Goal: Task Accomplishment & Management: Complete application form

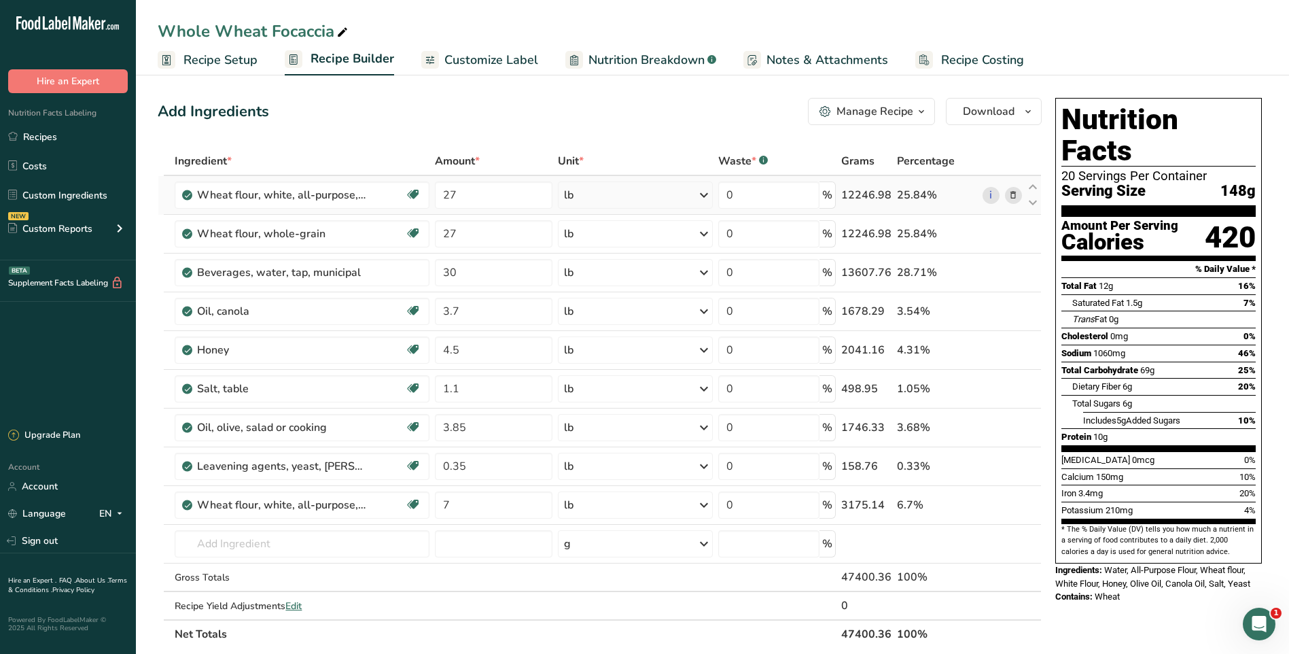
drag, startPoint x: 50, startPoint y: 141, endPoint x: 332, endPoint y: 211, distance: 290.2
click at [50, 141] on link "Recipes" at bounding box center [68, 137] width 136 height 26
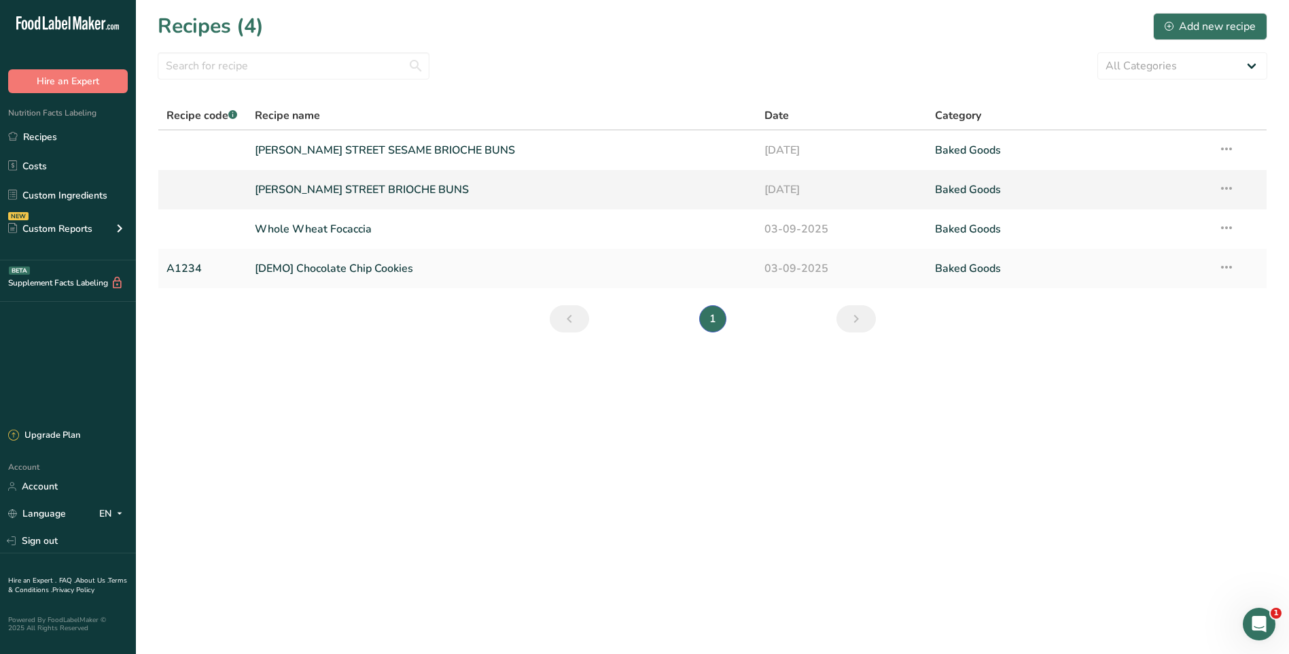
drag, startPoint x: 430, startPoint y: 148, endPoint x: 461, endPoint y: 175, distance: 40.9
click at [431, 148] on link "[PERSON_NAME] STREET SESAME BRIOCHE BUNS" at bounding box center [502, 150] width 494 height 29
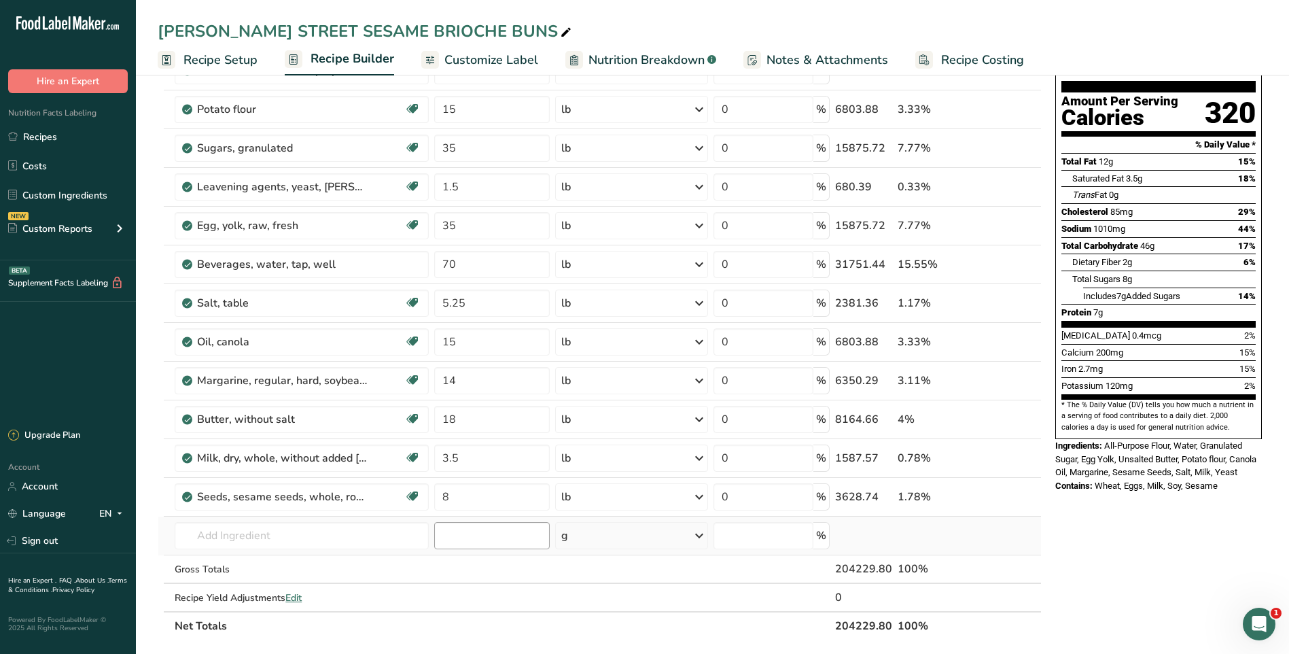
scroll to position [136, 0]
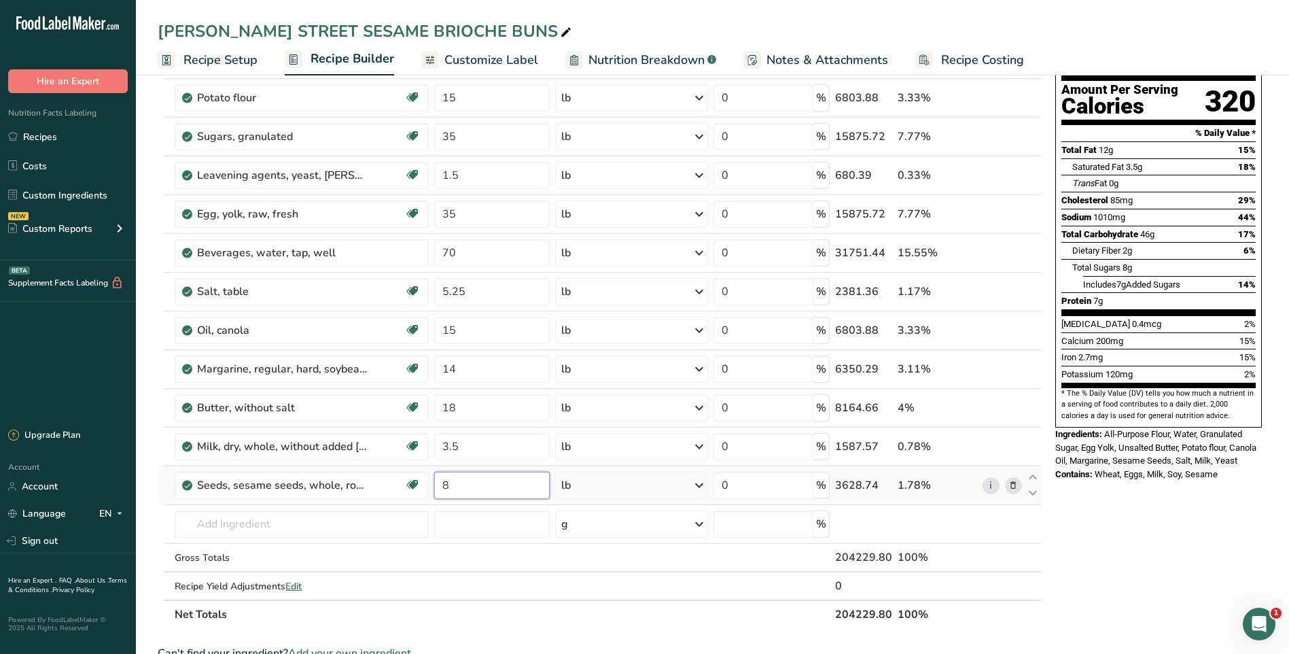
click at [505, 491] on input "8" at bounding box center [492, 485] width 116 height 27
type input "37"
click at [589, 620] on div "Ingredient * Amount * Unit * Waste * .a-a{fill:#347362;}.b-a{fill:#fff;} Grams …" at bounding box center [600, 320] width 884 height 618
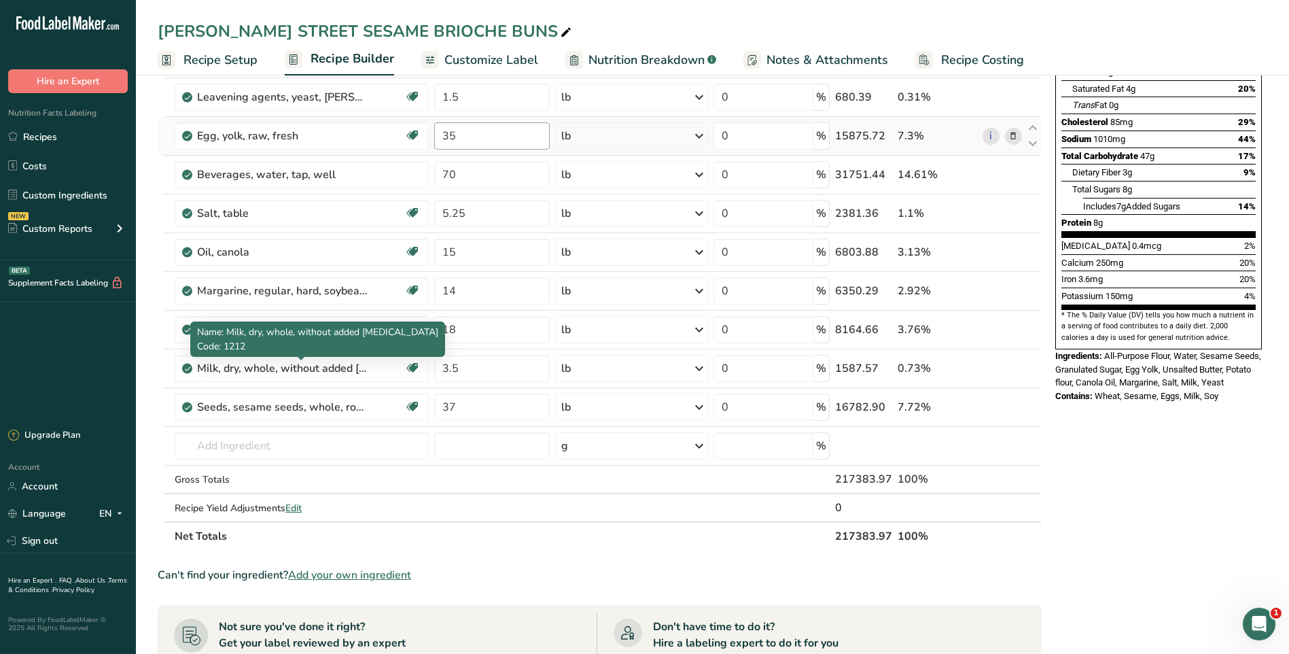
scroll to position [0, 0]
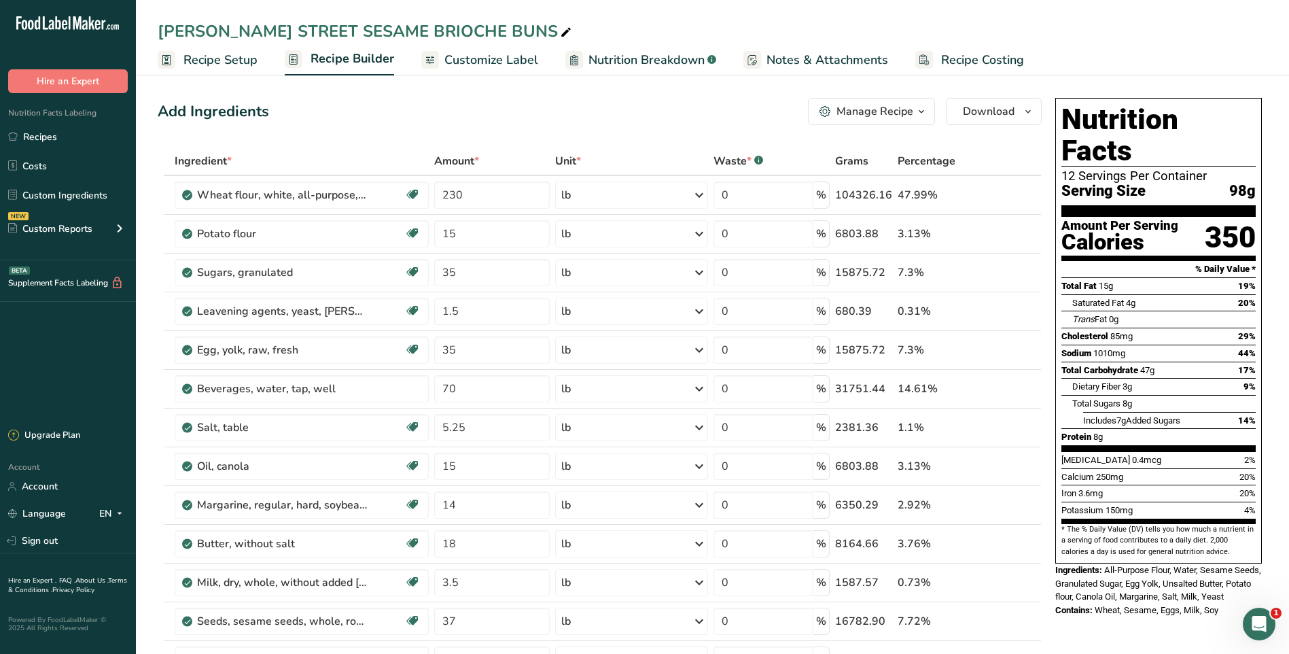
drag, startPoint x: 220, startPoint y: 63, endPoint x: 602, endPoint y: 152, distance: 391.4
click at [220, 63] on span "Recipe Setup" at bounding box center [221, 60] width 74 height 18
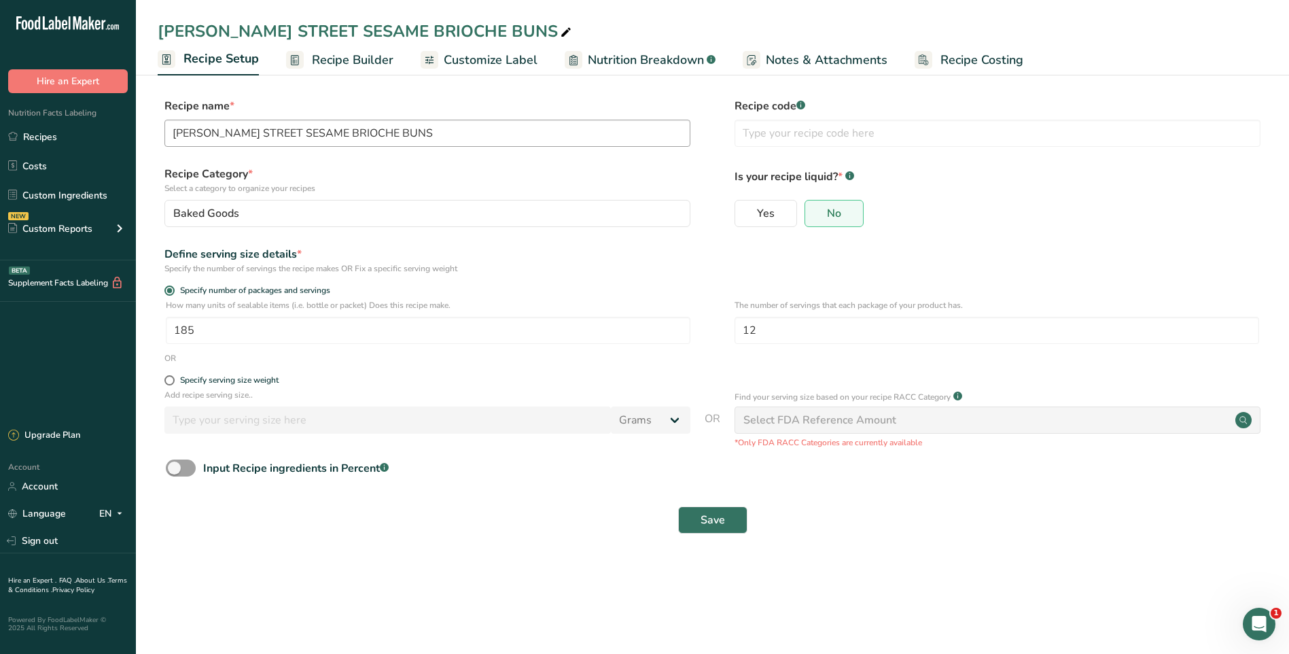
drag, startPoint x: 60, startPoint y: 143, endPoint x: 239, endPoint y: 146, distance: 179.5
click at [61, 142] on link "Recipes" at bounding box center [68, 137] width 136 height 26
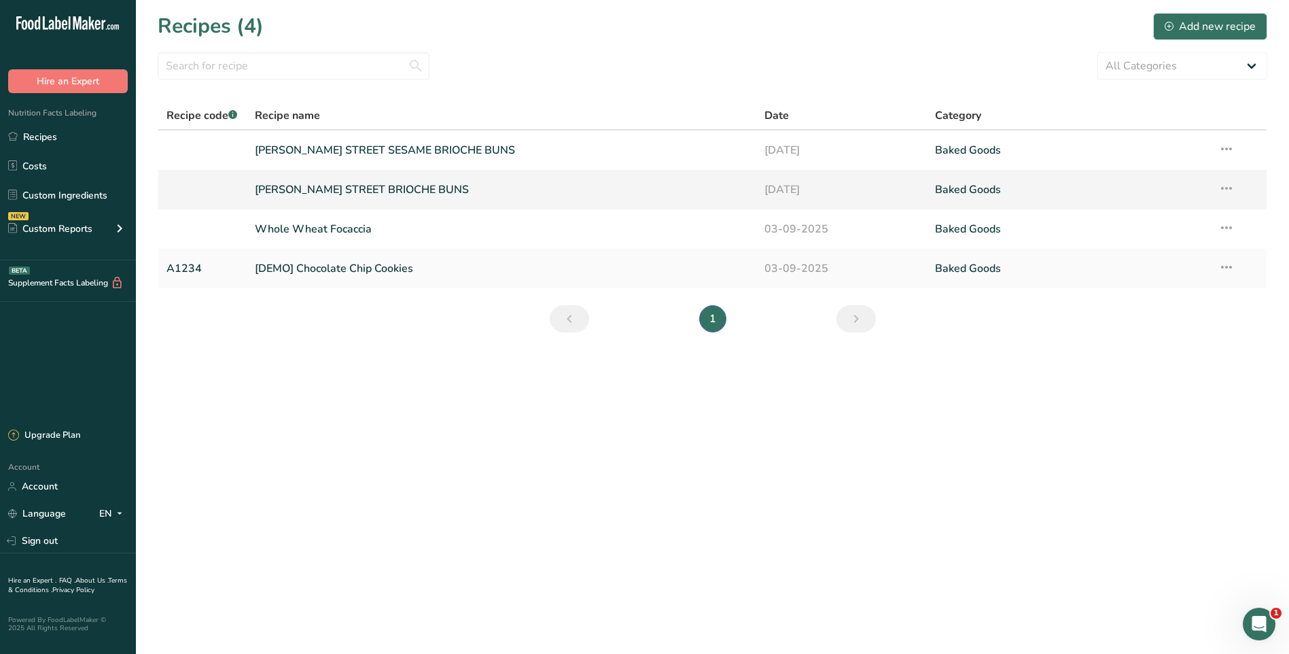
click at [467, 191] on link "[PERSON_NAME] STREET BRIOCHE BUNS" at bounding box center [502, 189] width 494 height 29
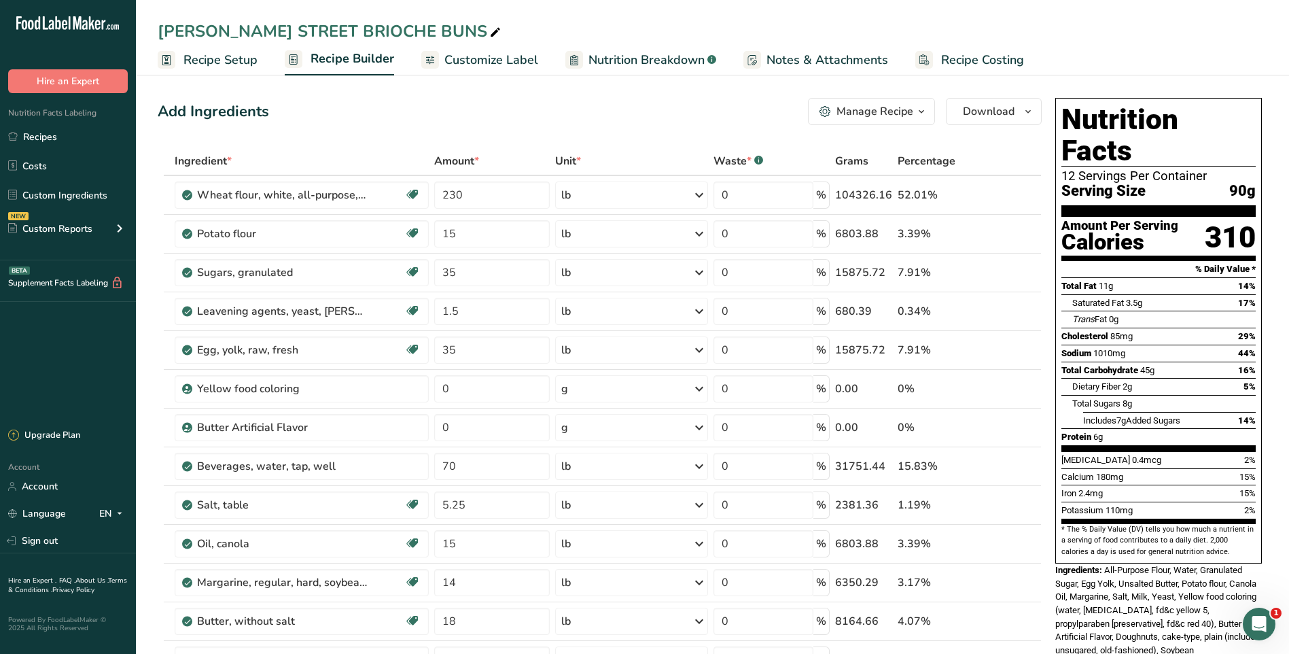
drag, startPoint x: 42, startPoint y: 138, endPoint x: 541, endPoint y: 162, distance: 499.5
click at [42, 138] on link "Recipes" at bounding box center [68, 137] width 136 height 26
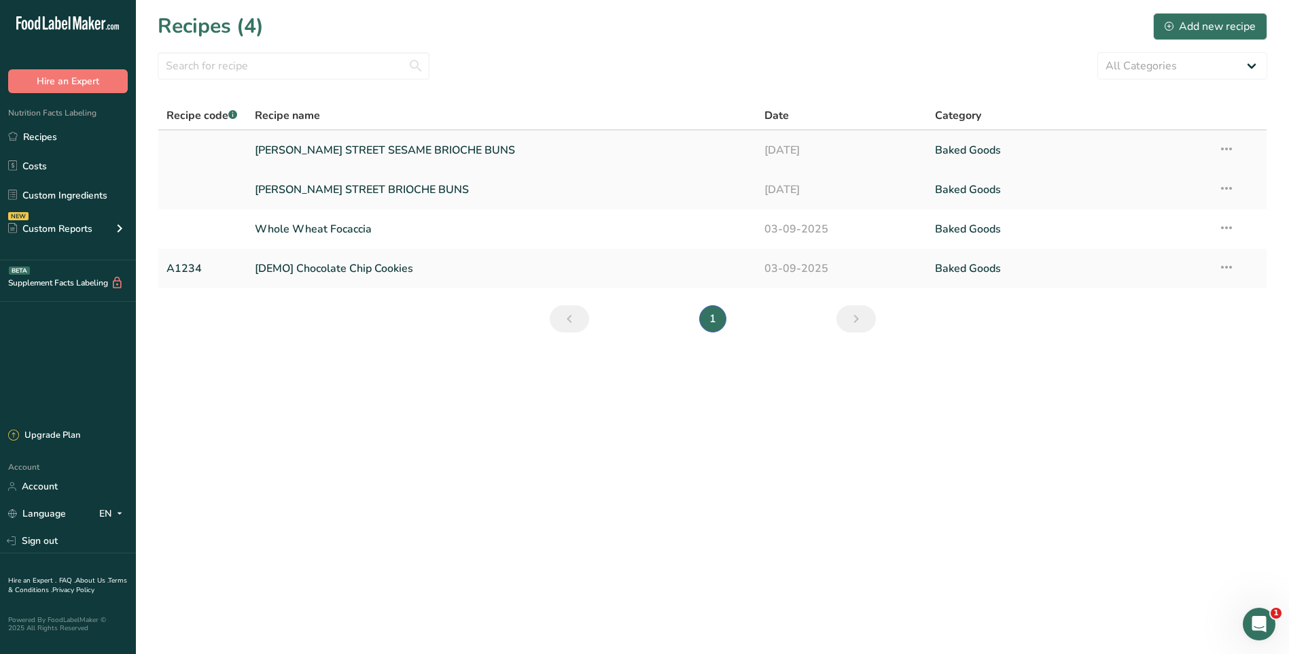
click at [449, 150] on link "[PERSON_NAME] STREET SESAME BRIOCHE BUNS" at bounding box center [502, 150] width 494 height 29
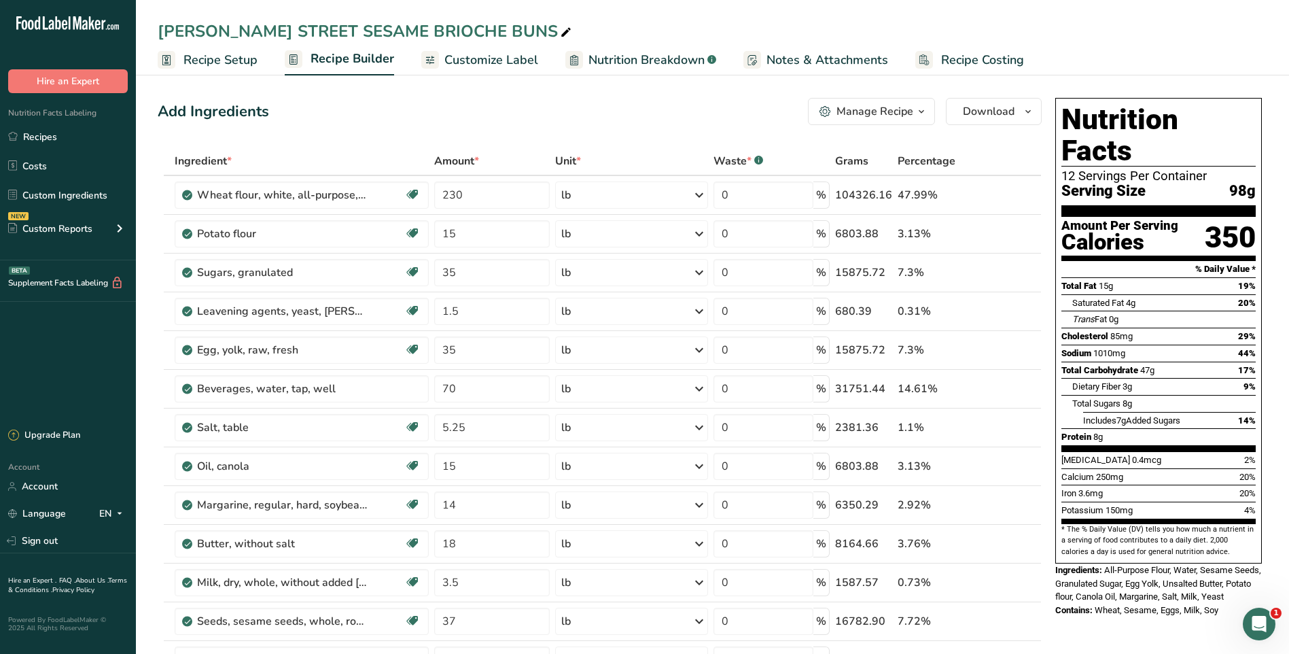
scroll to position [204, 0]
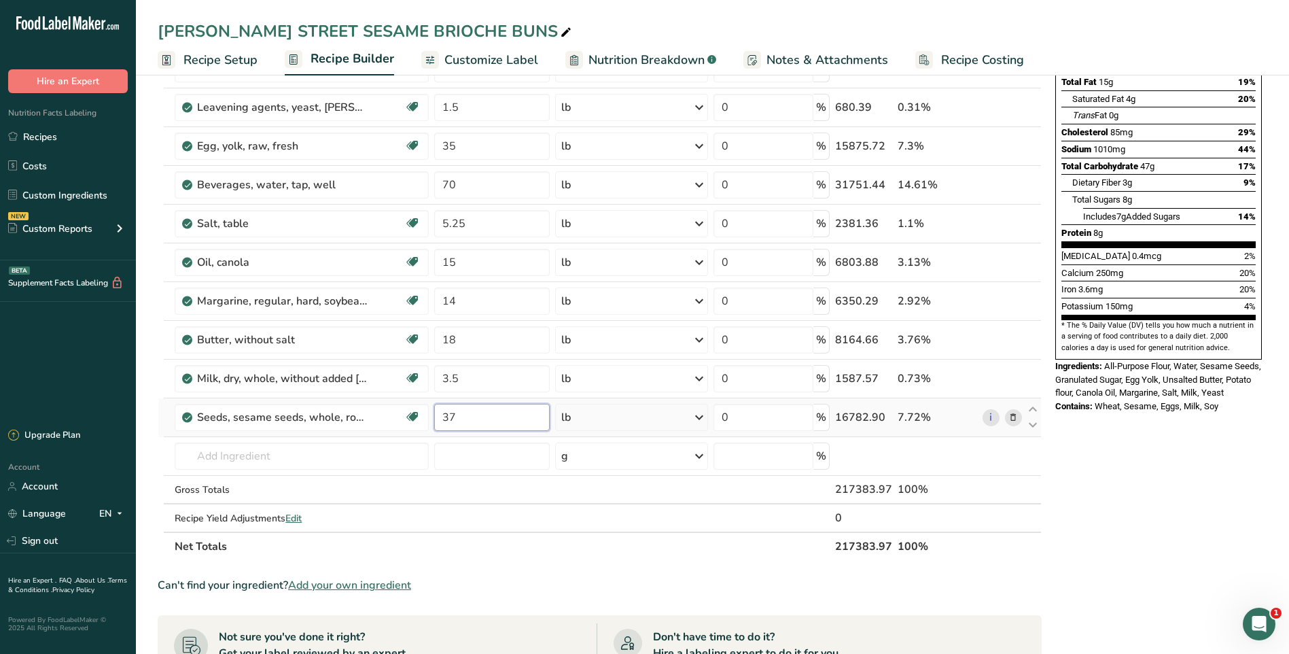
click at [480, 414] on input "37" at bounding box center [492, 417] width 116 height 27
type input "3"
type input "0"
click at [664, 553] on div "Ingredient * Amount * Unit * Waste * .a-a{fill:#347362;}.b-a{fill:#fff;} Grams …" at bounding box center [600, 252] width 884 height 618
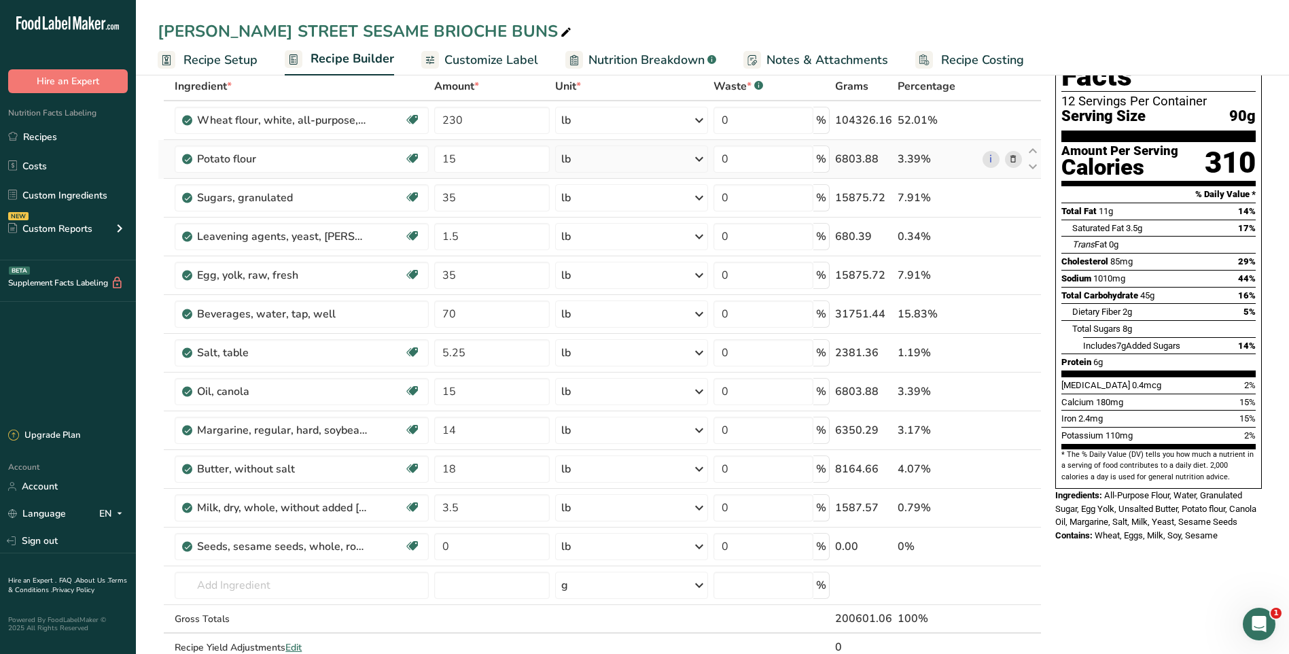
scroll to position [68, 0]
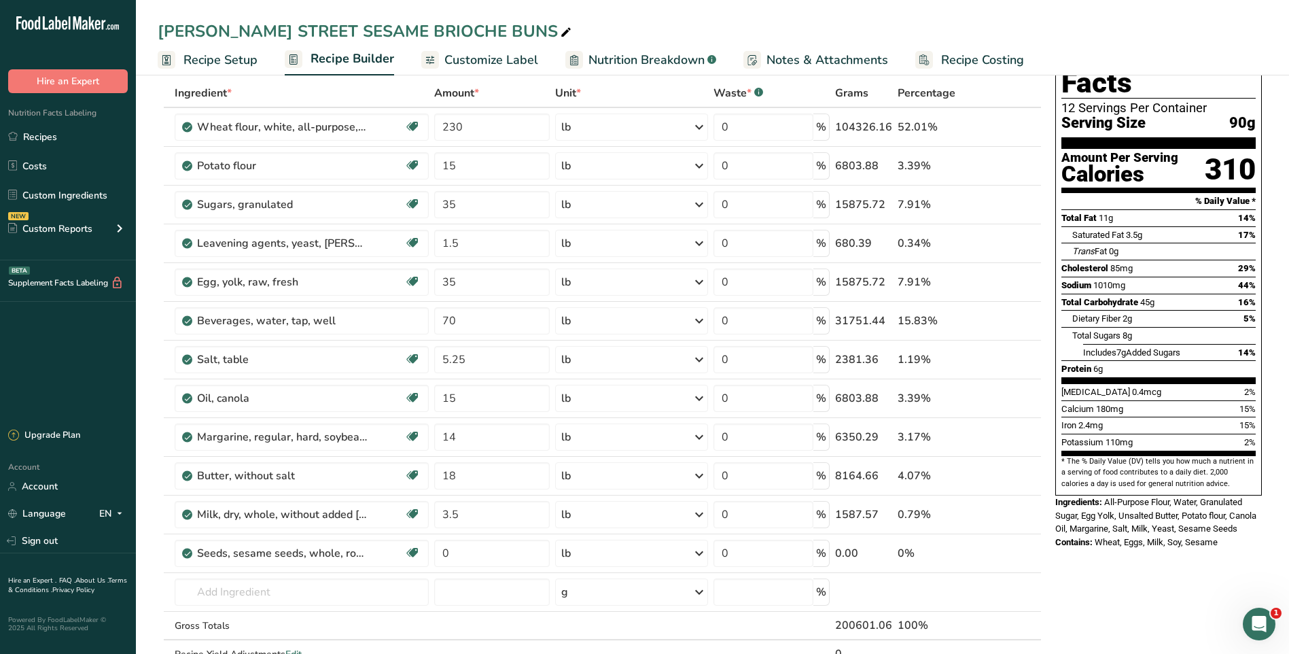
click at [213, 56] on span "Recipe Setup" at bounding box center [221, 60] width 74 height 18
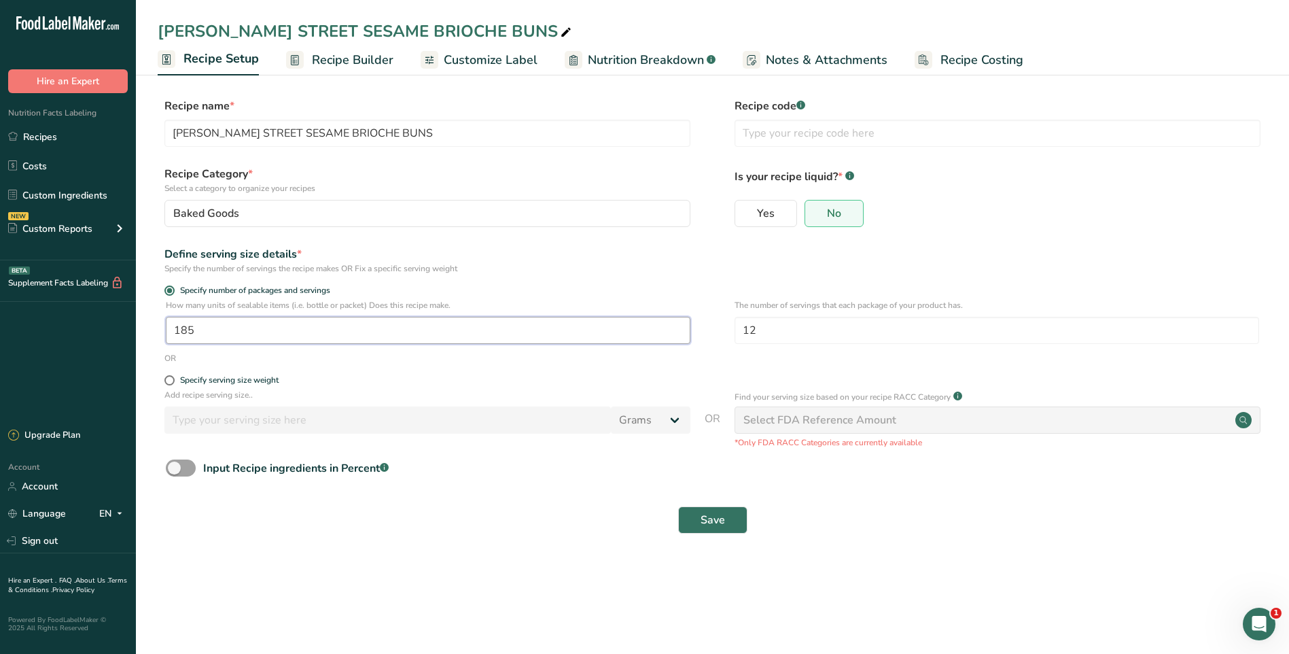
click at [208, 333] on input "185" at bounding box center [428, 330] width 525 height 27
type input "1"
type input "222"
click at [713, 523] on span "Save" at bounding box center [713, 520] width 24 height 16
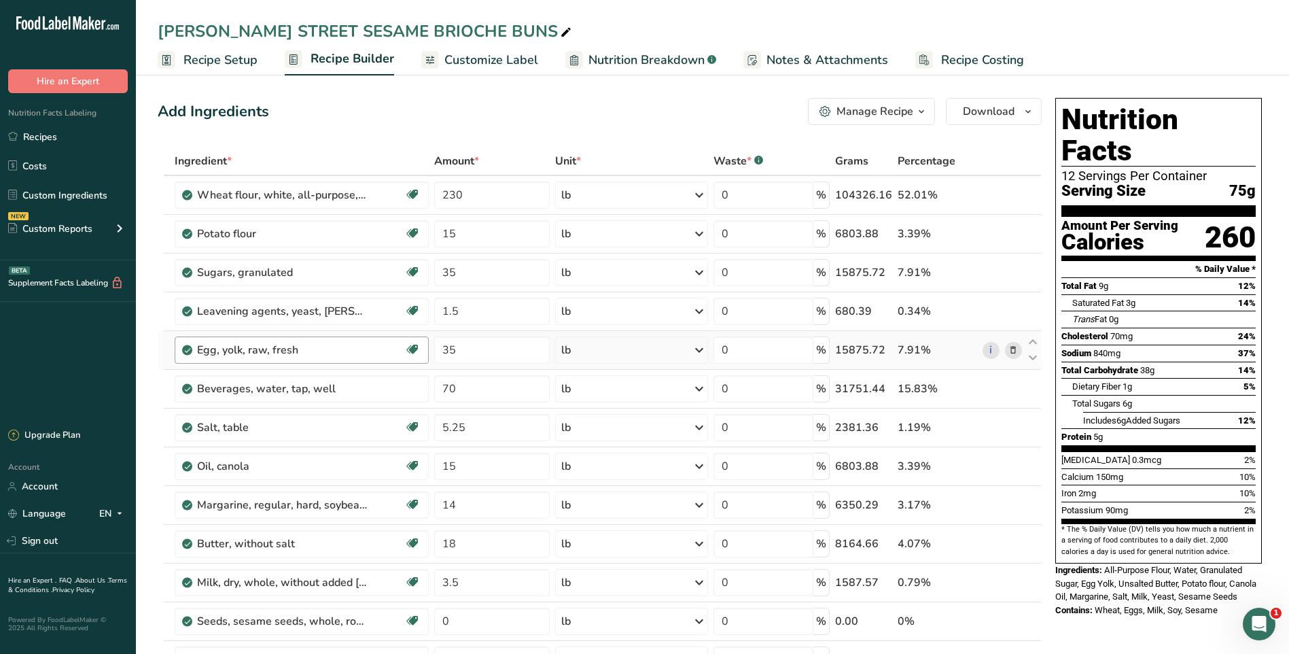
click at [239, 60] on span "Recipe Setup" at bounding box center [221, 60] width 74 height 18
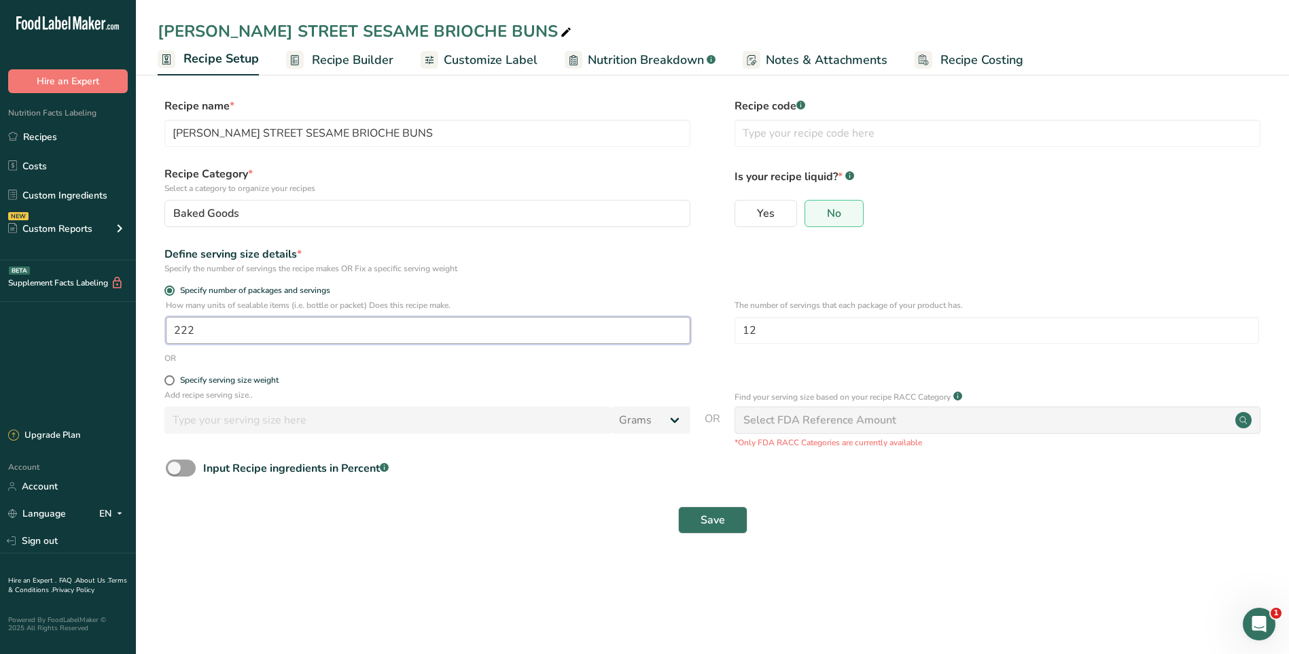
click at [206, 331] on input "222" at bounding box center [428, 330] width 525 height 27
type input "185"
click at [719, 527] on span "Save" at bounding box center [713, 520] width 24 height 16
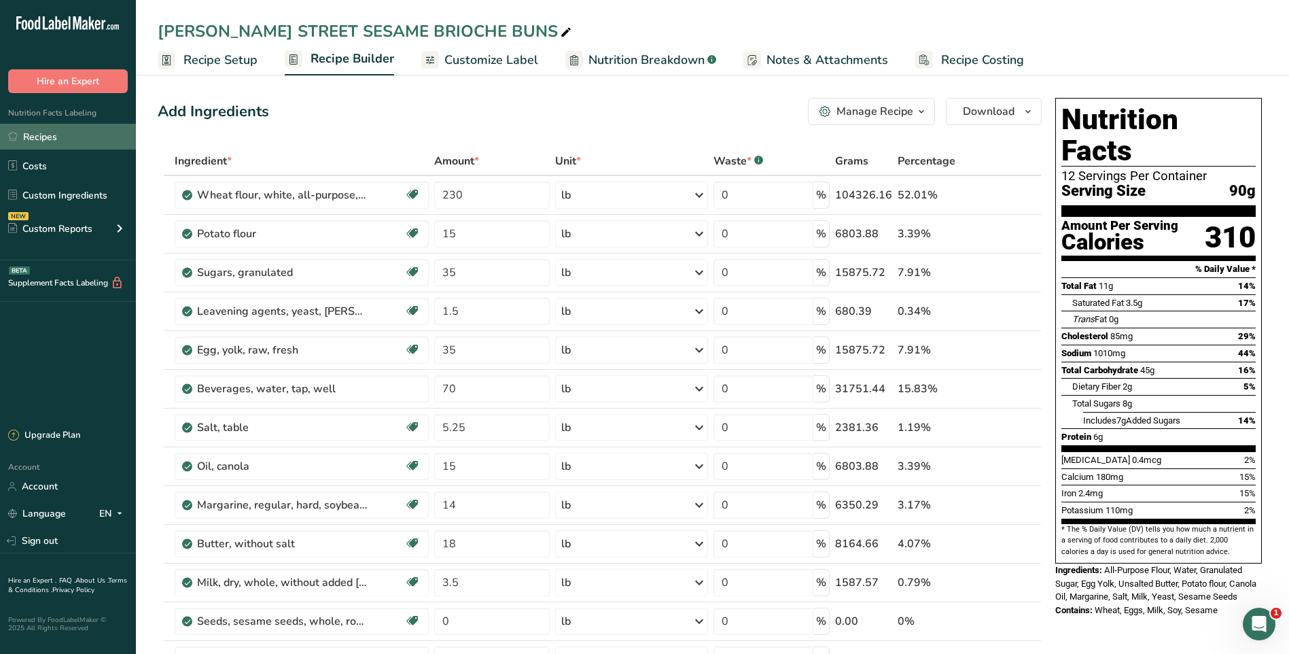
click at [56, 143] on link "Recipes" at bounding box center [68, 137] width 136 height 26
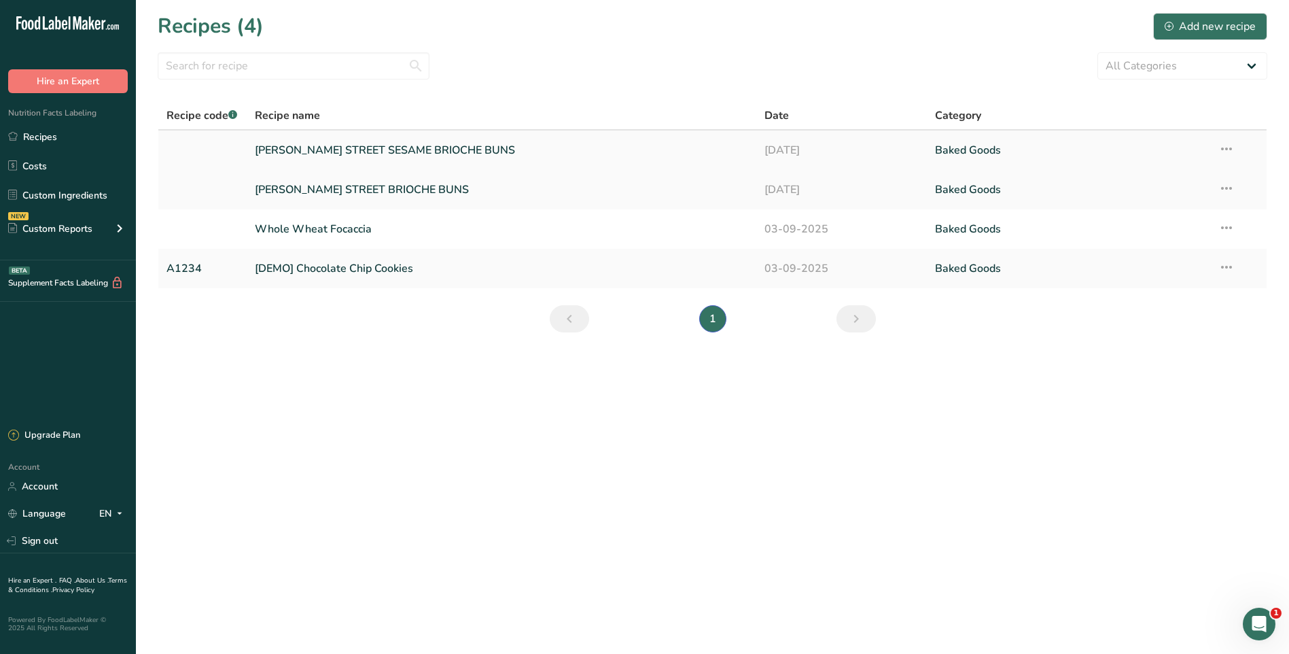
click at [644, 156] on link "[PERSON_NAME] STREET SESAME BRIOCHE BUNS" at bounding box center [502, 150] width 494 height 29
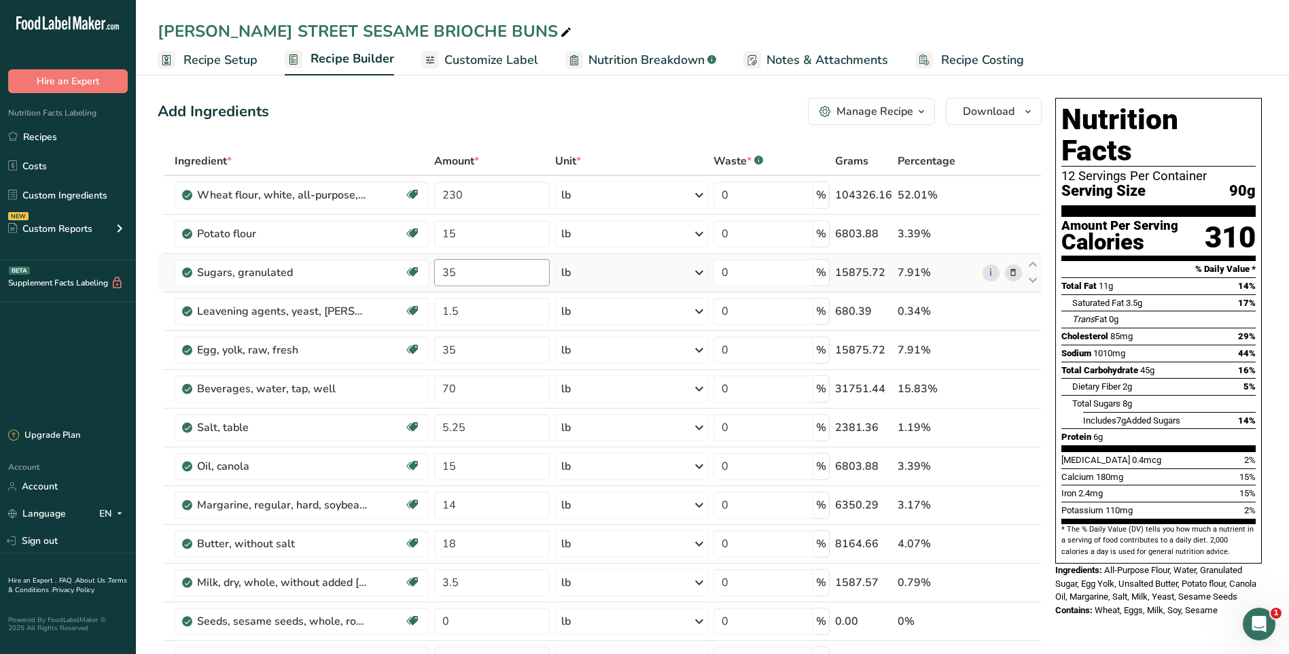
drag, startPoint x: 60, startPoint y: 139, endPoint x: 435, endPoint y: 276, distance: 398.7
click at [60, 139] on link "Recipes" at bounding box center [68, 137] width 136 height 26
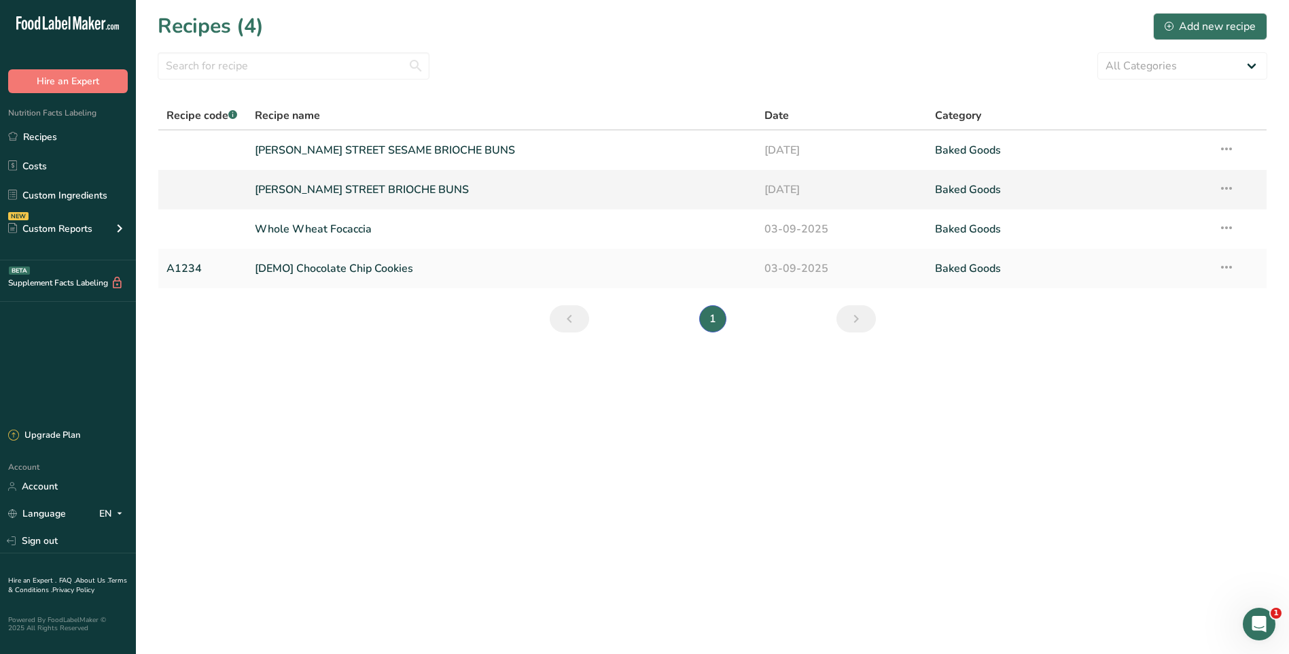
click at [406, 194] on link "[PERSON_NAME] STREET BRIOCHE BUNS" at bounding box center [502, 189] width 494 height 29
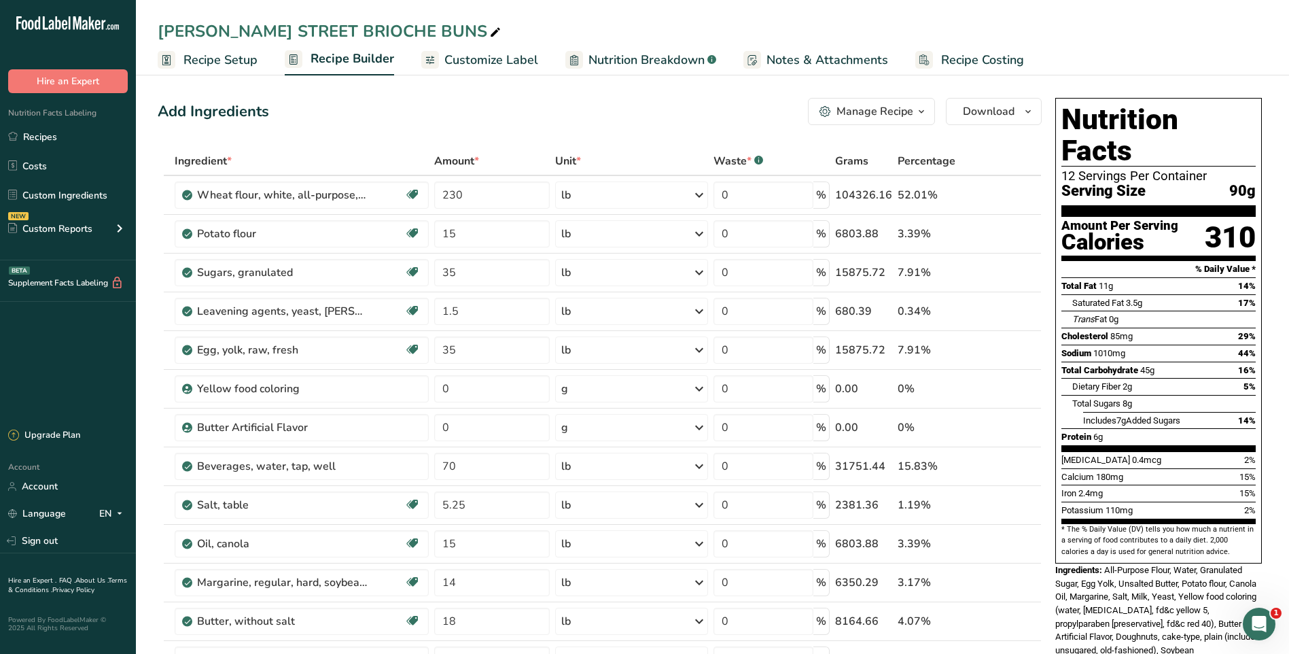
drag, startPoint x: 226, startPoint y: 60, endPoint x: 387, endPoint y: 139, distance: 179.0
click at [226, 60] on span "Recipe Setup" at bounding box center [221, 60] width 74 height 18
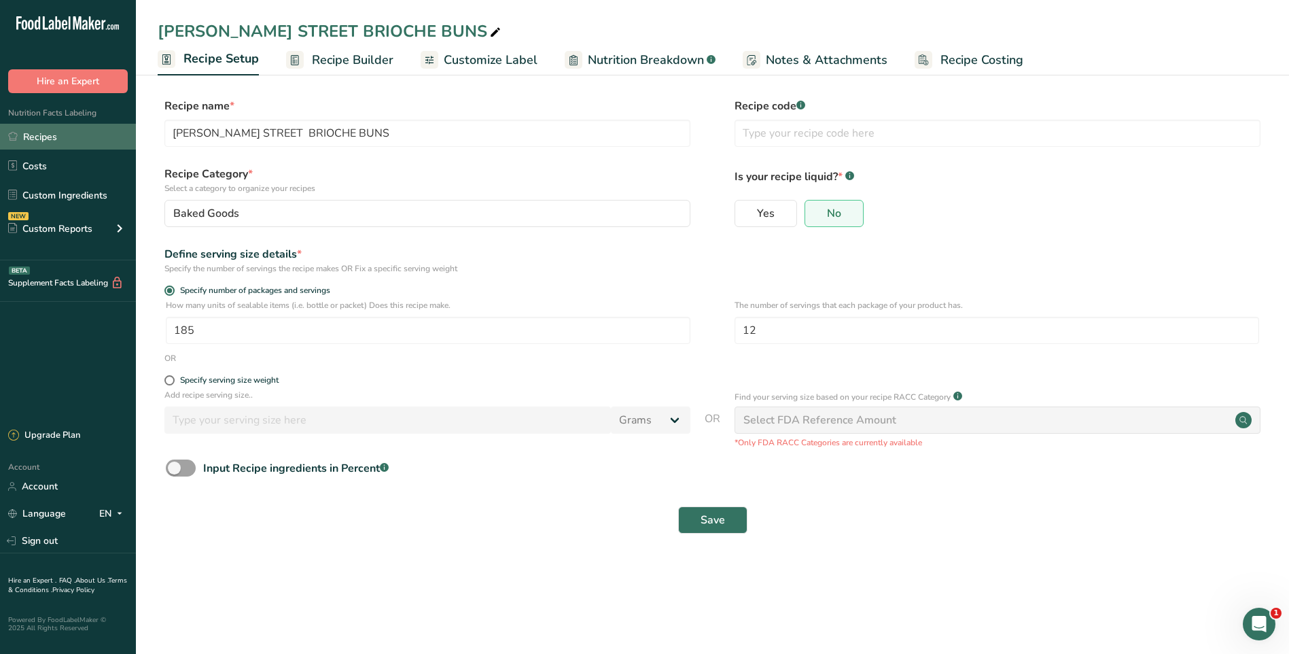
click at [59, 135] on link "Recipes" at bounding box center [68, 137] width 136 height 26
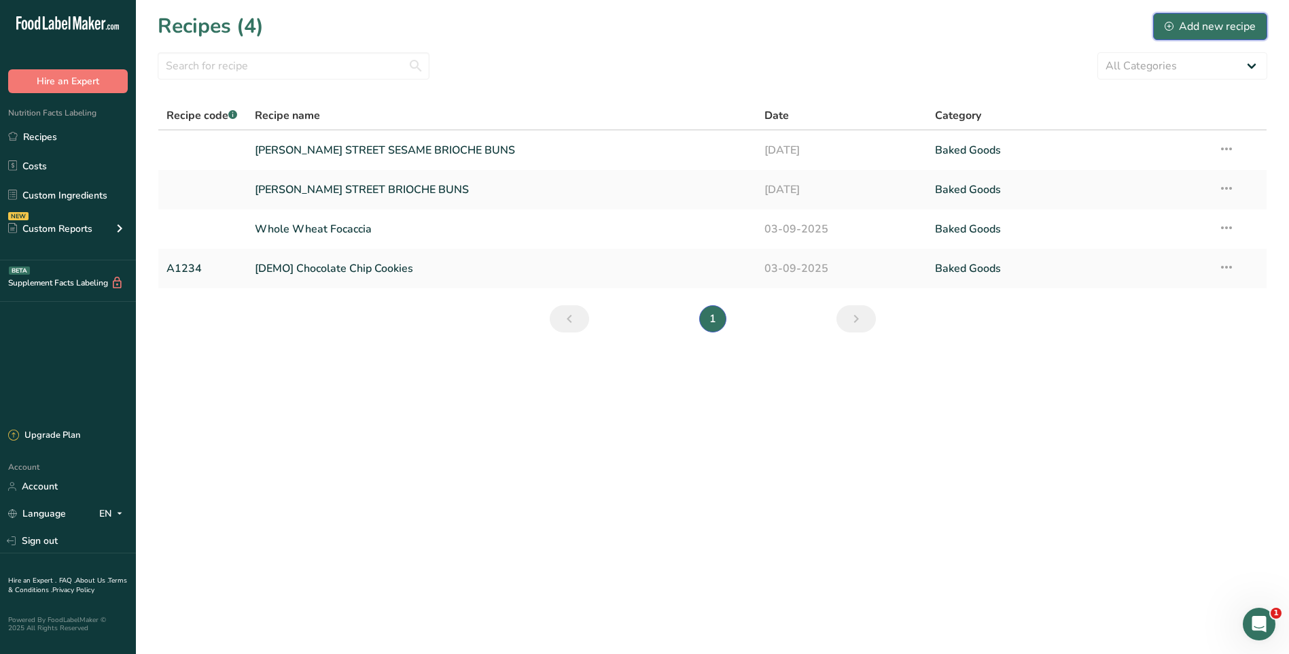
click at [1205, 25] on div "Add new recipe" at bounding box center [1210, 26] width 91 height 16
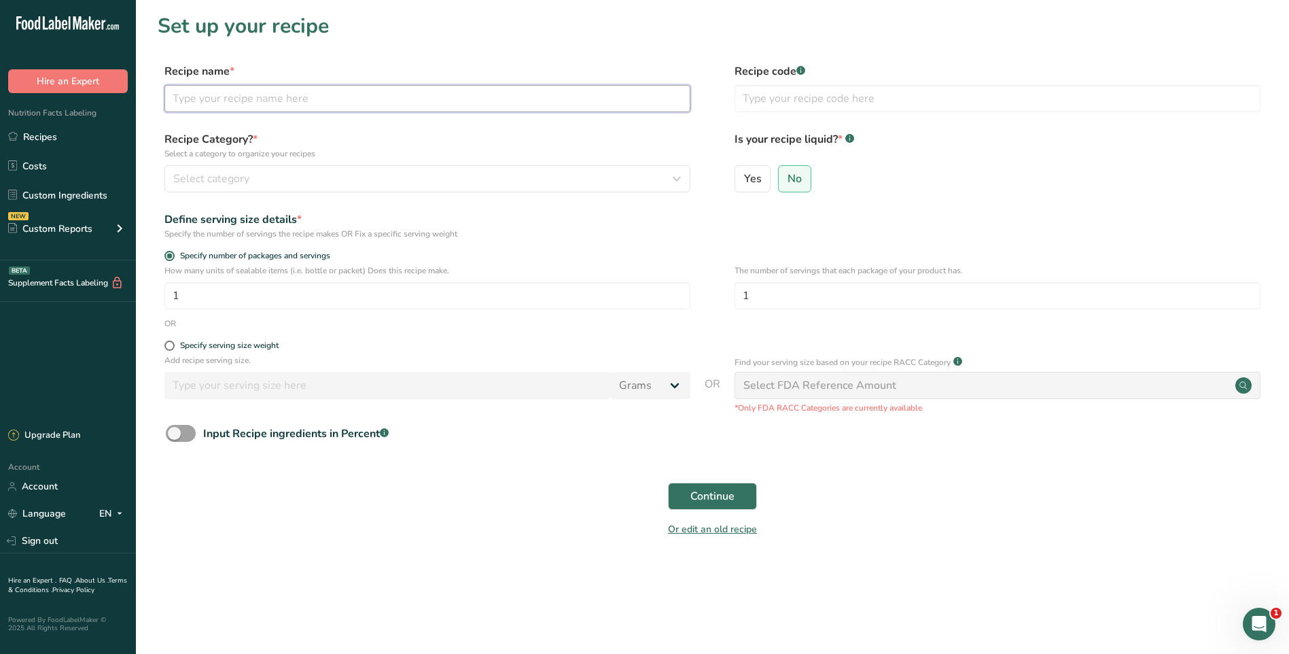
click at [311, 104] on input "text" at bounding box center [427, 98] width 526 height 27
type input "[PERSON_NAME] STREET MEDIUM BRIOCHE BUNS"
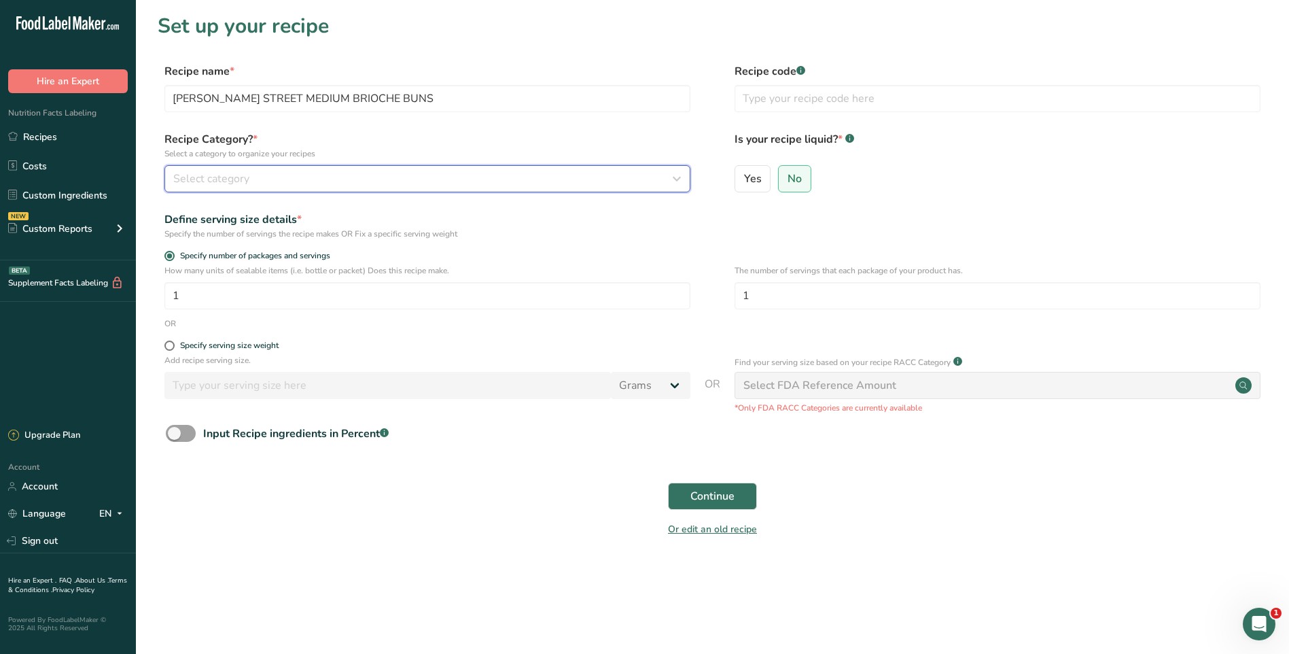
click at [258, 174] on div "Select category" at bounding box center [423, 179] width 500 height 16
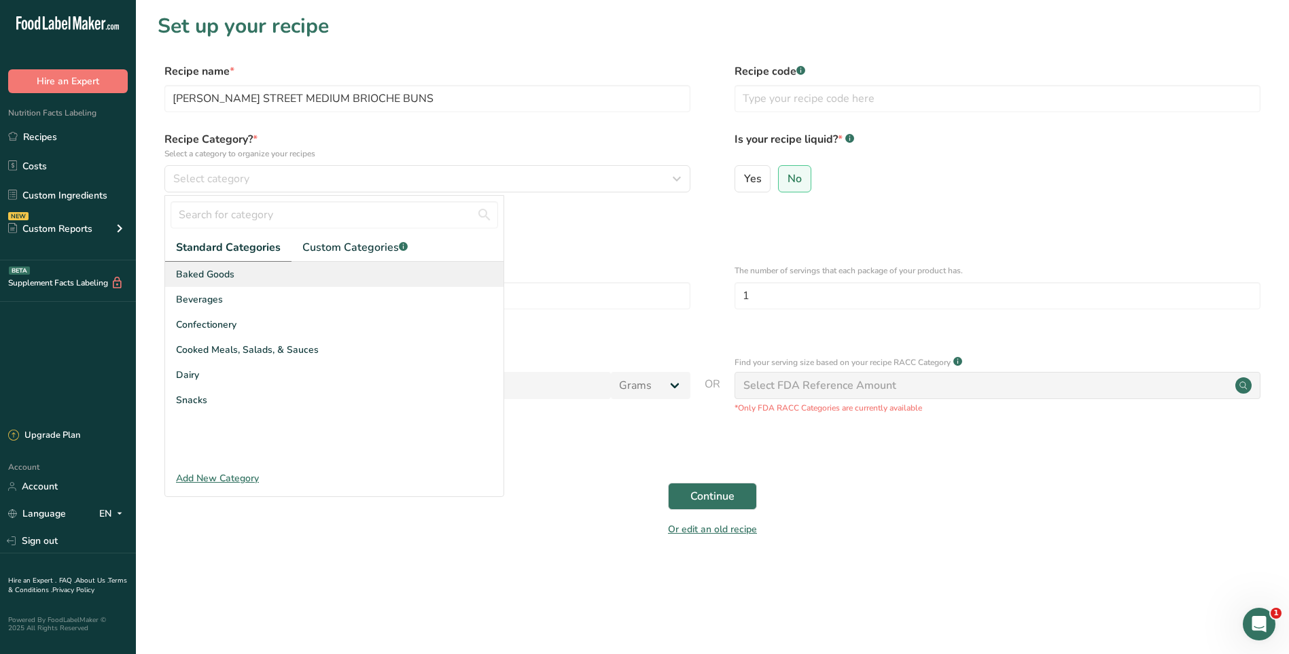
click at [232, 277] on span "Baked Goods" at bounding box center [205, 274] width 58 height 14
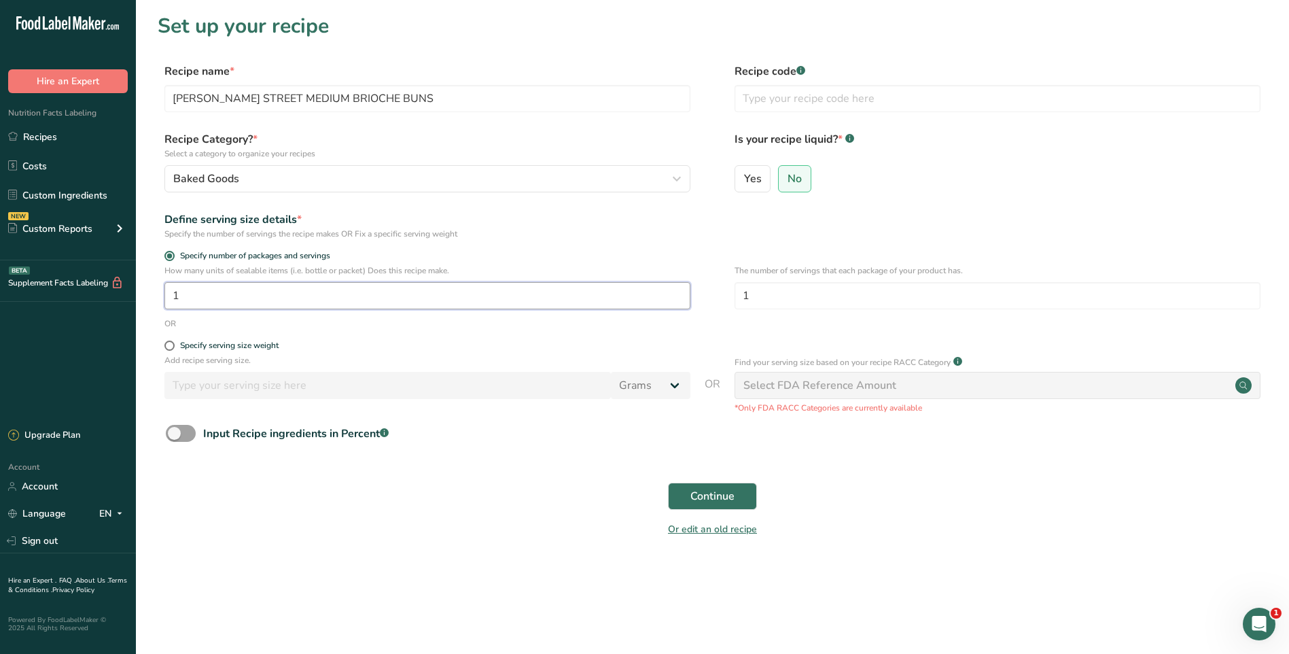
click at [292, 299] on input "1" at bounding box center [427, 295] width 526 height 27
type input "222"
click at [778, 299] on input "1" at bounding box center [998, 295] width 526 height 27
type input "12"
click at [1045, 230] on div "Define serving size details * Specify the number of servings the recipe makes O…" at bounding box center [713, 225] width 1110 height 29
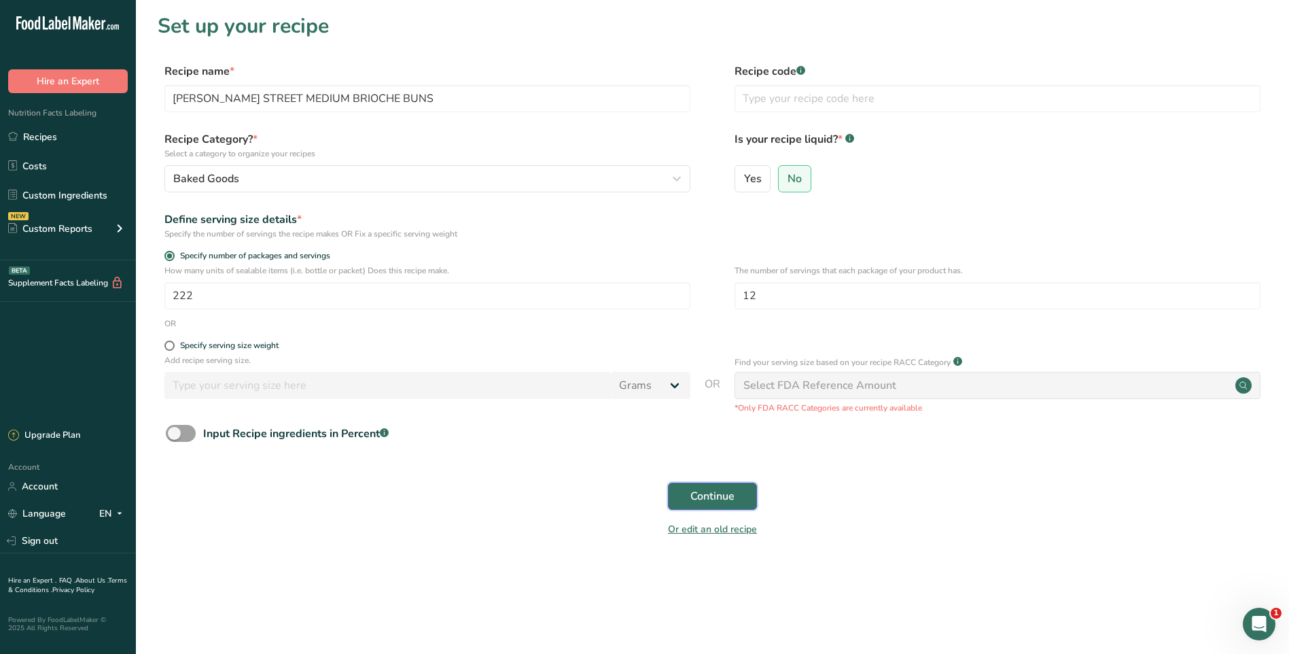
click at [709, 490] on span "Continue" at bounding box center [713, 496] width 44 height 16
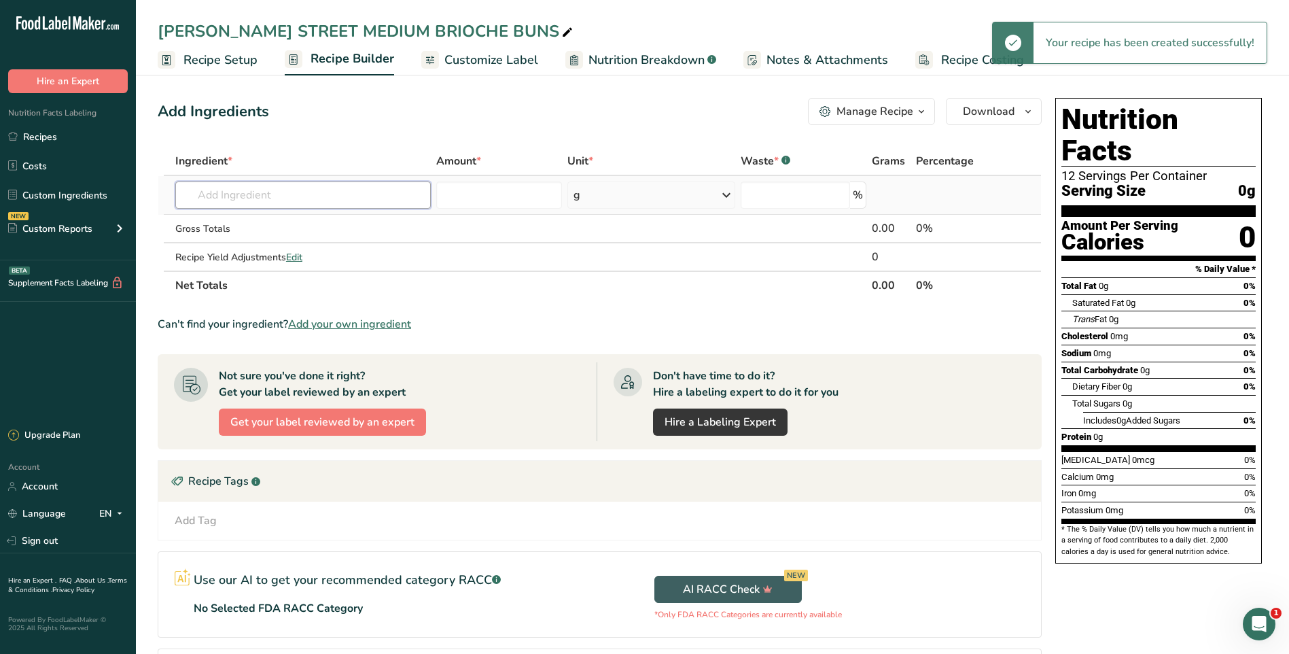
click at [326, 193] on input "text" at bounding box center [303, 194] width 256 height 27
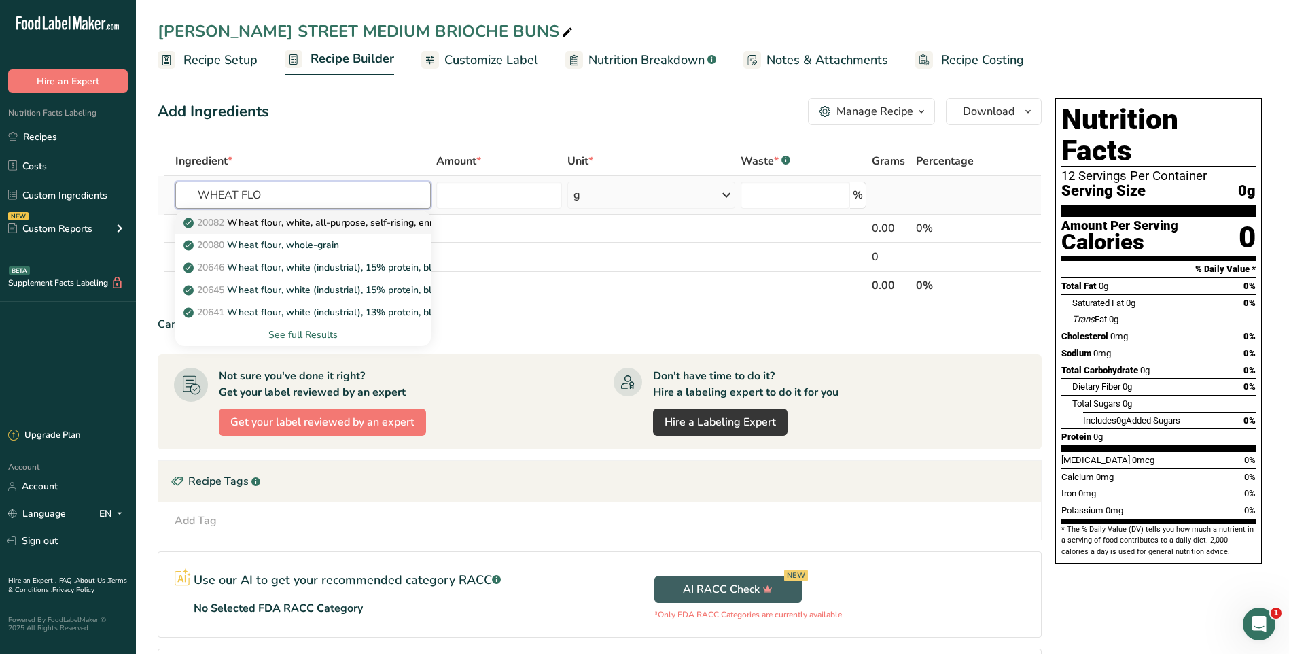
type input "WHEAT FLO"
click at [376, 218] on p "20082 Wheat flour, white, all-purpose, self-rising, enriched" at bounding box center [321, 222] width 270 height 14
type input "Wheat flour, white, all-purpose, self-rising, enriched"
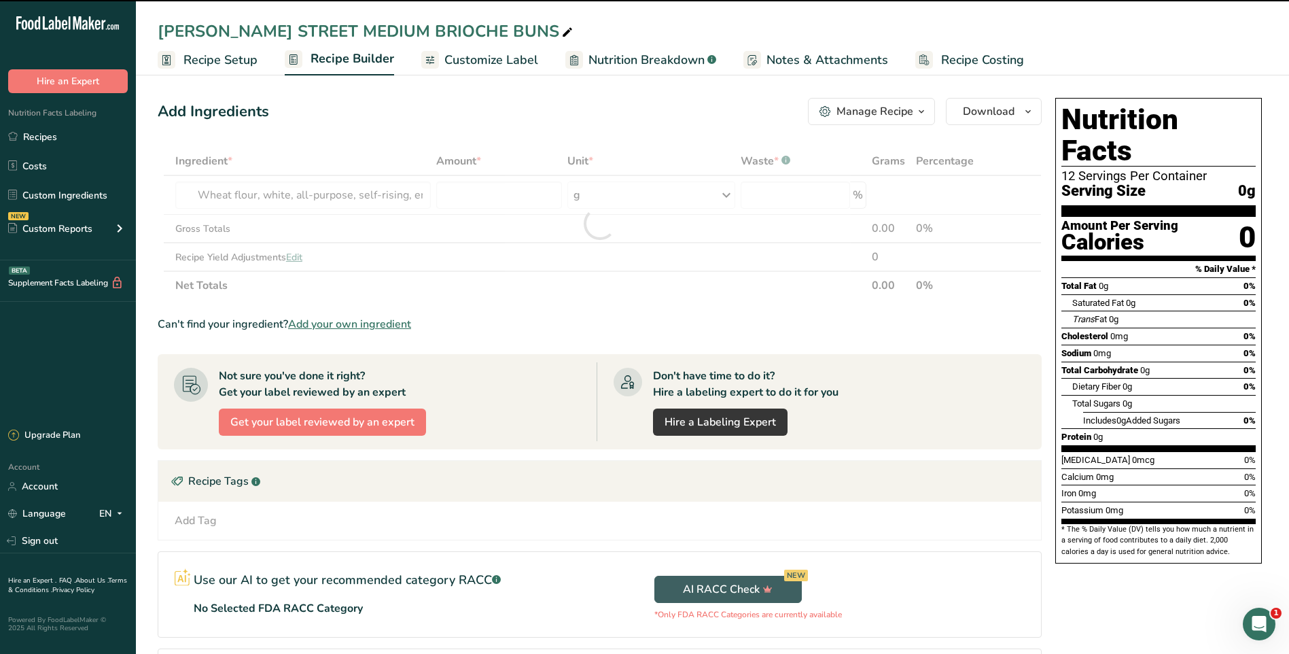
type input "0"
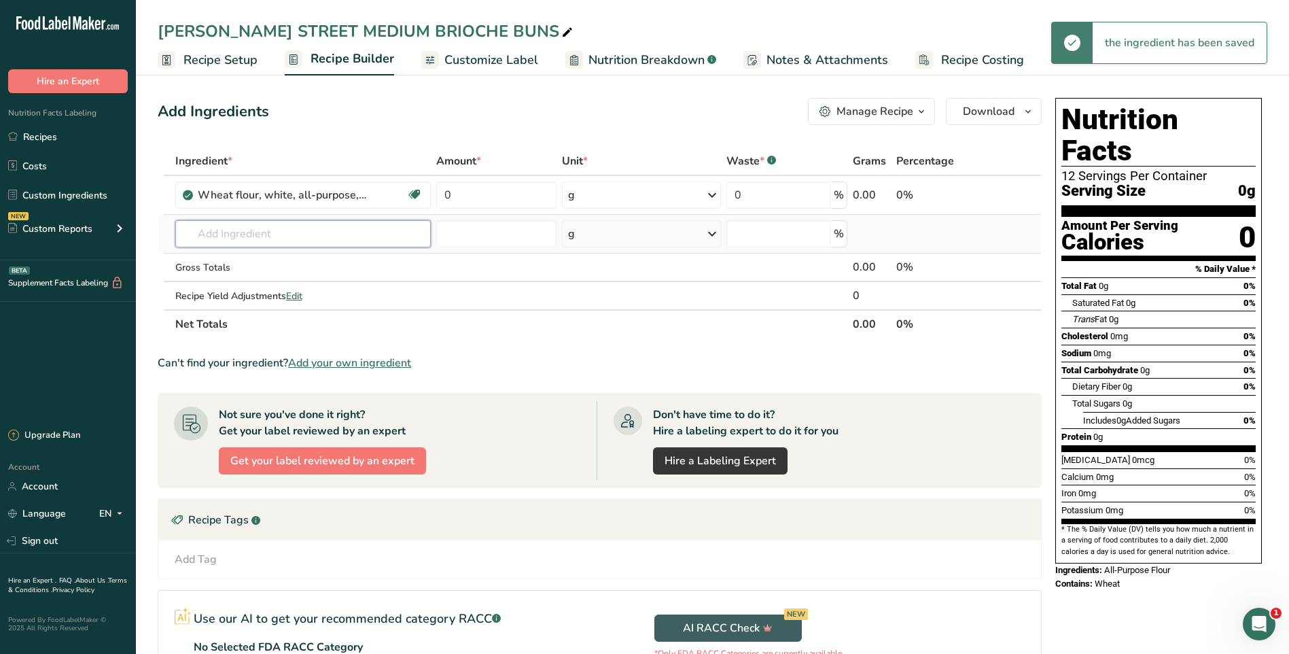
click at [388, 235] on input "text" at bounding box center [303, 233] width 256 height 27
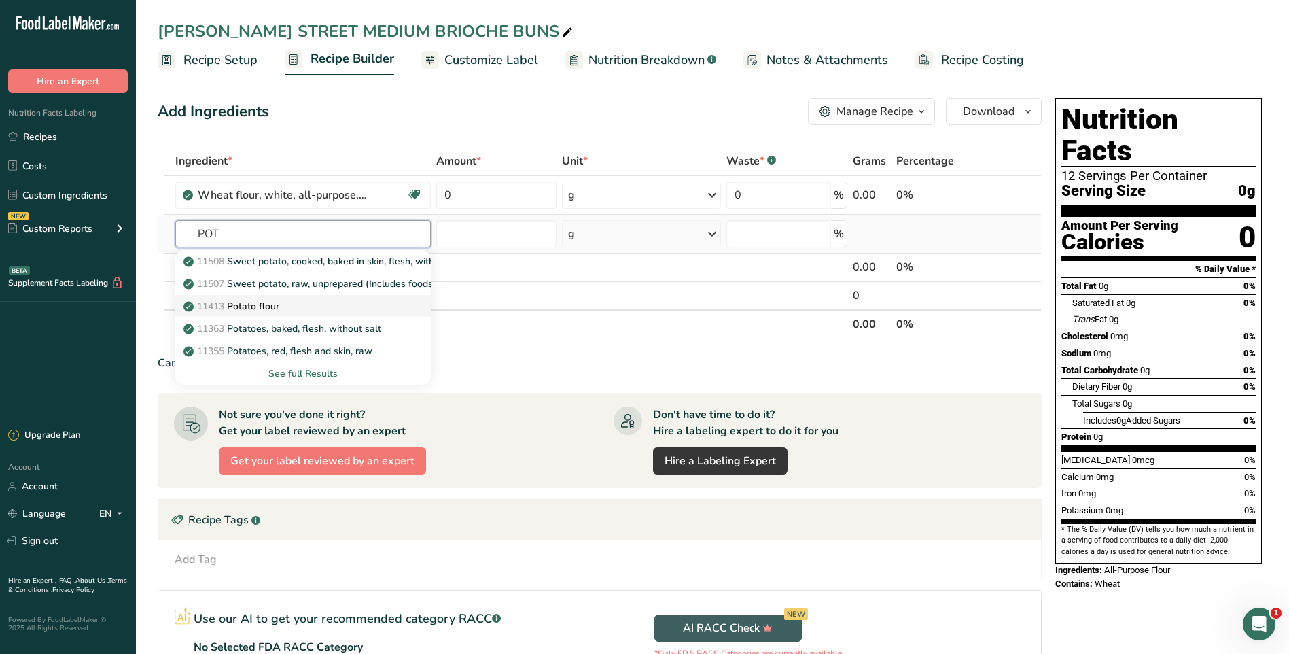
type input "POT"
click at [318, 311] on div "11413 Potato flour" at bounding box center [292, 306] width 212 height 14
type input "Potato flour"
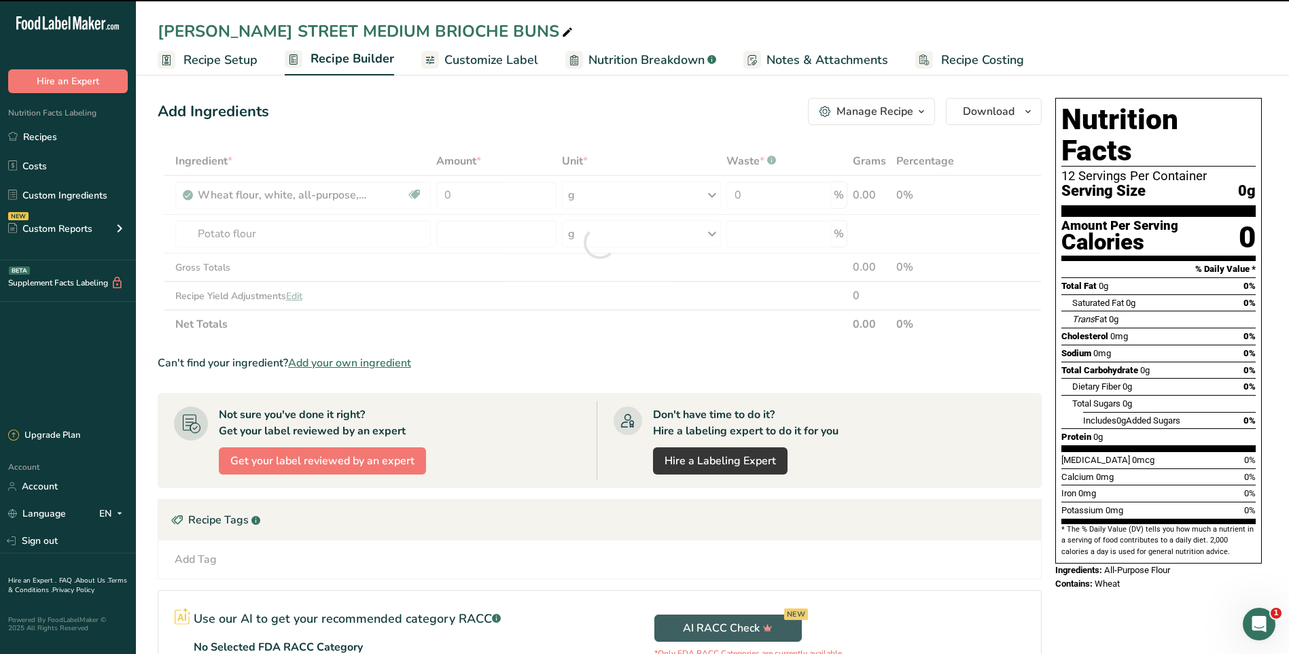
type input "0"
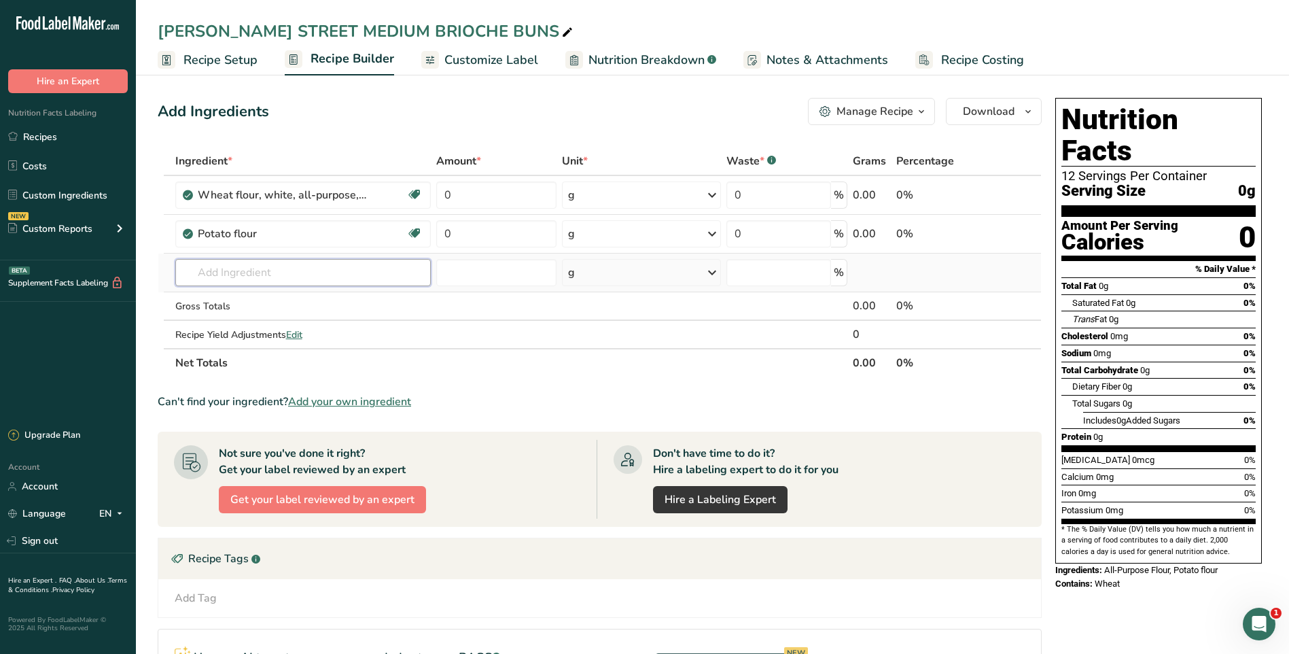
click at [328, 279] on input "text" at bounding box center [303, 272] width 256 height 27
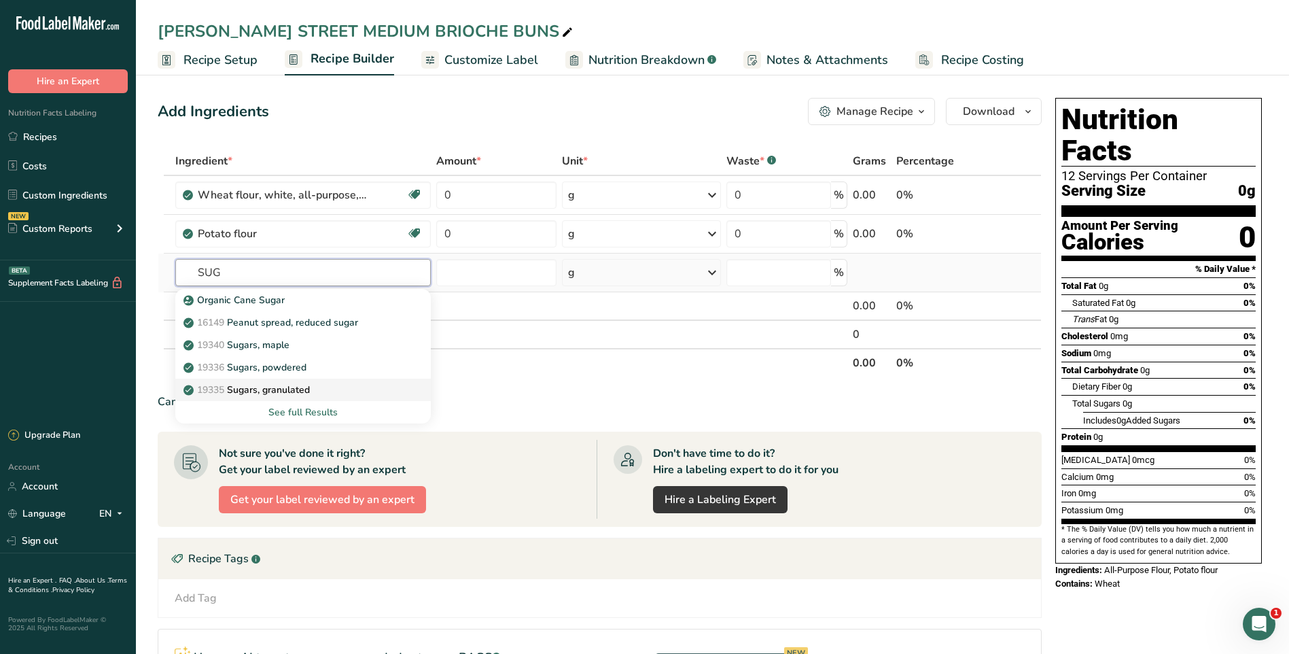
type input "SUG"
click at [310, 397] on link "19335 Sugars, granulated" at bounding box center [303, 390] width 256 height 22
type input "Sugars, granulated"
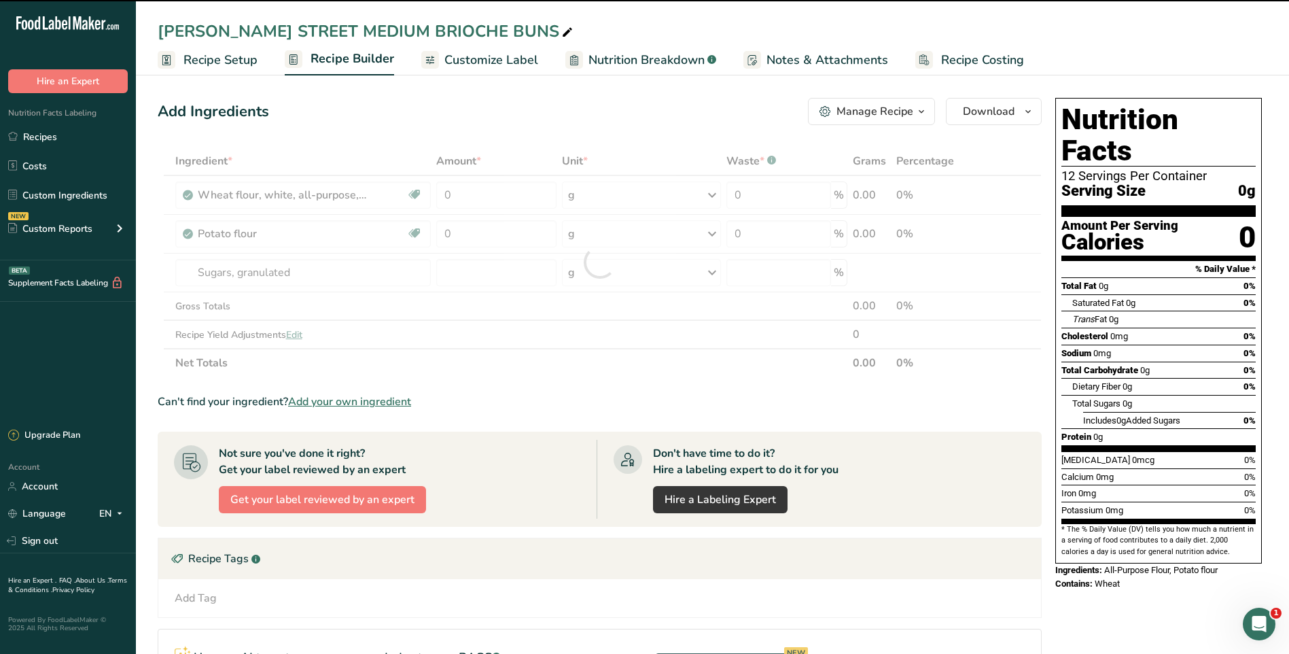
type input "0"
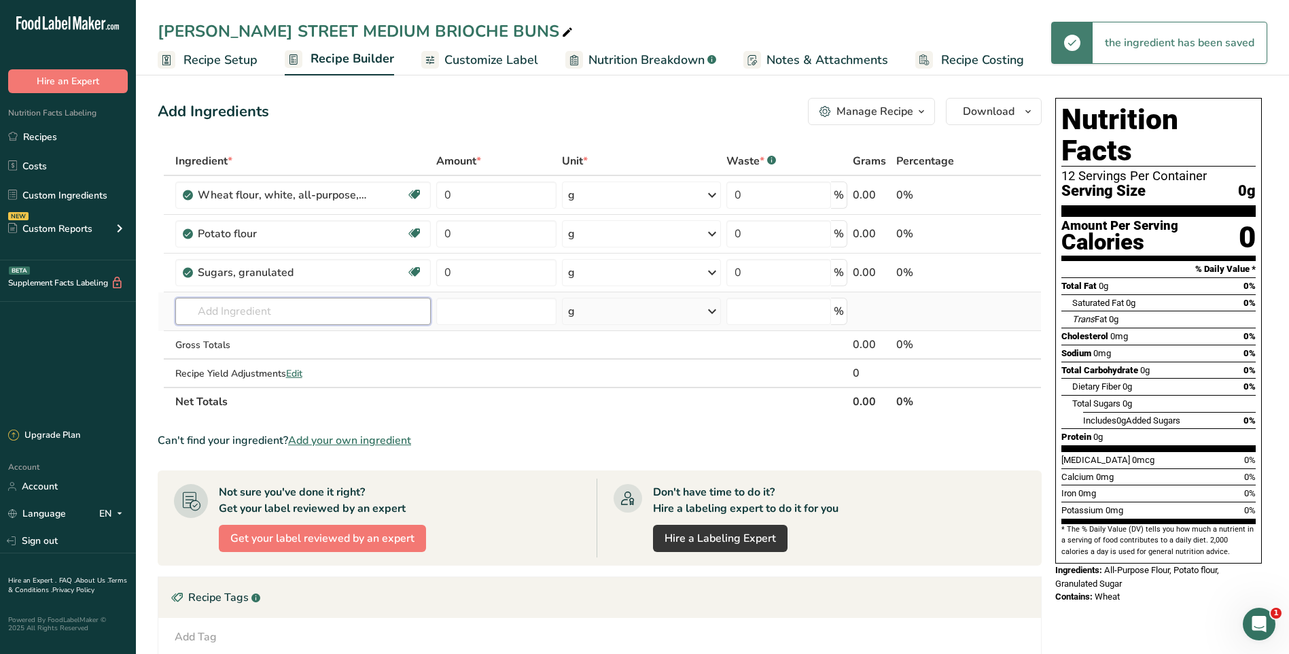
click at [289, 314] on input "text" at bounding box center [303, 311] width 256 height 27
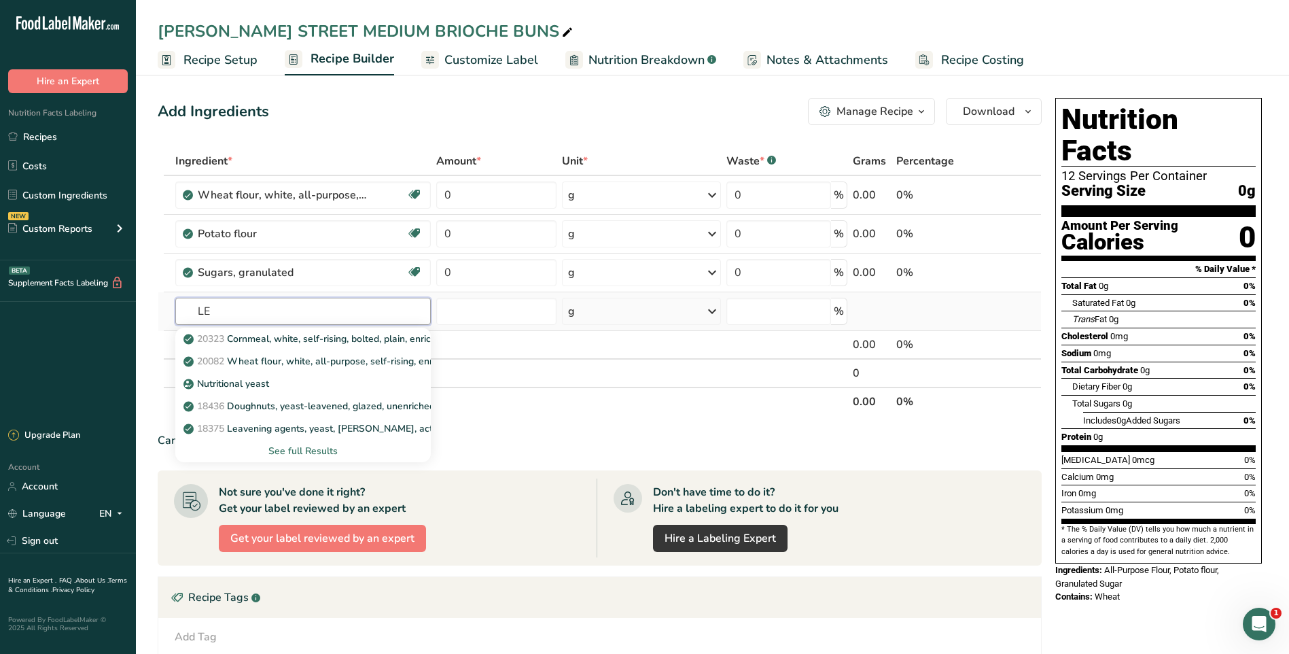
type input "L"
type input "YEAST"
click at [410, 337] on p "18375 Leavening agents, yeast, baker's, active dry" at bounding box center [323, 339] width 275 height 14
type input "Leavening agents, yeast, [PERSON_NAME], active dry"
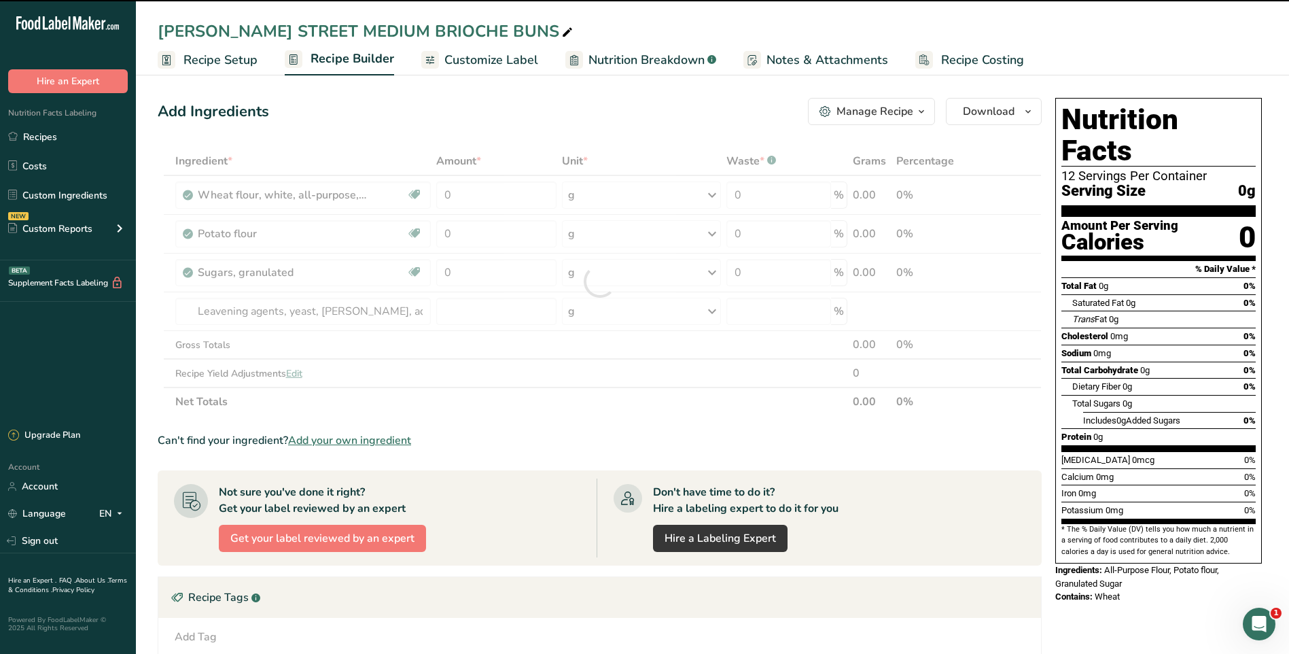
type input "0"
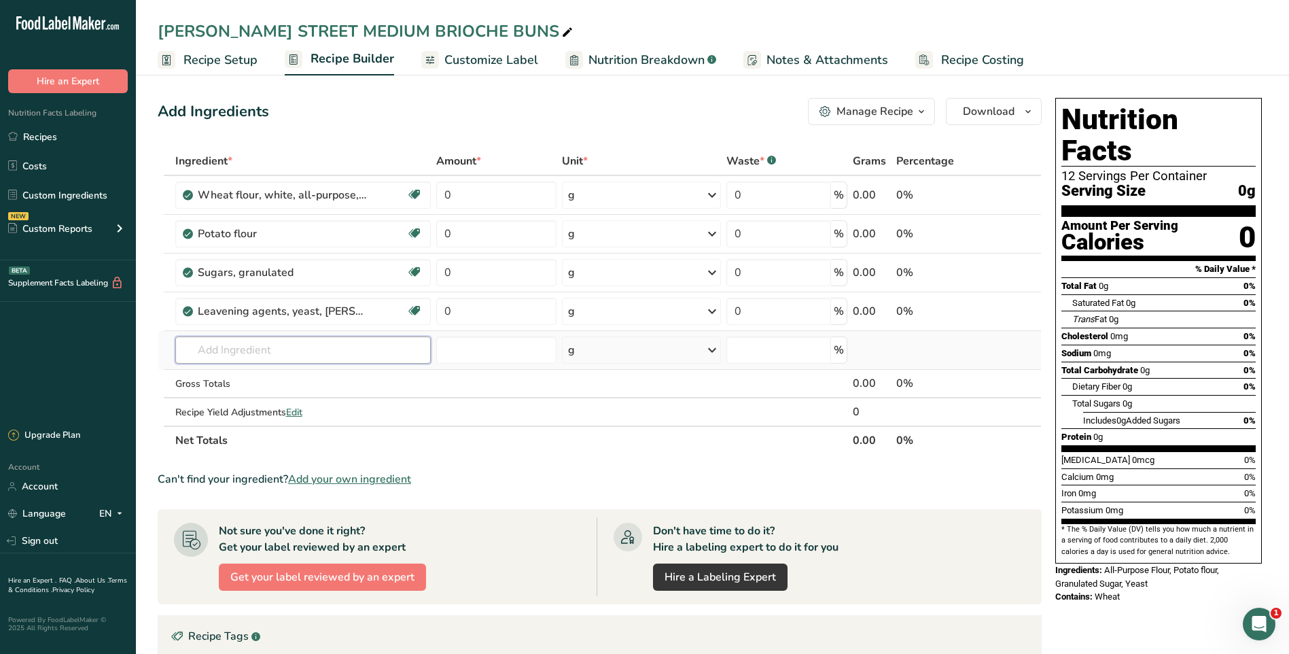
click at [248, 349] on input "text" at bounding box center [303, 349] width 256 height 27
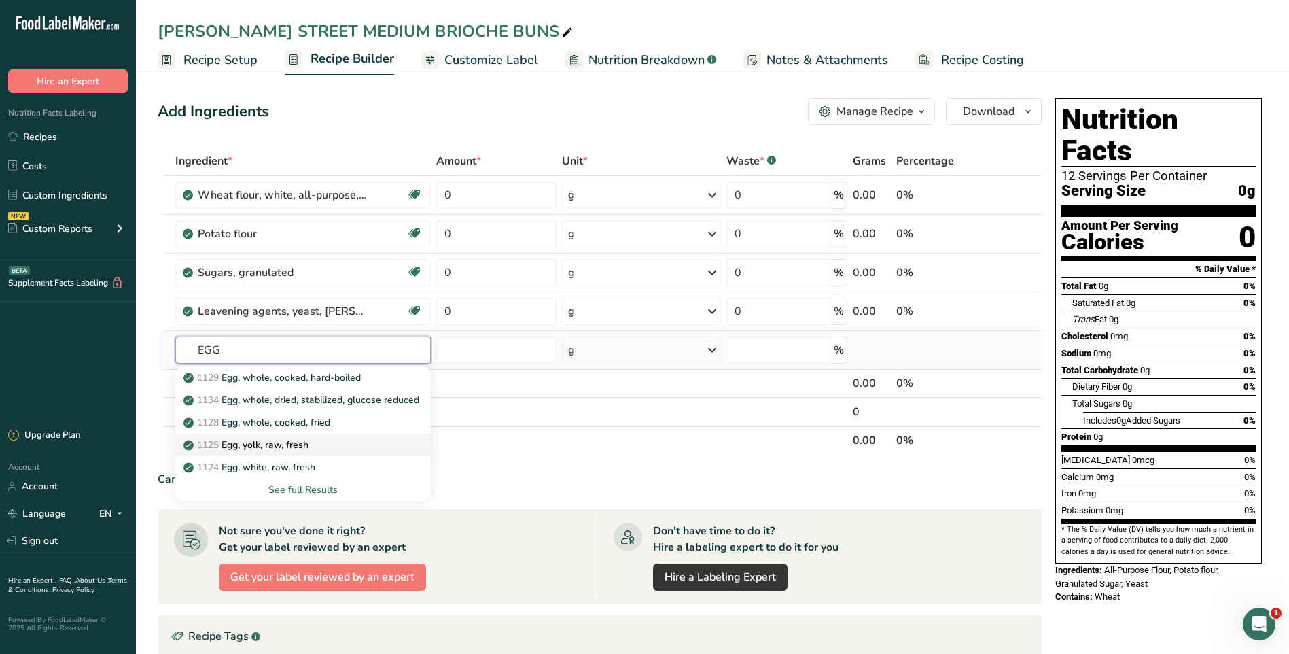
type input "EGG"
click at [306, 446] on p "1125 Egg, yolk, raw, fresh" at bounding box center [247, 445] width 122 height 14
type input "Egg, yolk, raw, fresh"
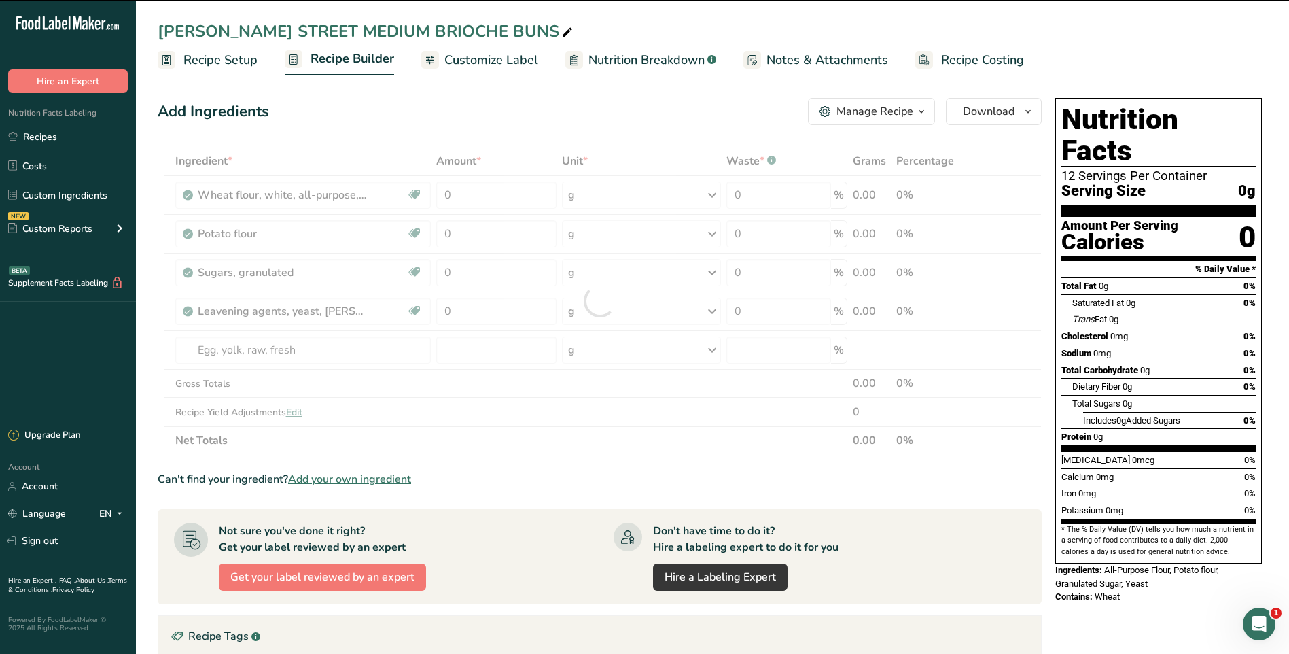
type input "0"
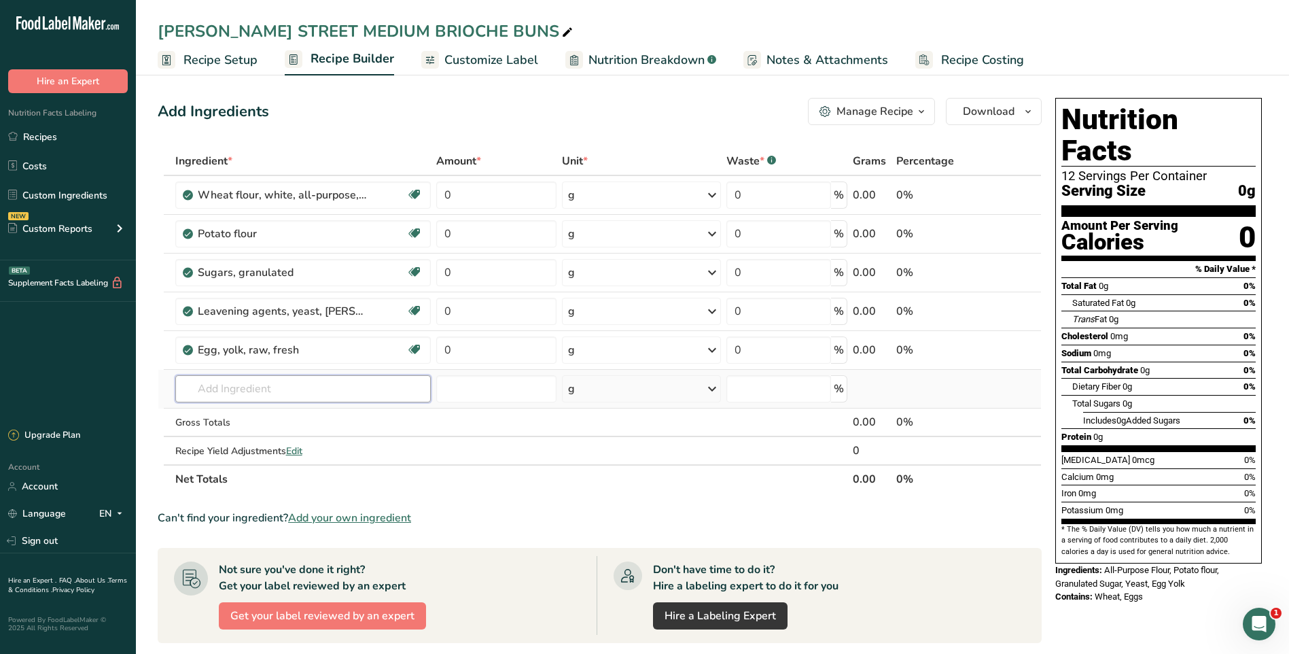
click at [280, 389] on input "text" at bounding box center [303, 388] width 256 height 27
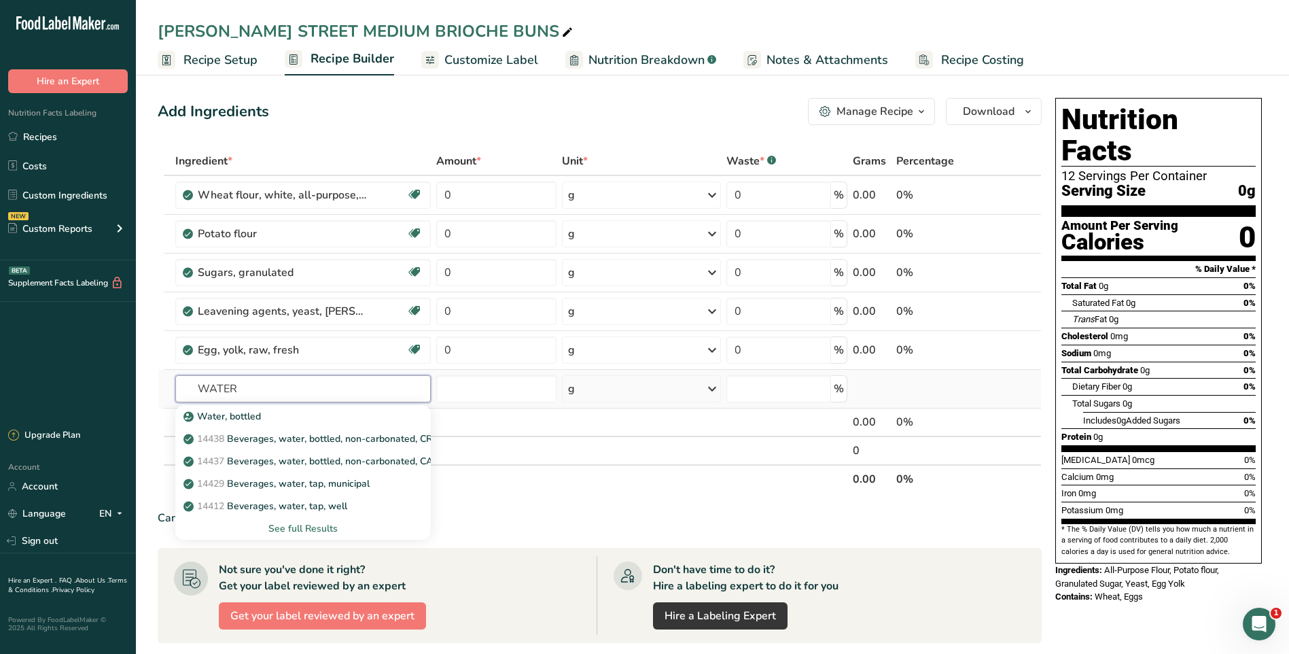
type input "WATER"
click at [317, 527] on div "See full Results" at bounding box center [303, 528] width 234 height 14
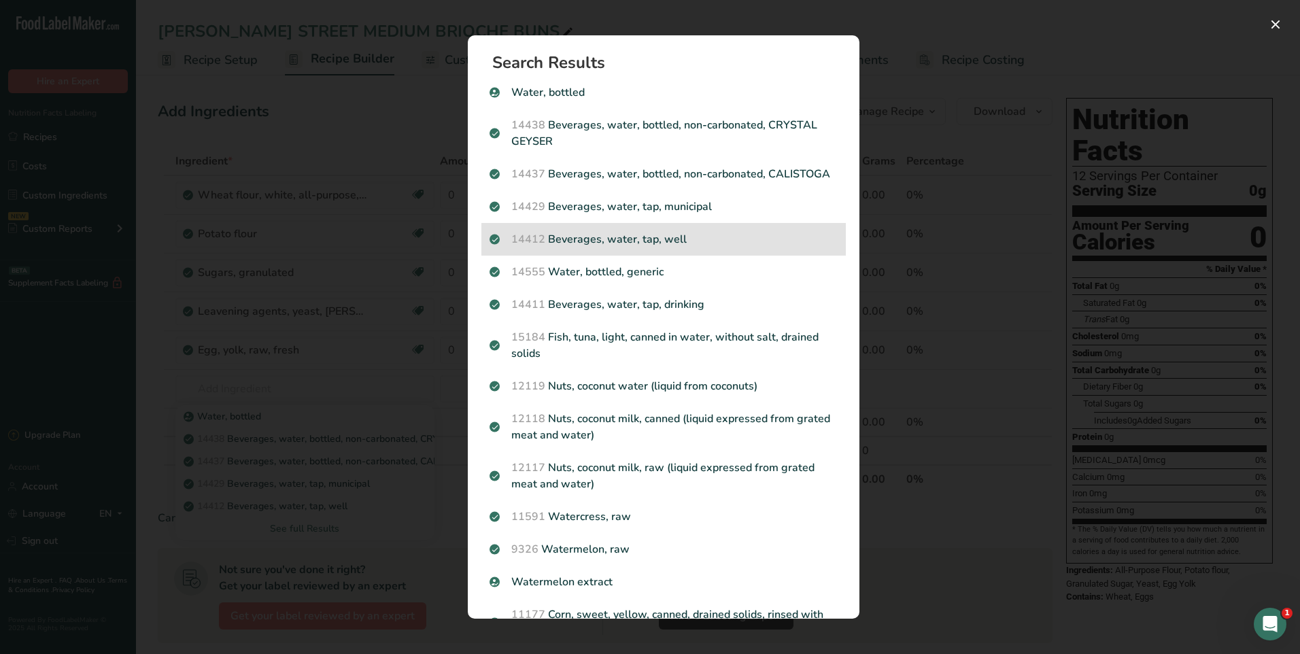
click at [683, 247] on p "14412 Beverages, water, tap, well" at bounding box center [663, 239] width 348 height 16
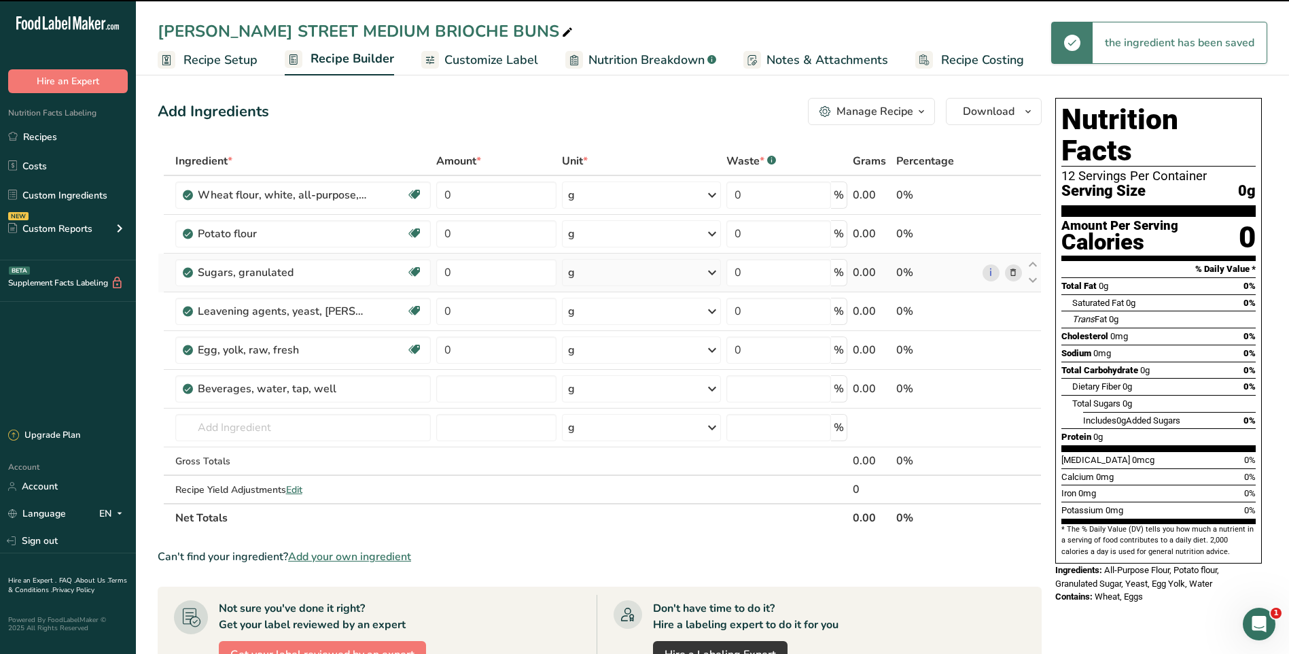
type input "0"
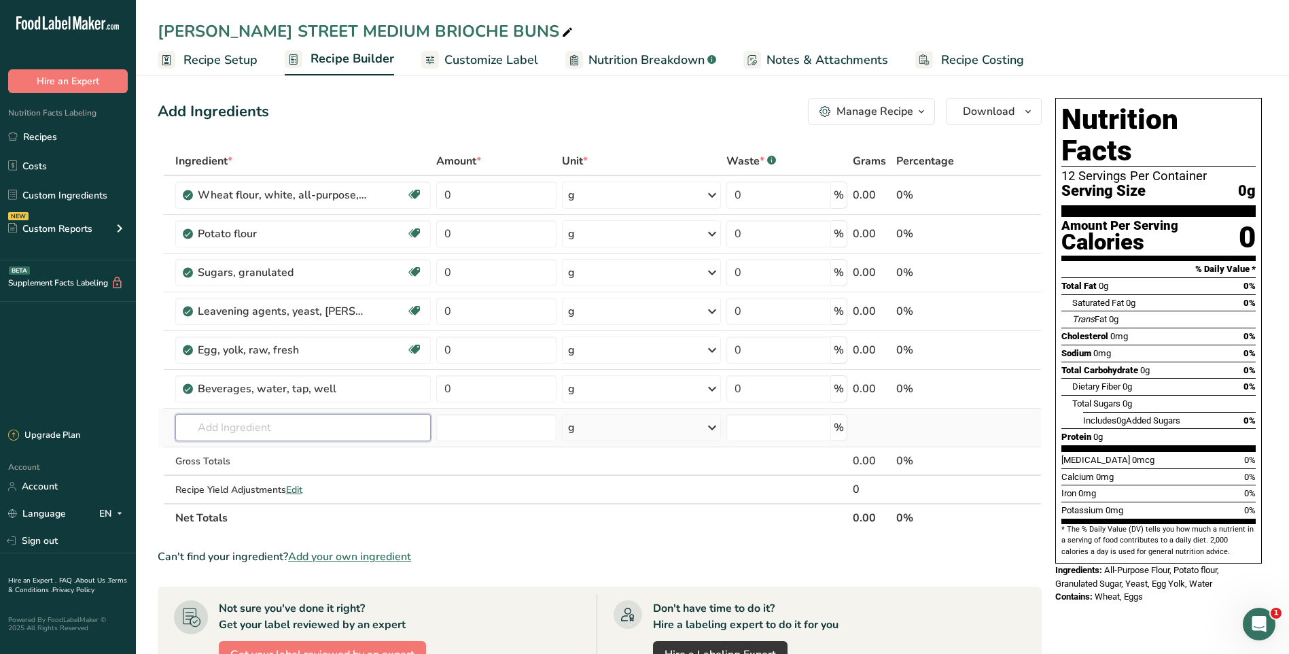
click at [239, 424] on input "text" at bounding box center [303, 427] width 256 height 27
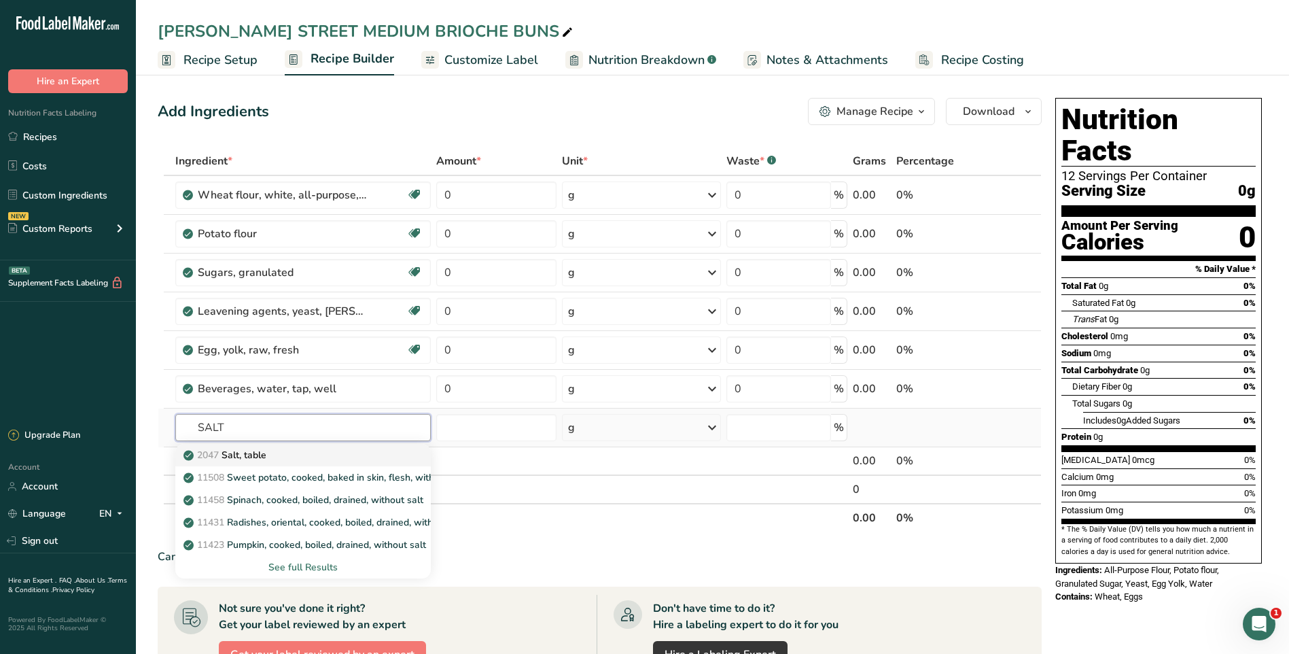
type input "SALT"
click at [276, 457] on div "2047 Salt, table" at bounding box center [292, 455] width 212 height 14
type input "Salt, table"
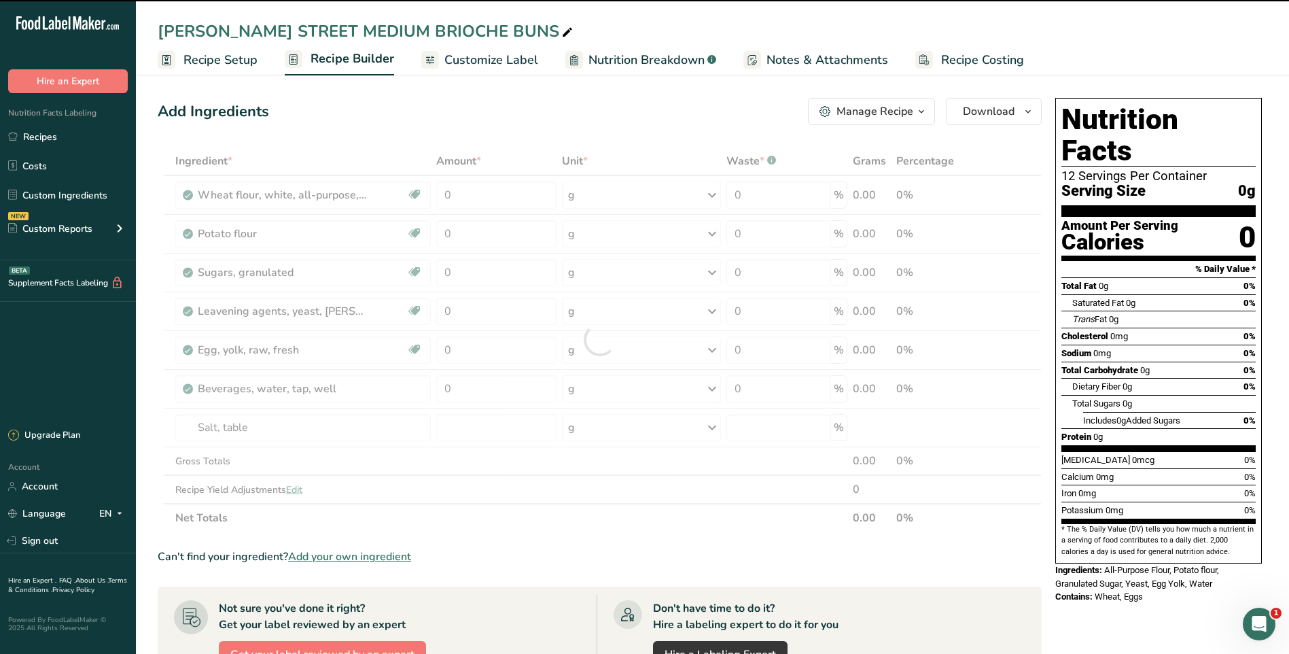
type input "0"
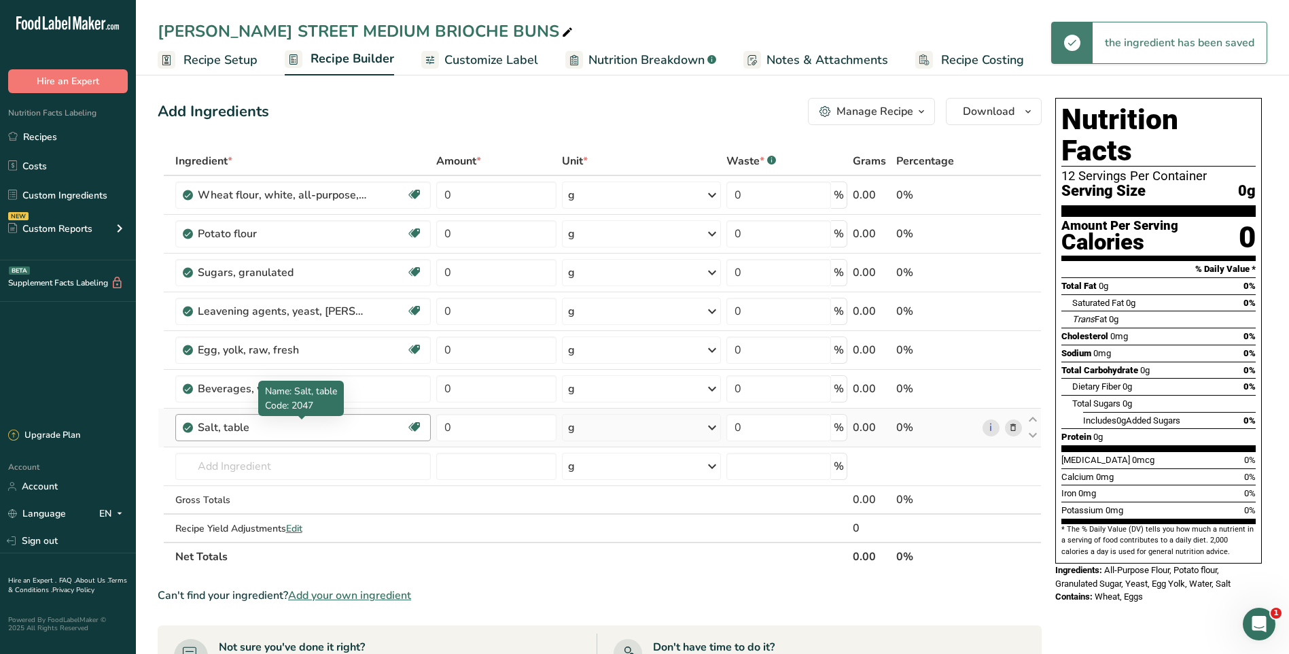
click at [288, 432] on div "Salt, table" at bounding box center [283, 427] width 170 height 16
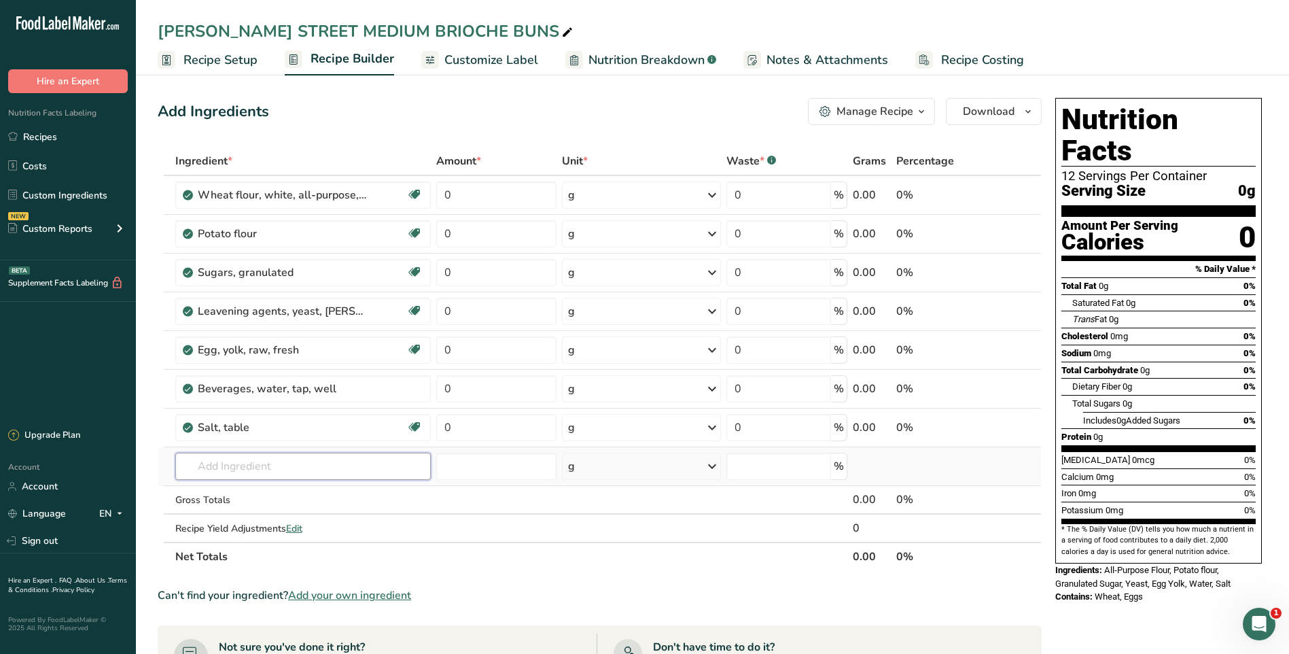
click at [290, 469] on input "text" at bounding box center [303, 466] width 256 height 27
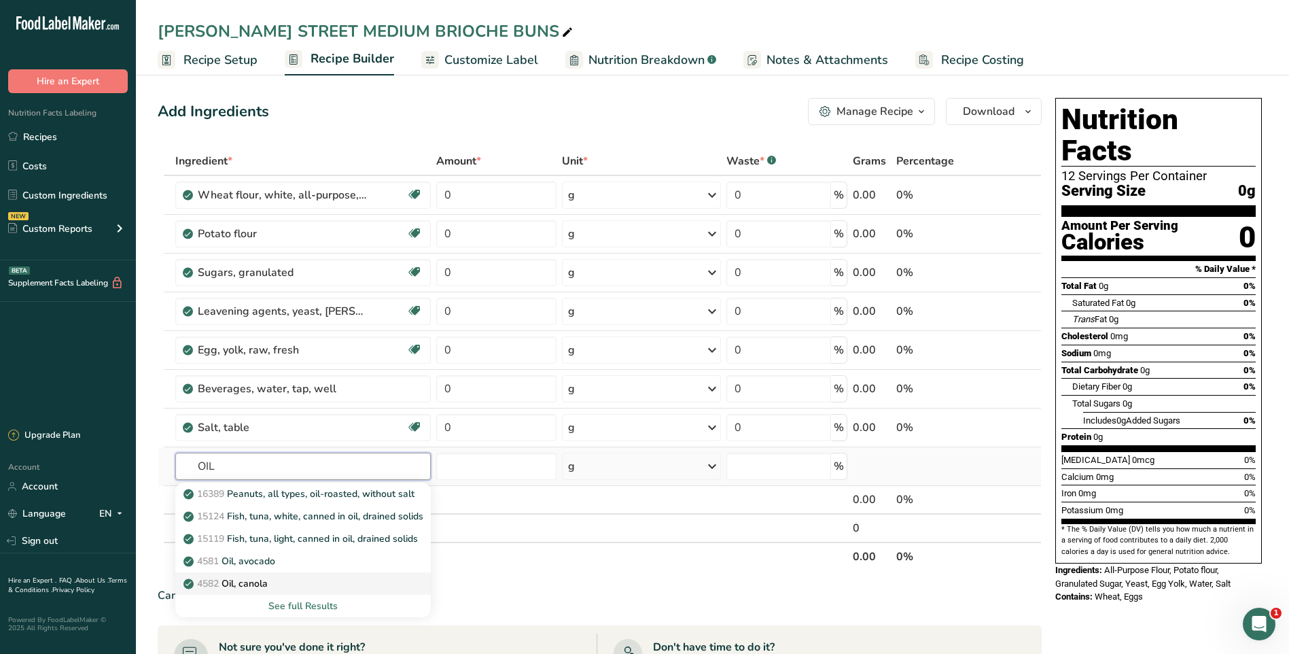
type input "OIL"
click at [283, 580] on div "4582 Oil, canola" at bounding box center [292, 583] width 212 height 14
type input "Oil, canola"
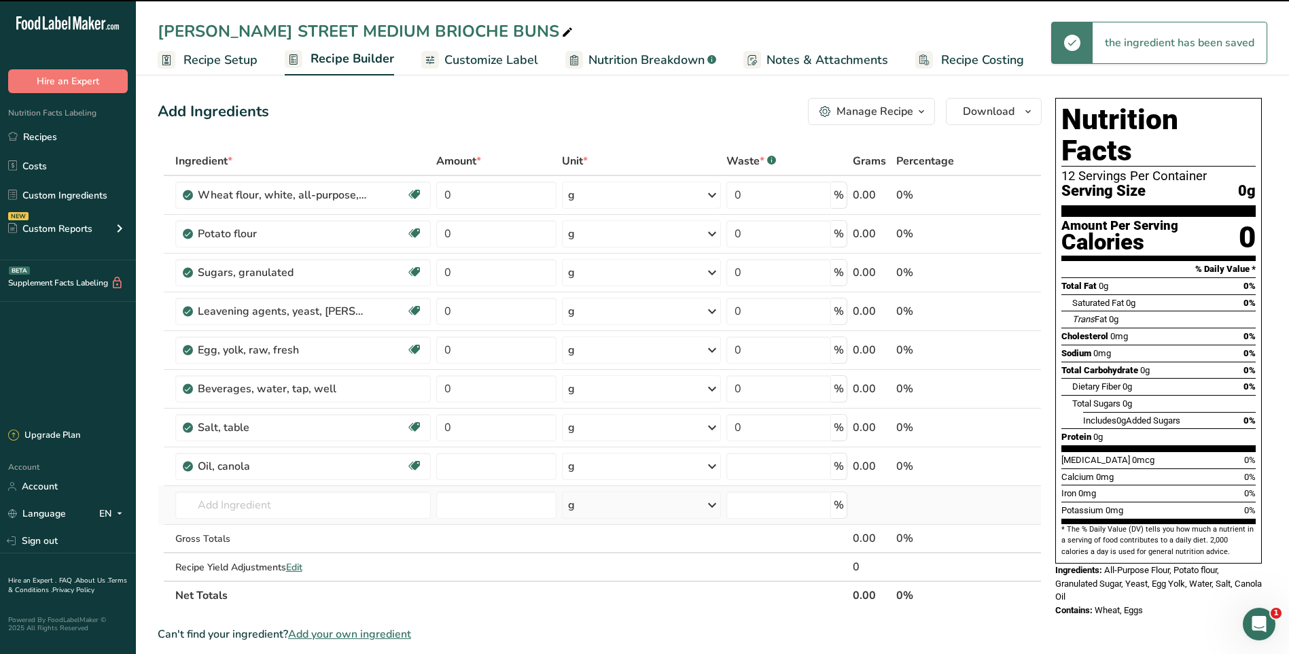
type input "0"
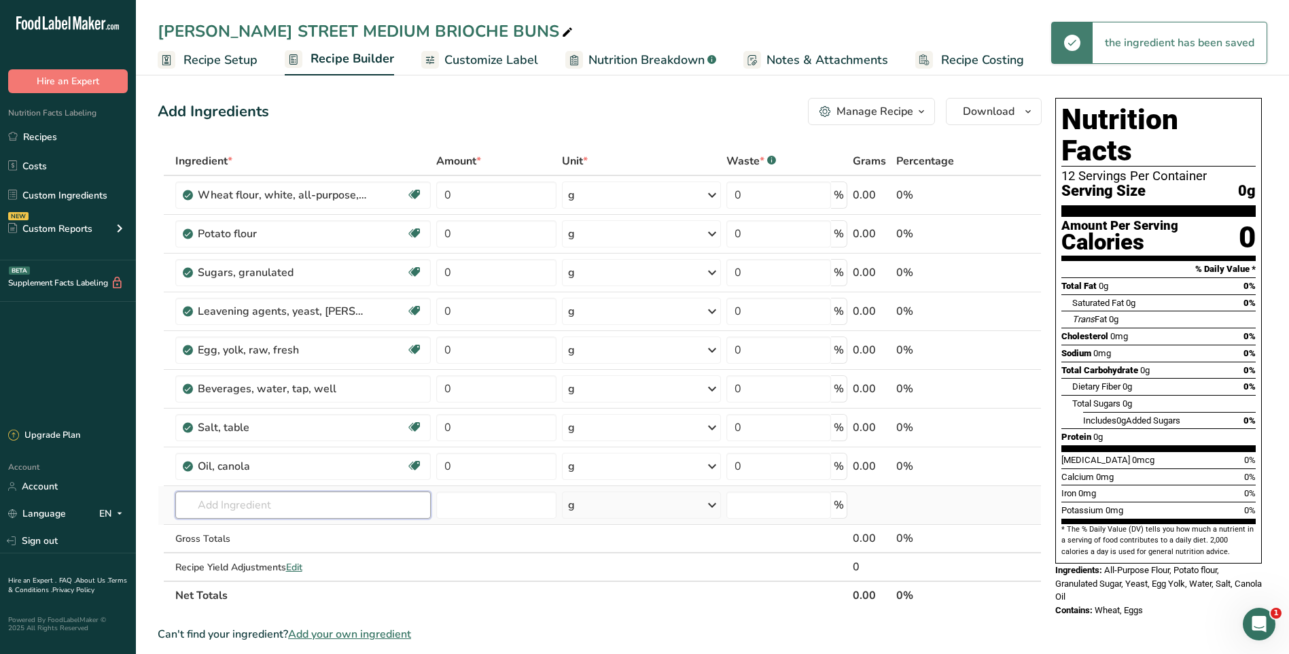
click at [262, 503] on input "text" at bounding box center [303, 504] width 256 height 27
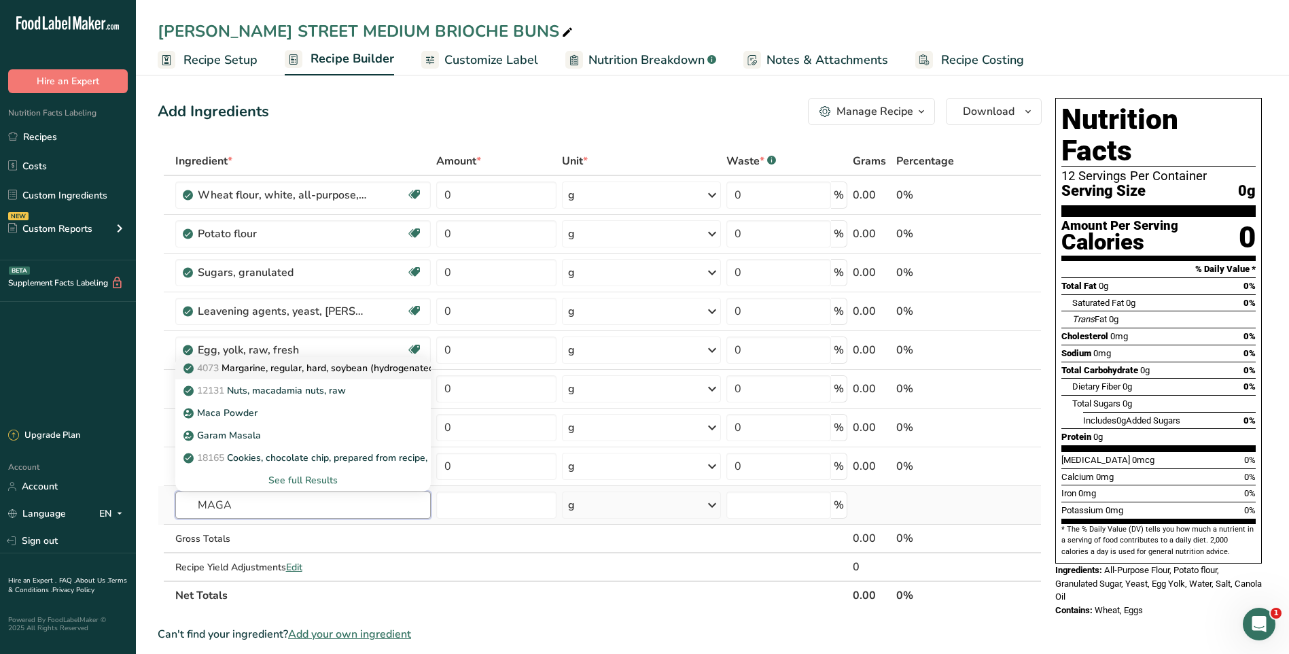
type input "MAGA"
click at [361, 364] on p "4073 Margarine, regular, hard, soybean (hydrogenated)" at bounding box center [312, 368] width 252 height 14
type input "Margarine, regular, hard, soybean (hydrogenated)"
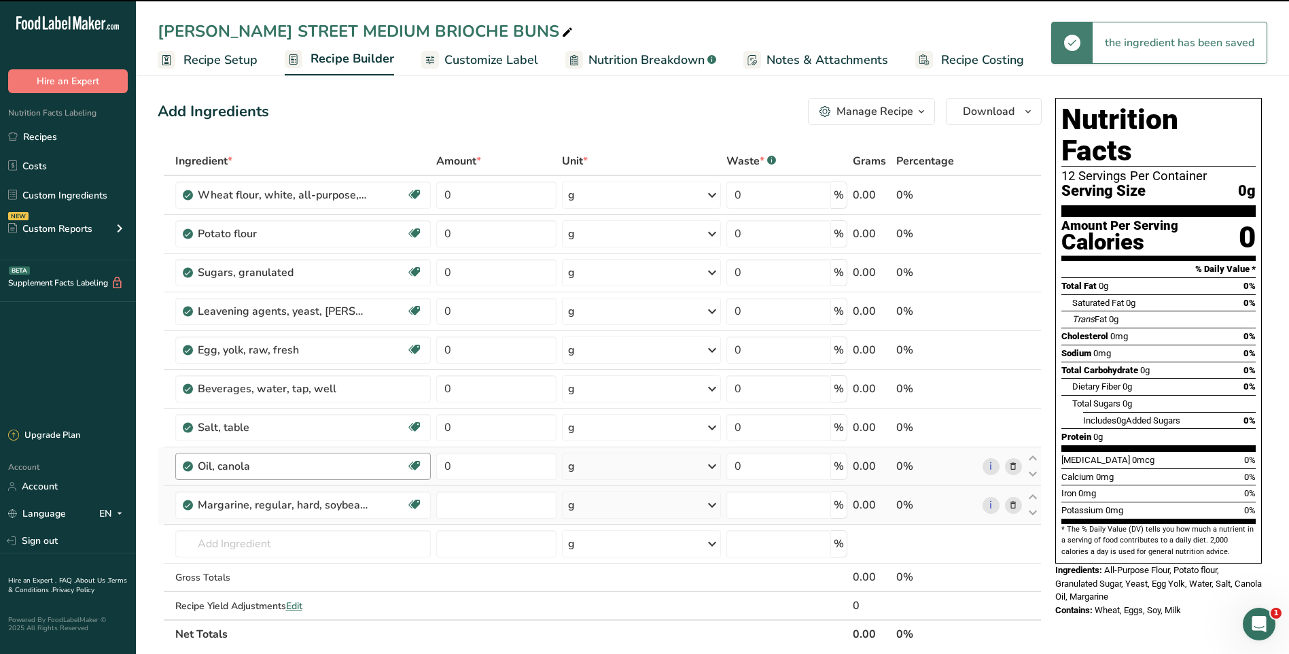
type input "0"
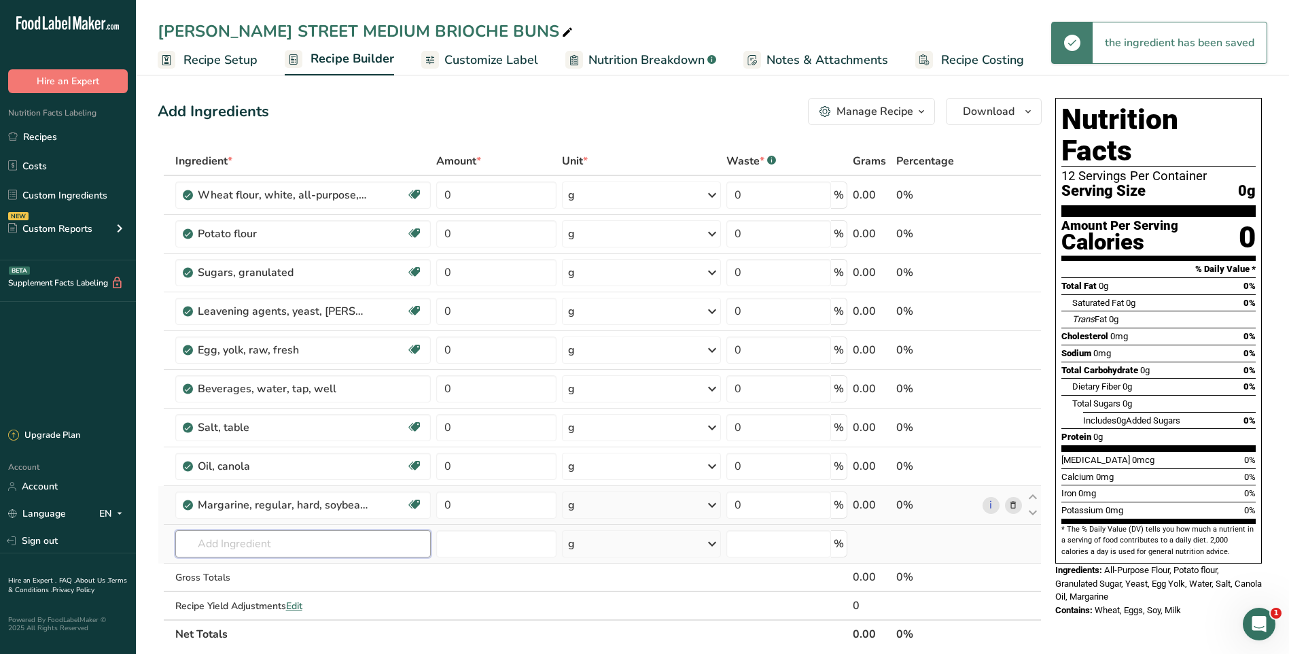
click at [275, 542] on input "text" at bounding box center [303, 543] width 256 height 27
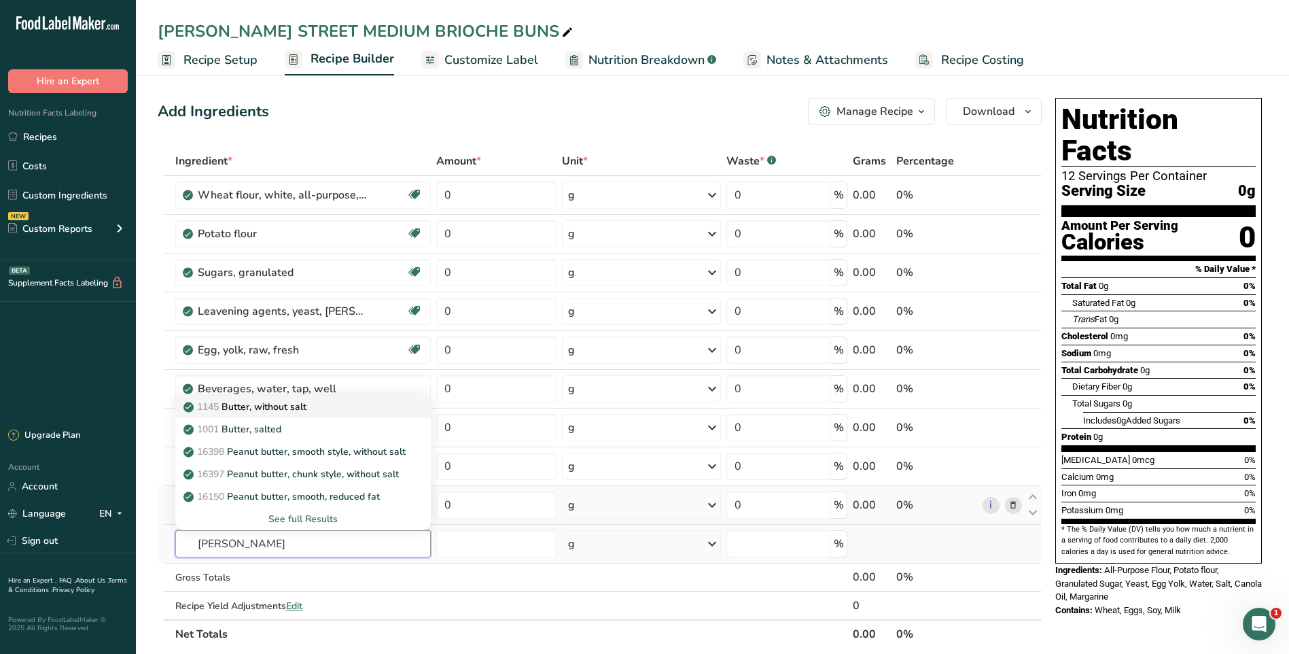
type input "BUTER"
click at [307, 410] on p "1145 Butter, without salt" at bounding box center [246, 407] width 120 height 14
type input "Butter, without salt"
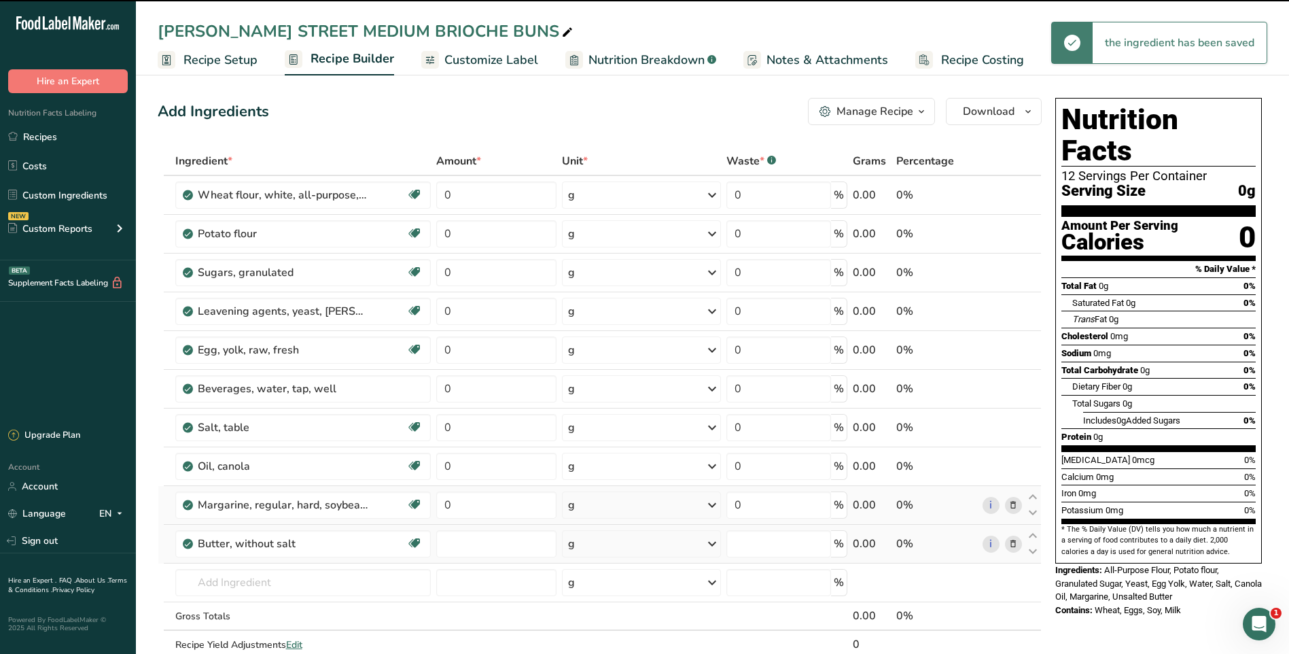
type input "0"
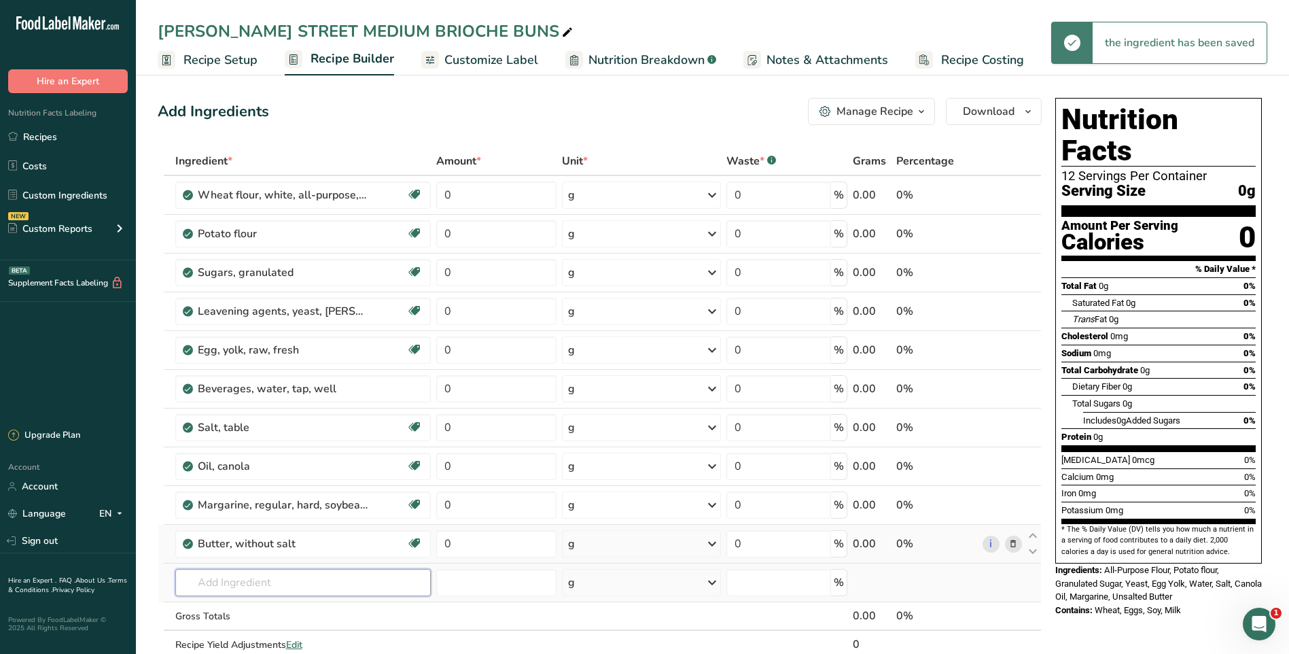
click at [278, 584] on input "text" at bounding box center [303, 582] width 256 height 27
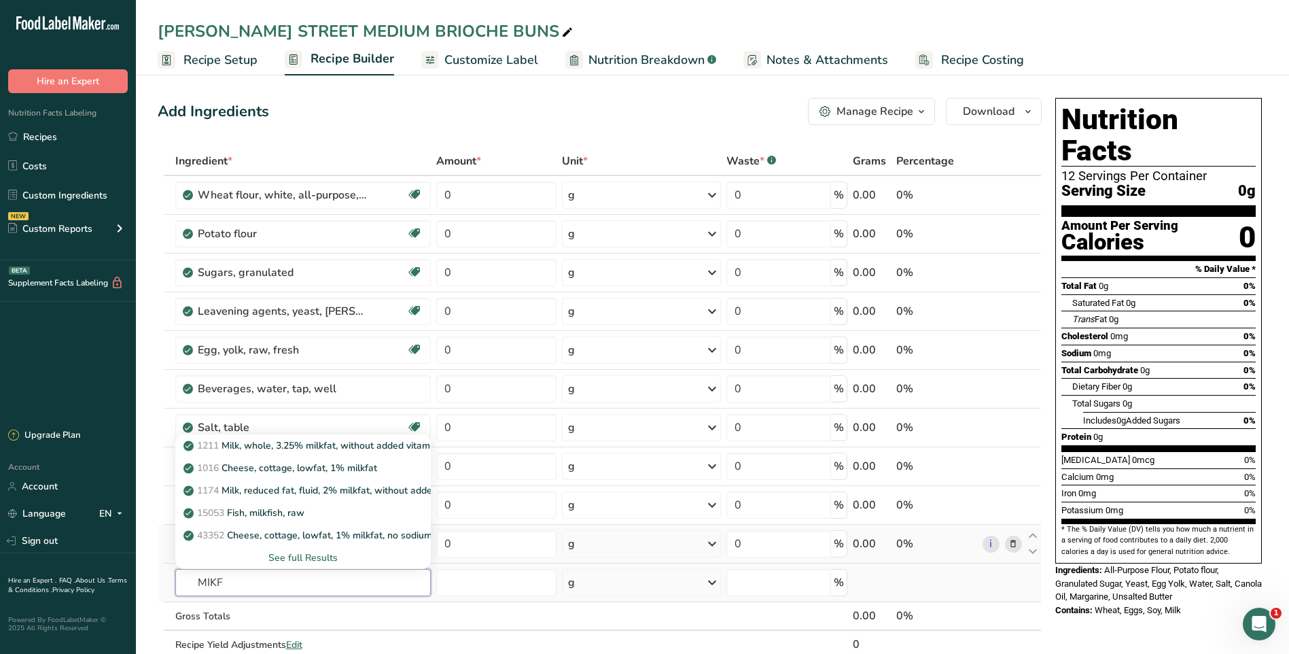
type input "MIKF"
click at [315, 556] on div "See full Results" at bounding box center [303, 558] width 234 height 14
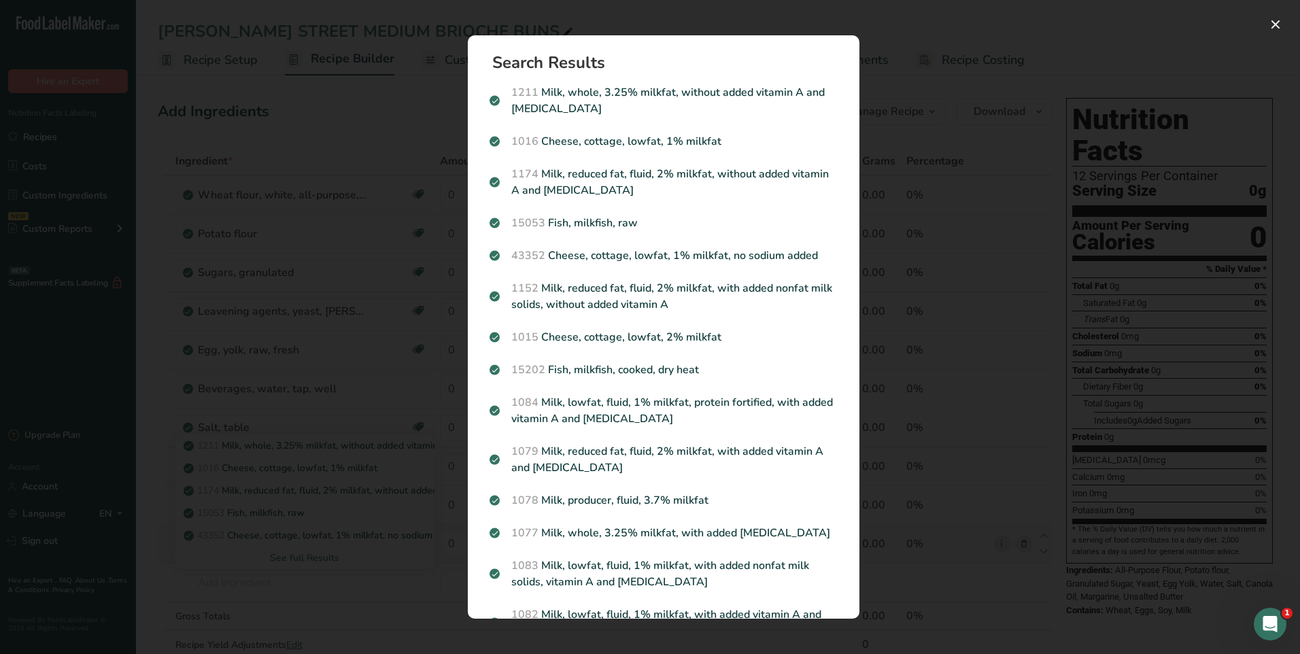
click at [1060, 33] on div "Search results modal" at bounding box center [650, 327] width 1300 height 654
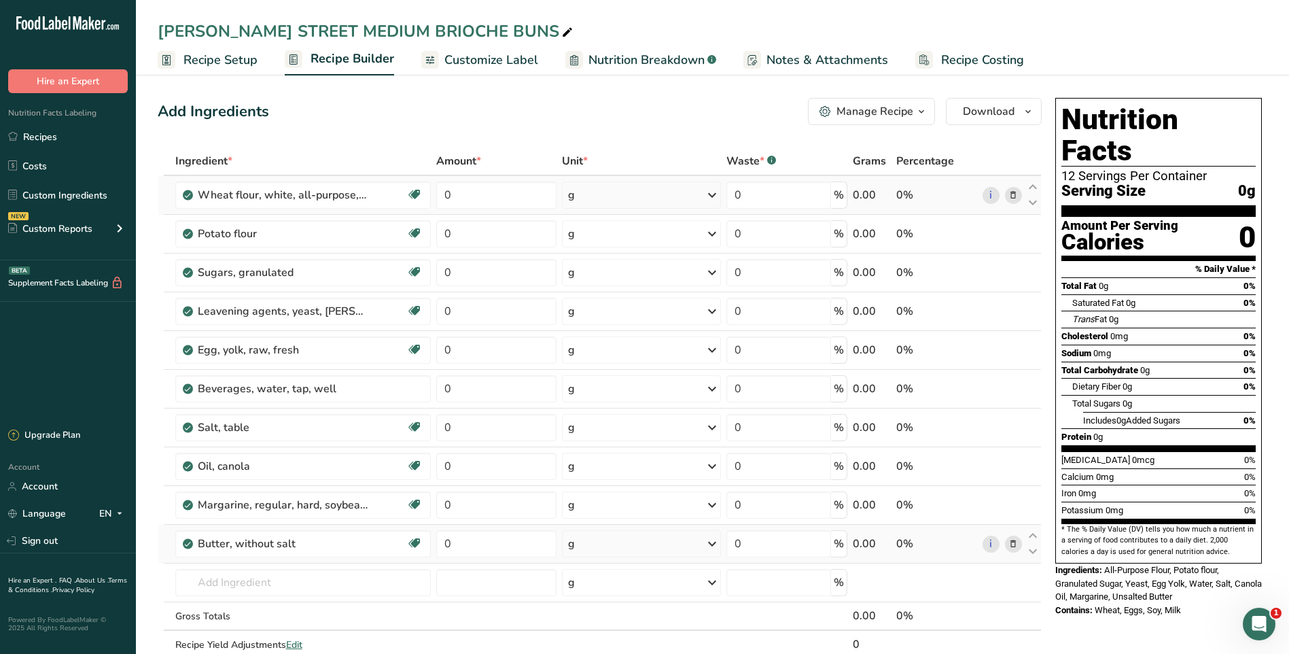
drag, startPoint x: 58, startPoint y: 141, endPoint x: 589, endPoint y: 198, distance: 534.0
click at [58, 140] on link "Recipes" at bounding box center [68, 137] width 136 height 26
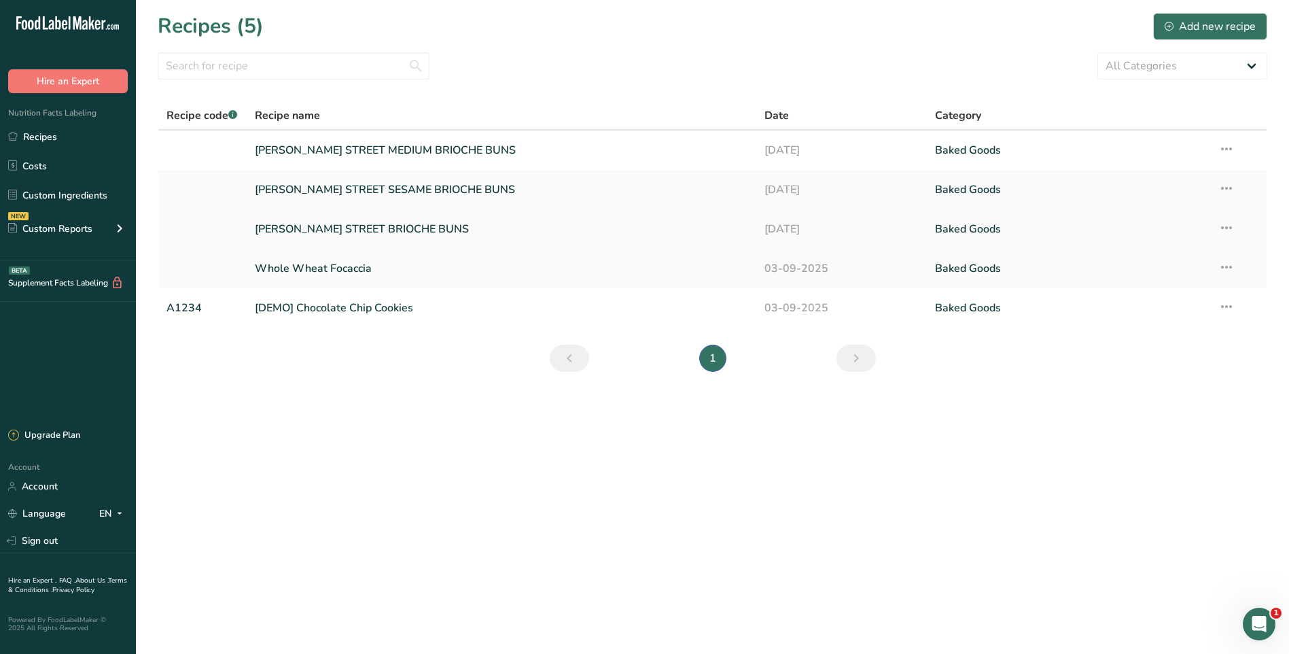
click at [432, 233] on link "[PERSON_NAME] STREET BRIOCHE BUNS" at bounding box center [502, 229] width 494 height 29
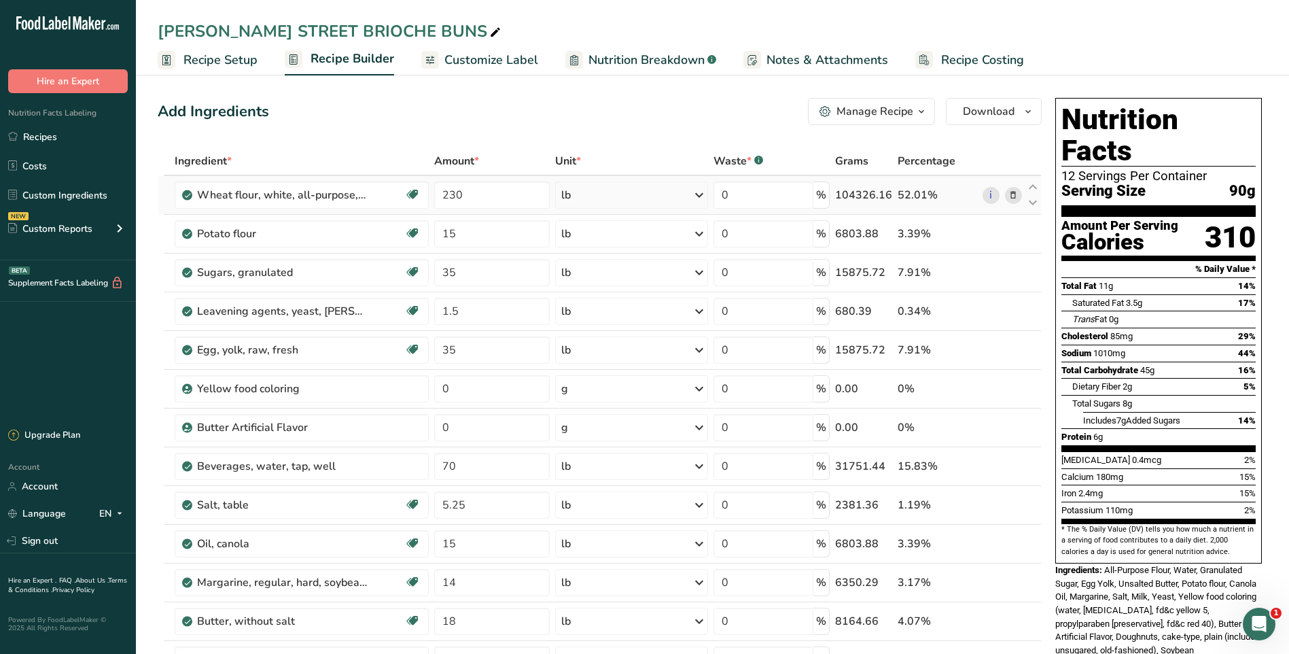
drag, startPoint x: 46, startPoint y: 141, endPoint x: 436, endPoint y: 179, distance: 391.3
click at [46, 141] on link "Recipes" at bounding box center [68, 137] width 136 height 26
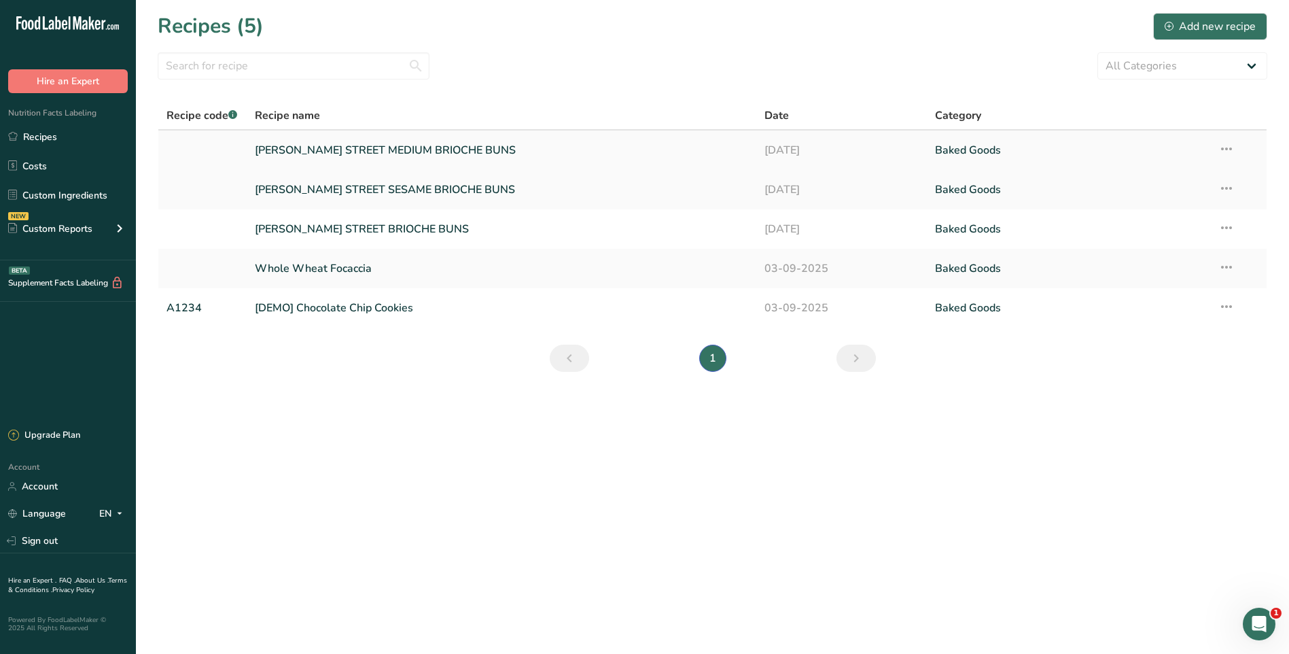
click at [528, 156] on link "[PERSON_NAME] STREET MEDIUM BRIOCHE BUNS" at bounding box center [502, 150] width 494 height 29
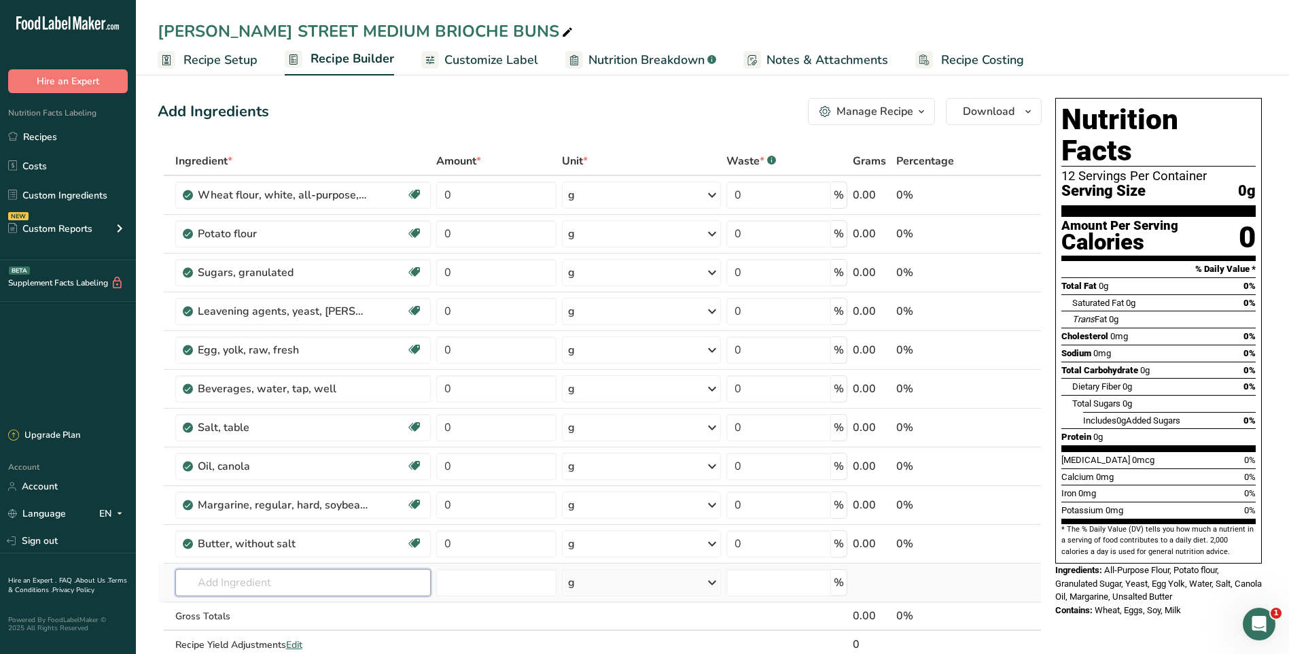
click at [282, 574] on input "text" at bounding box center [303, 582] width 256 height 27
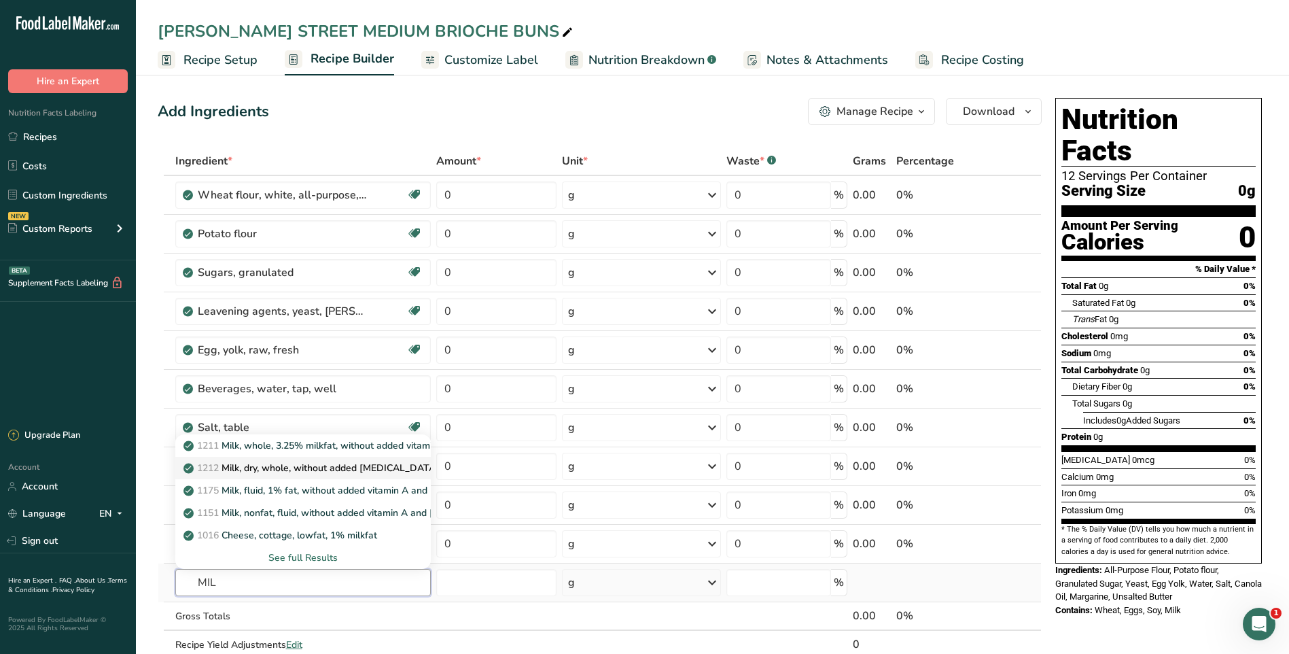
type input "MIL"
click at [358, 469] on p "1212 Milk, dry, whole, without added vitamin D" at bounding box center [312, 468] width 253 height 14
type input "Milk, dry, whole, without added [MEDICAL_DATA]"
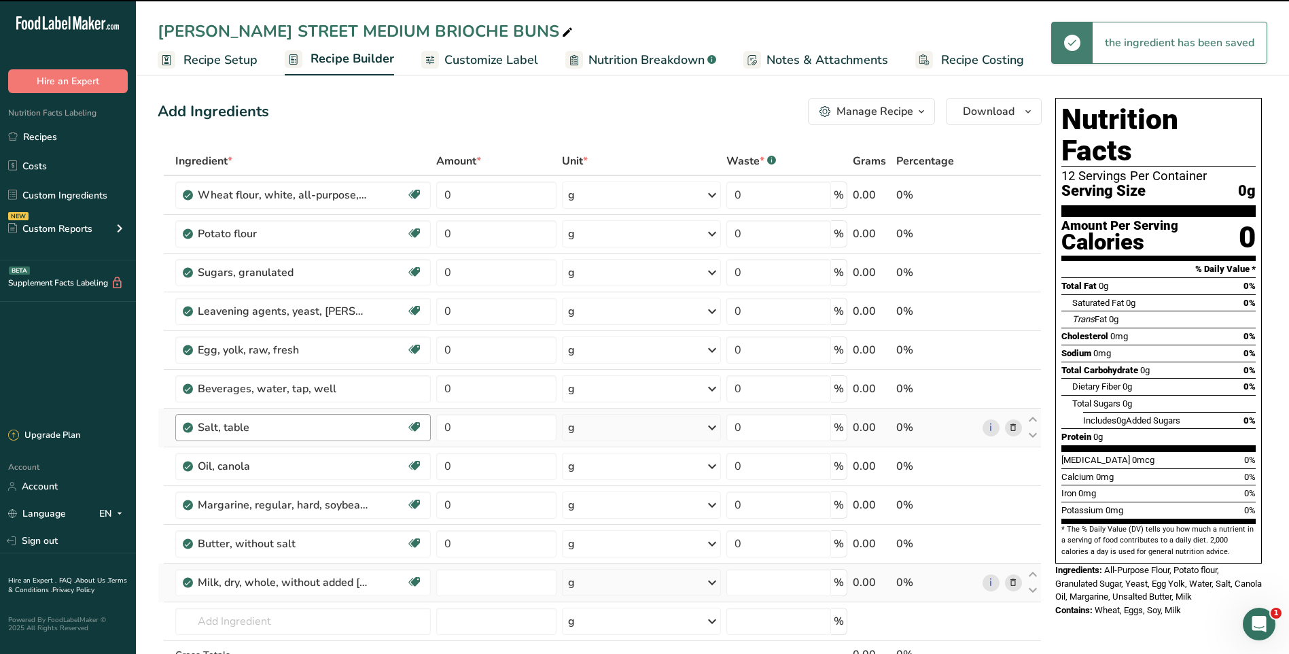
type input "0"
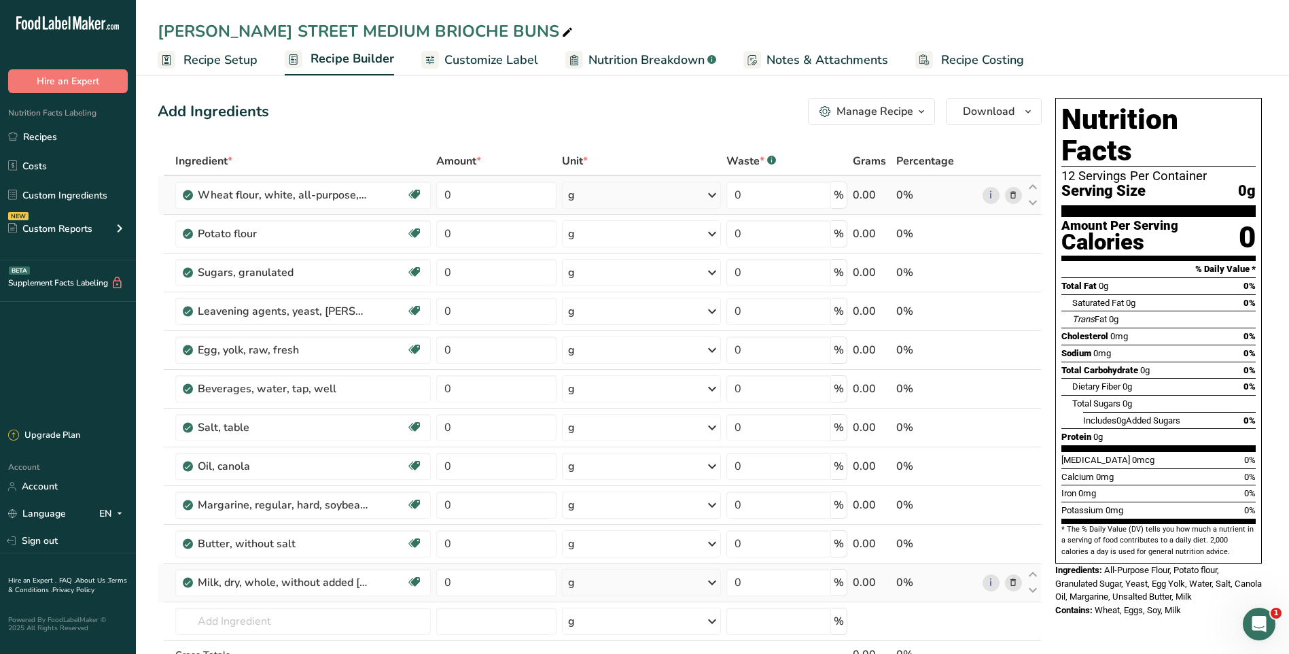
click at [708, 195] on icon at bounding box center [712, 195] width 16 height 24
click at [615, 341] on div "See more" at bounding box center [627, 343] width 114 height 14
click at [596, 364] on div "lb" at bounding box center [627, 366] width 114 height 20
click at [708, 236] on icon at bounding box center [713, 234] width 16 height 24
click at [605, 381] on div "See more" at bounding box center [627, 382] width 114 height 14
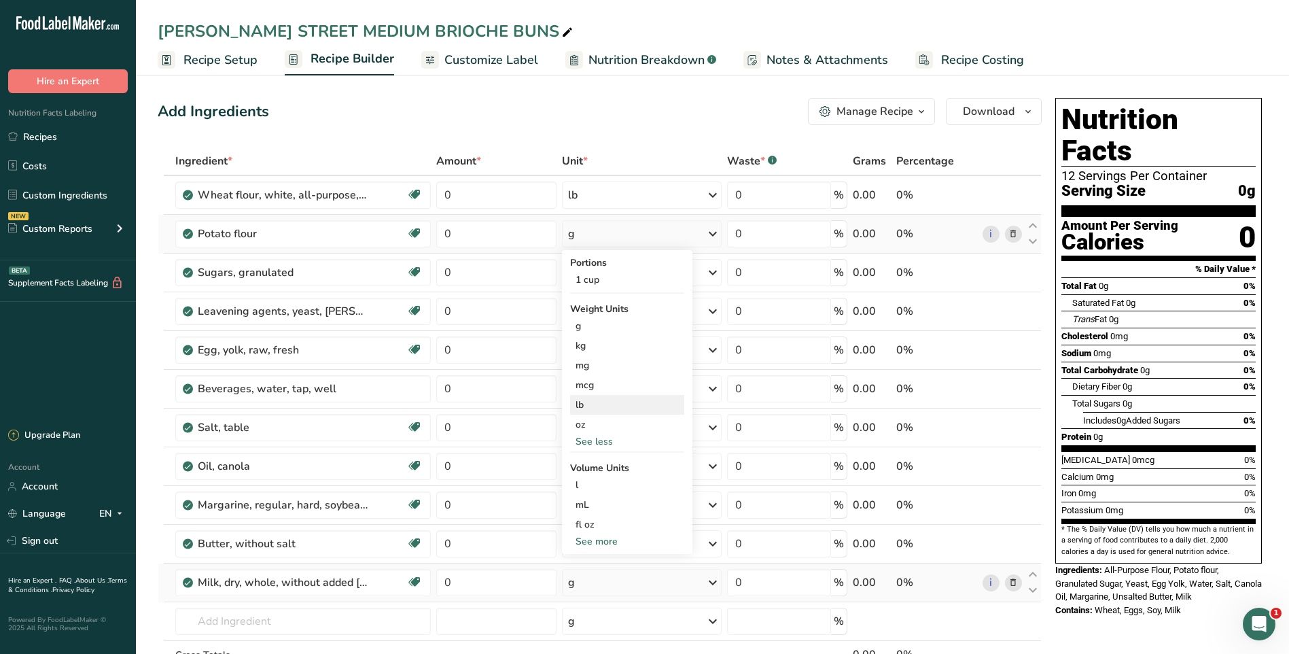
click at [580, 404] on div "lb" at bounding box center [627, 405] width 114 height 20
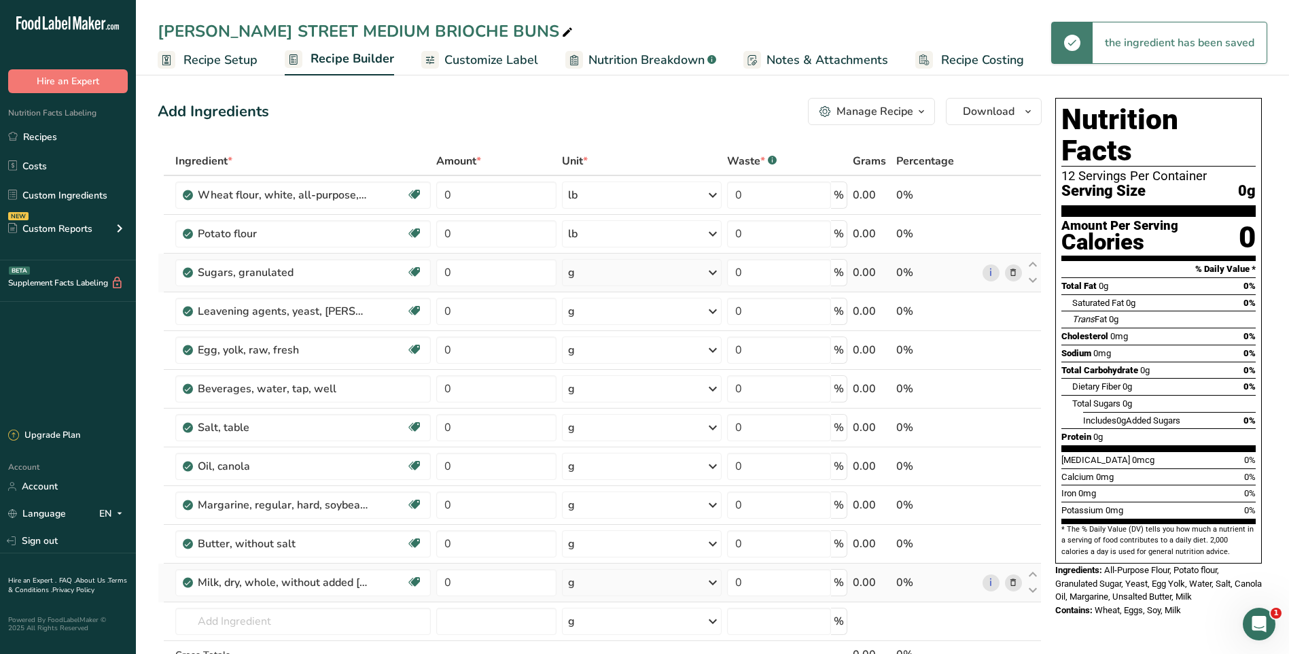
click at [712, 275] on icon at bounding box center [713, 272] width 16 height 24
click at [597, 472] on div "See more" at bounding box center [627, 475] width 114 height 14
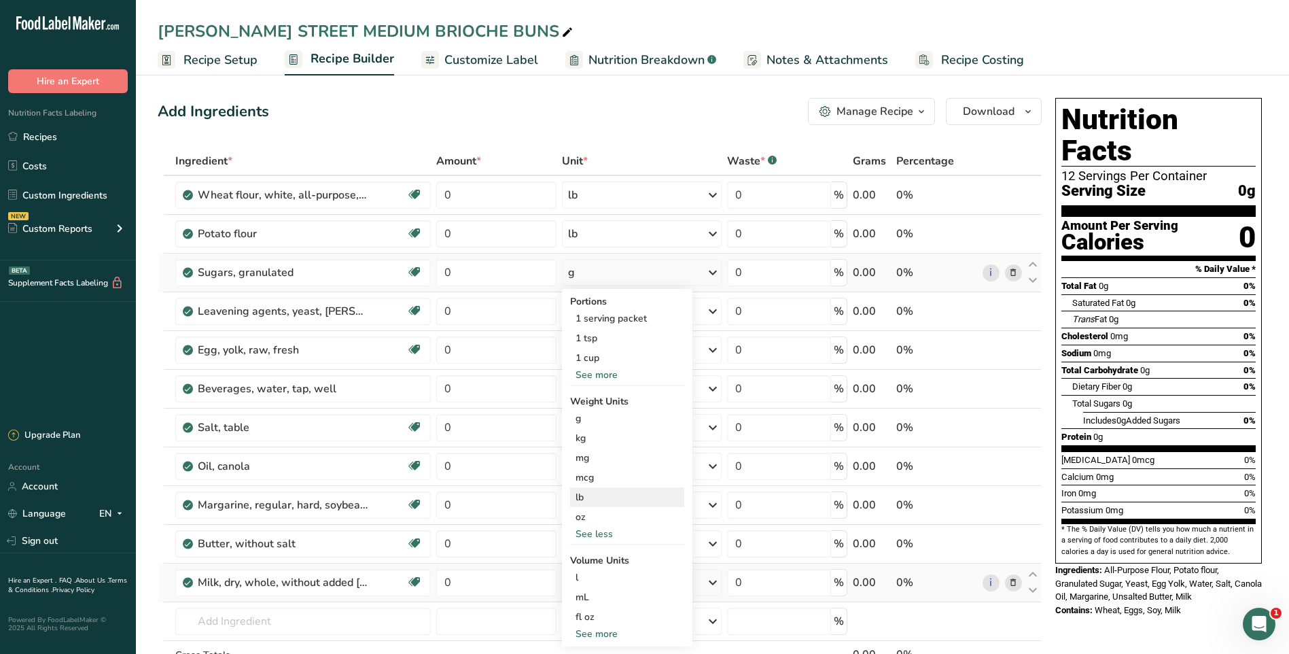
click at [581, 498] on div "lb" at bounding box center [627, 497] width 114 height 20
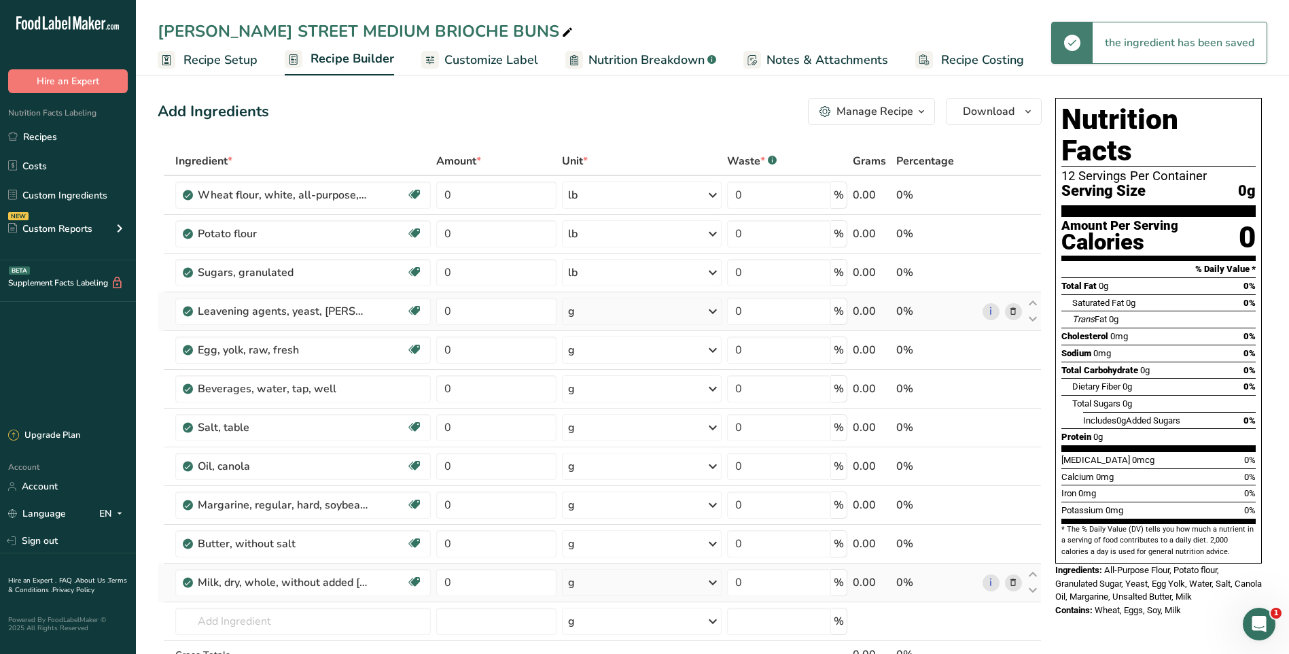
click at [716, 317] on icon at bounding box center [713, 311] width 16 height 24
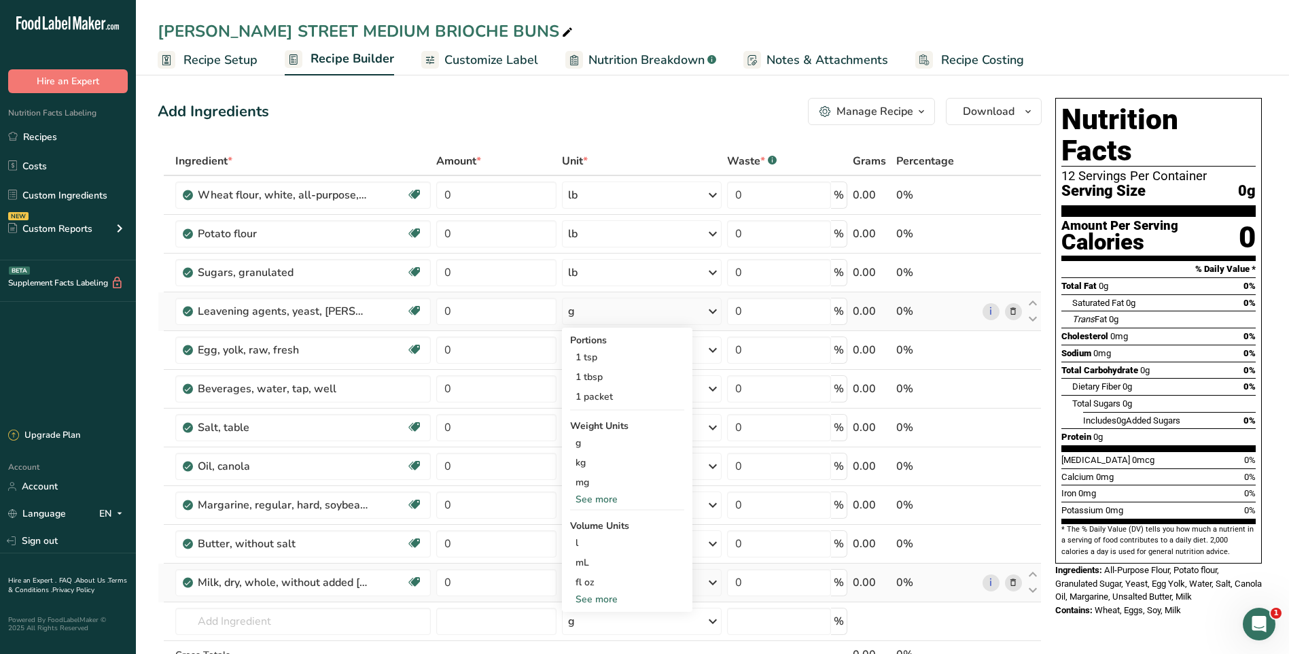
click at [597, 500] on div "See more" at bounding box center [627, 499] width 114 height 14
click at [593, 522] on div "lb" at bounding box center [627, 522] width 114 height 20
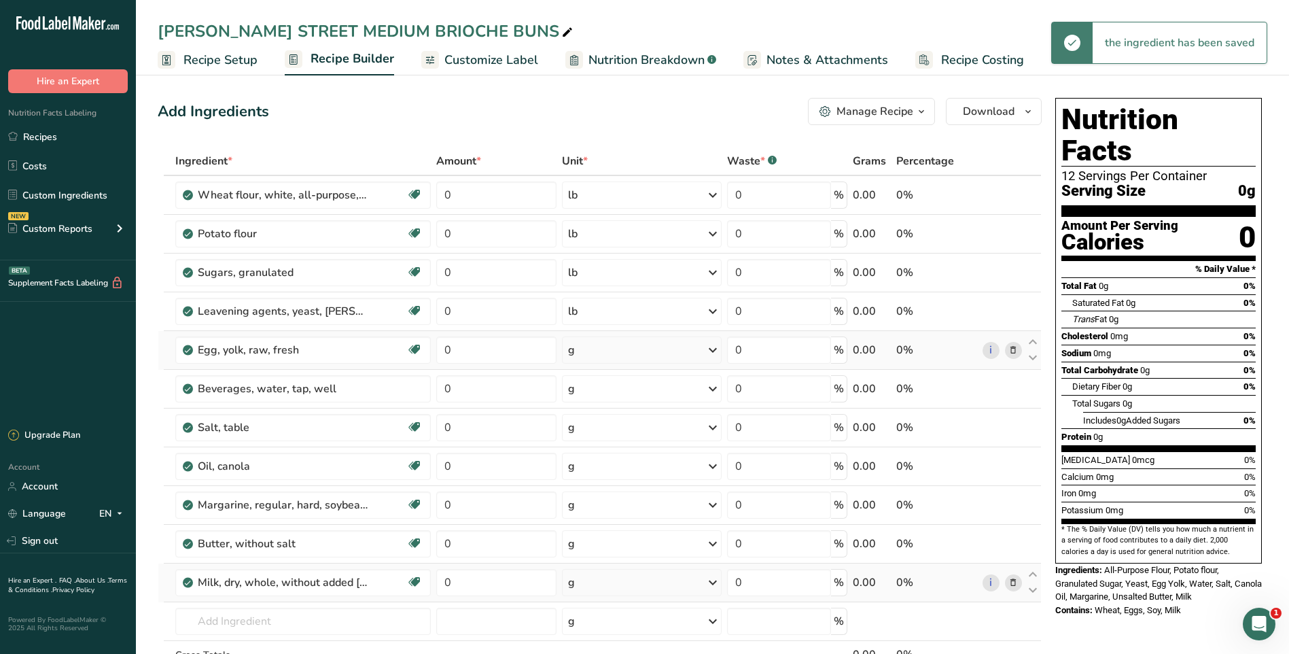
drag, startPoint x: 710, startPoint y: 355, endPoint x: 707, endPoint y: 361, distance: 7.0
click at [711, 355] on icon at bounding box center [713, 350] width 16 height 24
click at [597, 515] on div "See more" at bounding box center [627, 518] width 114 height 14
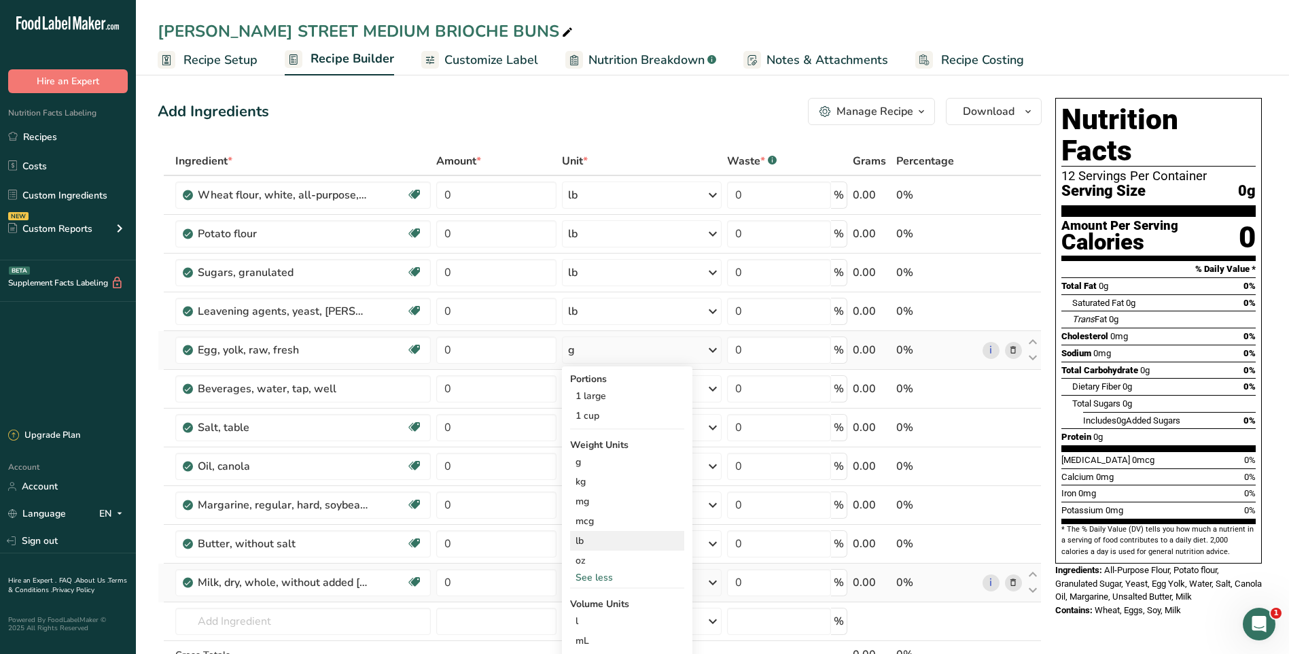
click at [587, 539] on div "lb" at bounding box center [627, 541] width 114 height 20
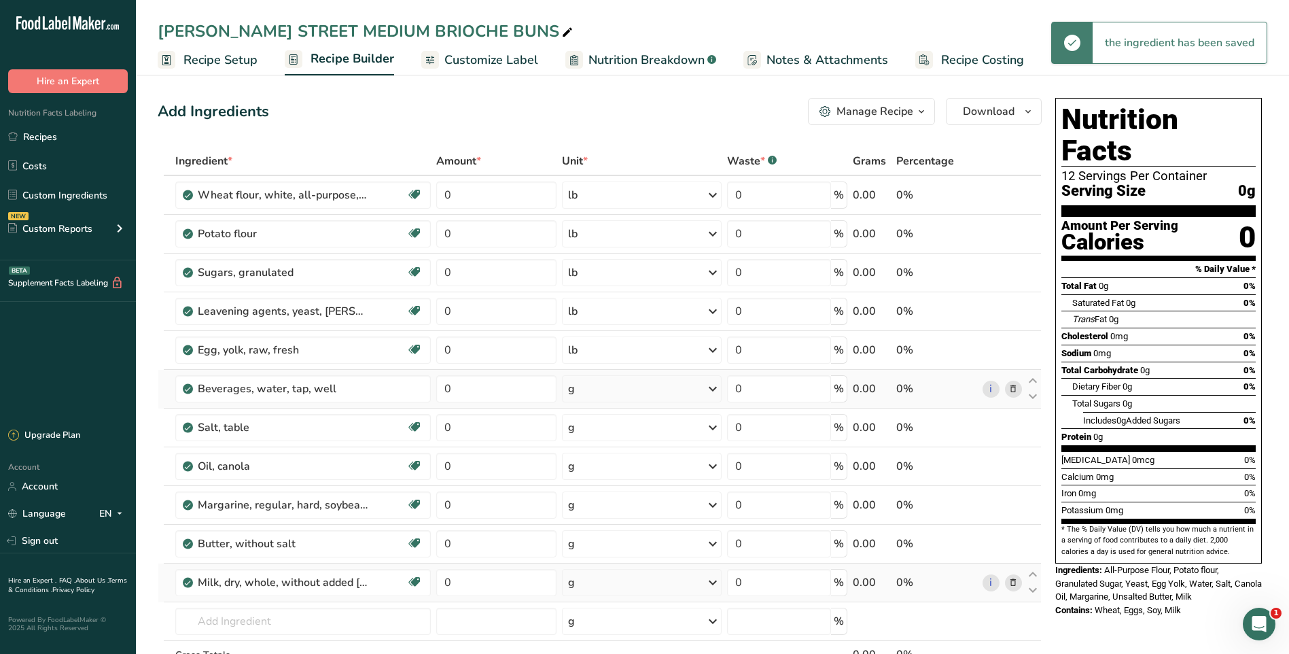
drag, startPoint x: 712, startPoint y: 389, endPoint x: 703, endPoint y: 400, distance: 14.5
click at [711, 391] on icon at bounding box center [713, 389] width 16 height 24
click at [587, 581] on div "See more" at bounding box center [627, 577] width 114 height 14
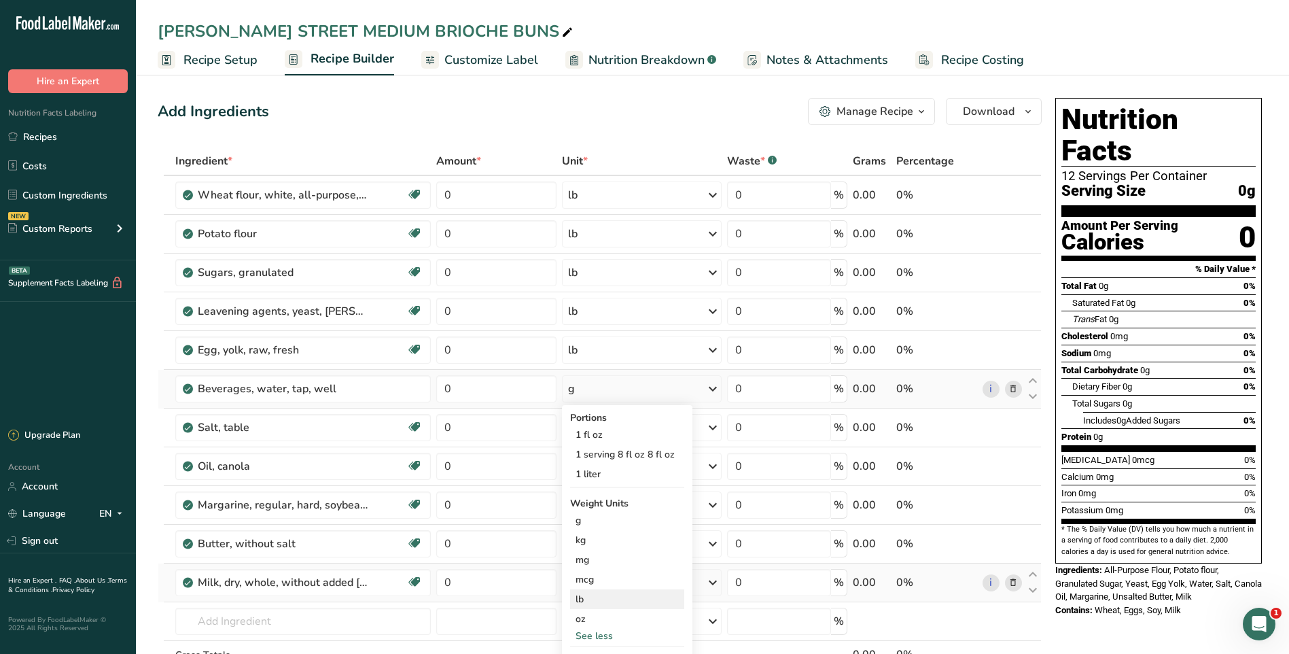
click at [590, 597] on div "lb" at bounding box center [627, 599] width 114 height 20
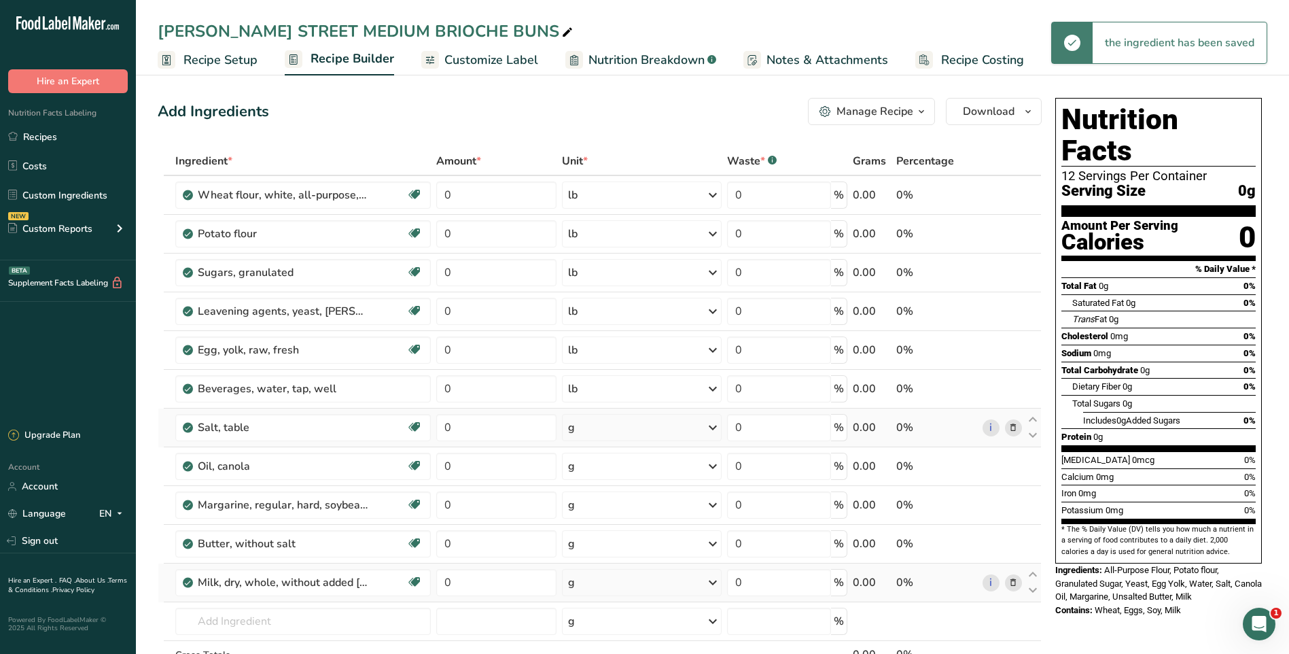
click at [708, 430] on icon at bounding box center [713, 427] width 16 height 24
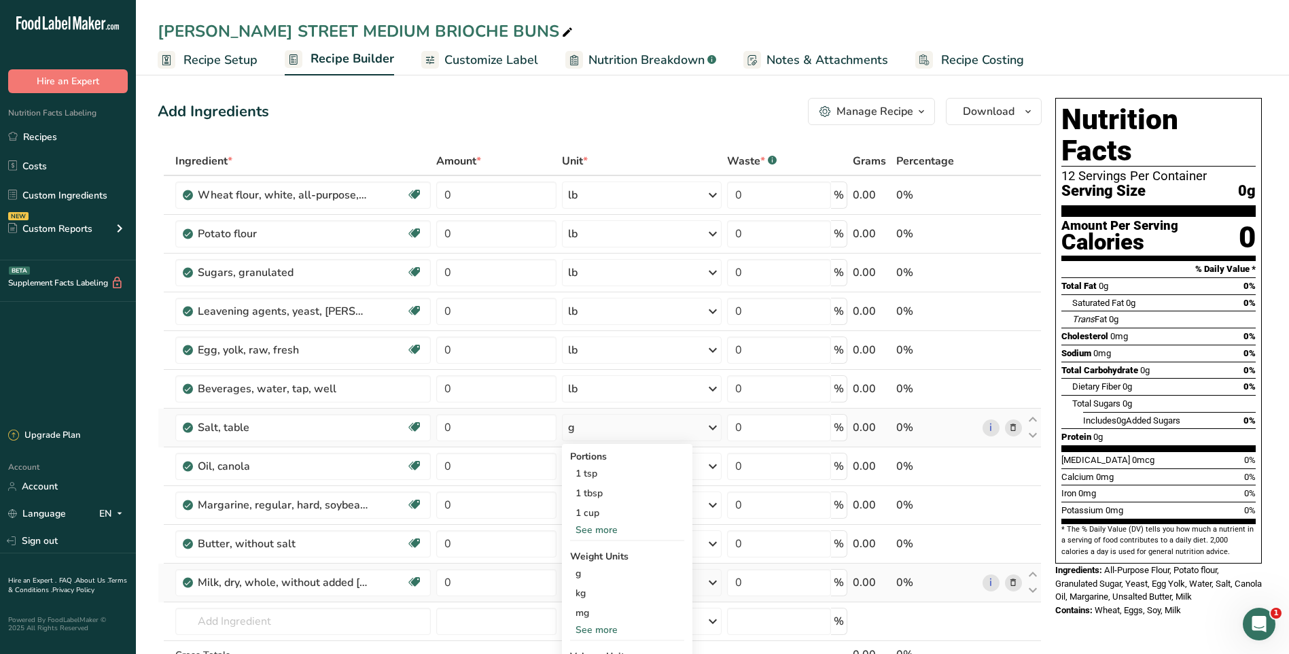
click at [600, 626] on div "See more" at bounding box center [627, 630] width 114 height 14
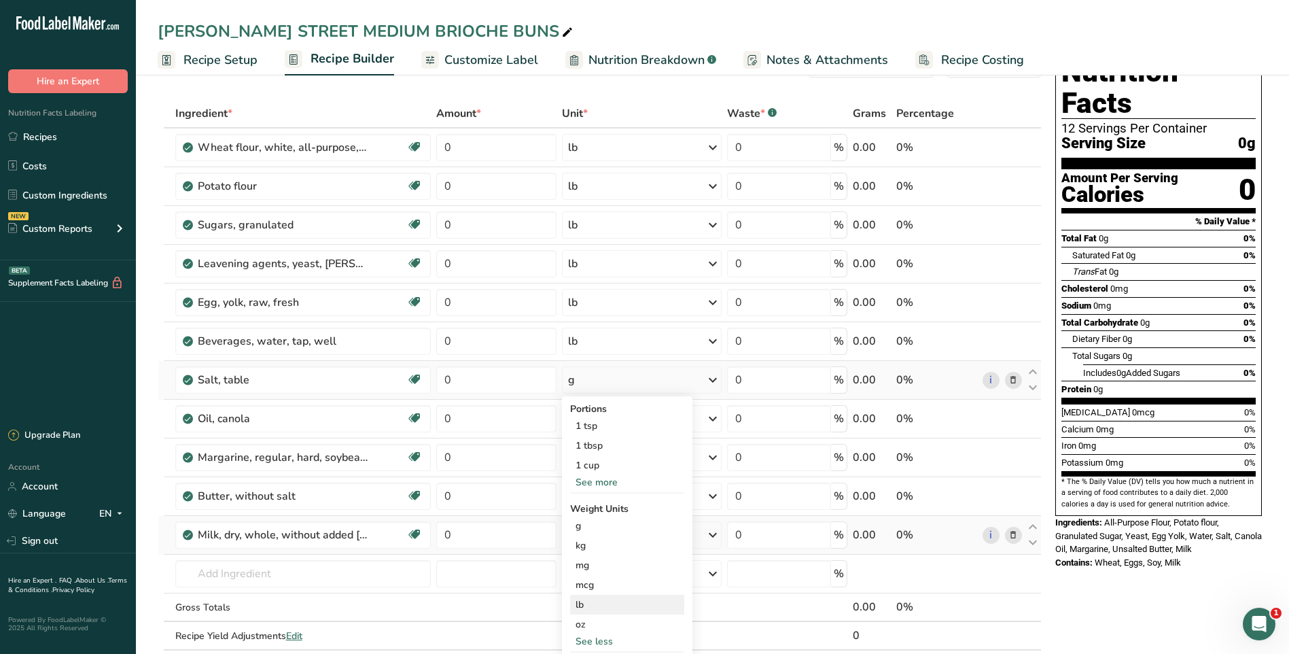
scroll to position [136, 0]
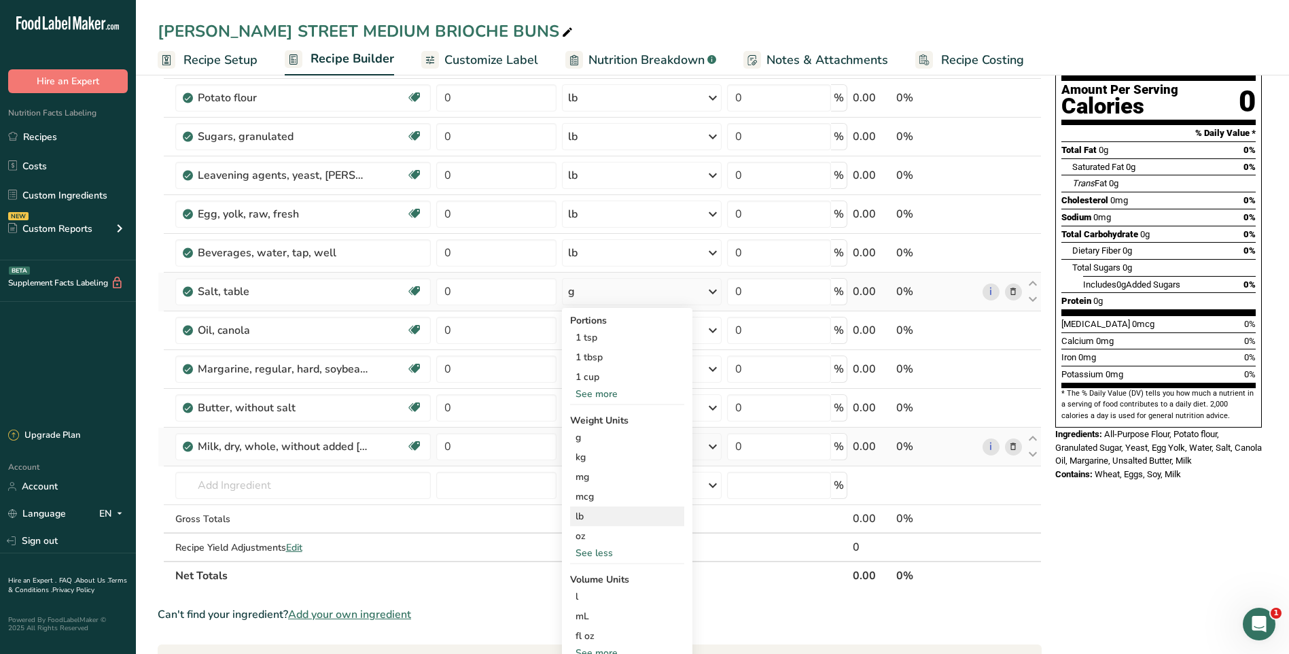
click at [590, 520] on div "lb" at bounding box center [627, 516] width 114 height 20
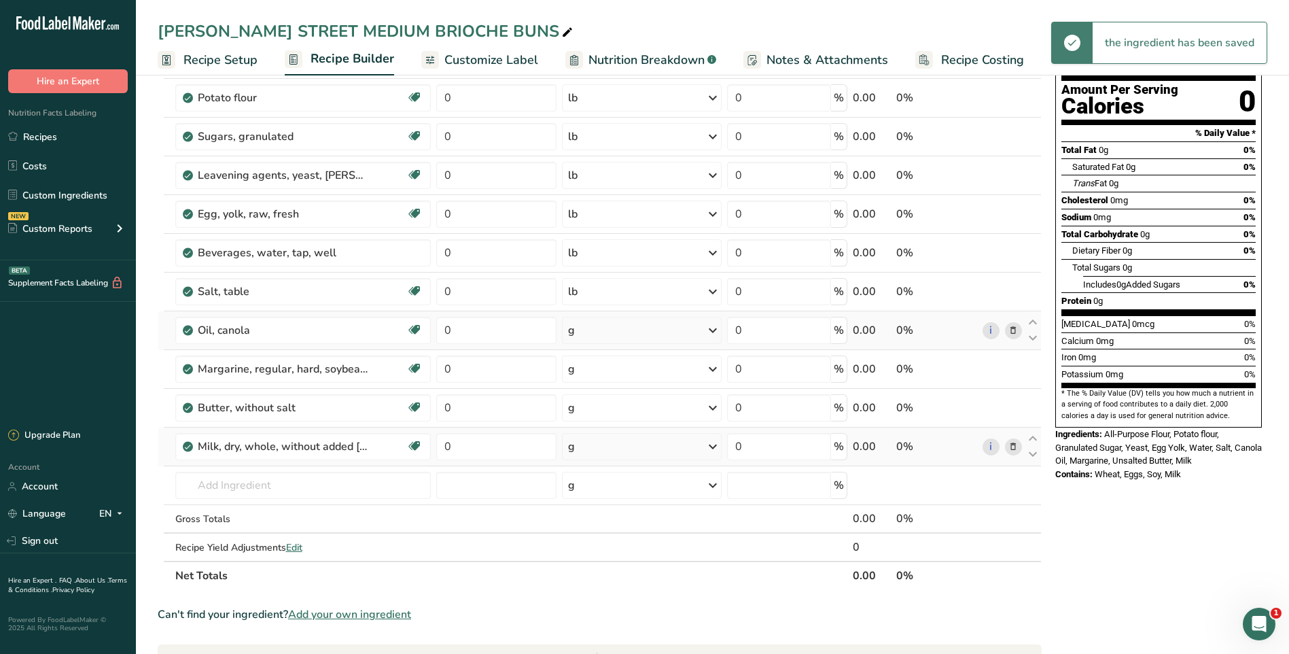
click at [712, 336] on icon at bounding box center [713, 330] width 16 height 24
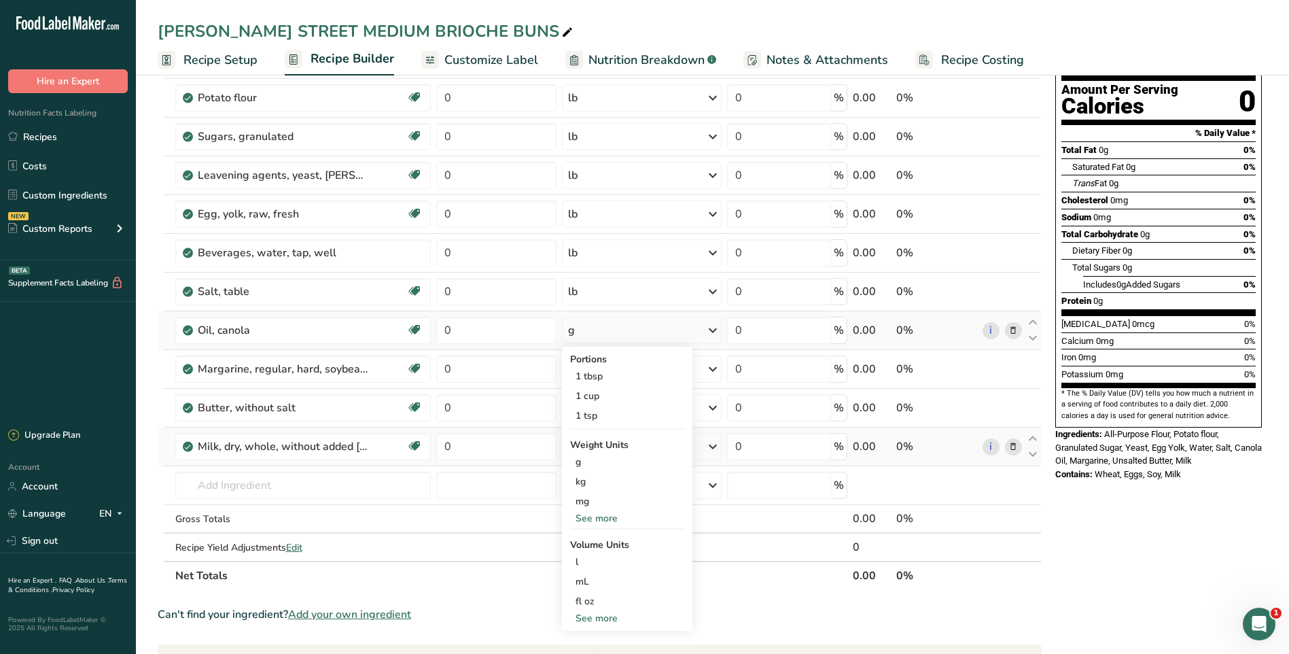
click at [598, 513] on div "See more" at bounding box center [627, 518] width 114 height 14
click at [586, 540] on div "lb" at bounding box center [627, 541] width 114 height 20
click at [714, 369] on icon at bounding box center [713, 369] width 16 height 24
click at [609, 538] on div "See more" at bounding box center [627, 537] width 114 height 14
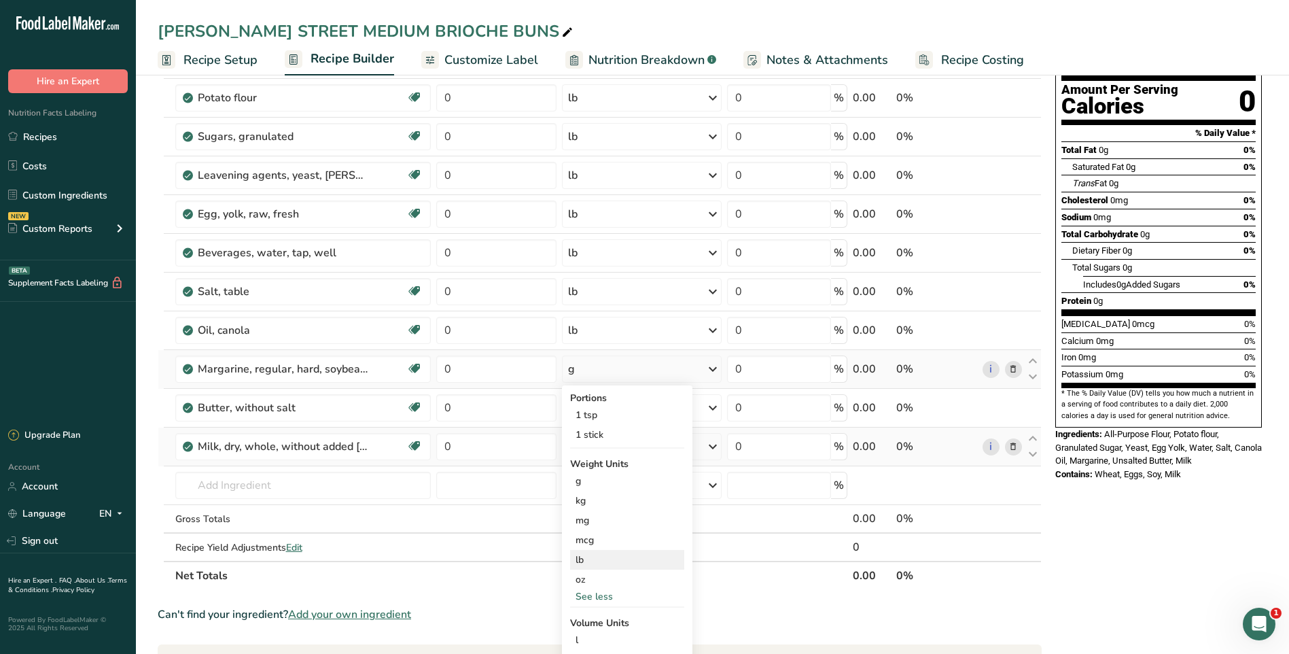
click at [589, 563] on div "lb" at bounding box center [627, 560] width 114 height 20
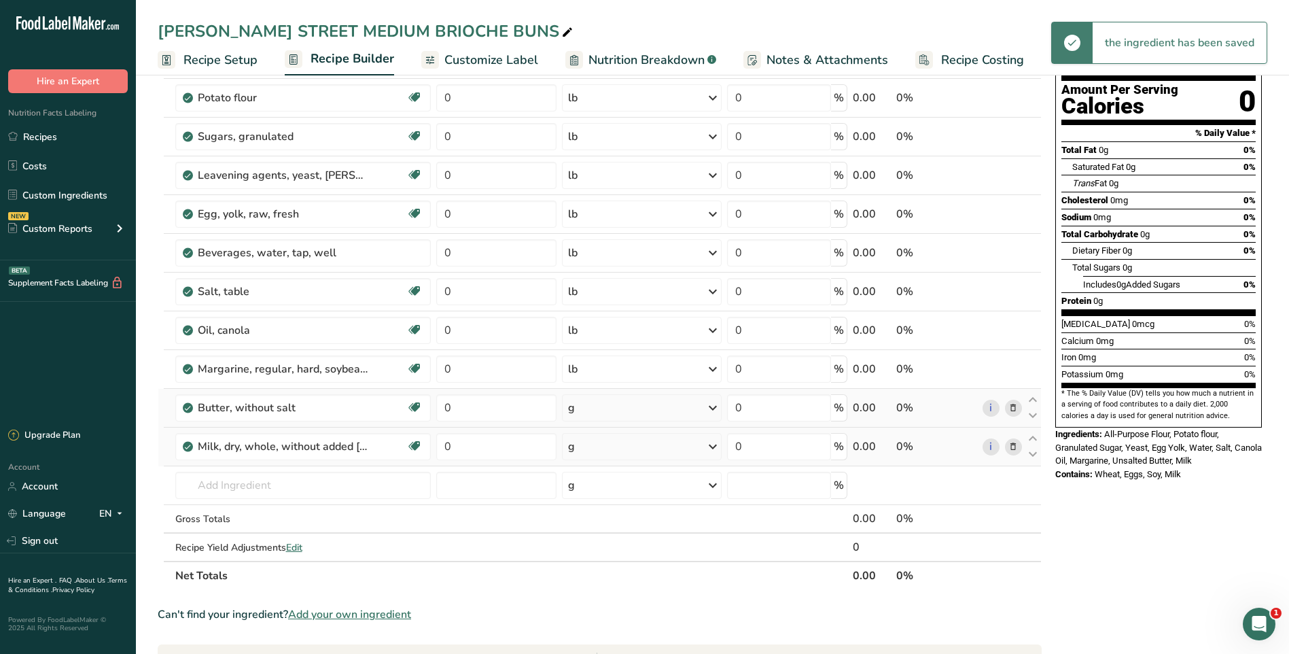
drag, startPoint x: 713, startPoint y: 408, endPoint x: 706, endPoint y: 415, distance: 9.6
click at [712, 409] on icon at bounding box center [713, 408] width 16 height 24
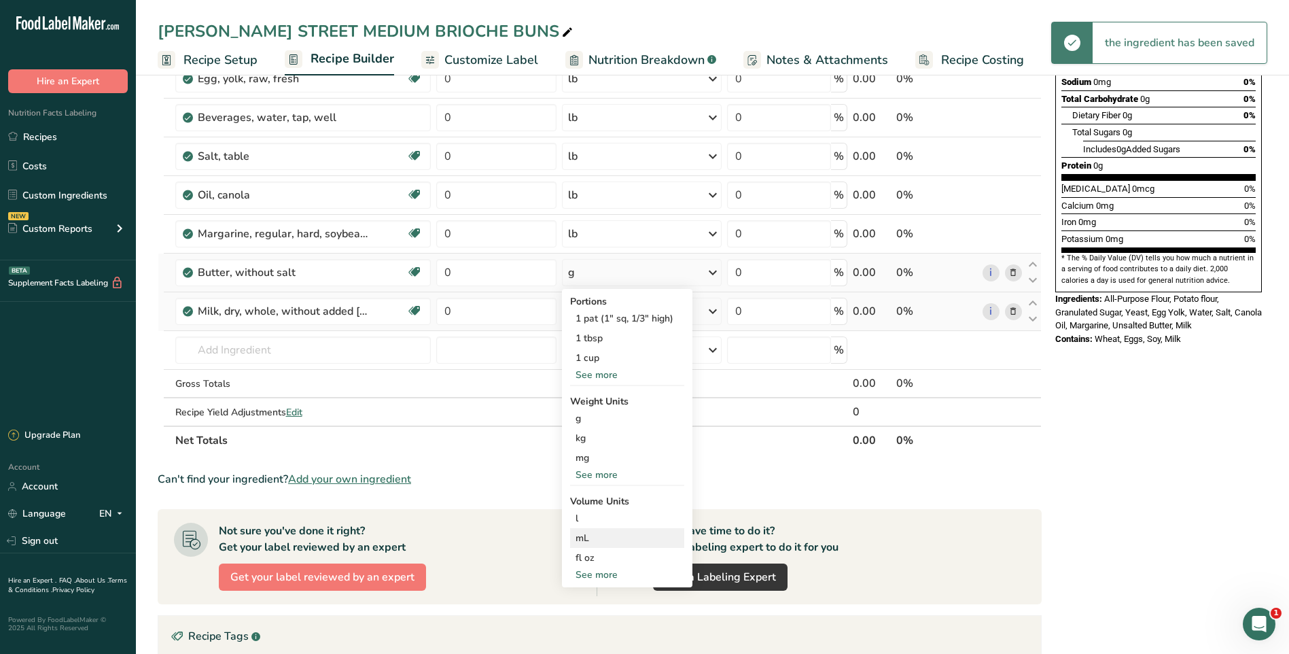
scroll to position [272, 0]
click at [597, 472] on div "See more" at bounding box center [627, 474] width 114 height 14
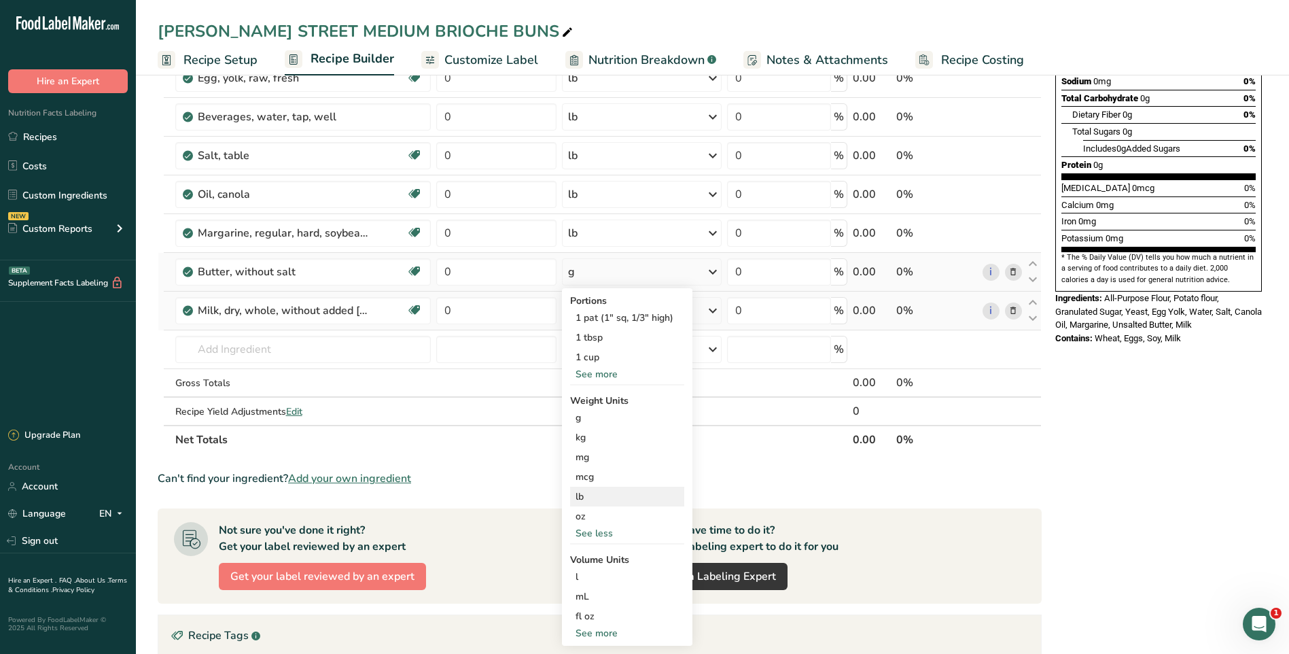
drag, startPoint x: 589, startPoint y: 495, endPoint x: 608, endPoint y: 489, distance: 20.0
click at [589, 496] on div "lb" at bounding box center [627, 497] width 114 height 20
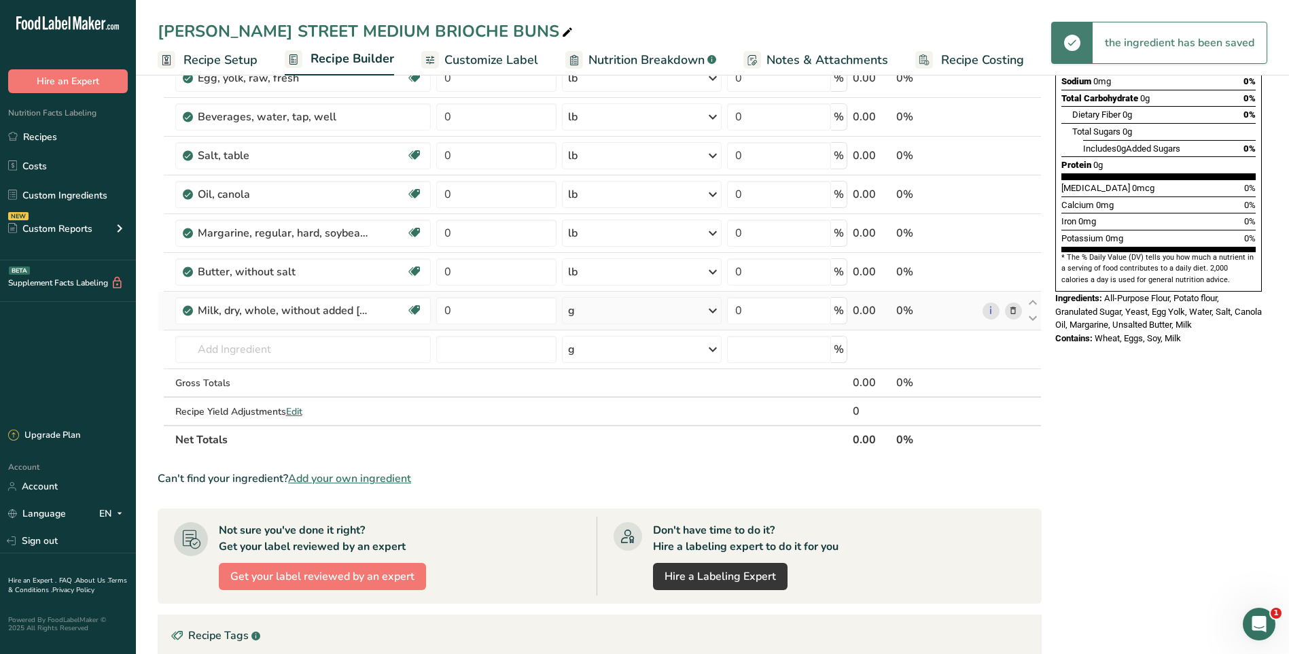
click at [716, 314] on icon at bounding box center [713, 310] width 16 height 24
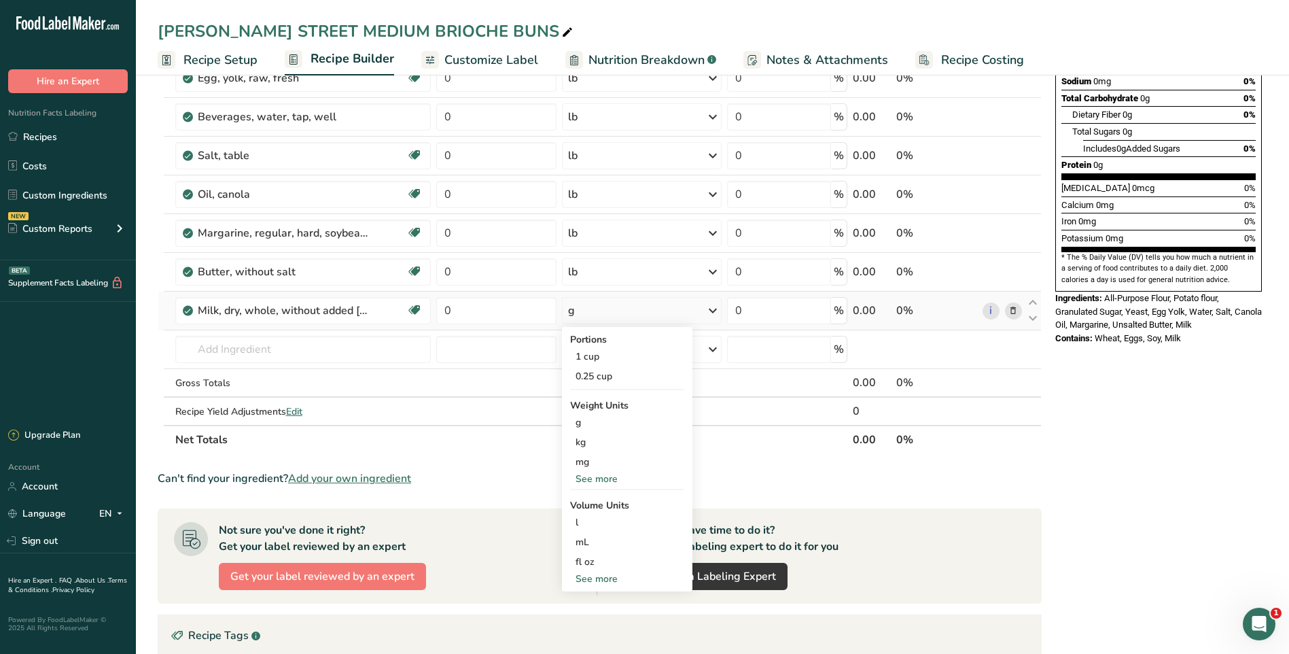
click at [600, 474] on div "See more" at bounding box center [627, 479] width 114 height 14
drag, startPoint x: 585, startPoint y: 500, endPoint x: 600, endPoint y: 497, distance: 15.2
click at [585, 499] on div "lb" at bounding box center [627, 501] width 114 height 20
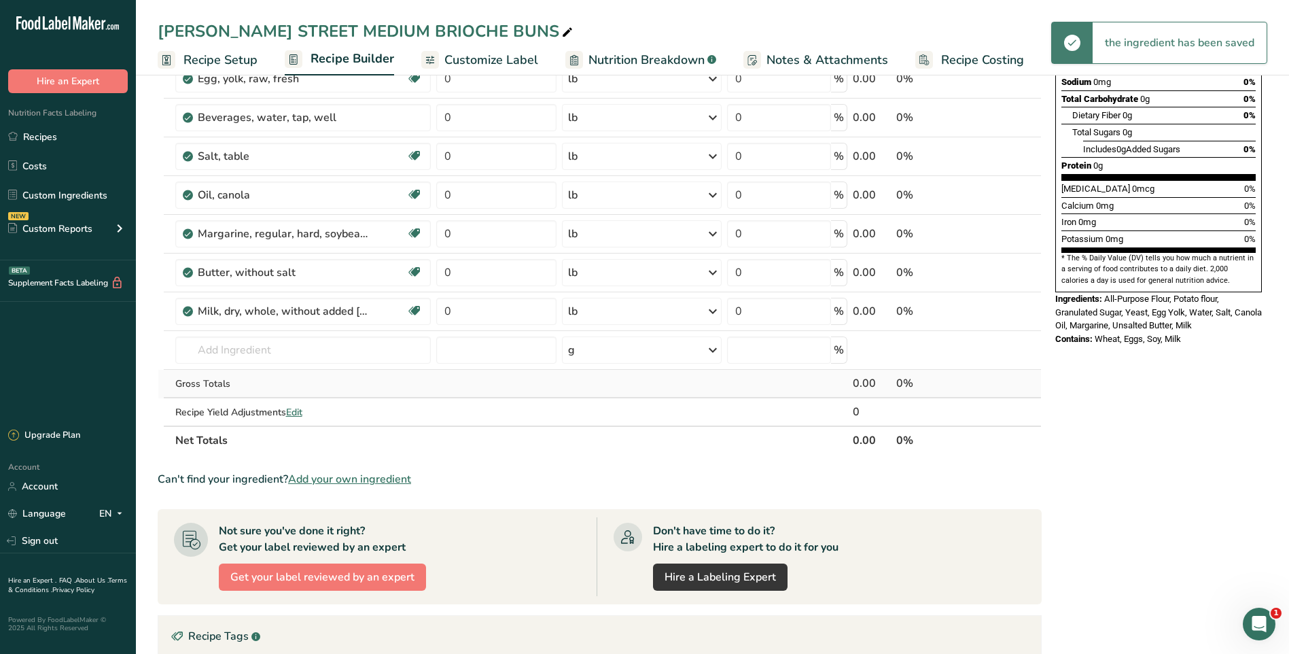
scroll to position [0, 0]
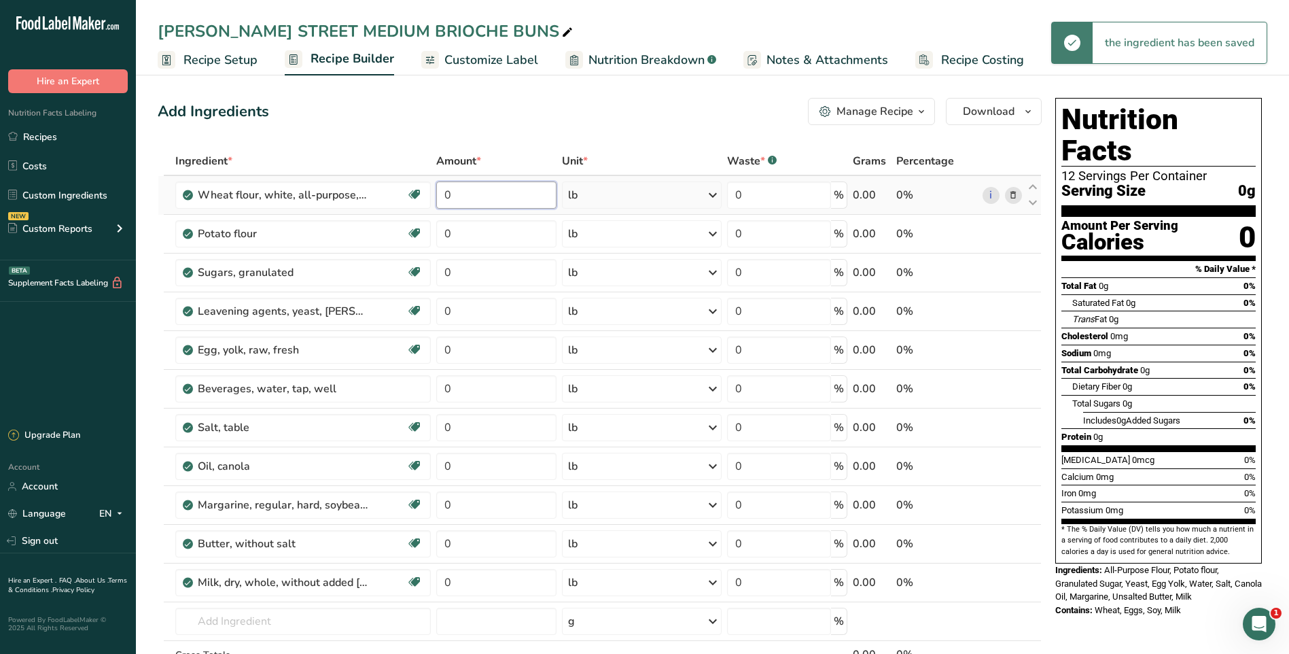
click at [487, 192] on input "0" at bounding box center [496, 194] width 120 height 27
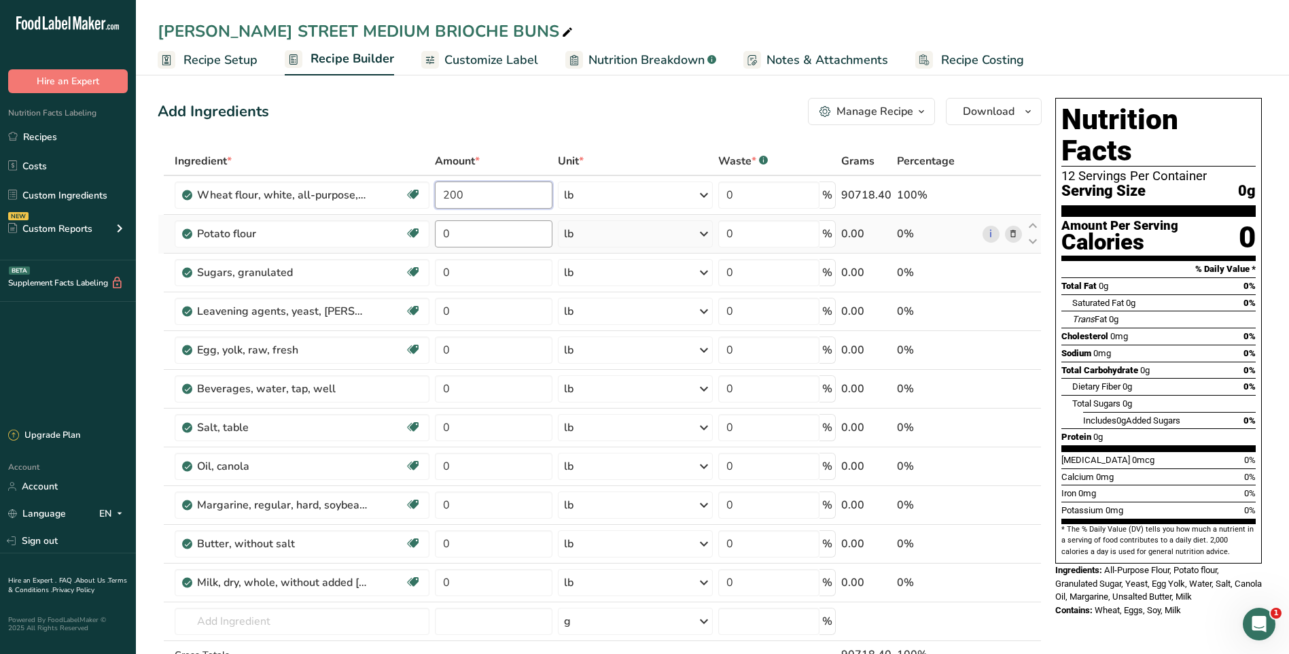
type input "200"
click at [487, 232] on div "Ingredient * Amount * Unit * Waste * .a-a{fill:#347362;}.b-a{fill:#fff;} Grams …" at bounding box center [600, 436] width 884 height 579
type input "15"
click at [489, 269] on div "Ingredient * Amount * Unit * Waste * .a-a{fill:#347362;}.b-a{fill:#fff;} Grams …" at bounding box center [600, 436] width 884 height 579
type input "35"
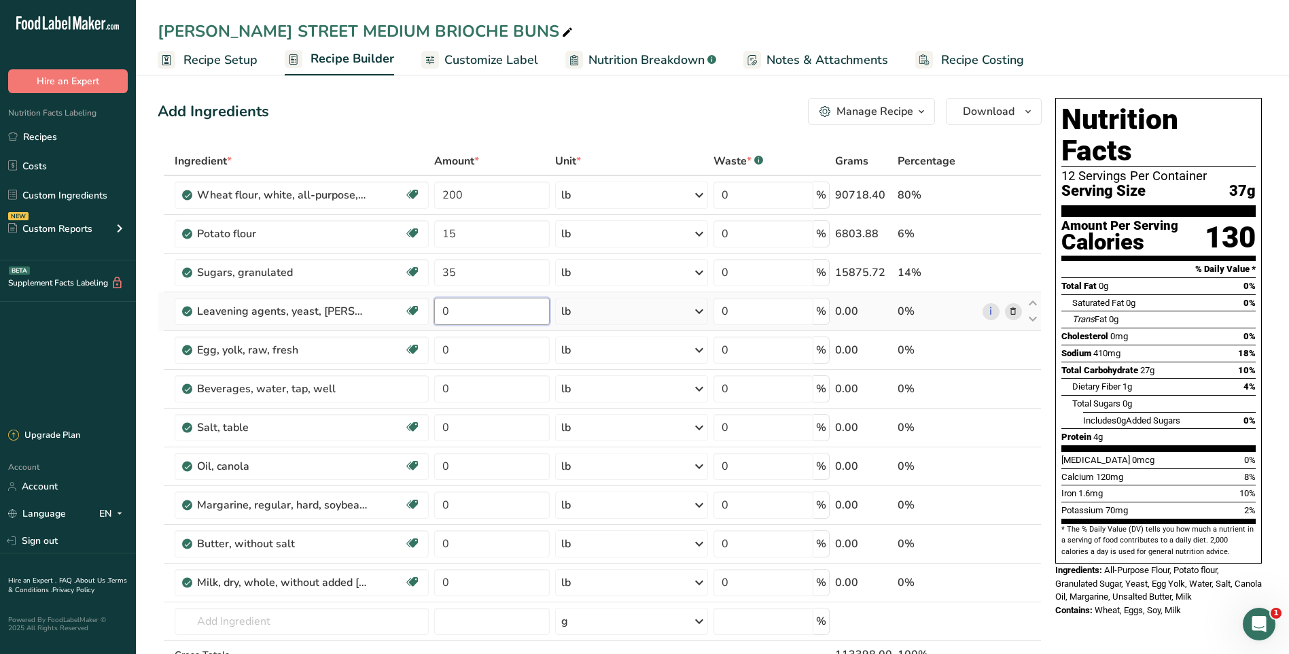
click at [493, 305] on div "Ingredient * Amount * Unit * Waste * .a-a{fill:#347362;}.b-a{fill:#fff;} Grams …" at bounding box center [600, 436] width 884 height 579
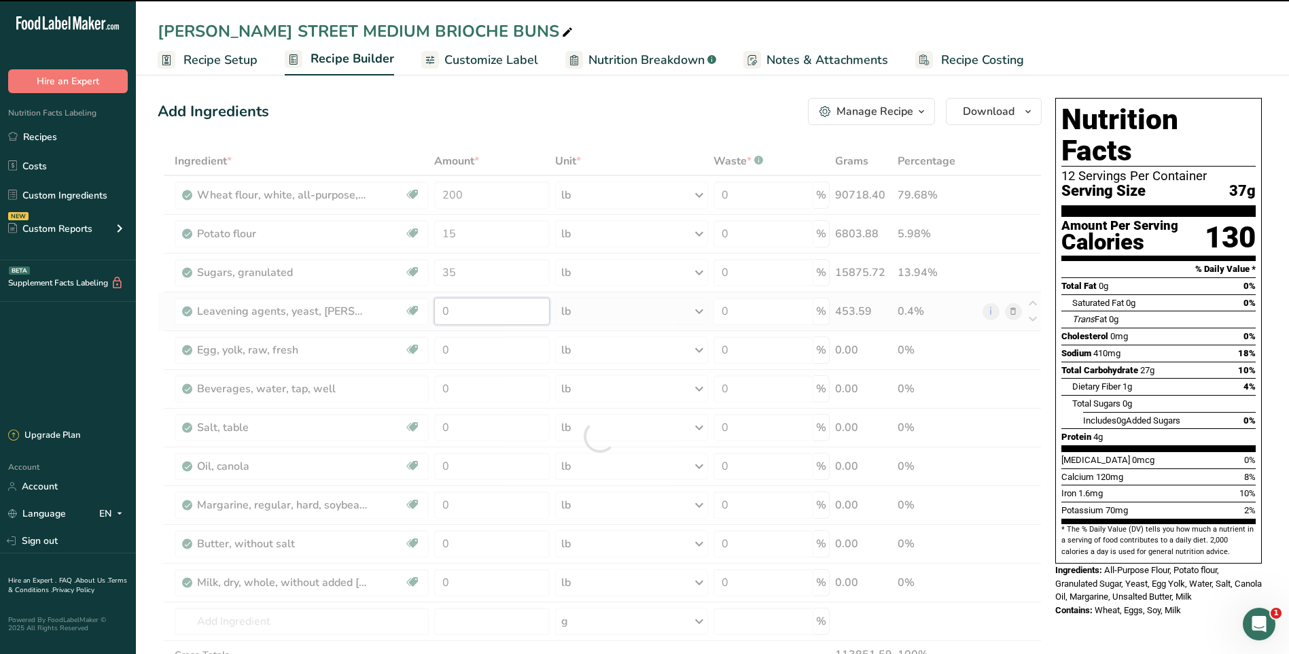
type input "5"
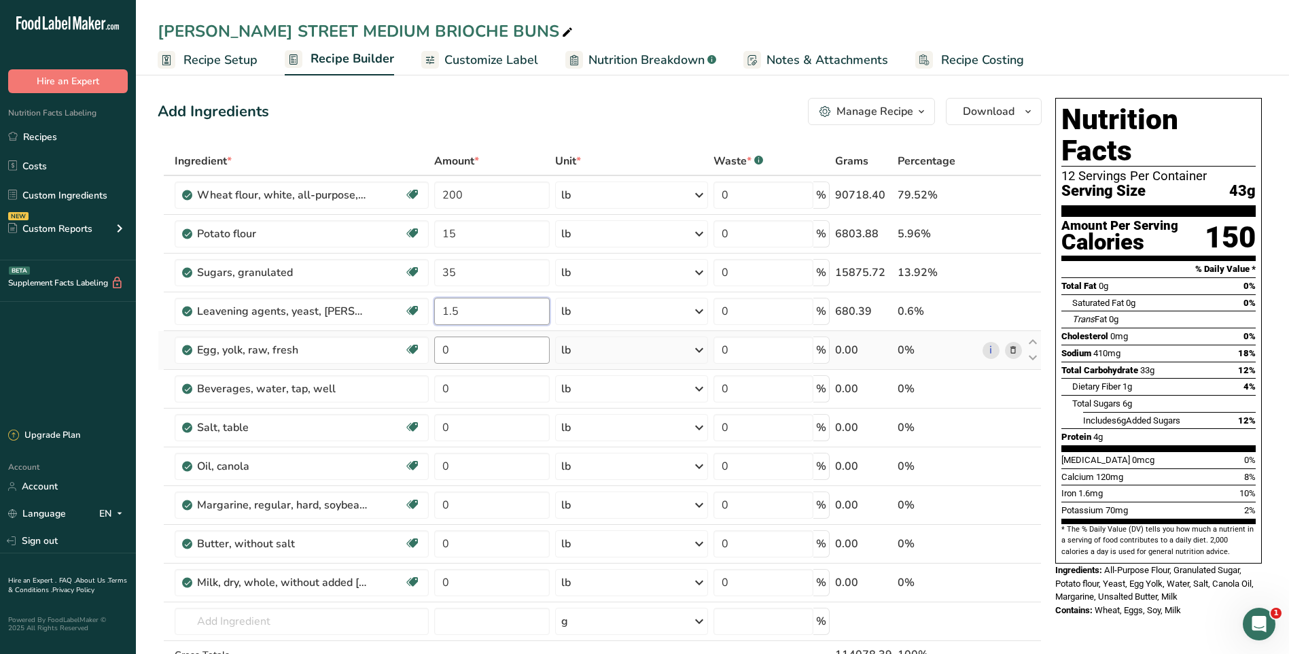
type input "1.5"
click at [494, 354] on div "Ingredient * Amount * Unit * Waste * .a-a{fill:#347362;}.b-a{fill:#fff;} Grams …" at bounding box center [600, 436] width 884 height 579
type input "35"
click at [517, 387] on div "Ingredient * Amount * Unit * Waste * .a-a{fill:#347362;}.b-a{fill:#fff;} Grams …" at bounding box center [600, 436] width 884 height 579
type input "70"
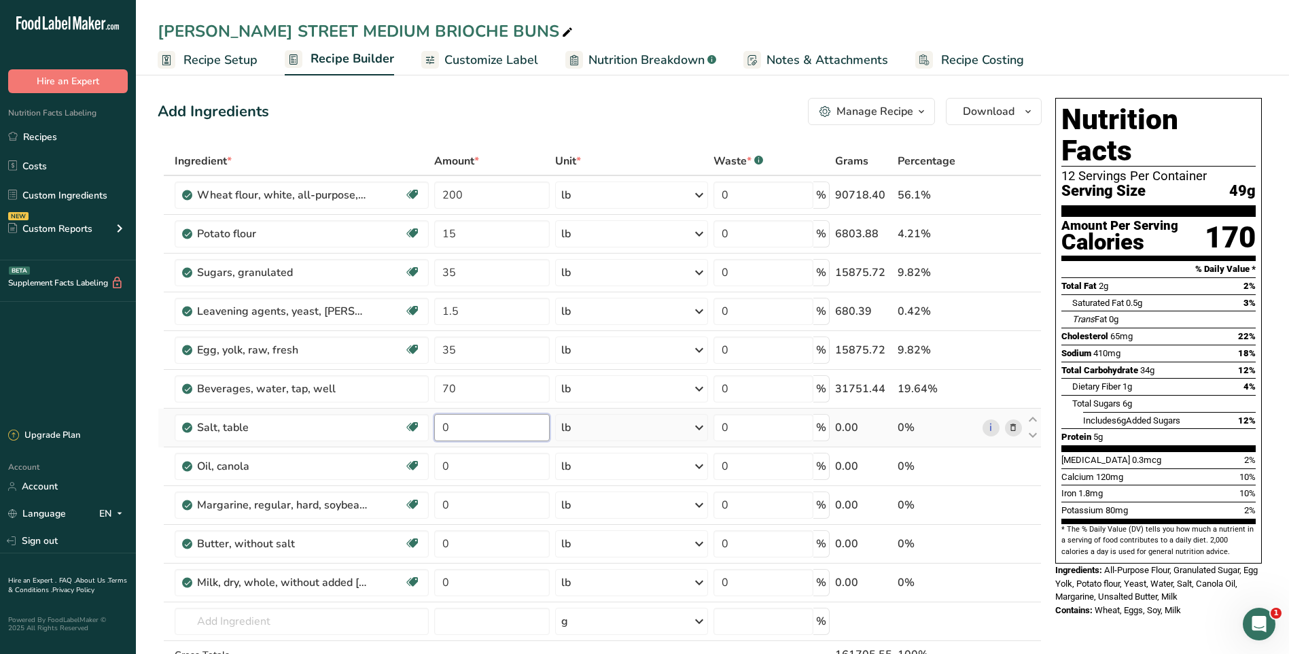
click at [517, 434] on div "Ingredient * Amount * Unit * Waste * .a-a{fill:#347362;}.b-a{fill:#fff;} Grams …" at bounding box center [600, 436] width 884 height 579
type input "5.25"
click at [472, 460] on div "Ingredient * Amount * Unit * Waste * .a-a{fill:#347362;}.b-a{fill:#fff;} Grams …" at bounding box center [600, 436] width 884 height 579
type input "15"
click at [463, 499] on div "Ingredient * Amount * Unit * Waste * .a-a{fill:#347362;}.b-a{fill:#fff;} Grams …" at bounding box center [600, 436] width 884 height 579
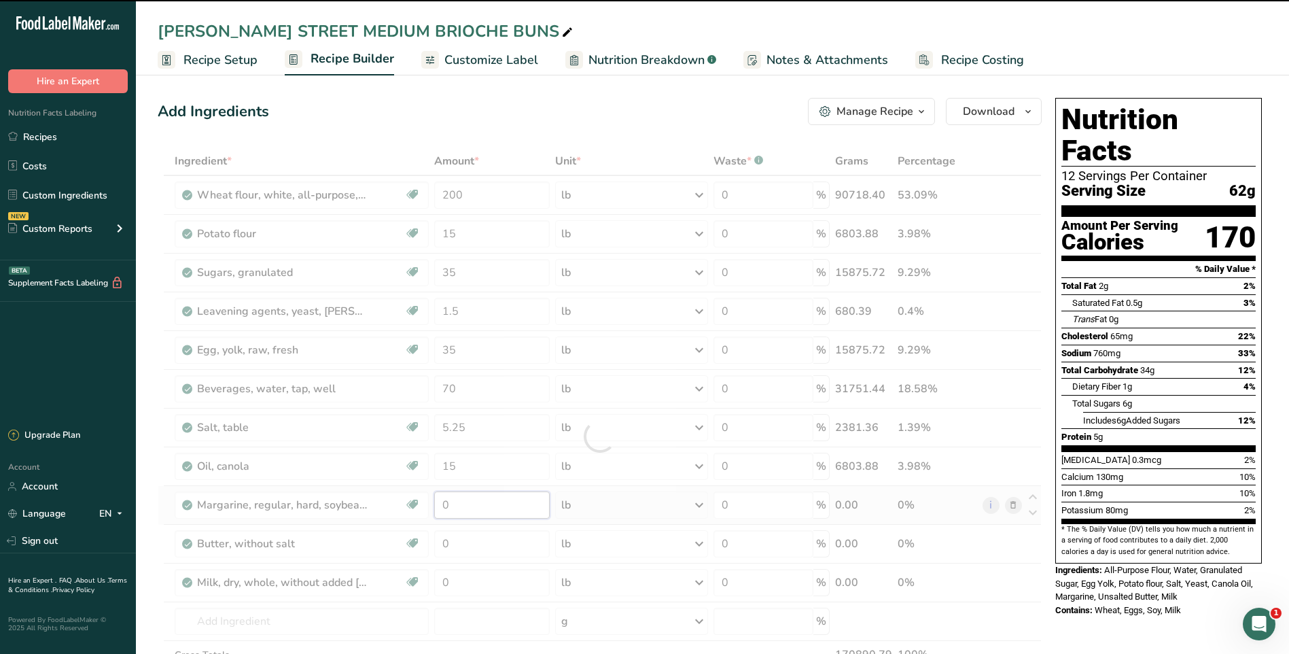
type input "4"
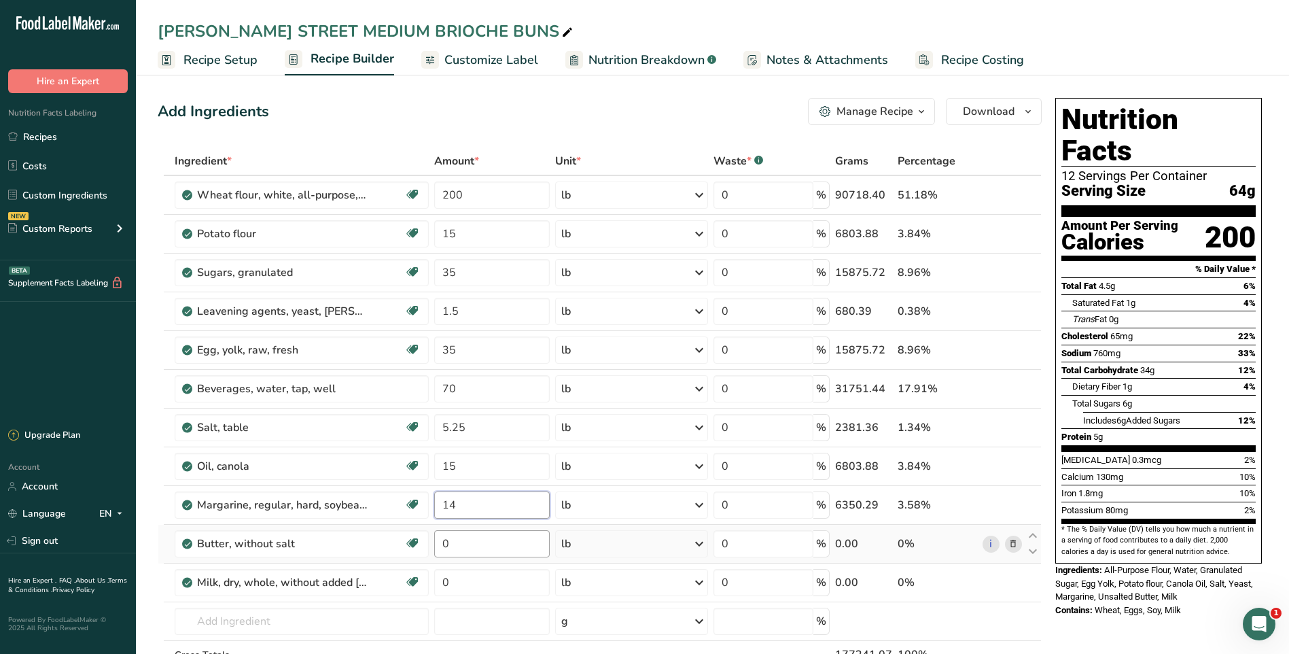
type input "14"
click at [495, 547] on div "Ingredient * Amount * Unit * Waste * .a-a{fill:#347362;}.b-a{fill:#fff;} Grams …" at bounding box center [600, 436] width 884 height 579
type input "18"
click at [518, 578] on div "Ingredient * Amount * Unit * Waste * .a-a{fill:#347362;}.b-a{fill:#fff;} Grams …" at bounding box center [600, 436] width 884 height 579
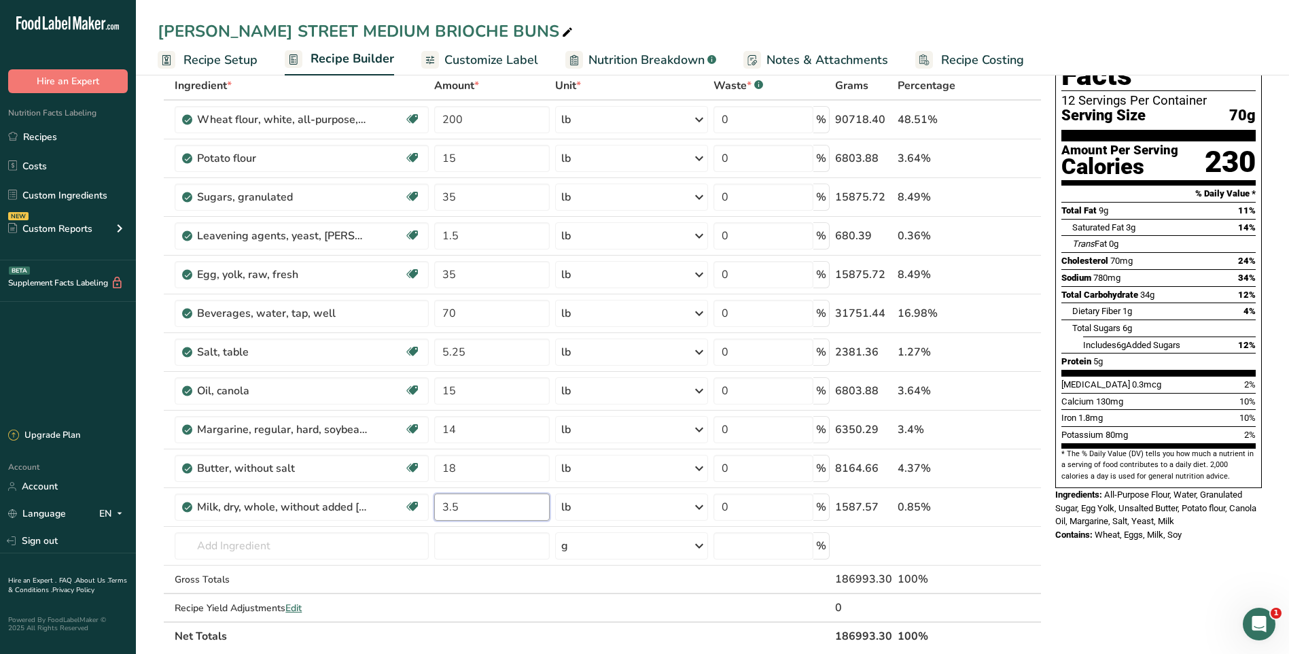
scroll to position [136, 0]
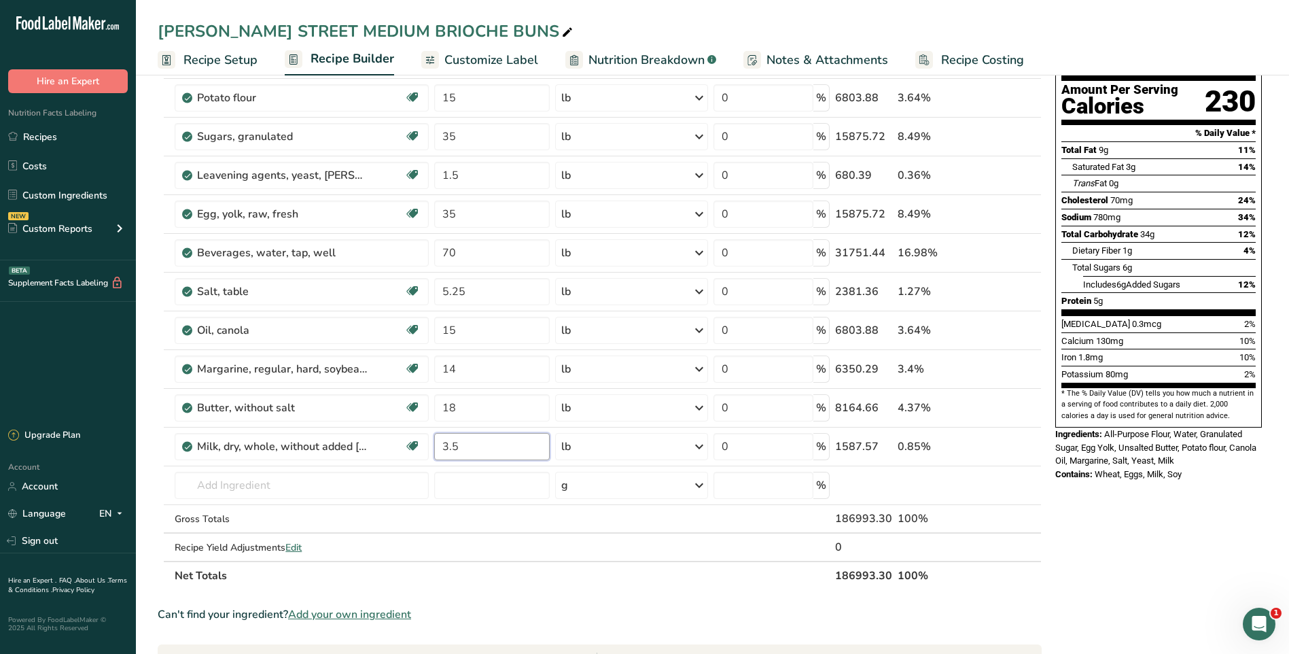
type input "3.5"
click at [564, 589] on div "Ingredient * Amount * Unit * Waste * .a-a{fill:#347362;}.b-a{fill:#fff;} Grams …" at bounding box center [600, 300] width 884 height 579
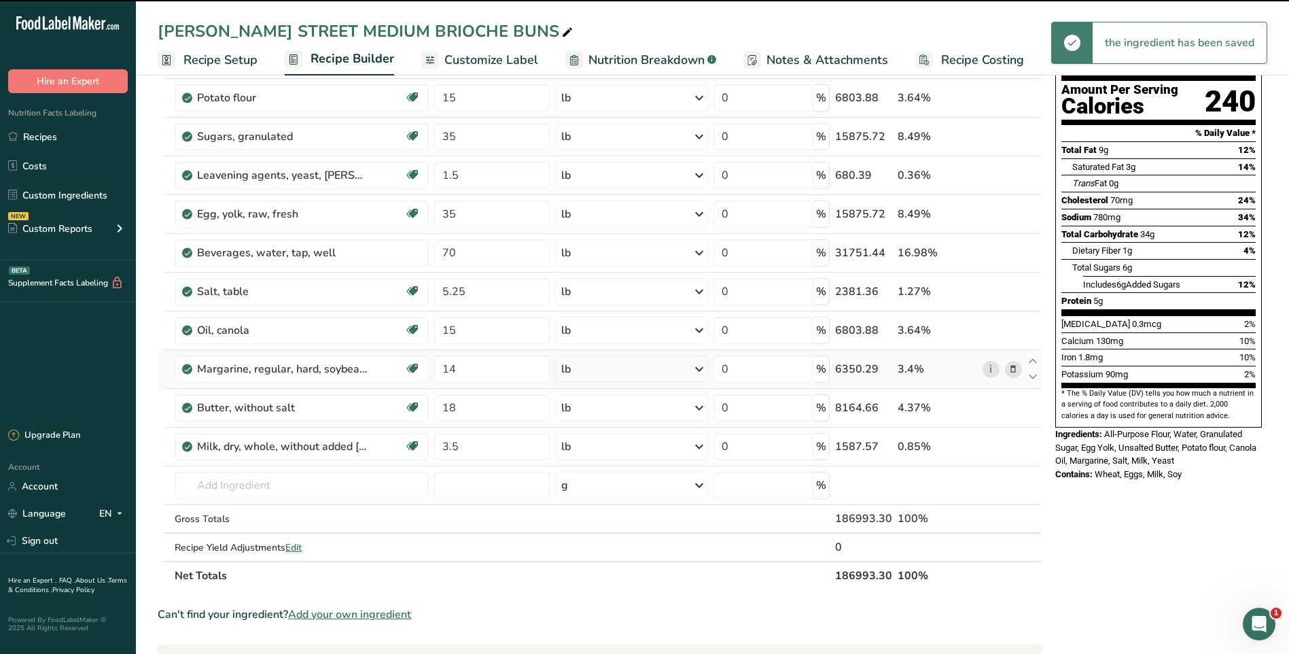
scroll to position [0, 0]
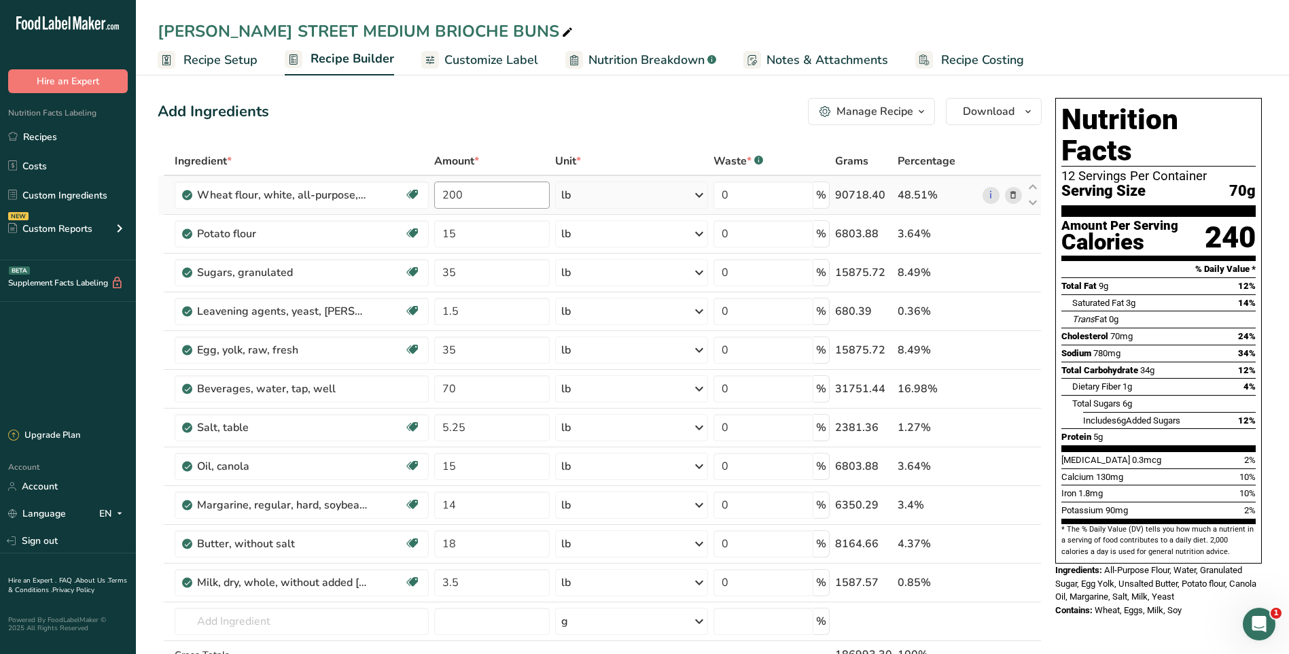
drag, startPoint x: 49, startPoint y: 141, endPoint x: 534, endPoint y: 199, distance: 488.8
click at [50, 141] on link "Recipes" at bounding box center [68, 137] width 136 height 26
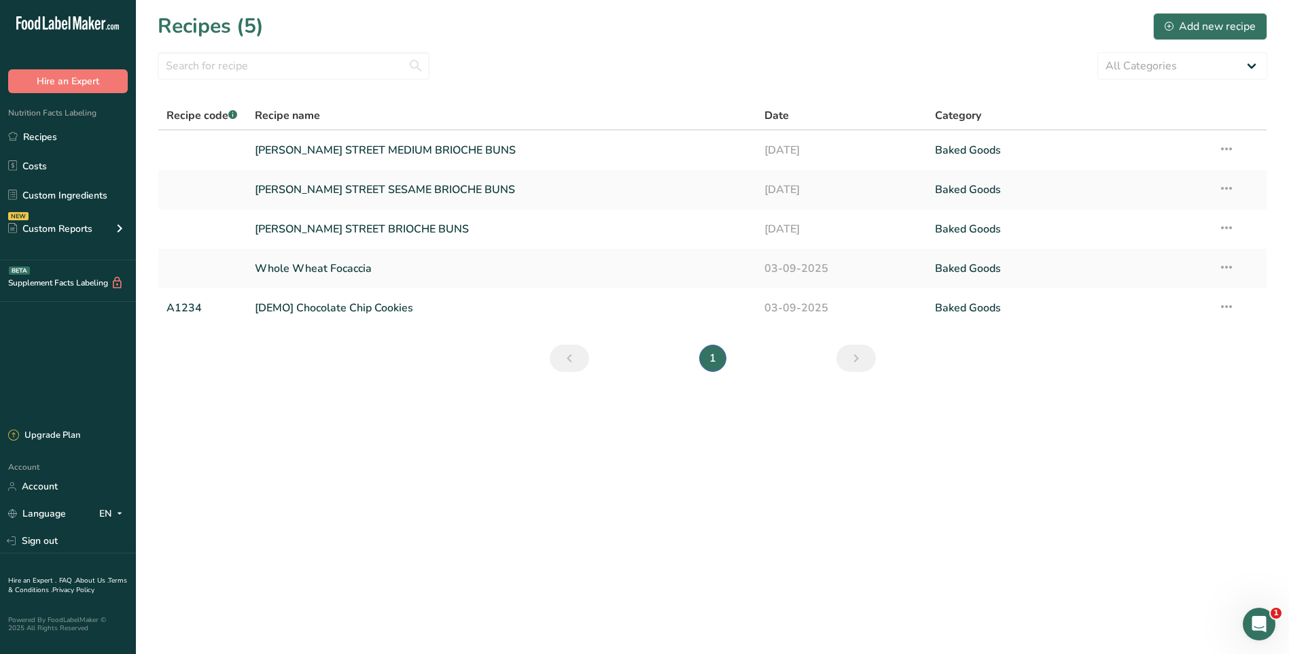
click at [393, 193] on link "[PERSON_NAME] STREET SESAME BRIOCHE BUNS" at bounding box center [502, 189] width 494 height 29
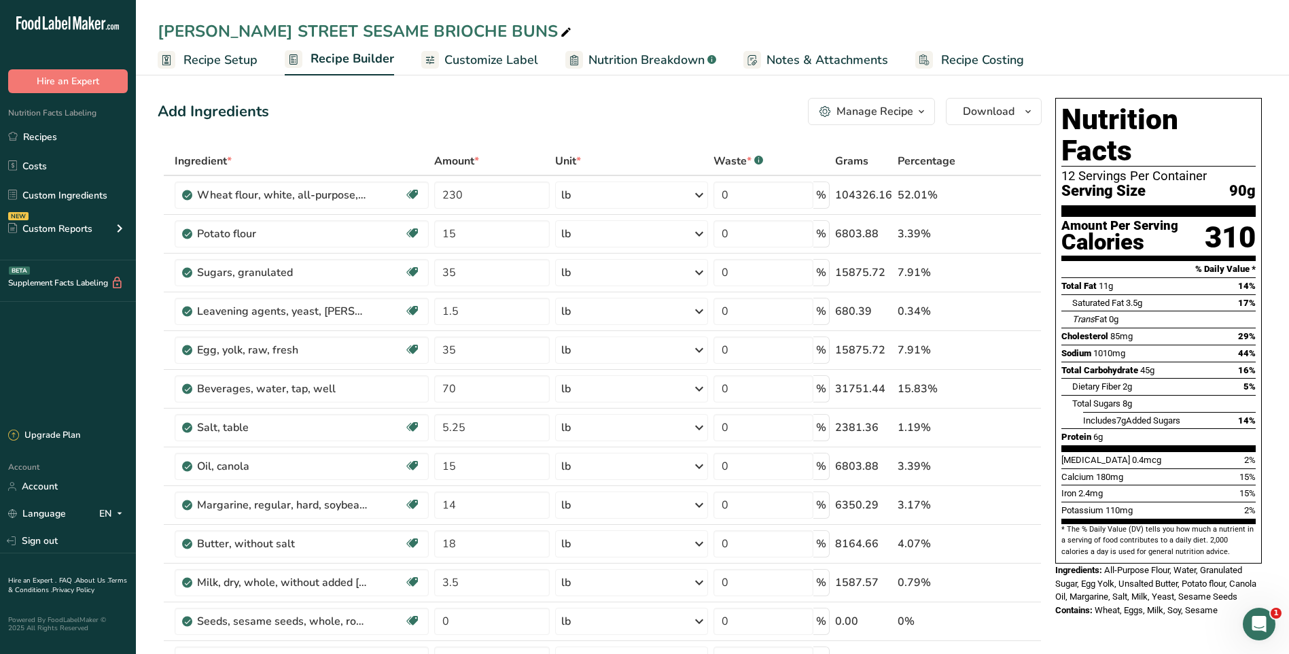
drag, startPoint x: 48, startPoint y: 135, endPoint x: 377, endPoint y: 151, distance: 329.4
click at [48, 134] on link "Recipes" at bounding box center [68, 137] width 136 height 26
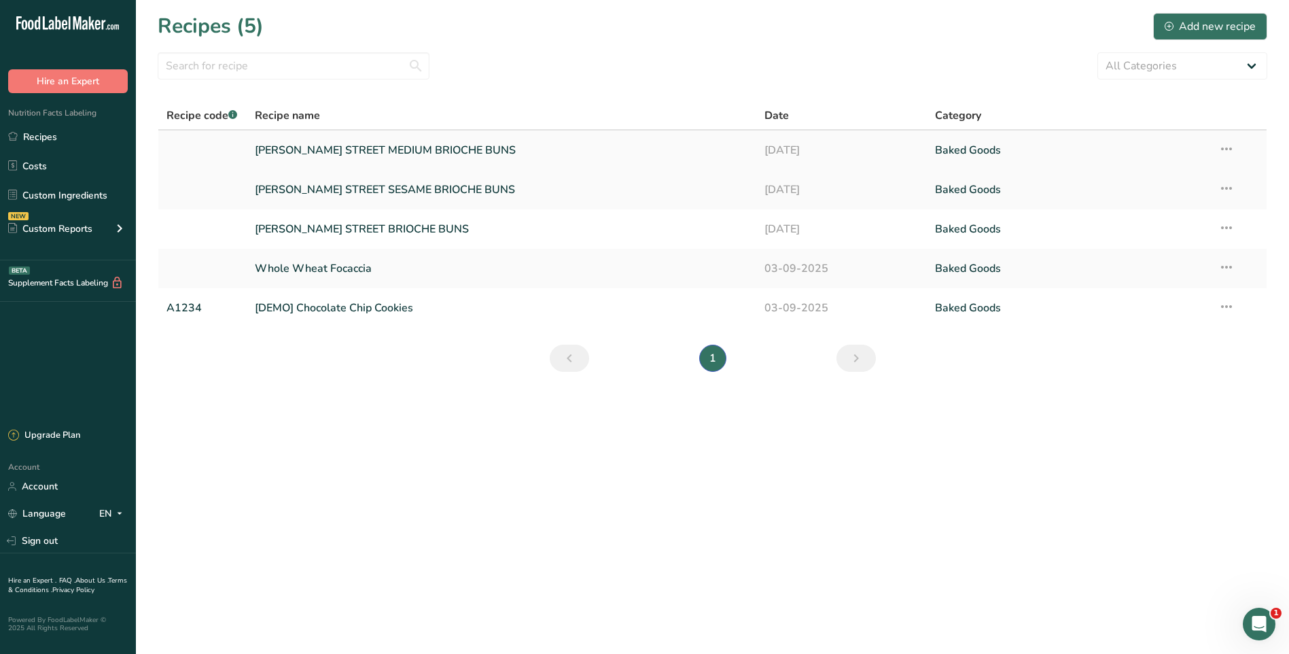
drag, startPoint x: 385, startPoint y: 154, endPoint x: 423, endPoint y: 153, distance: 37.4
click at [387, 154] on link "[PERSON_NAME] STREET MEDIUM BRIOCHE BUNS" at bounding box center [502, 150] width 494 height 29
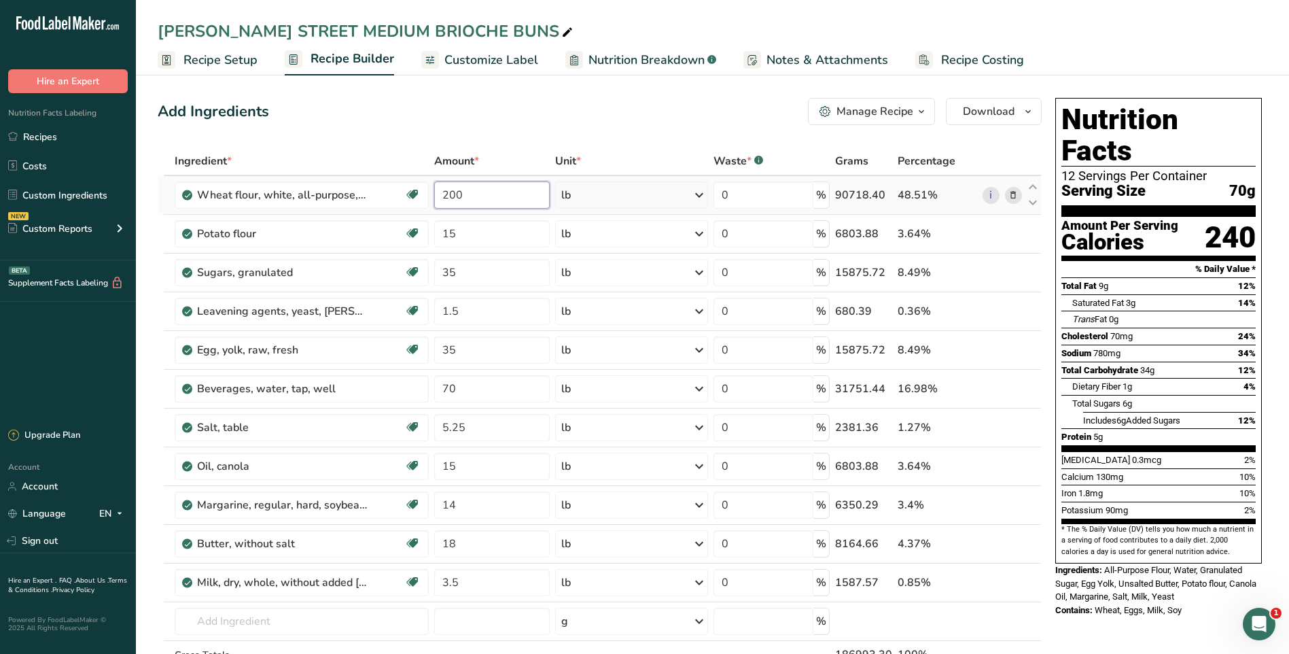
click at [489, 196] on input "200" at bounding box center [492, 194] width 116 height 27
type input "230"
click at [544, 119] on div "Add Ingredients Manage Recipe Delete Recipe Duplicate Recipe Scale Recipe Save …" at bounding box center [600, 111] width 884 height 27
drag, startPoint x: 35, startPoint y: 133, endPoint x: 130, endPoint y: 186, distance: 108.3
click at [36, 134] on link "Recipes" at bounding box center [68, 137] width 136 height 26
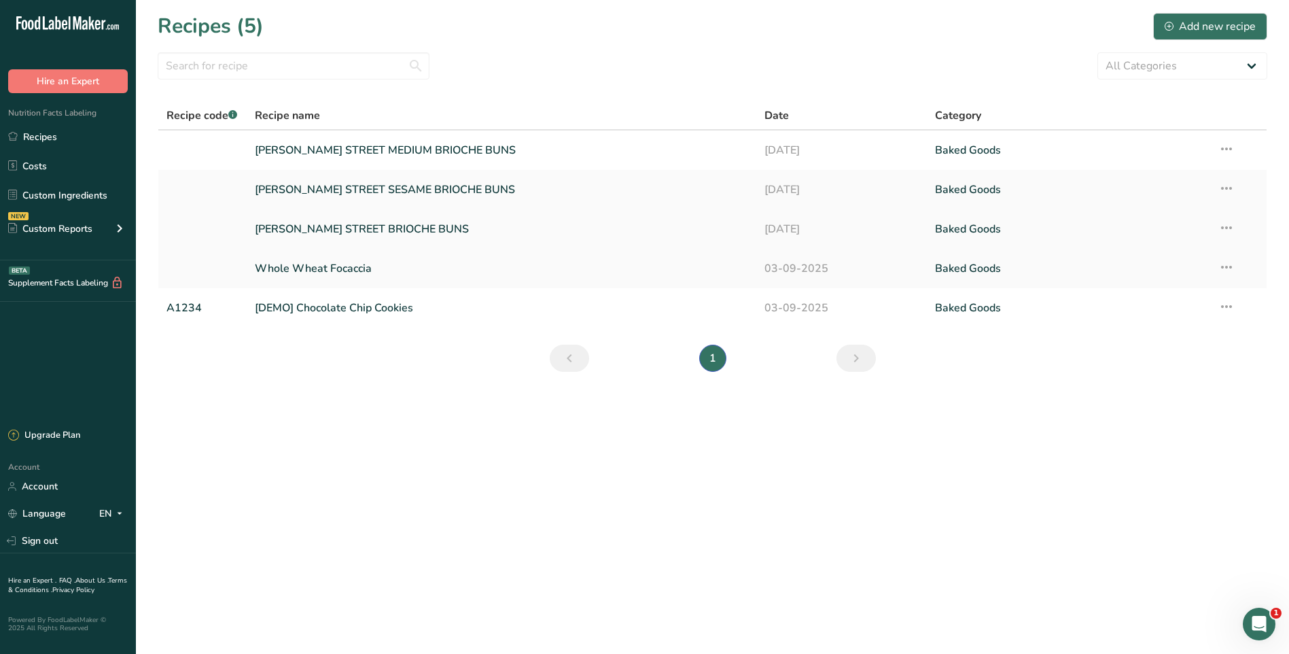
click at [379, 230] on link "[PERSON_NAME] STREET BRIOCHE BUNS" at bounding box center [502, 229] width 494 height 29
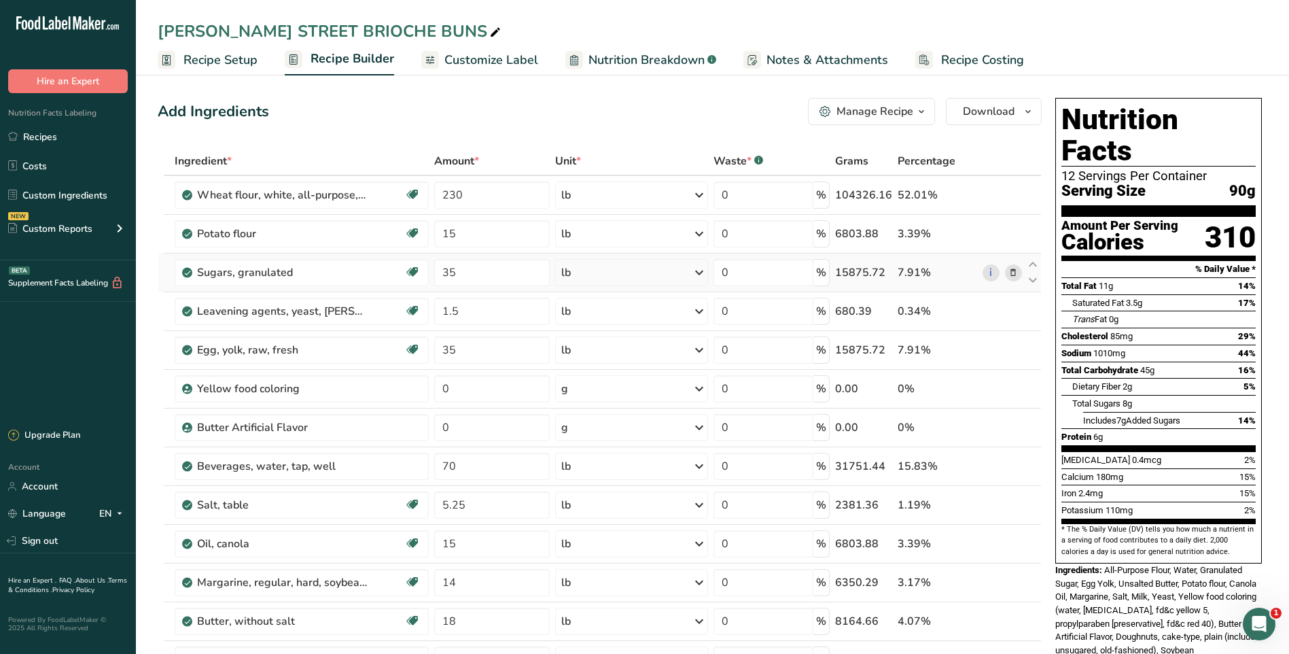
drag, startPoint x: 52, startPoint y: 135, endPoint x: 544, endPoint y: 258, distance: 507.3
click at [52, 135] on link "Recipes" at bounding box center [68, 137] width 136 height 26
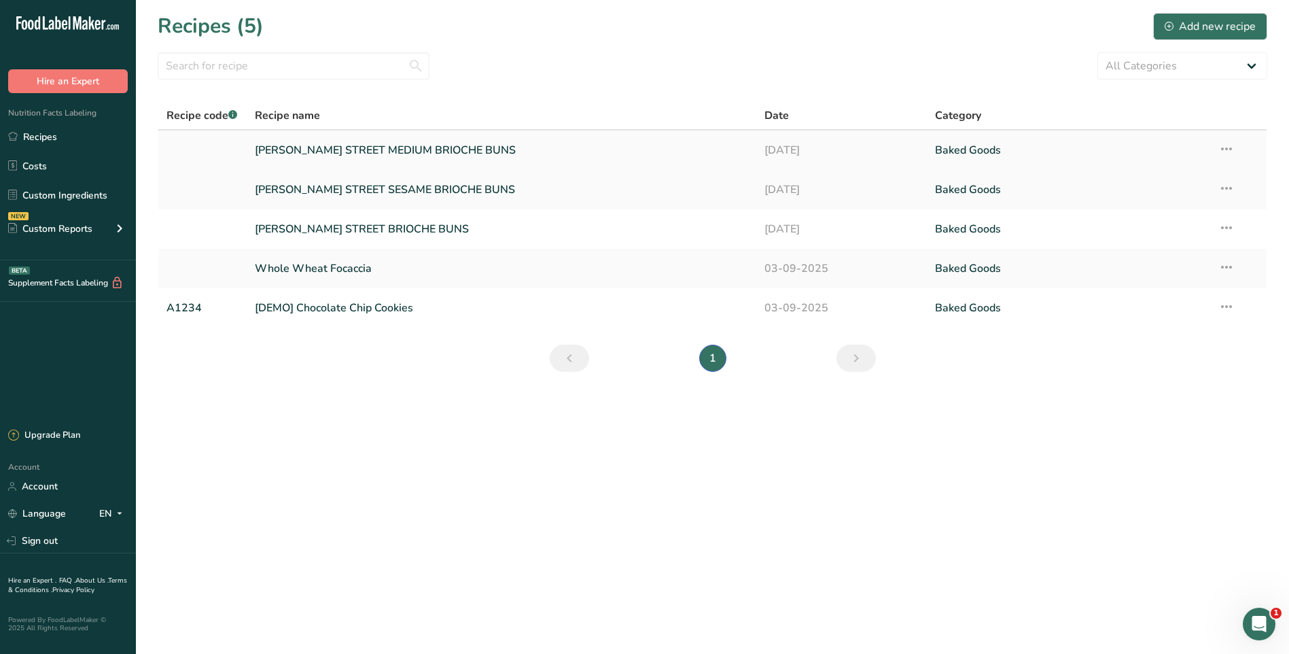
drag, startPoint x: 460, startPoint y: 156, endPoint x: 641, endPoint y: 135, distance: 182.0
click at [460, 156] on link "[PERSON_NAME] STREET MEDIUM BRIOCHE BUNS" at bounding box center [502, 150] width 494 height 29
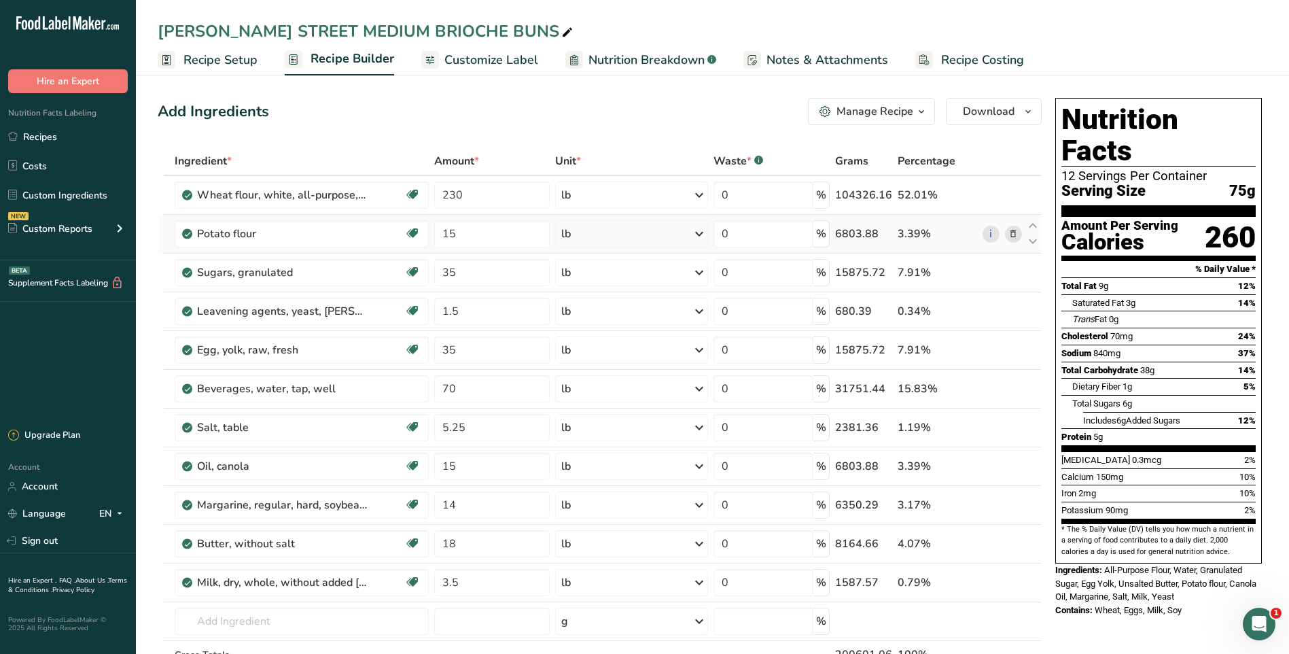
drag, startPoint x: 203, startPoint y: 62, endPoint x: 584, endPoint y: 221, distance: 412.5
click at [204, 61] on span "Recipe Setup" at bounding box center [221, 60] width 74 height 18
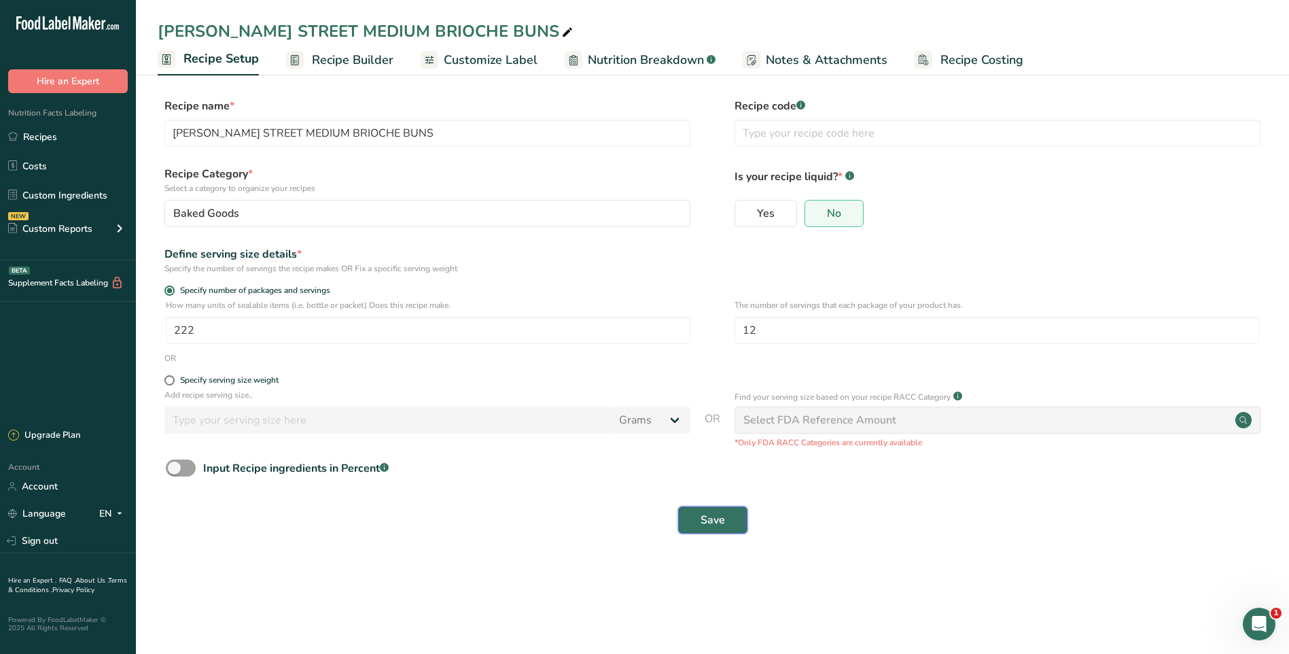
click at [714, 518] on span "Save" at bounding box center [713, 520] width 24 height 16
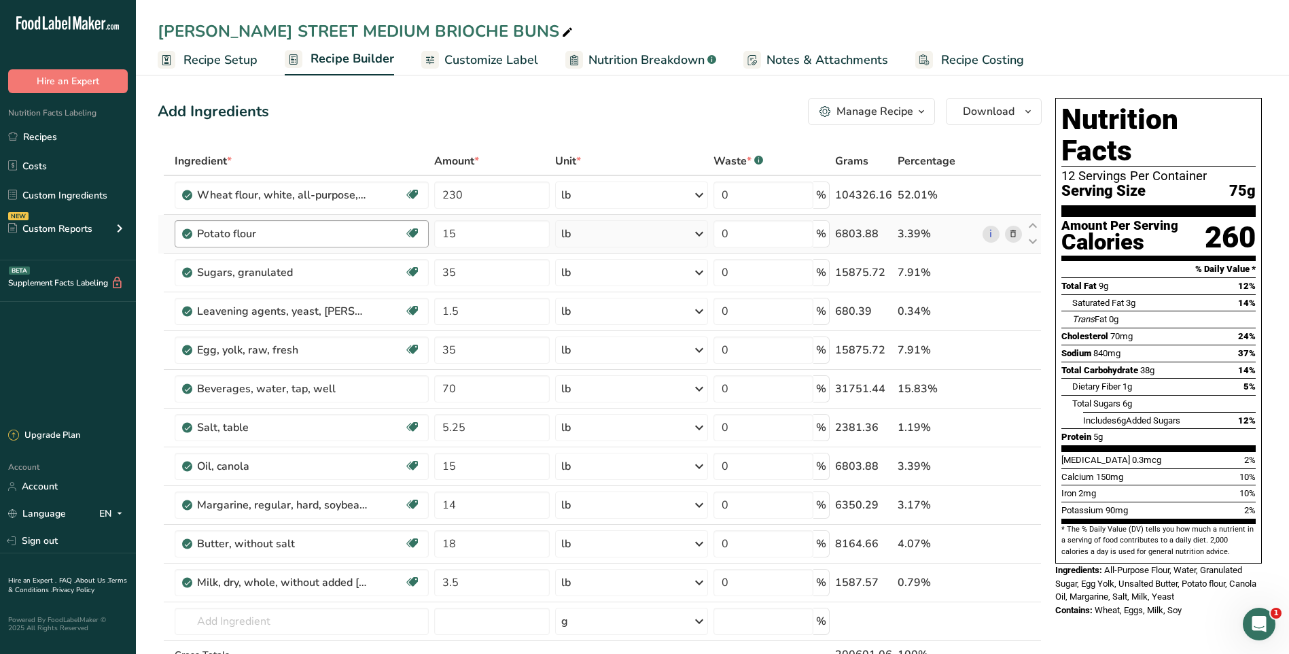
drag, startPoint x: 57, startPoint y: 134, endPoint x: 402, endPoint y: 239, distance: 360.4
click at [57, 134] on link "Recipes" at bounding box center [68, 137] width 136 height 26
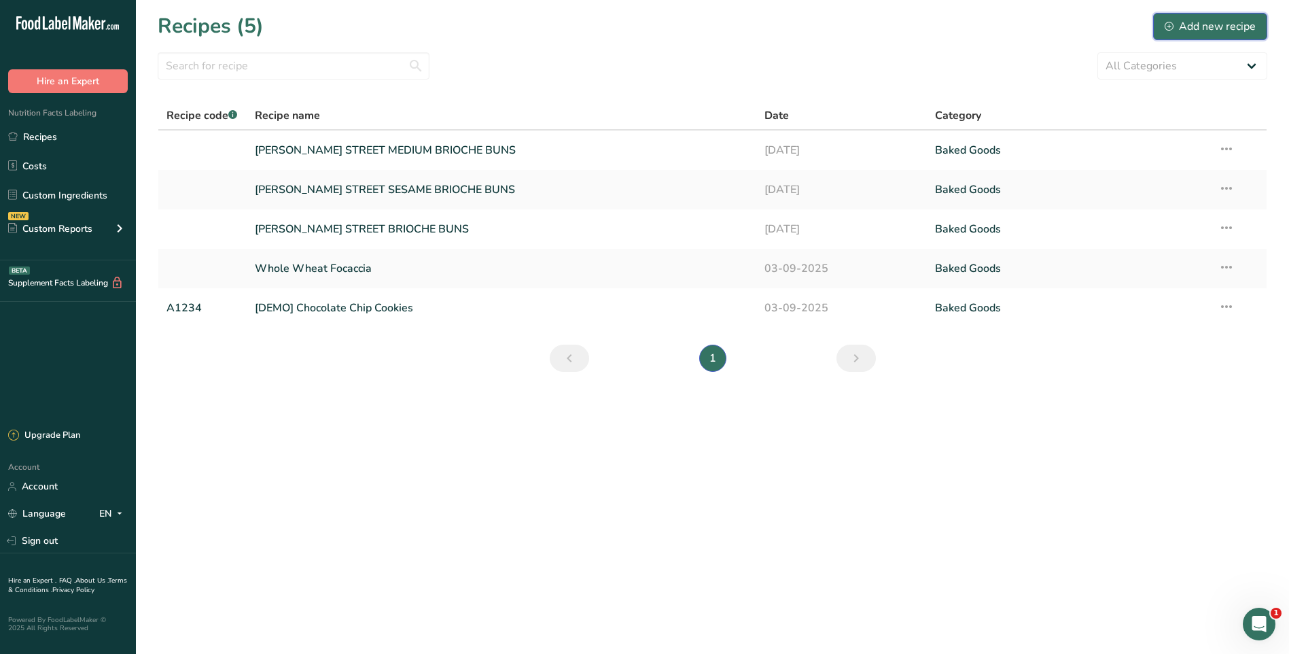
click at [1202, 27] on div "Add new recipe" at bounding box center [1210, 26] width 91 height 16
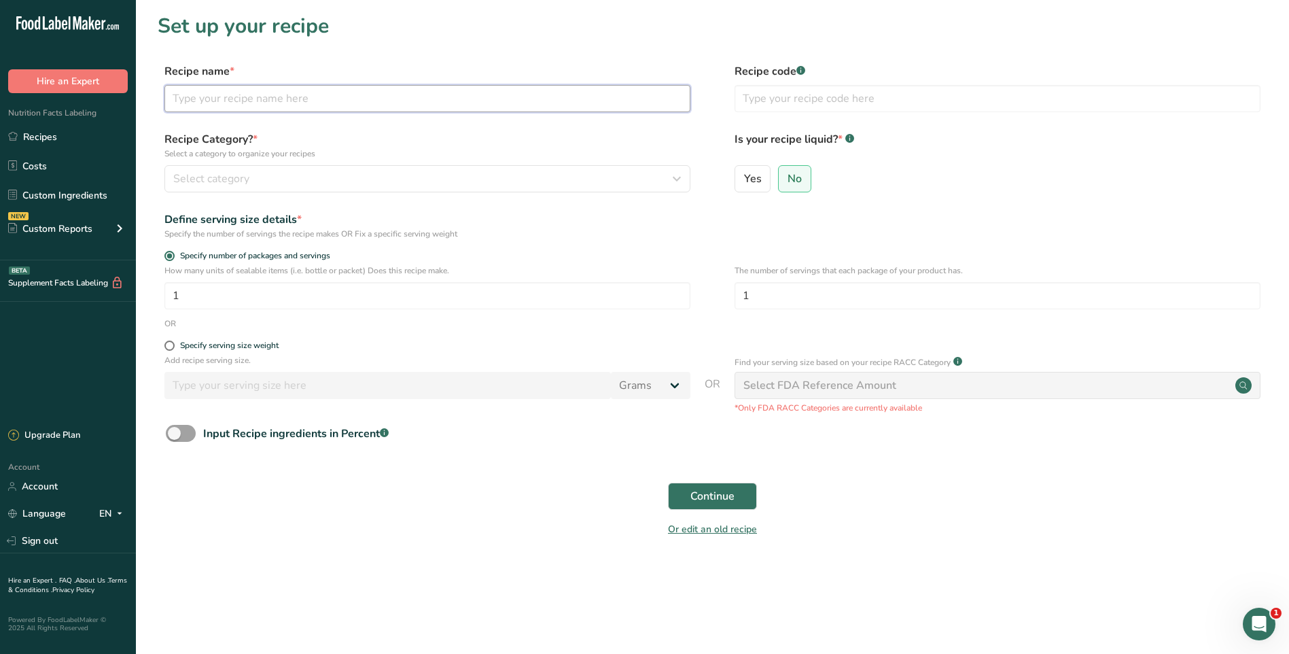
click at [234, 103] on input "text" at bounding box center [427, 98] width 526 height 27
type input "[PERSON_NAME] STREET MEDIUM SESAME BRIOCHE HAMS"
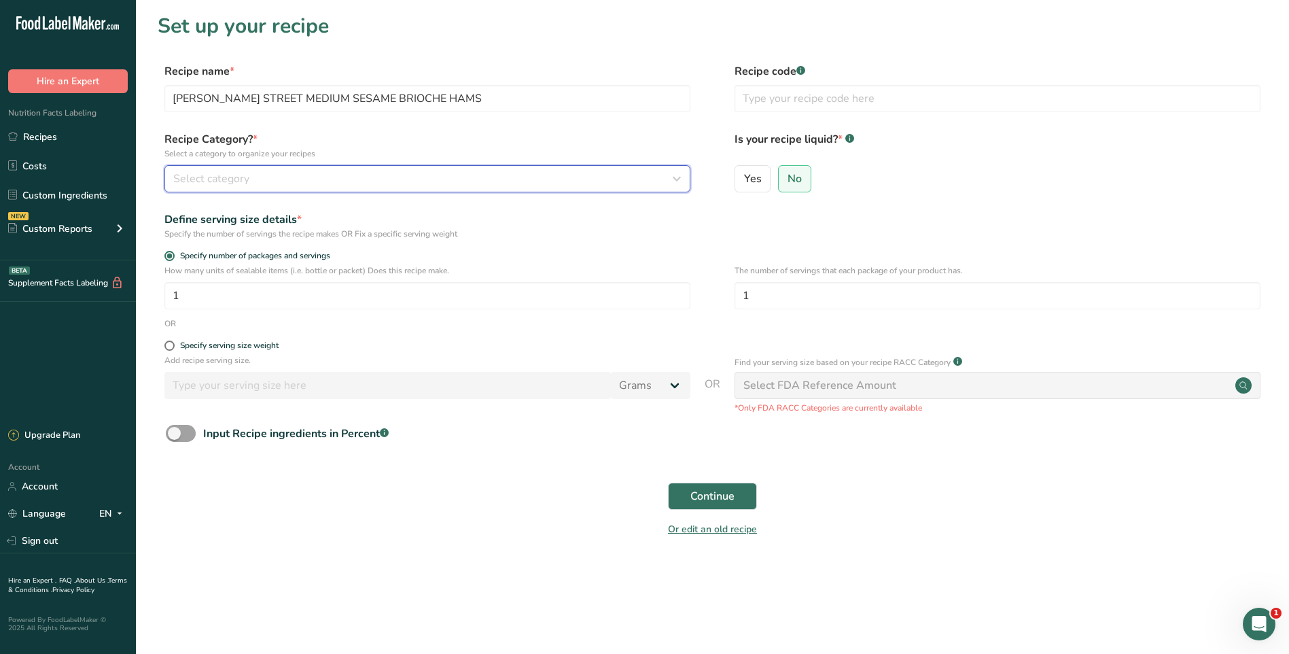
click at [246, 179] on span "Select category" at bounding box center [211, 179] width 76 height 16
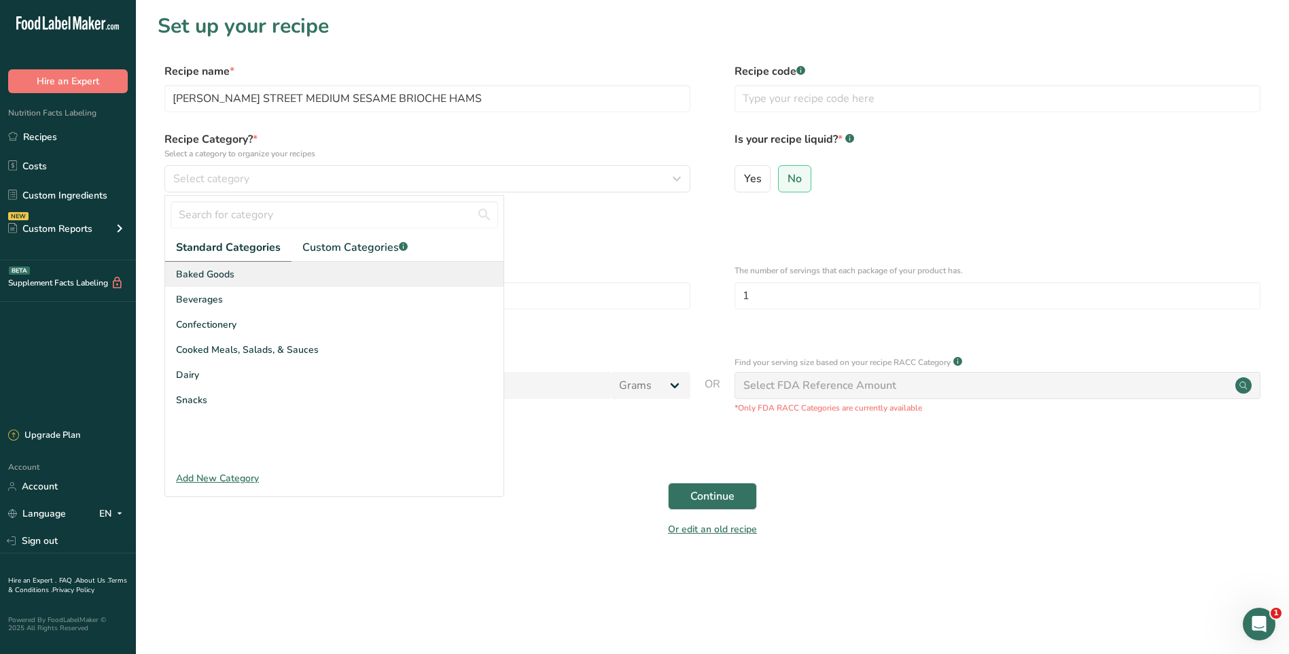
click at [230, 276] on span "Baked Goods" at bounding box center [205, 274] width 58 height 14
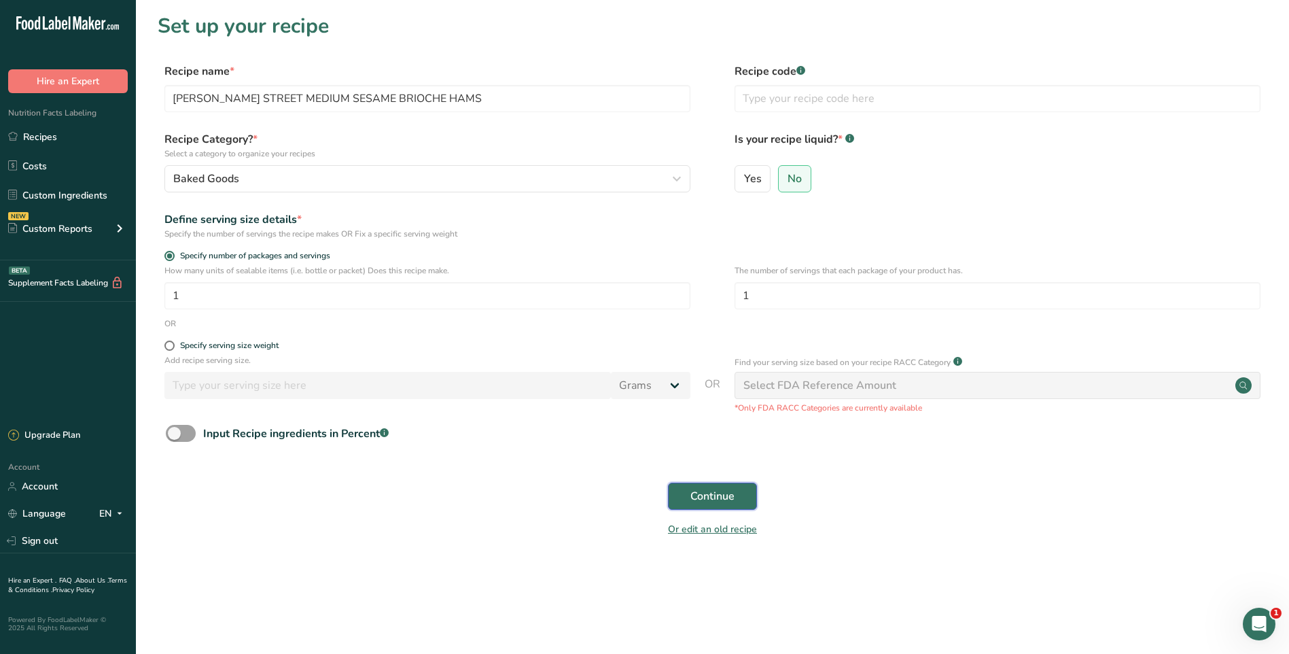
drag, startPoint x: 740, startPoint y: 500, endPoint x: 751, endPoint y: 495, distance: 12.2
click at [741, 500] on button "Continue" at bounding box center [712, 496] width 89 height 27
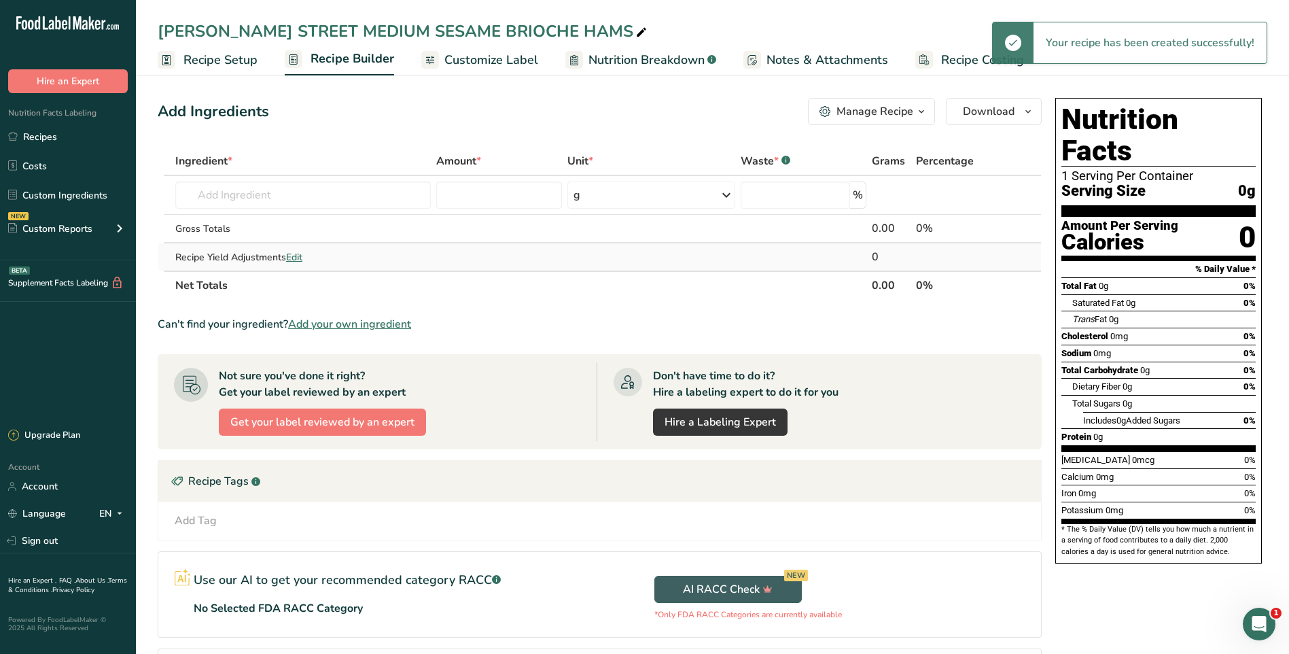
drag, startPoint x: 218, startPoint y: 57, endPoint x: 230, endPoint y: 270, distance: 213.1
click at [218, 57] on span "Recipe Setup" at bounding box center [221, 60] width 74 height 18
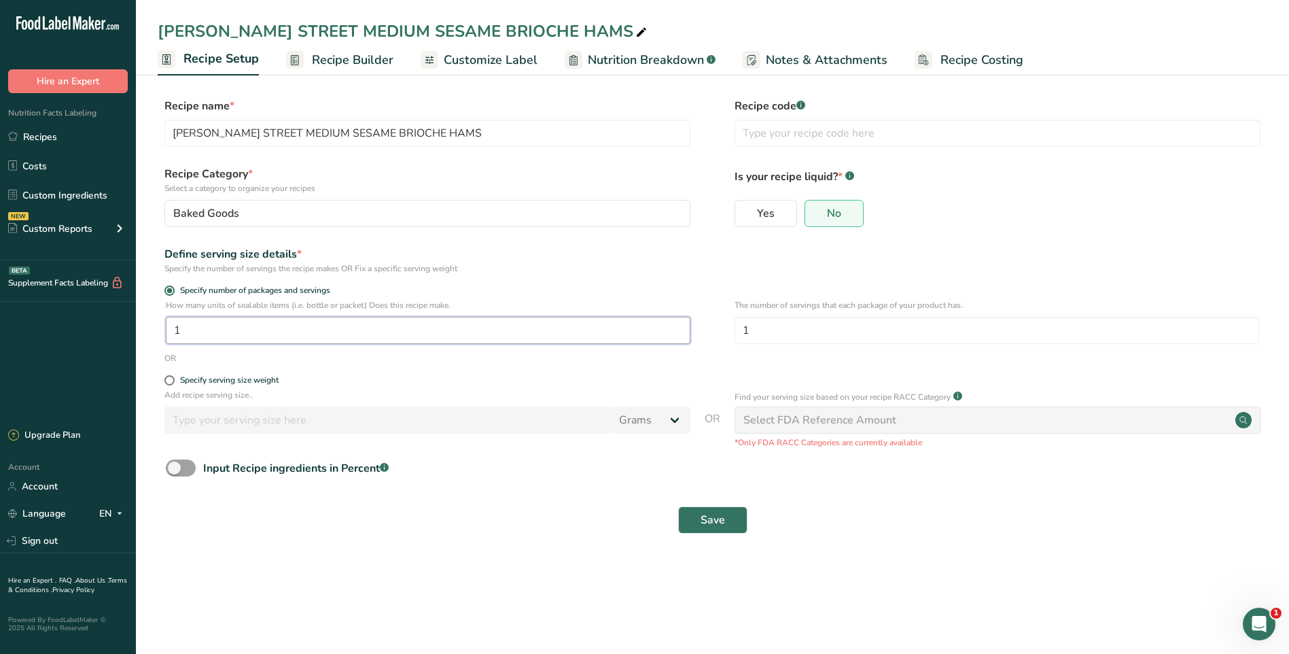
click at [242, 330] on input "1" at bounding box center [428, 330] width 525 height 27
type input "222"
click at [763, 337] on input "1" at bounding box center [997, 330] width 525 height 27
type input "12"
drag, startPoint x: 1100, startPoint y: 227, endPoint x: 1068, endPoint y: 230, distance: 32.8
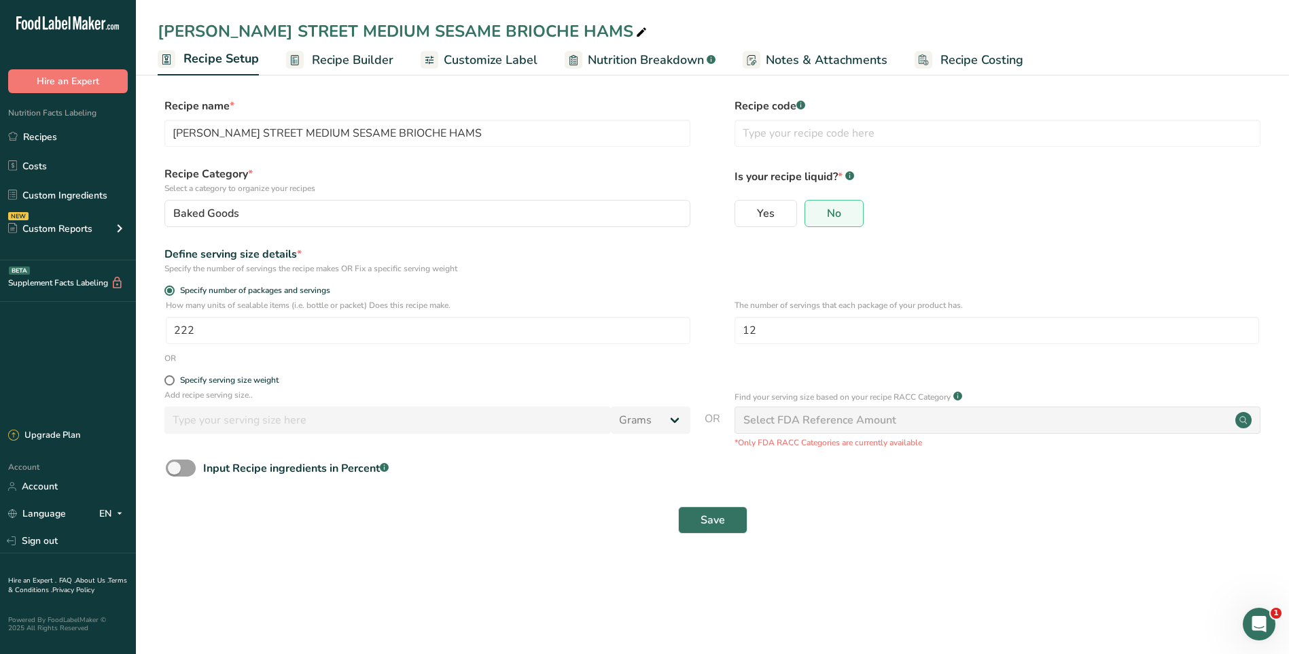
click at [1100, 226] on div "Yes No" at bounding box center [998, 217] width 526 height 35
click at [707, 521] on span "Save" at bounding box center [713, 520] width 24 height 16
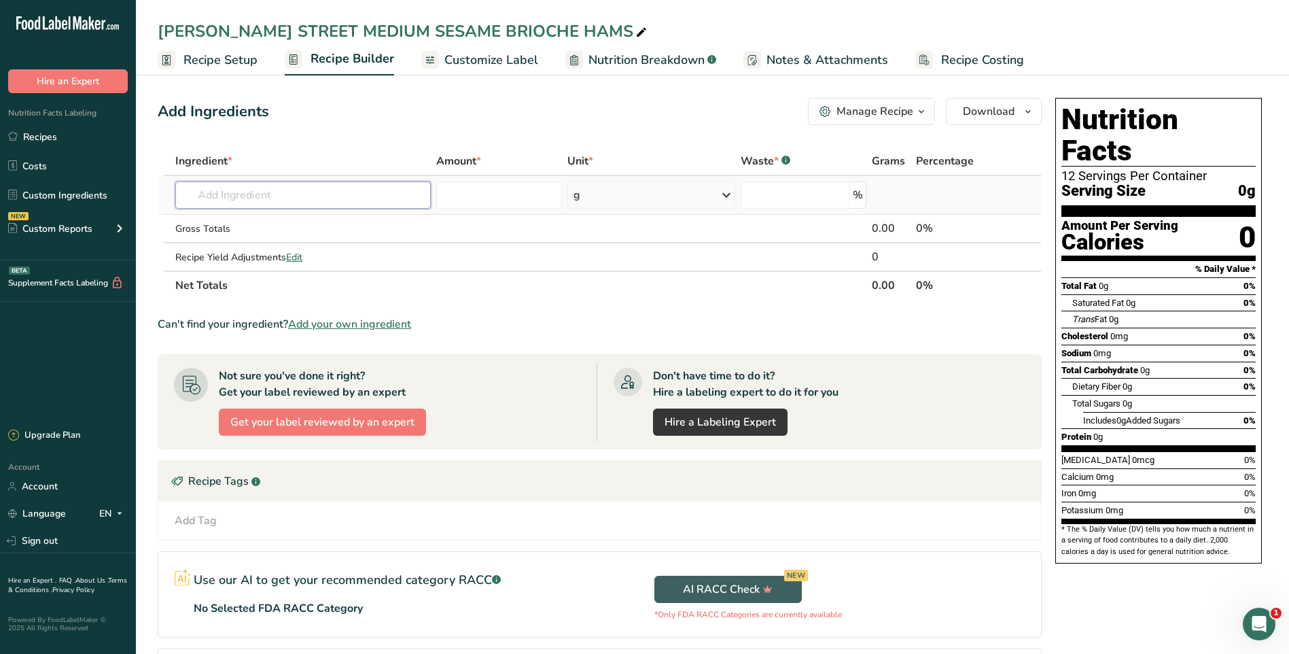
click at [283, 205] on input "text" at bounding box center [303, 194] width 256 height 27
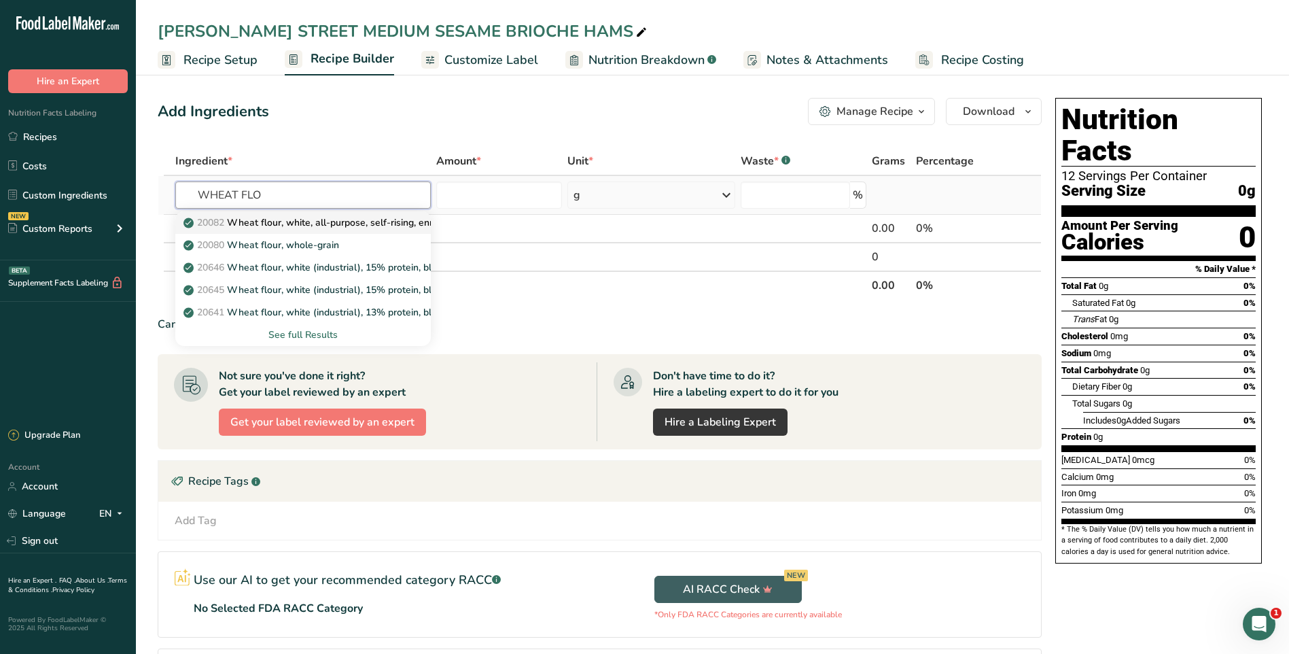
type input "WHEAT FLO"
click at [369, 222] on p "20082 Wheat flour, white, all-purpose, self-rising, enriched" at bounding box center [321, 222] width 270 height 14
type input "Wheat flour, white, all-purpose, self-rising, enriched"
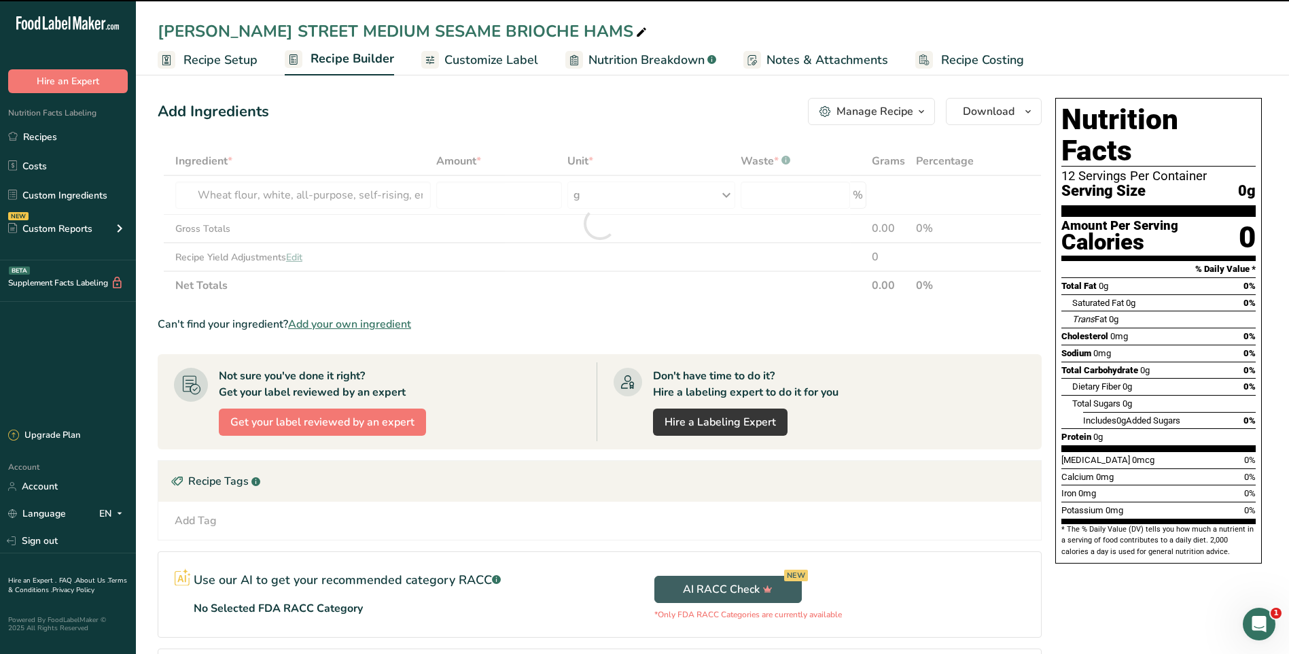
type input "0"
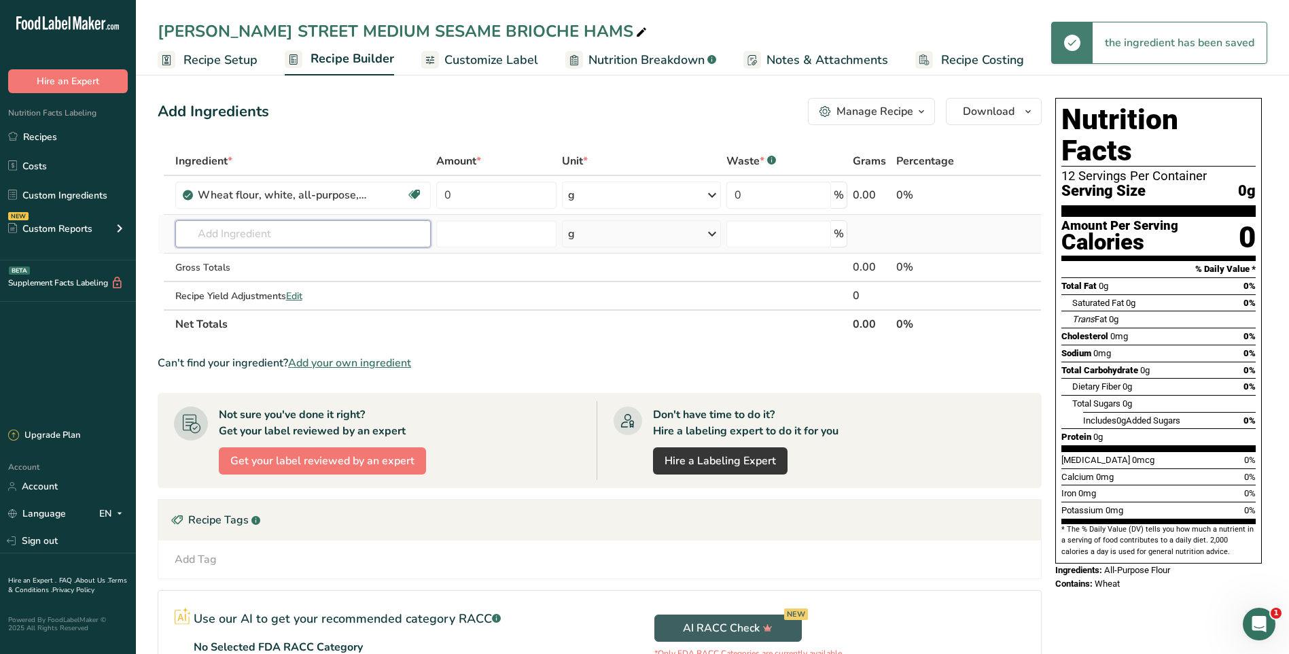
click at [345, 237] on input "text" at bounding box center [303, 233] width 256 height 27
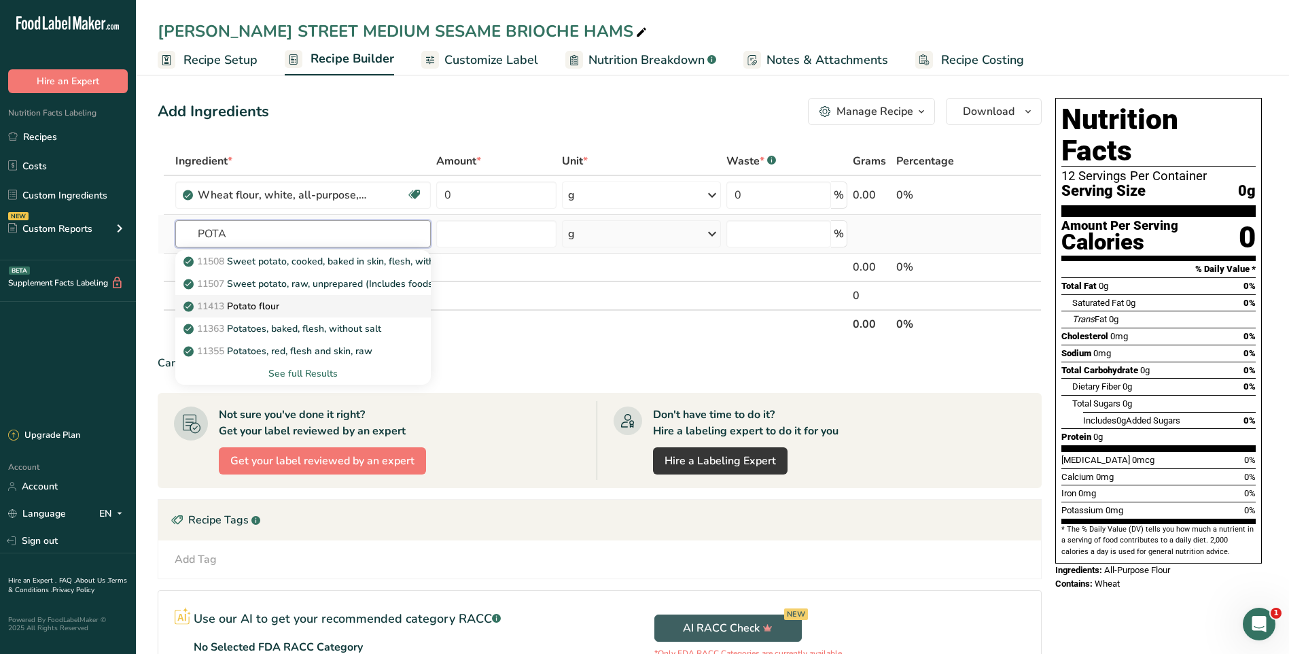
type input "POTA"
click at [334, 307] on div "11413 Potato flour" at bounding box center [292, 306] width 212 height 14
type input "Potato flour"
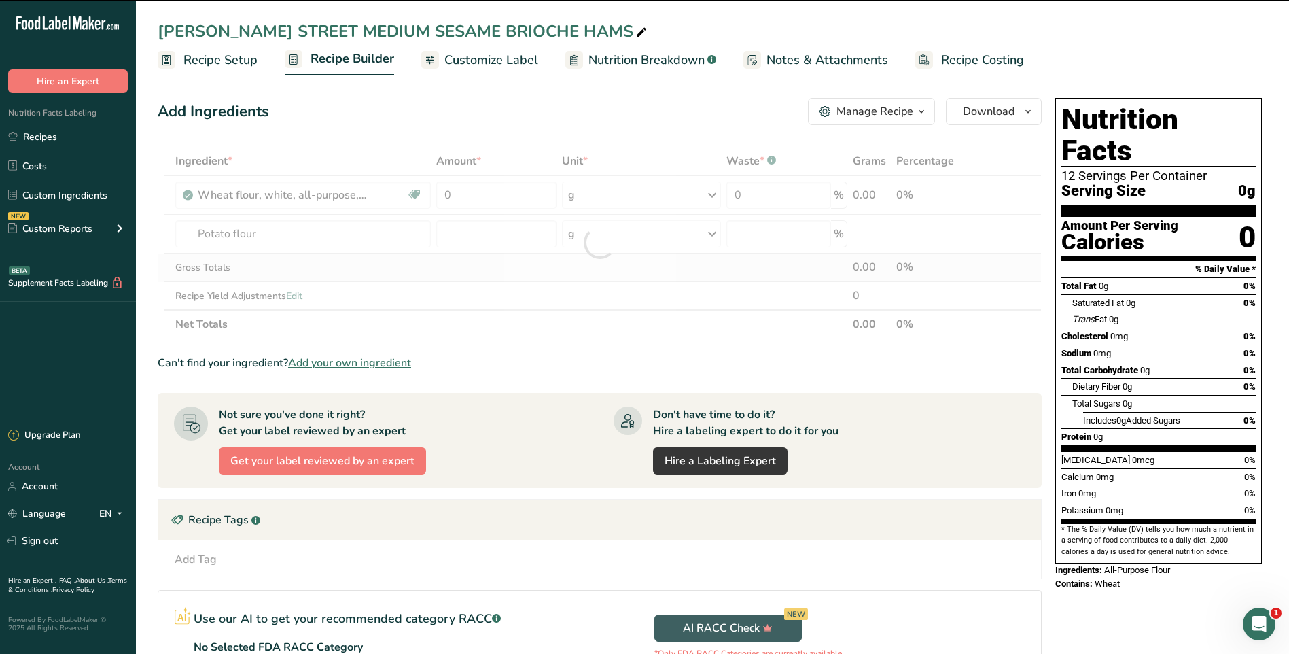
type input "0"
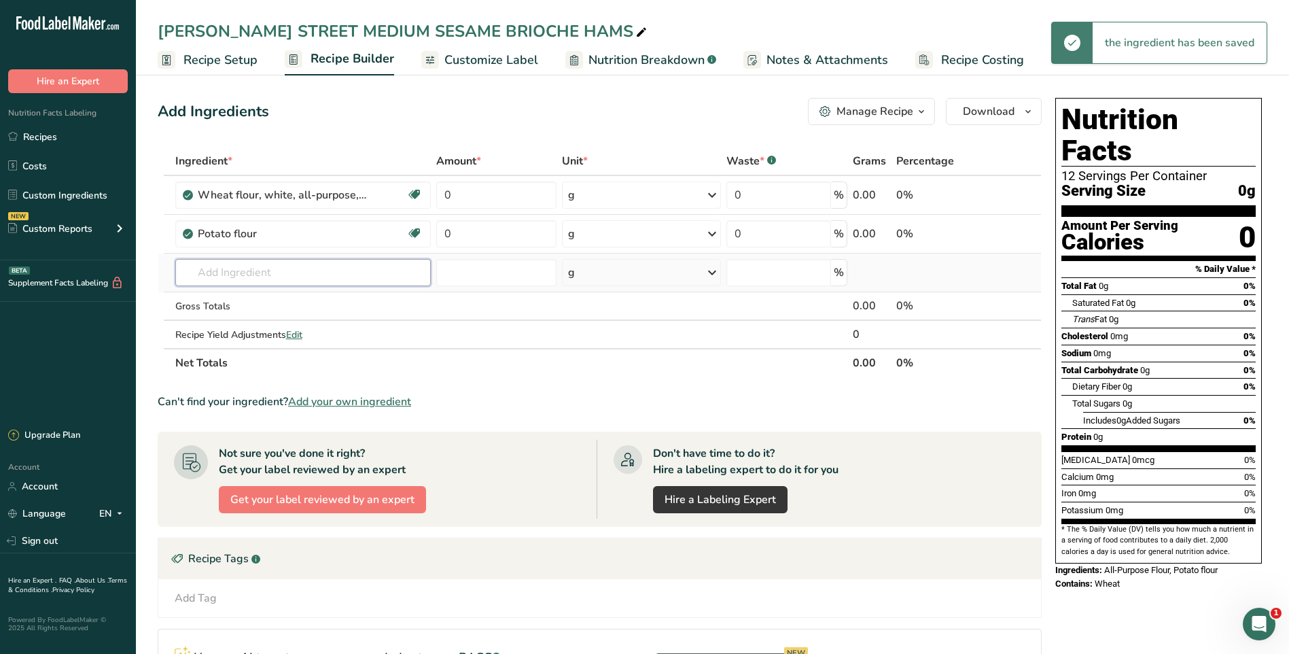
click at [295, 266] on input "text" at bounding box center [303, 272] width 256 height 27
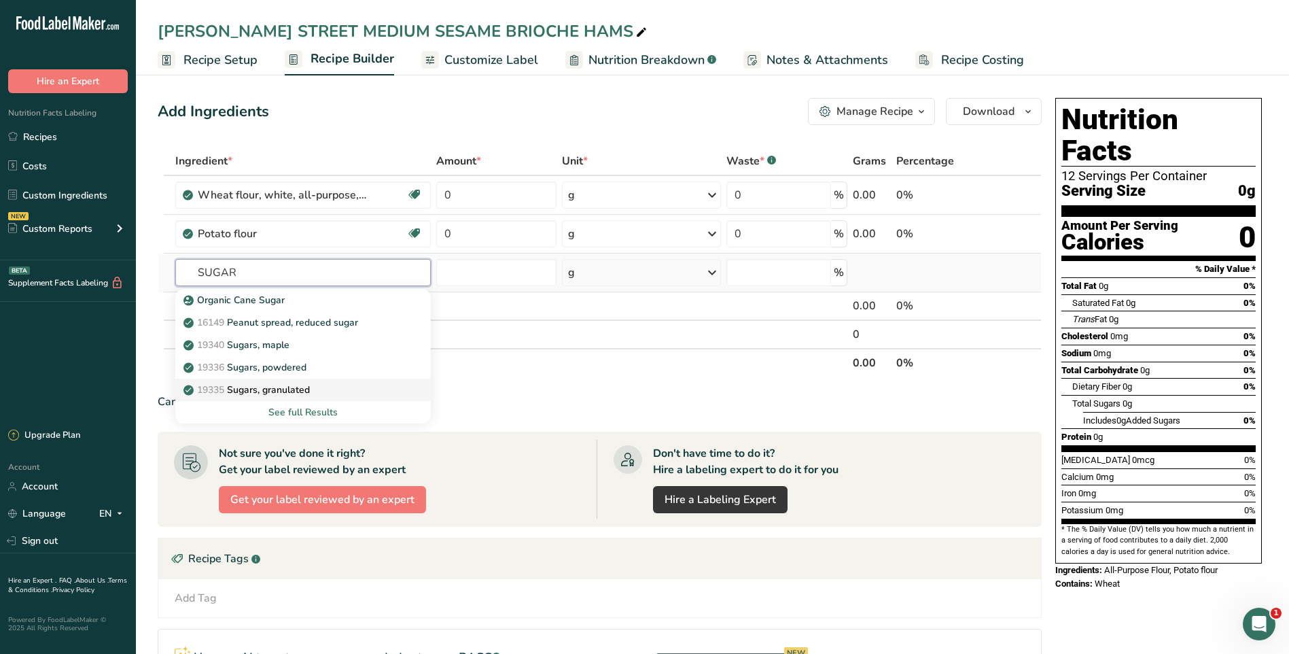
type input "SUGAR"
drag, startPoint x: 302, startPoint y: 389, endPoint x: 309, endPoint y: 383, distance: 9.6
click at [306, 388] on p "19335 Sugars, granulated" at bounding box center [248, 390] width 124 height 14
type input "Sugars, granulated"
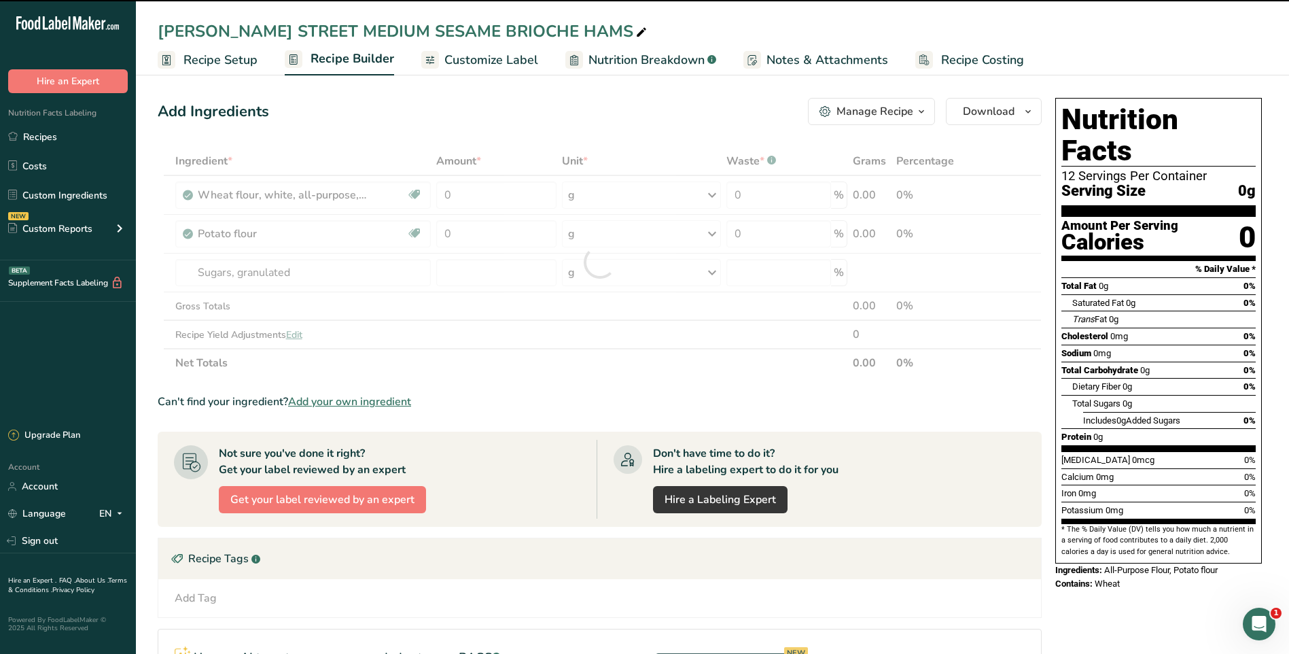
type input "0"
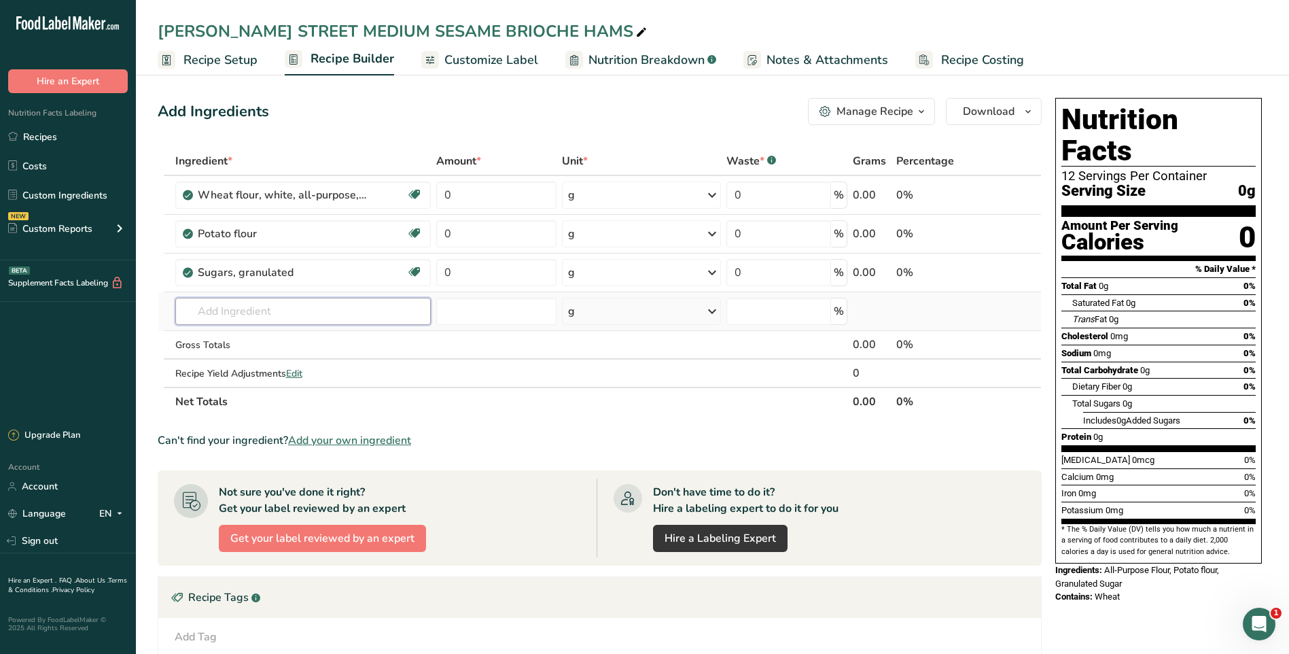
click at [288, 308] on input "text" at bounding box center [303, 311] width 256 height 27
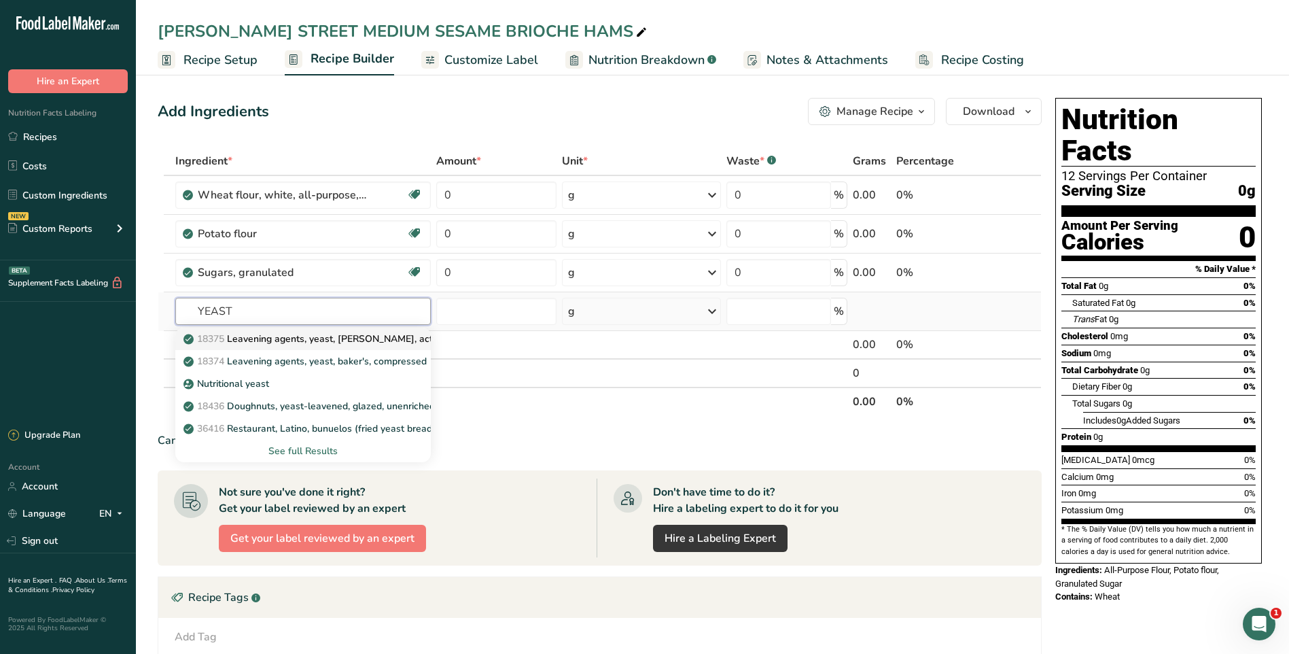
type input "YEAST"
click at [368, 335] on p "18375 Leavening agents, yeast, baker's, active dry" at bounding box center [323, 339] width 275 height 14
type input "Leavening agents, yeast, [PERSON_NAME], active dry"
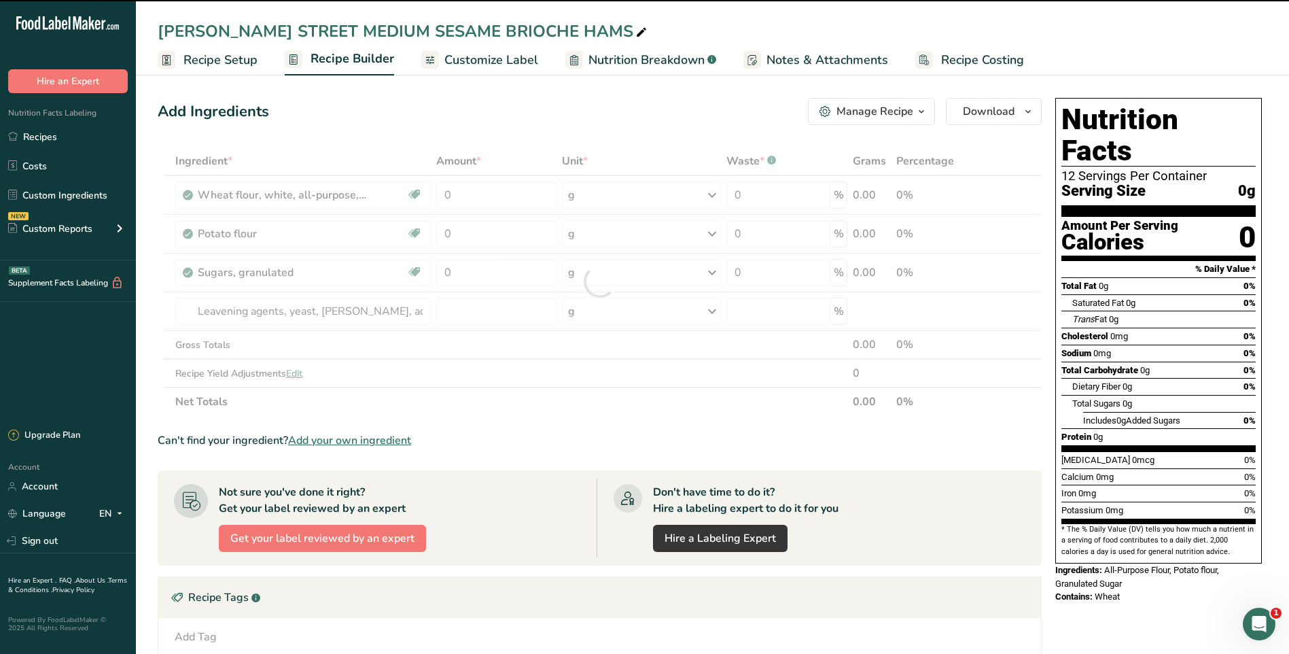
type input "0"
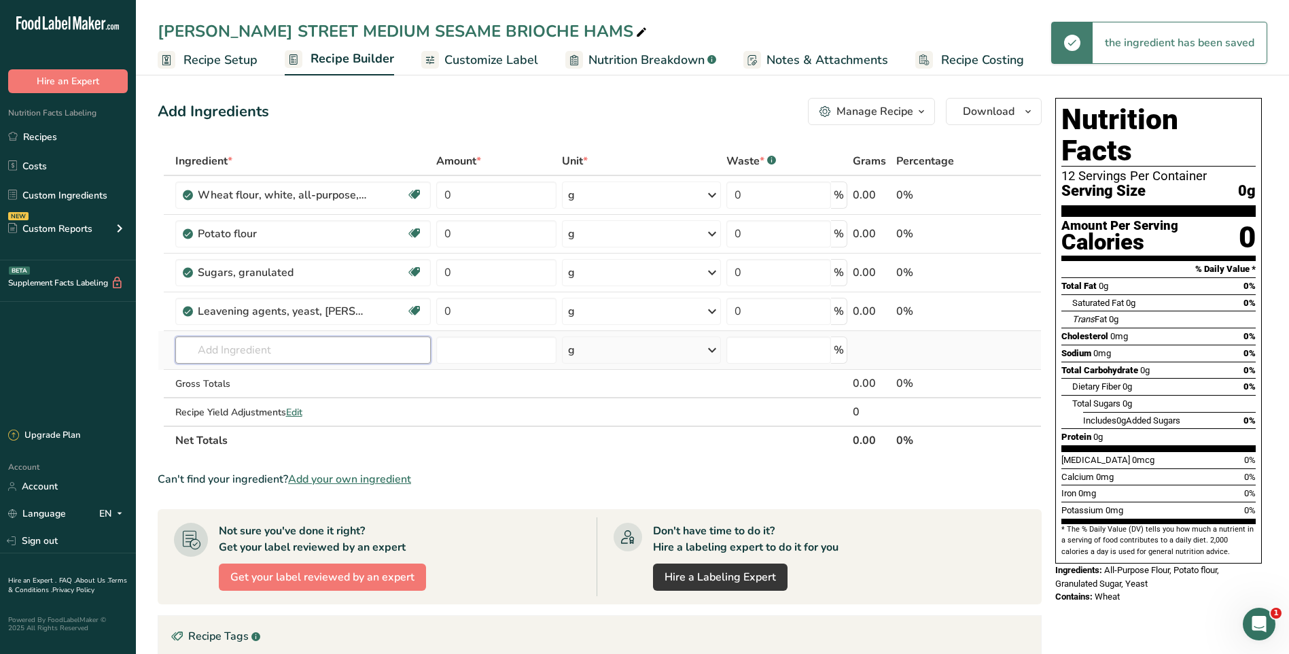
click at [272, 350] on input "text" at bounding box center [303, 349] width 256 height 27
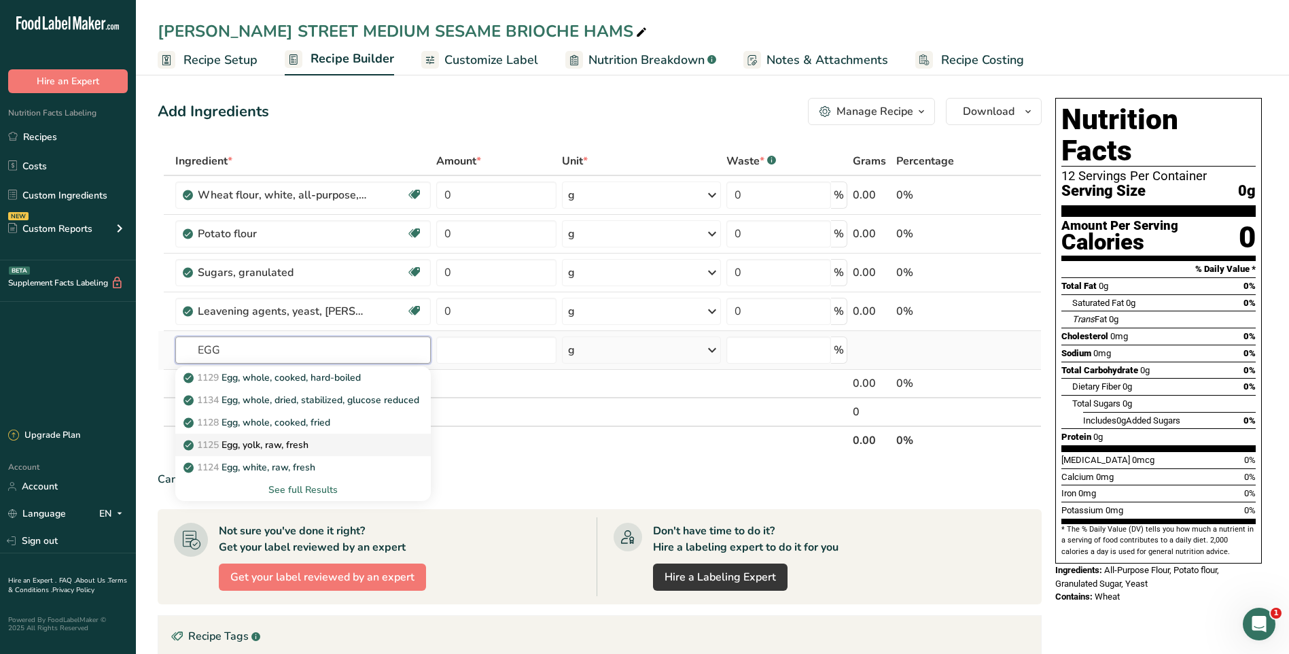
type input "EGG"
click at [318, 445] on div "1125 Egg, yolk, raw, fresh" at bounding box center [292, 445] width 212 height 14
type input "Egg, yolk, raw, fresh"
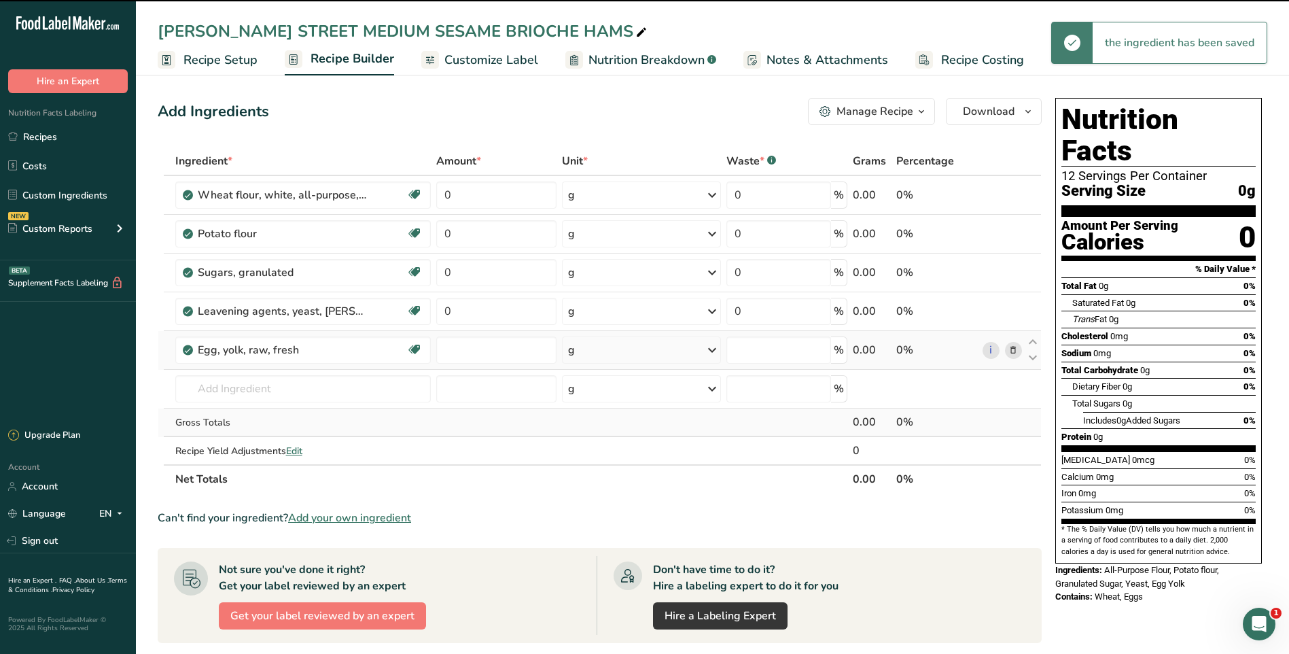
type input "0"
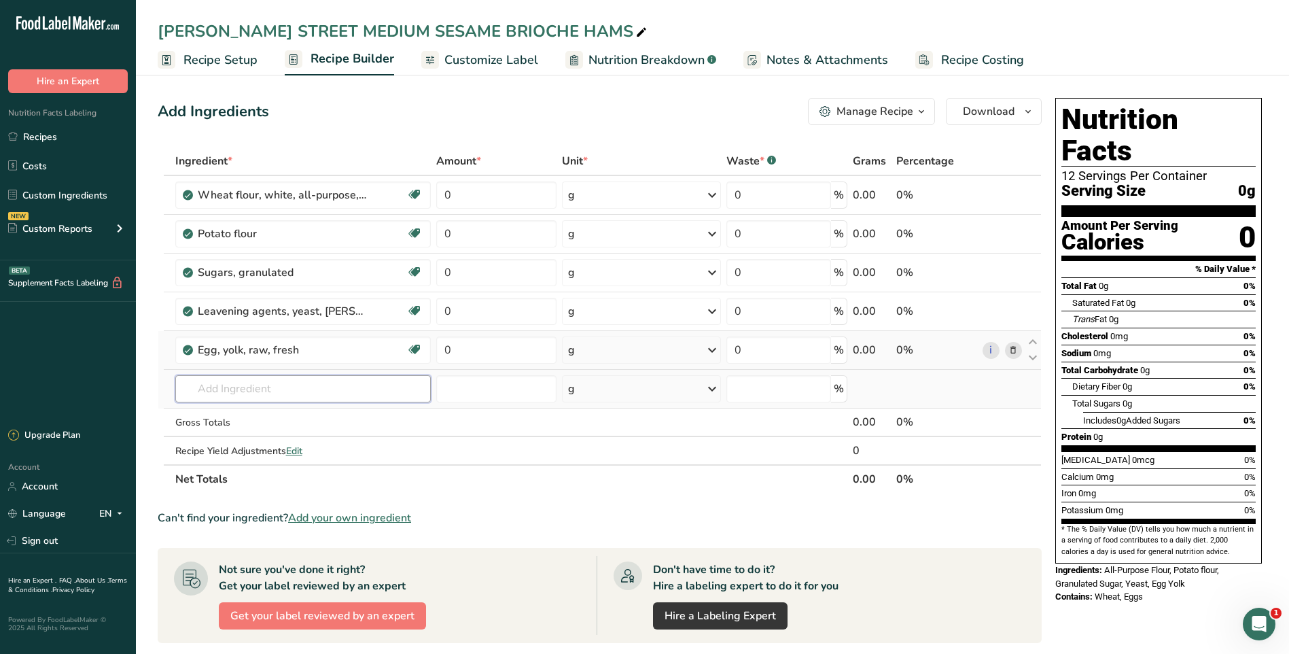
click at [284, 387] on input "text" at bounding box center [303, 388] width 256 height 27
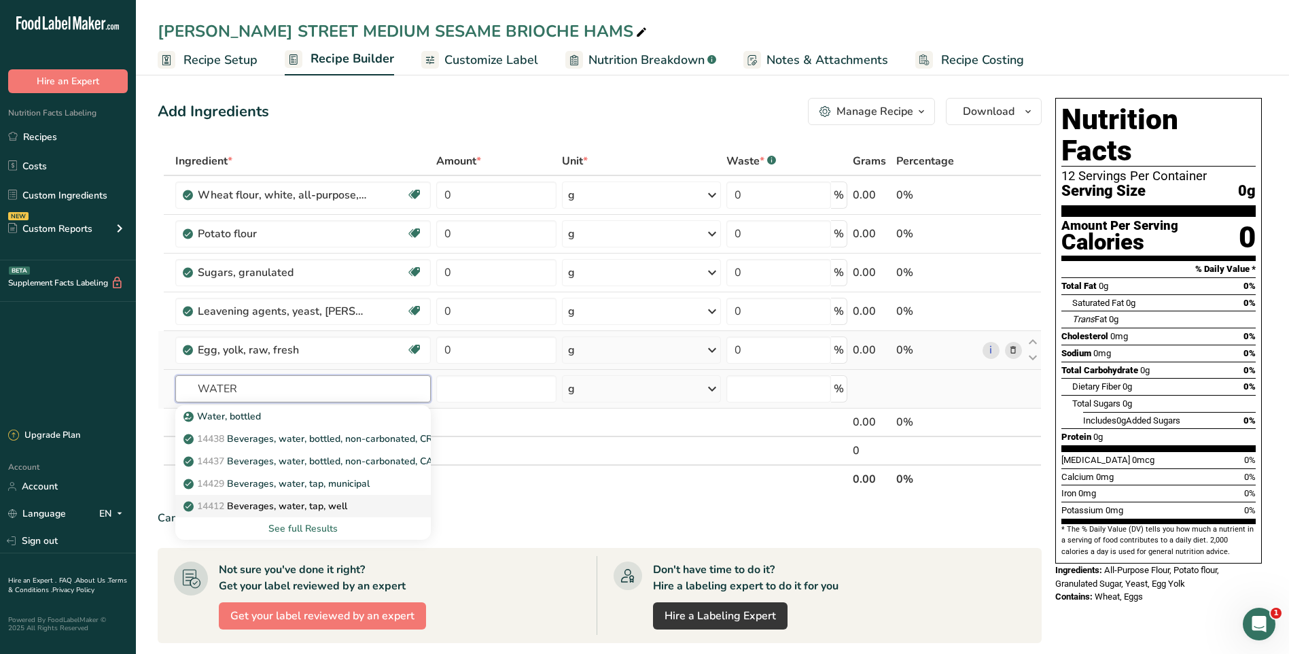
type input "WATER"
click at [350, 510] on div "14412 Beverages, water, tap, well" at bounding box center [292, 506] width 212 height 14
type input "Beverages, water, tap, well"
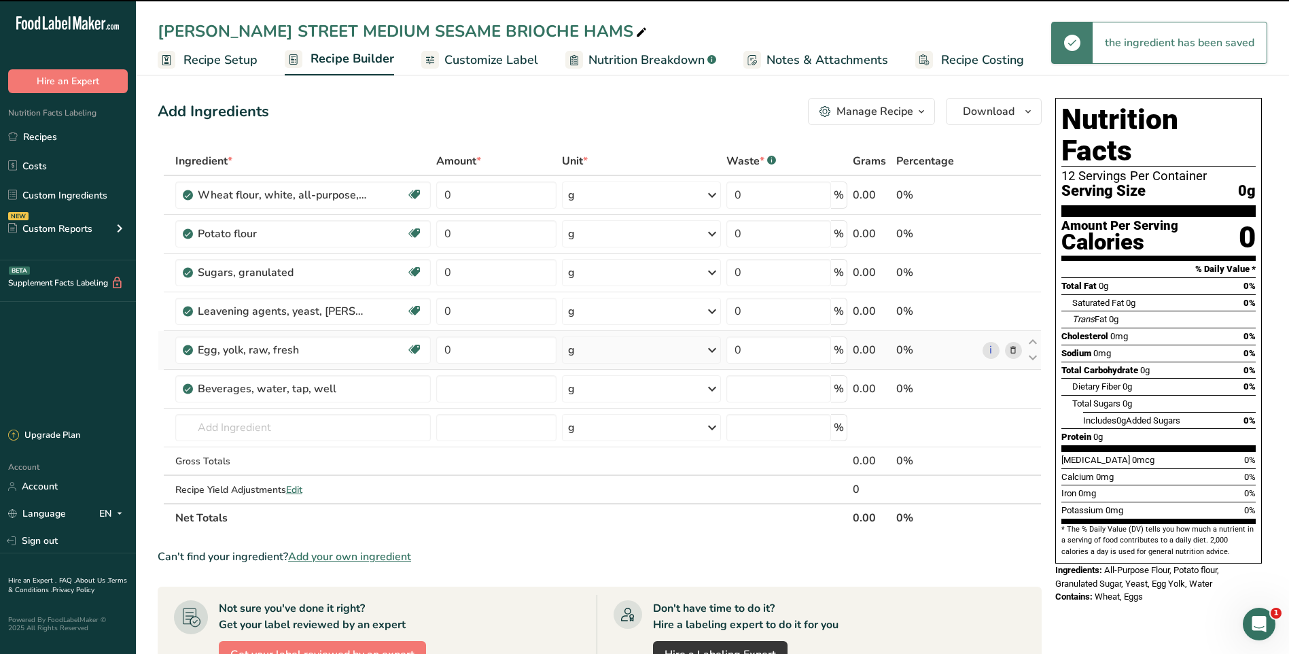
type input "0"
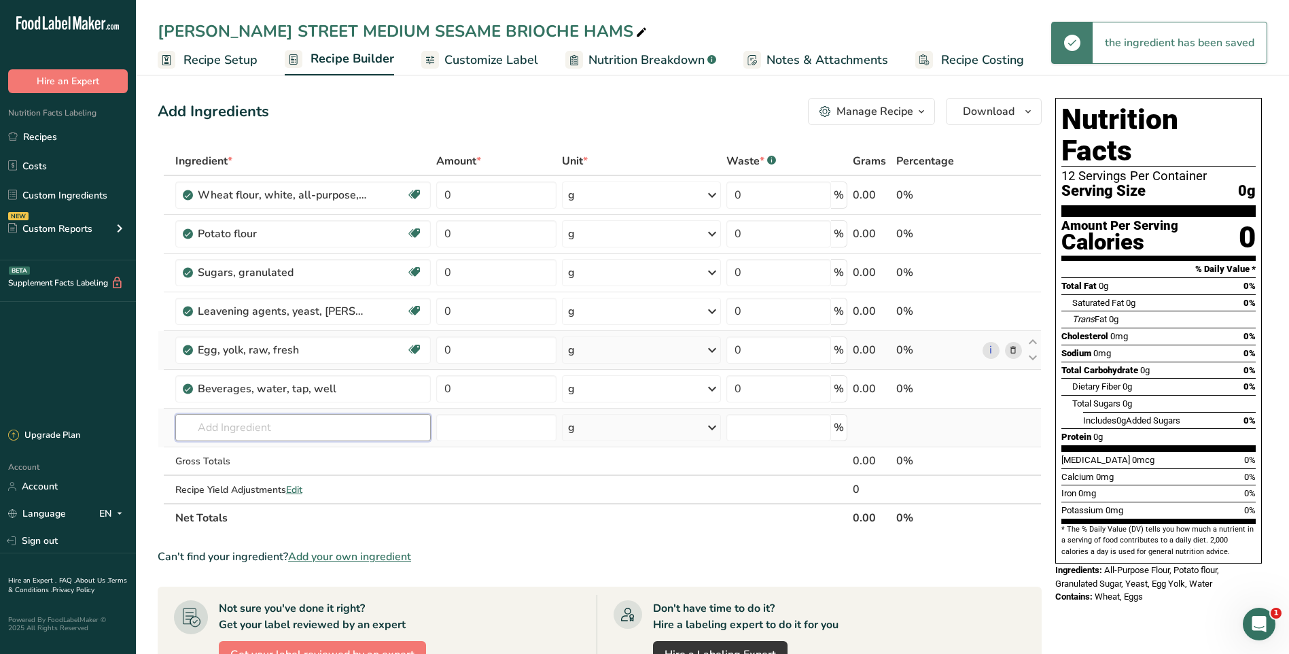
click at [263, 432] on input "text" at bounding box center [303, 427] width 256 height 27
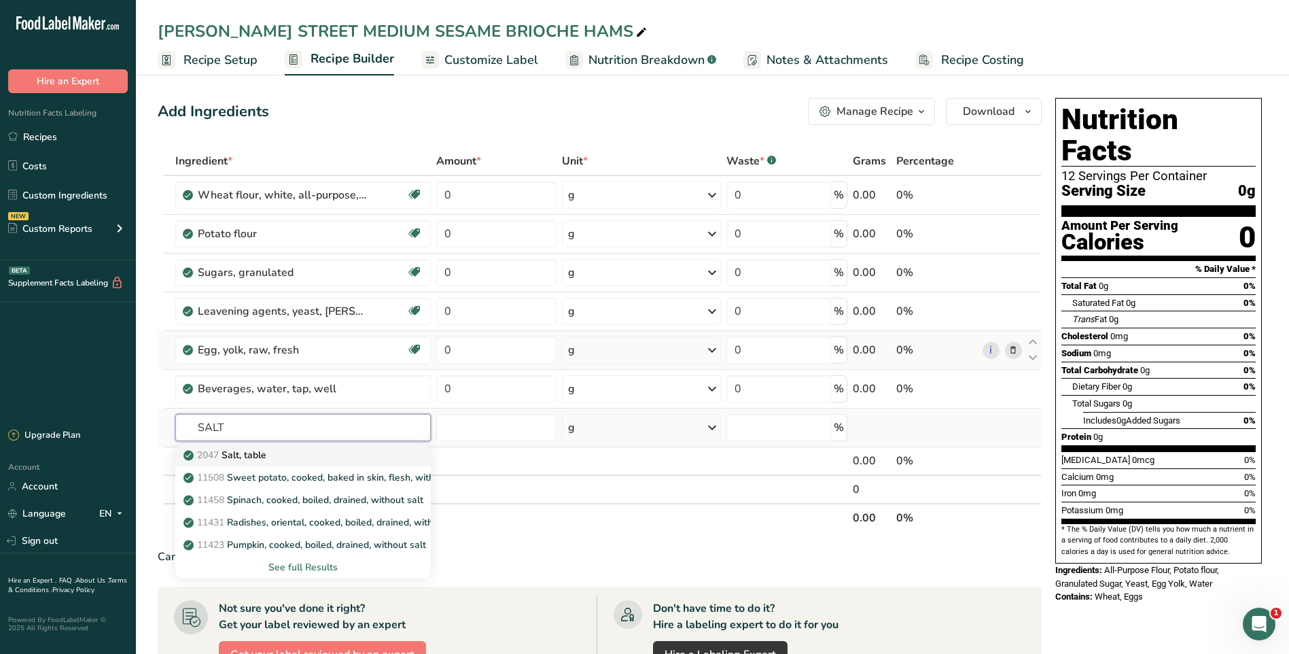
type input "SALT"
click at [285, 459] on div "2047 Salt, table" at bounding box center [292, 455] width 212 height 14
type input "Salt, table"
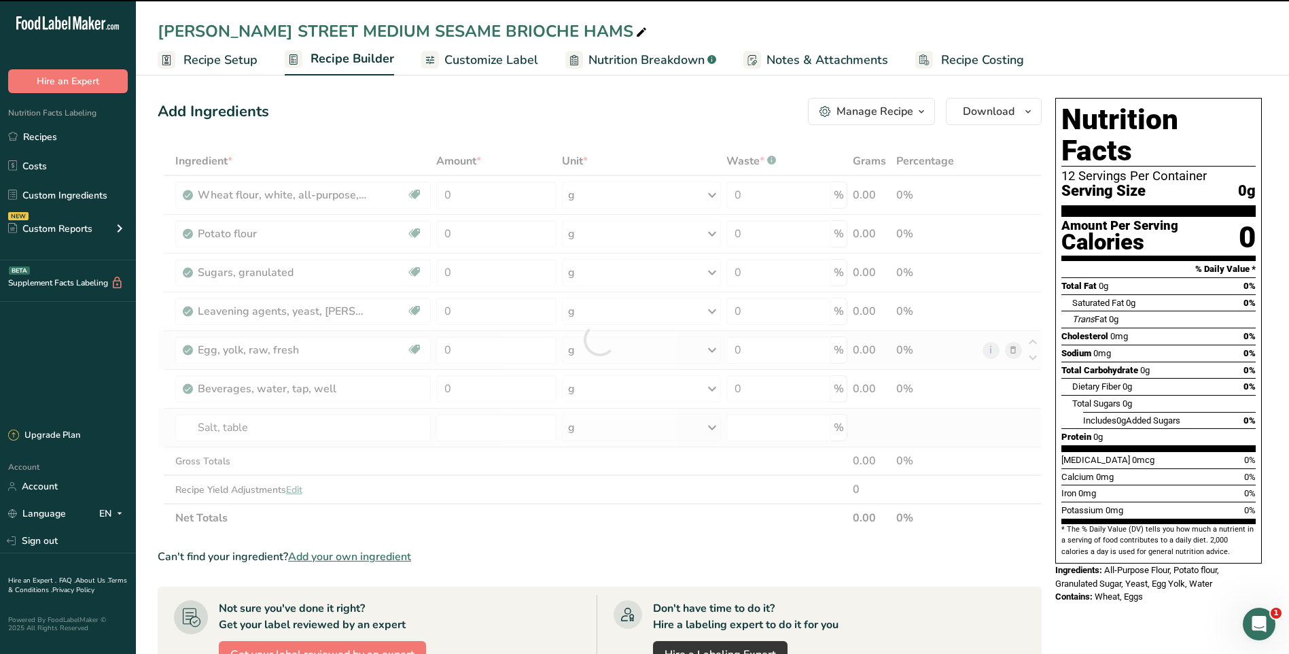
type input "0"
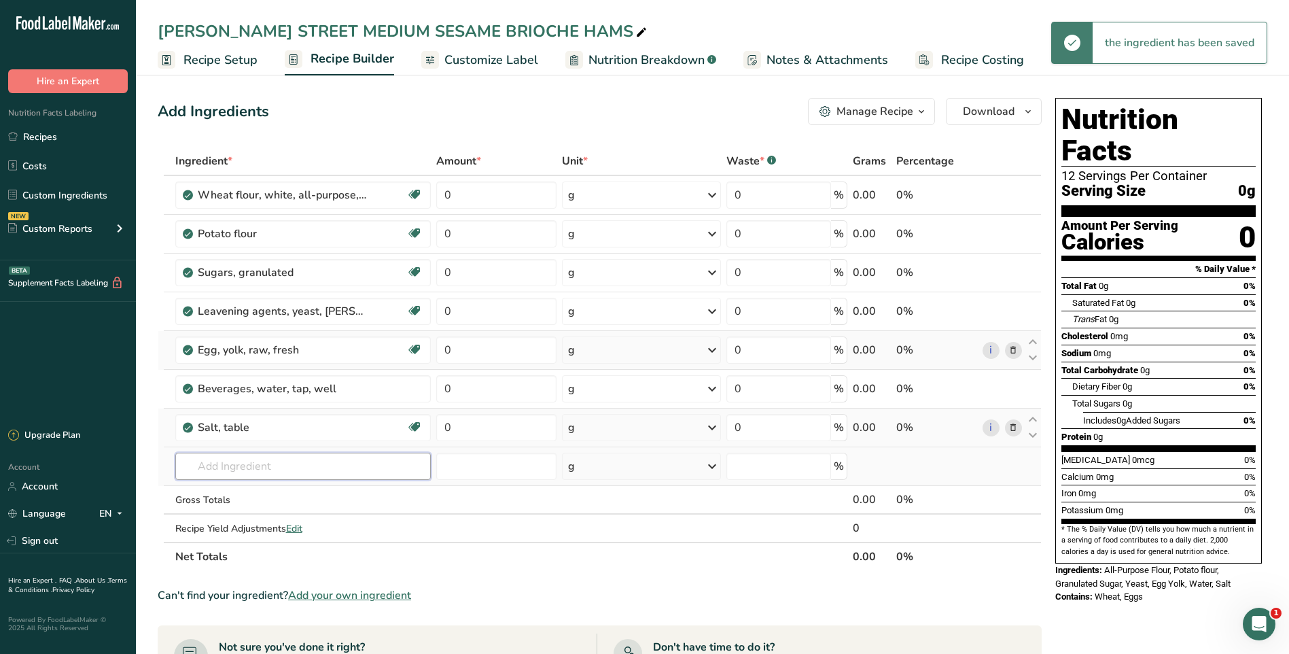
click at [266, 464] on input "text" at bounding box center [303, 466] width 256 height 27
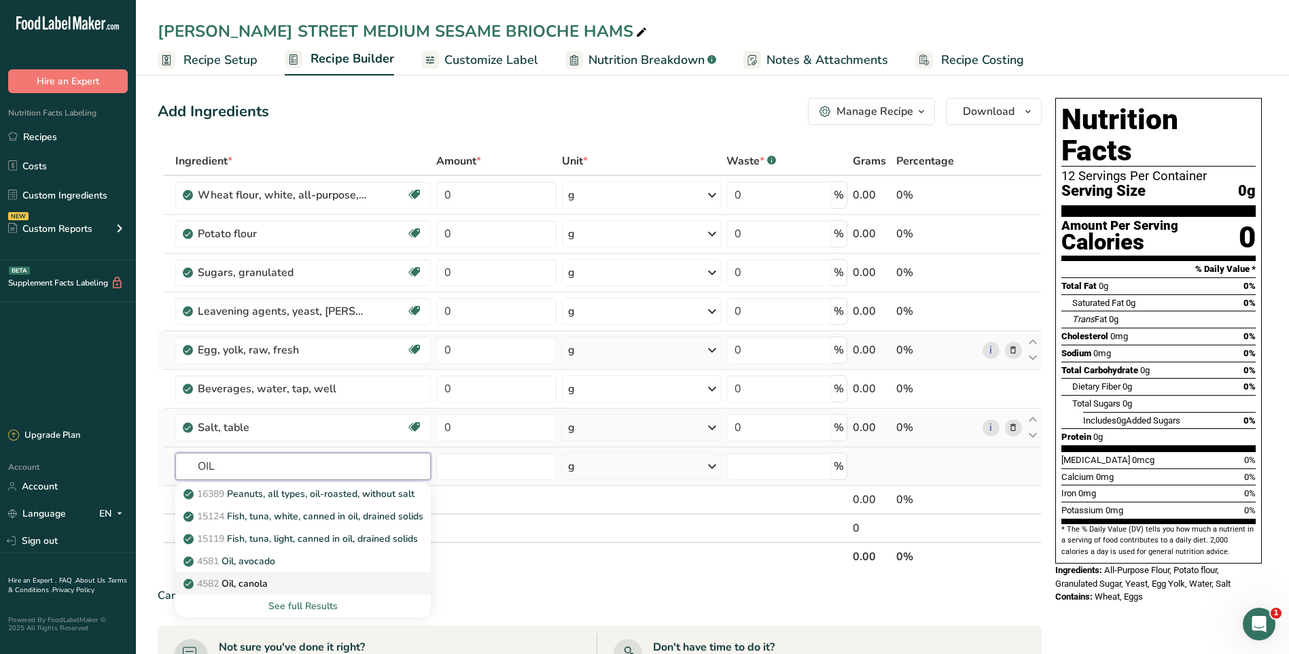
type input "OIL"
click at [288, 585] on div "4582 Oil, canola" at bounding box center [292, 583] width 212 height 14
type input "Oil, canola"
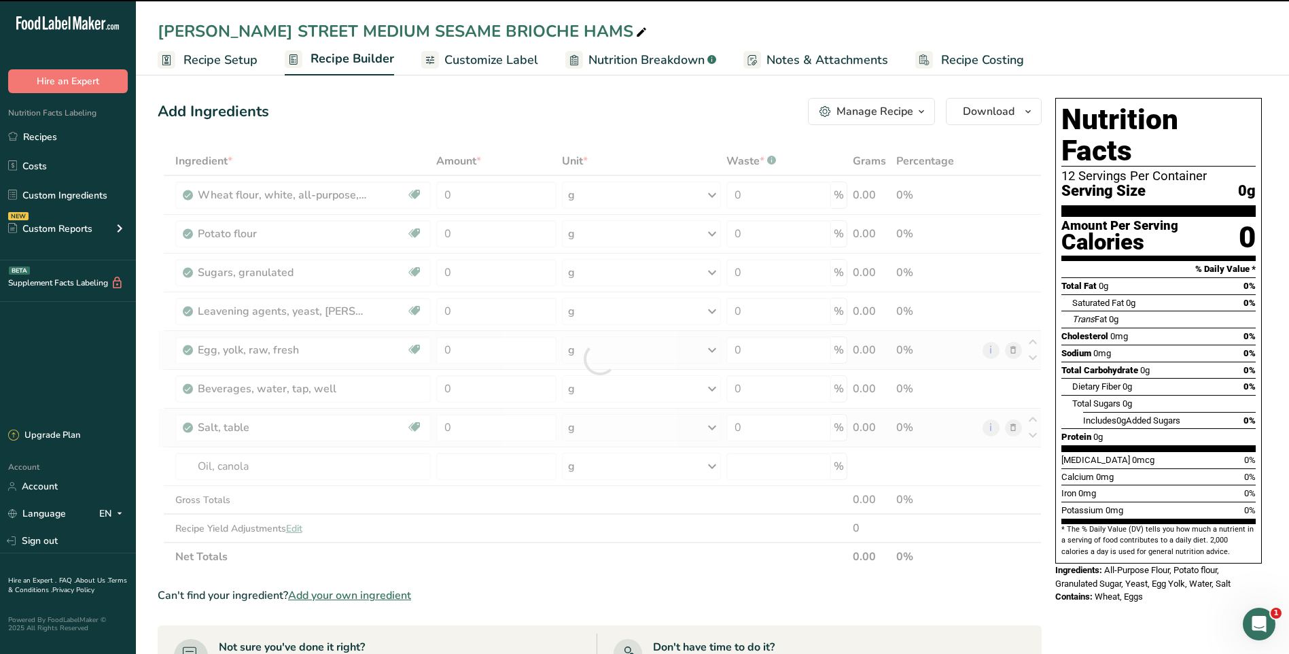
type input "0"
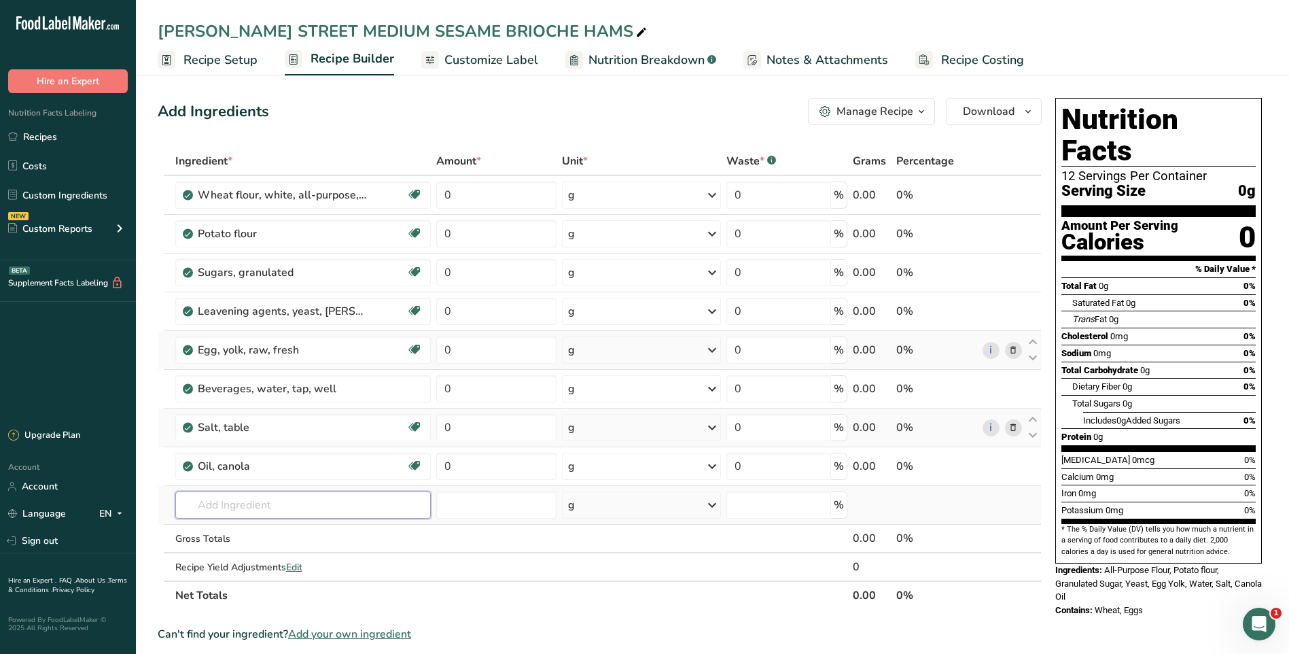
click at [379, 506] on input "text" at bounding box center [303, 504] width 256 height 27
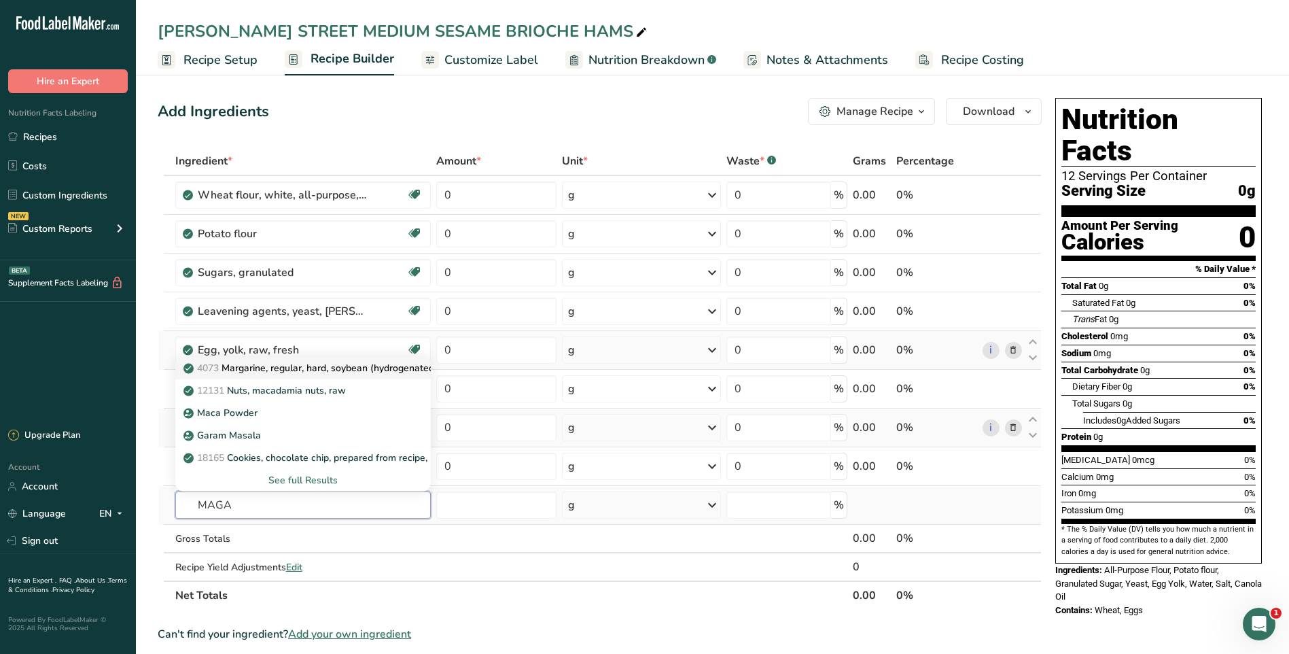
type input "MAGA"
click at [360, 369] on p "4073 Margarine, regular, hard, soybean (hydrogenated)" at bounding box center [312, 368] width 252 height 14
type input "Margarine, regular, hard, soybean (hydrogenated)"
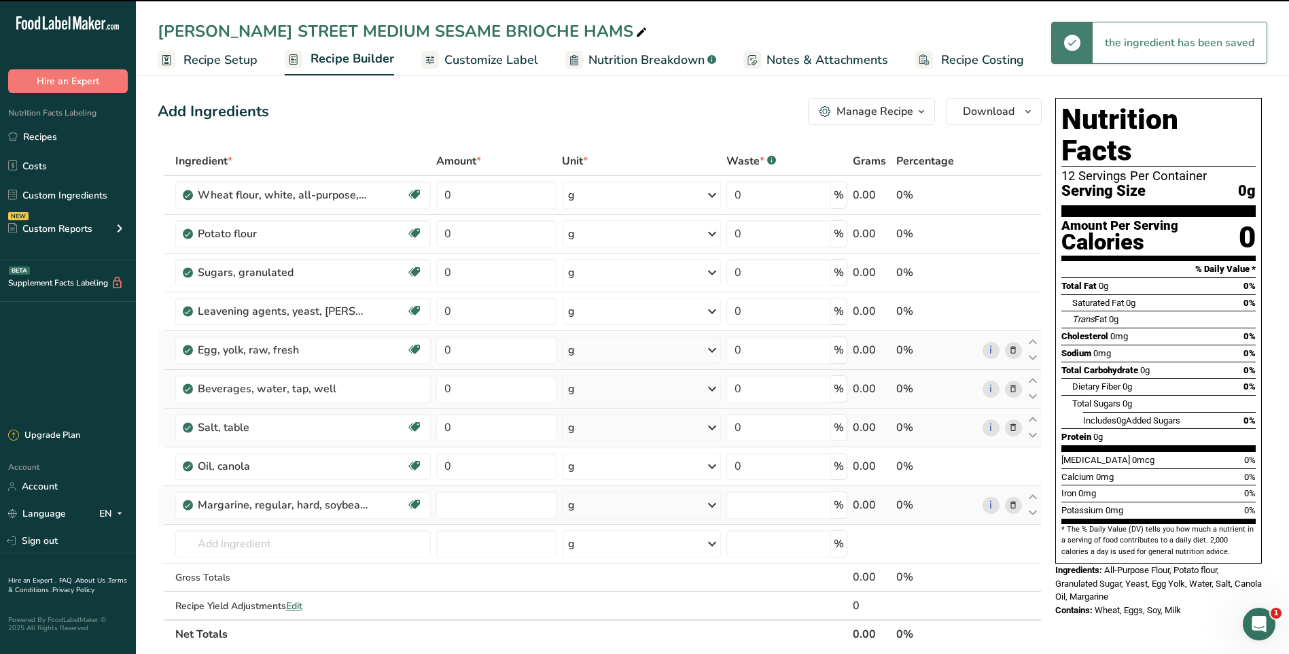
type input "0"
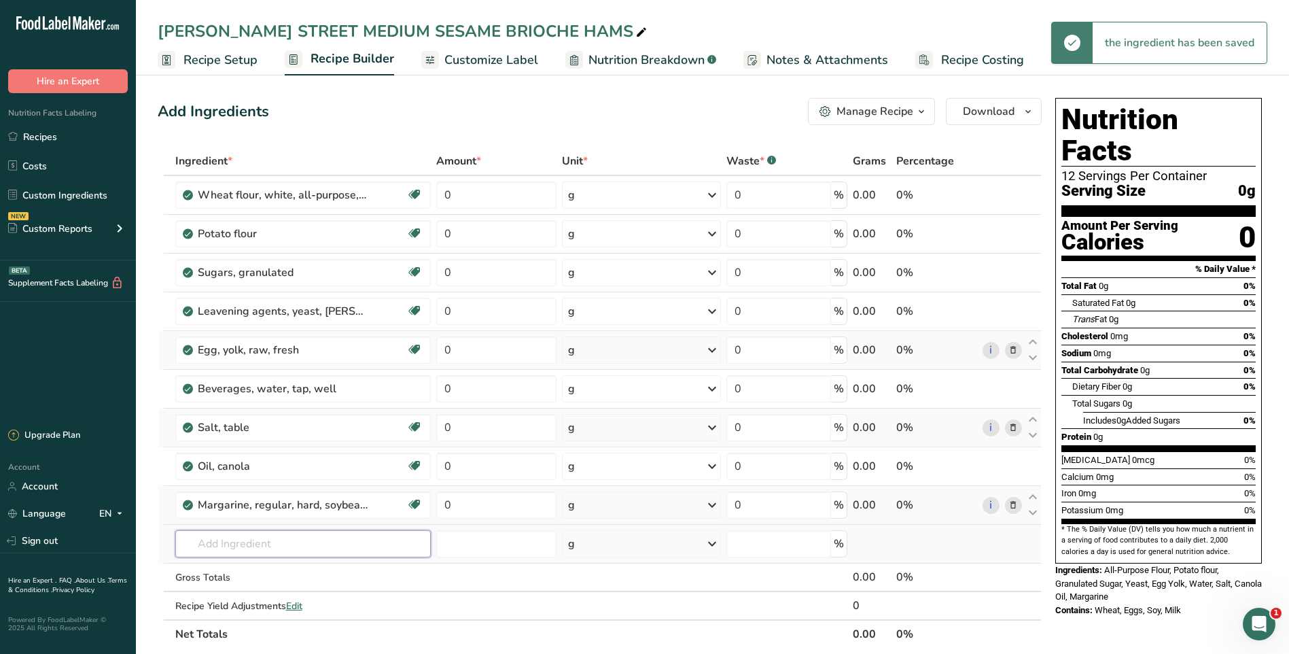
click at [266, 546] on input "text" at bounding box center [303, 543] width 256 height 27
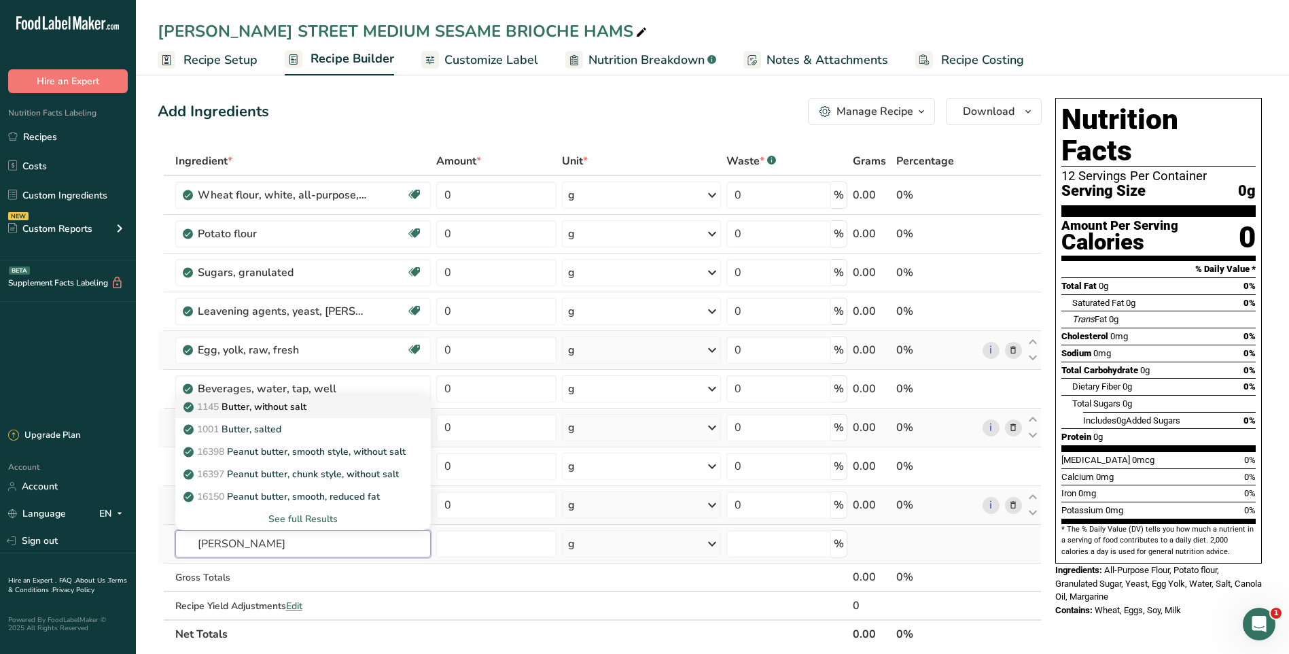
type input "BUTER"
click at [306, 412] on p "1145 Butter, without salt" at bounding box center [246, 407] width 120 height 14
type input "Butter, without salt"
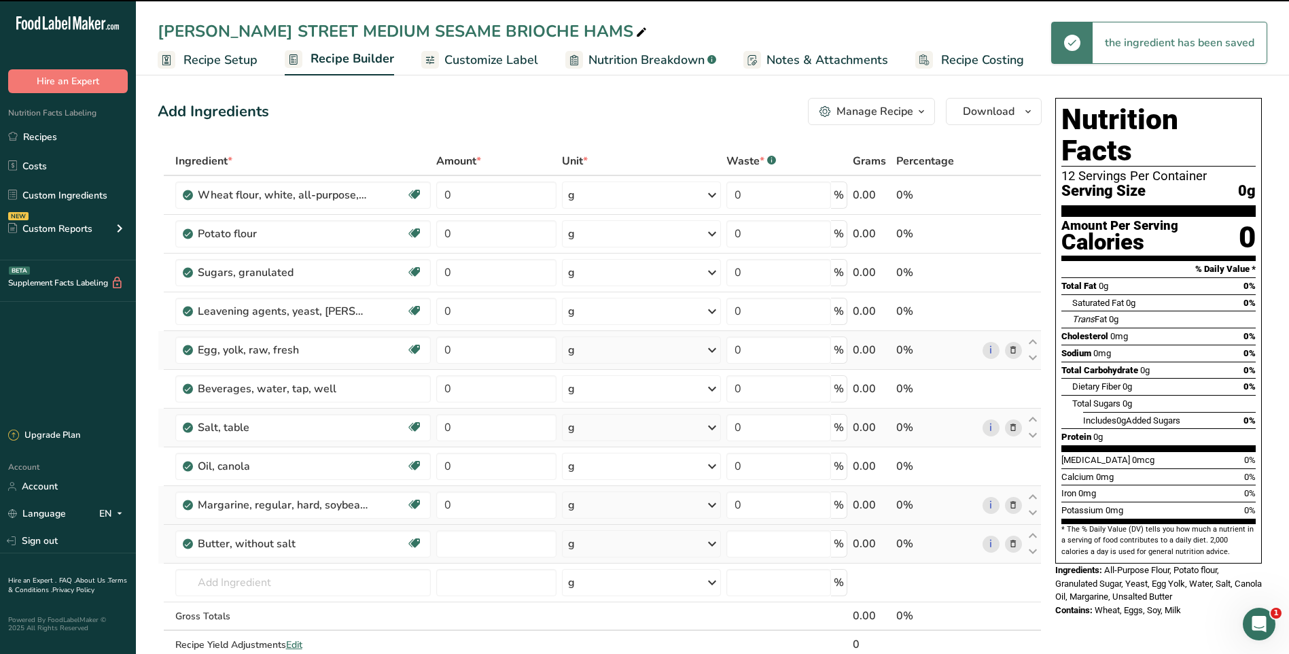
type input "0"
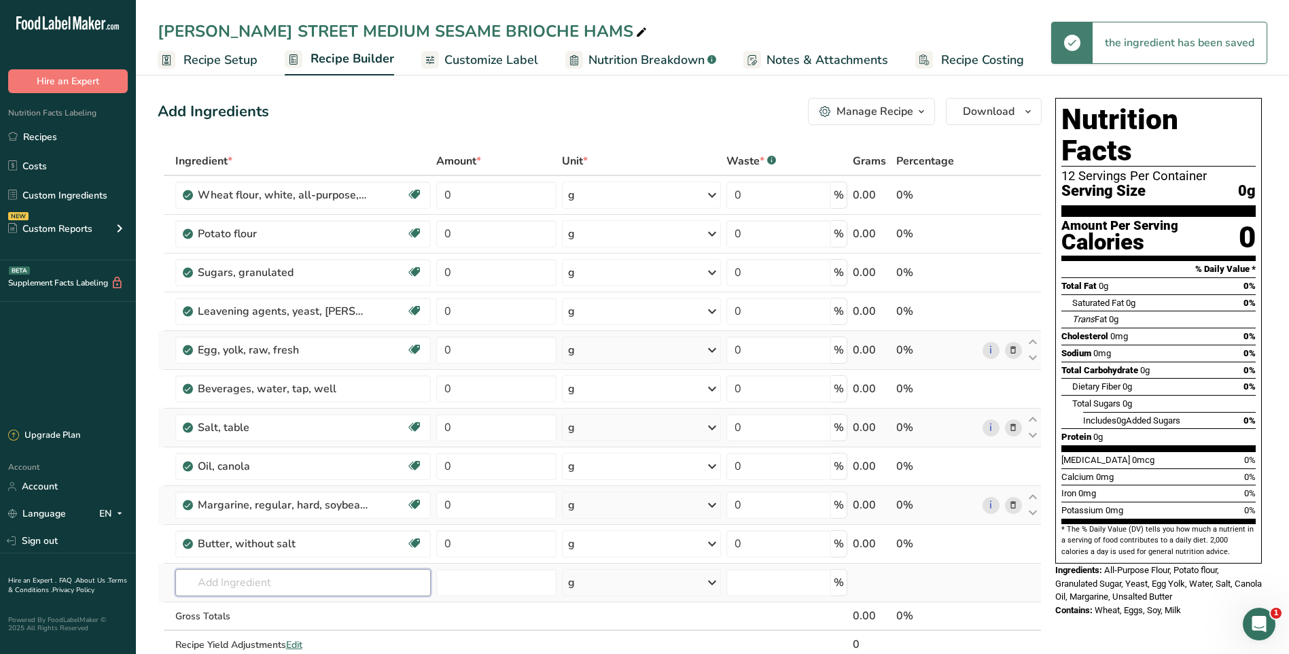
click at [305, 587] on input "text" at bounding box center [303, 582] width 256 height 27
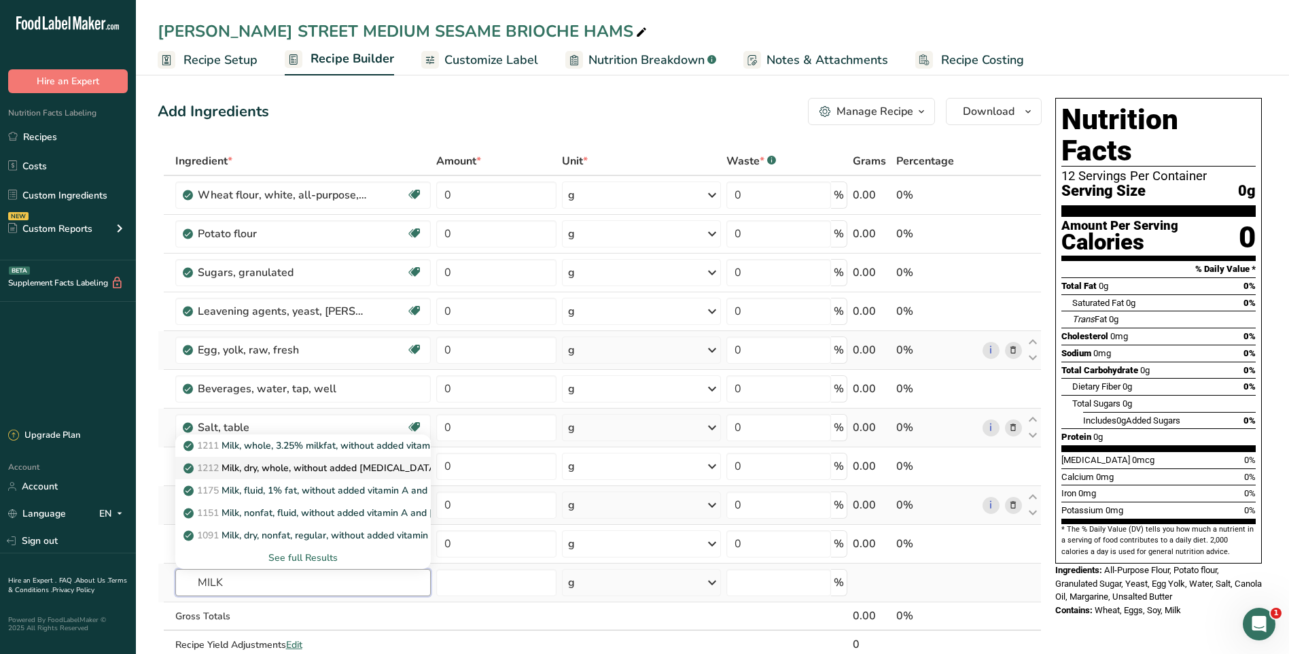
type input "MILK"
click at [313, 475] on link "1212 Milk, dry, whole, without added vitamin D" at bounding box center [303, 468] width 256 height 22
type input "Milk, dry, whole, without added [MEDICAL_DATA]"
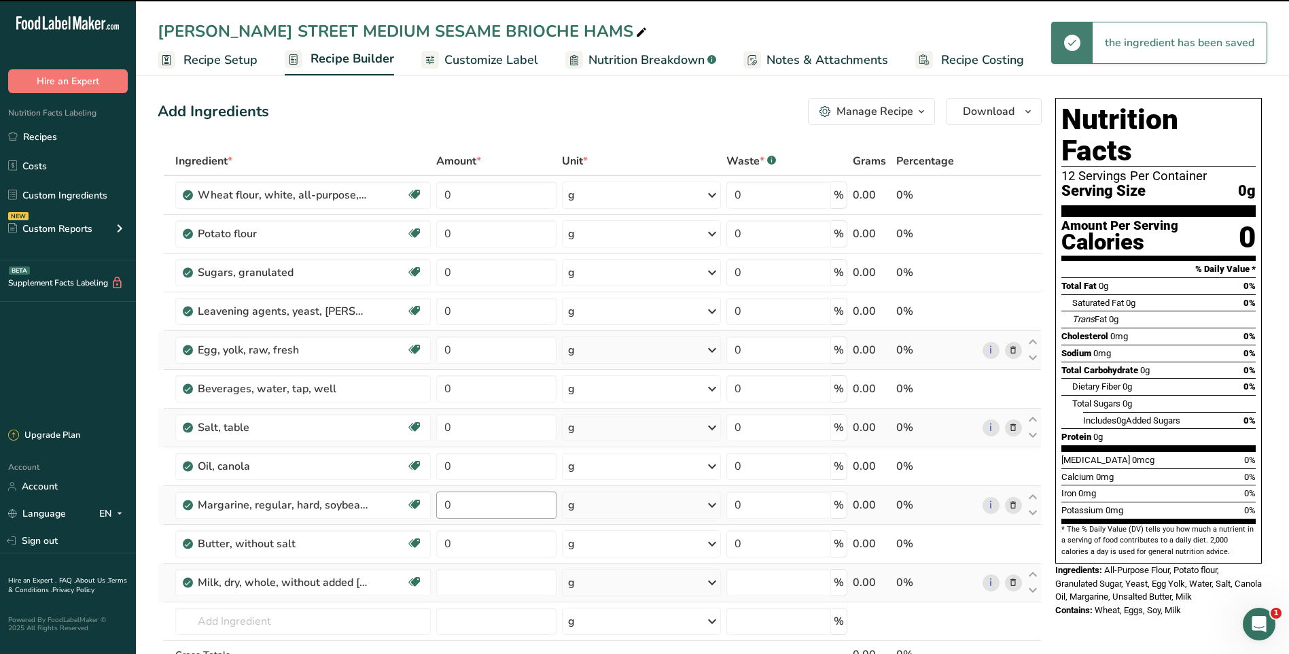
type input "0"
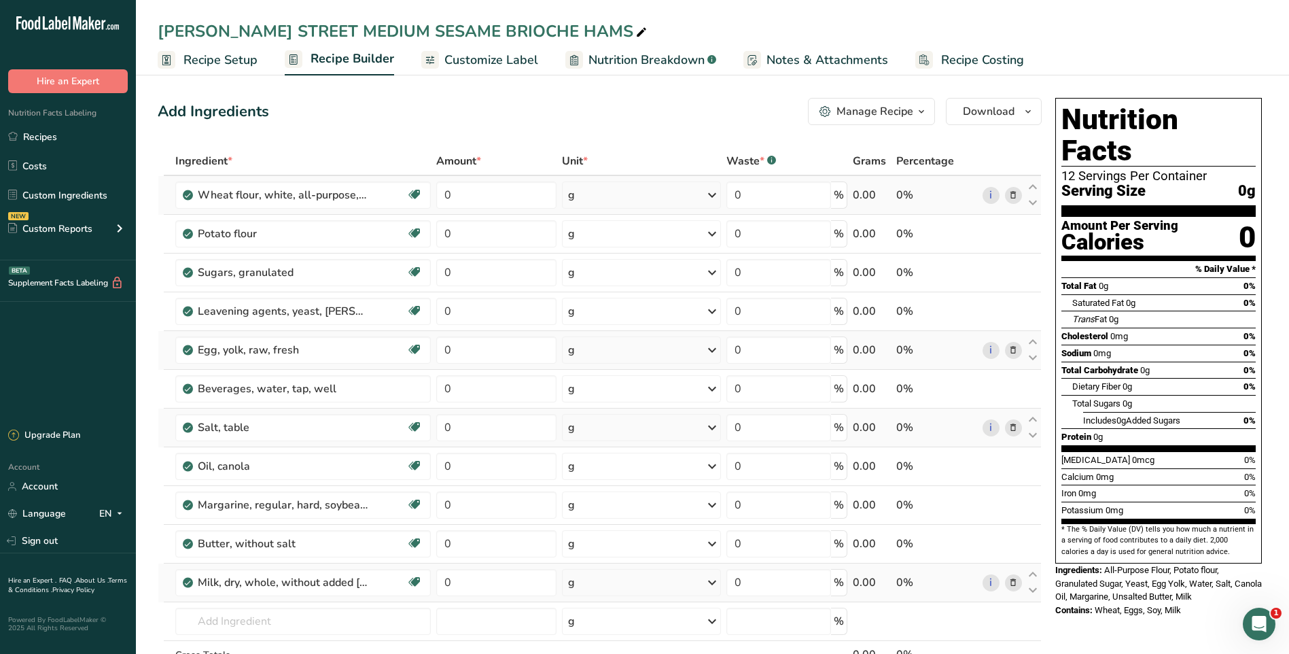
click at [714, 194] on icon at bounding box center [712, 195] width 16 height 24
click at [600, 347] on div "See more" at bounding box center [627, 343] width 114 height 14
click at [581, 364] on div "lb" at bounding box center [627, 366] width 114 height 20
click at [714, 237] on icon at bounding box center [713, 234] width 16 height 24
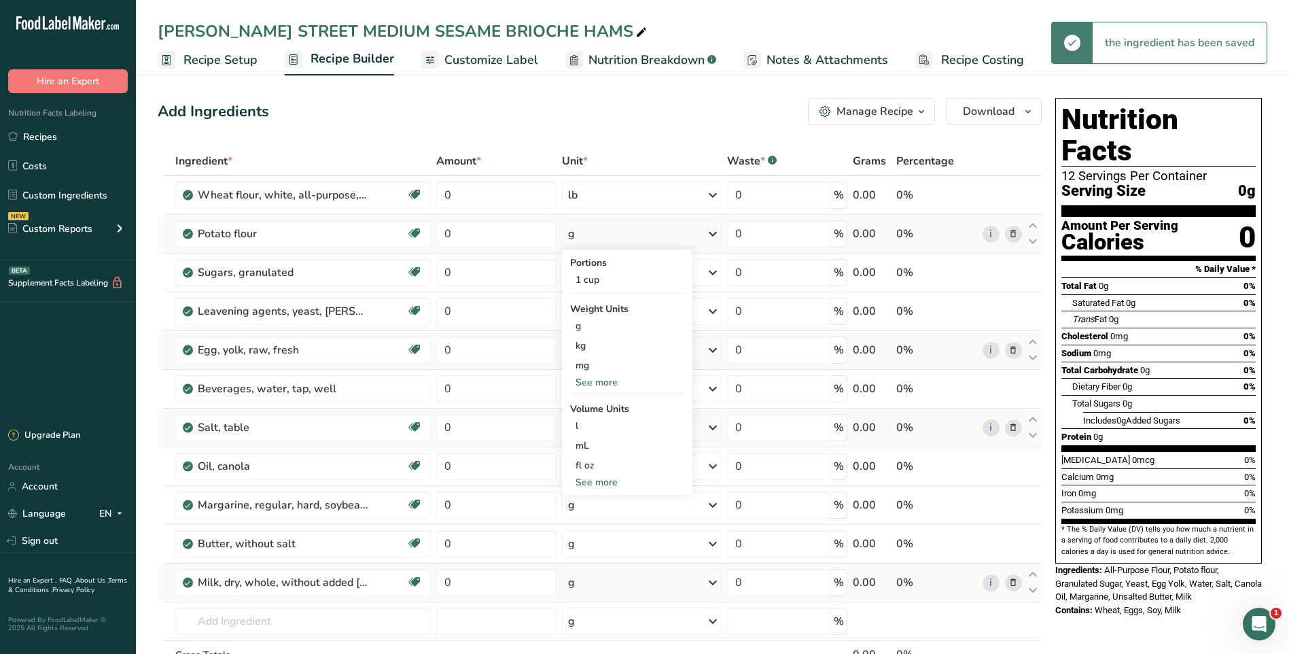
click at [587, 379] on div "See more" at bounding box center [627, 382] width 114 height 14
click at [587, 383] on div "mcg" at bounding box center [627, 385] width 114 height 20
click at [715, 232] on icon at bounding box center [713, 234] width 16 height 24
click at [585, 405] on div "lb" at bounding box center [627, 405] width 114 height 20
click at [716, 272] on icon at bounding box center [713, 272] width 16 height 24
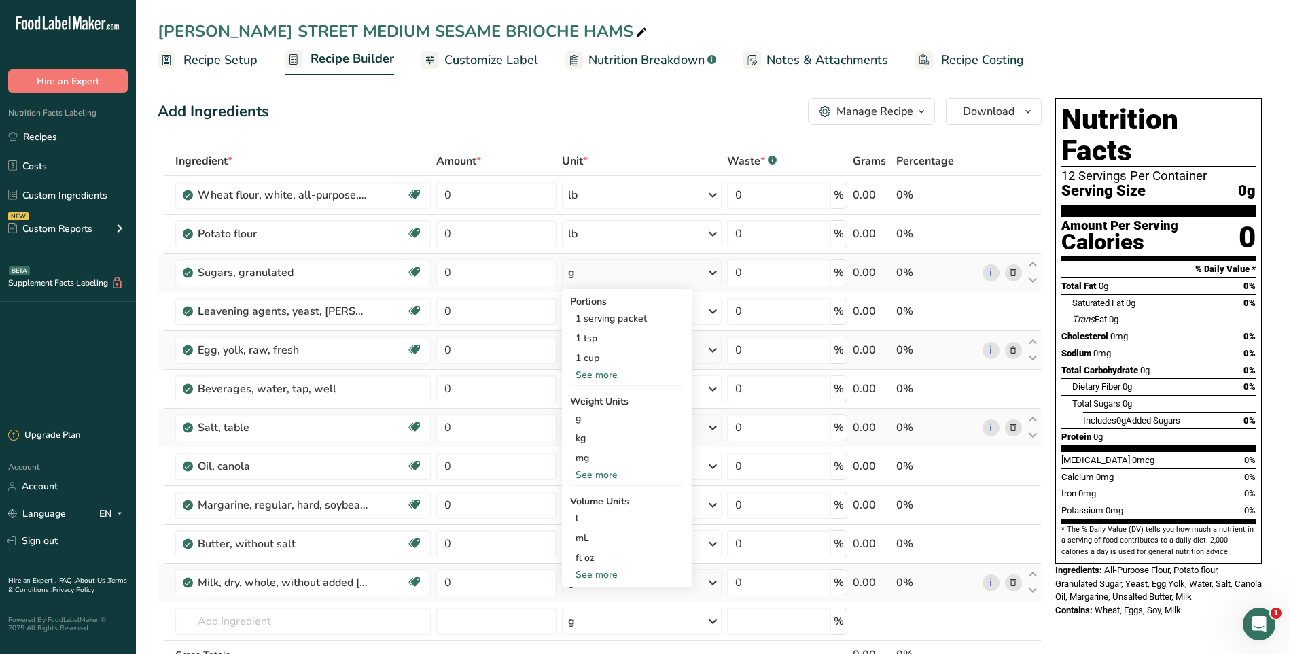
click at [616, 372] on div "See more" at bounding box center [627, 375] width 114 height 14
click at [602, 396] on div "See less" at bounding box center [627, 394] width 114 height 14
click at [595, 476] on div "See more" at bounding box center [627, 475] width 114 height 14
click at [582, 498] on div "lb" at bounding box center [627, 497] width 114 height 20
click at [714, 313] on icon at bounding box center [713, 311] width 16 height 24
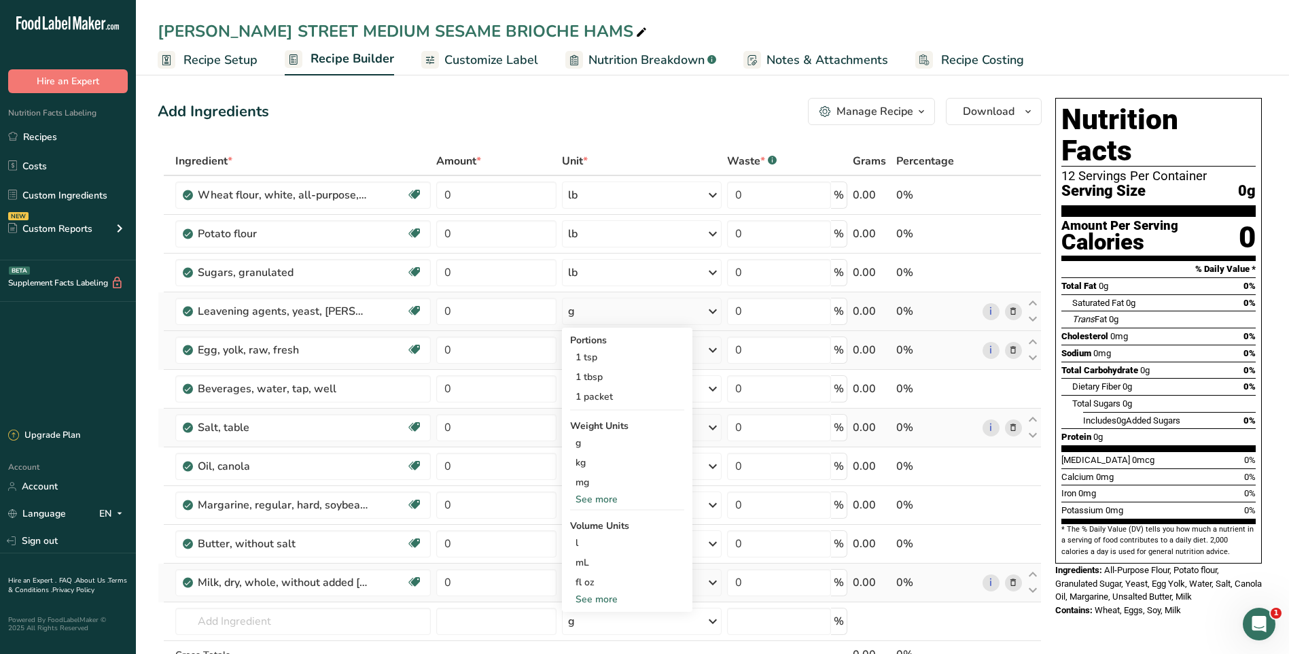
click at [594, 501] on div "See more" at bounding box center [627, 499] width 114 height 14
click at [581, 520] on div "lb" at bounding box center [627, 522] width 114 height 20
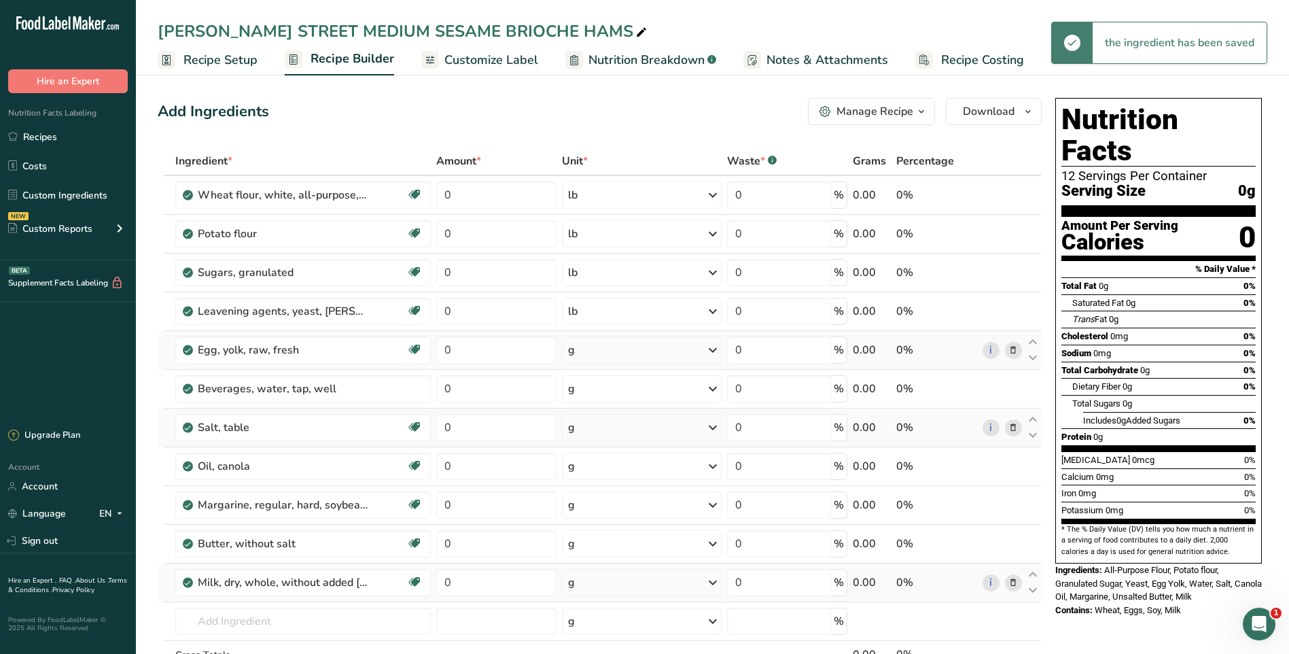
drag, startPoint x: 716, startPoint y: 353, endPoint x: 692, endPoint y: 376, distance: 33.2
click at [714, 353] on icon at bounding box center [713, 350] width 16 height 24
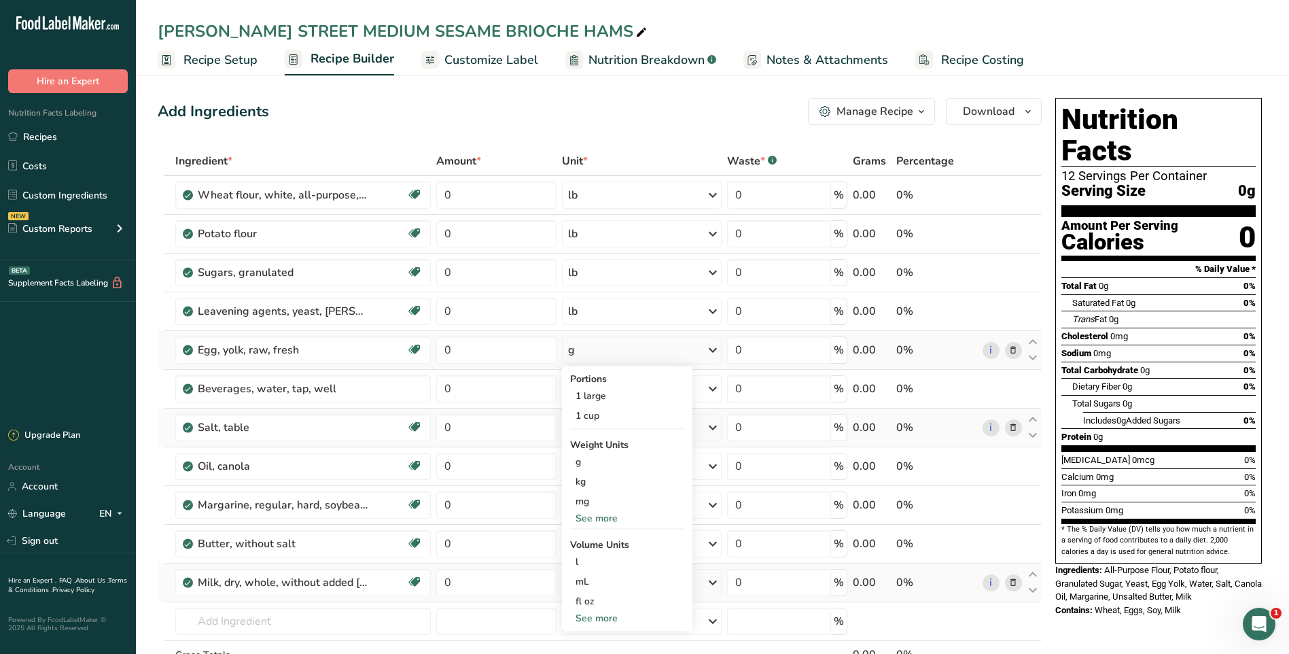
click at [606, 517] on div "See more" at bounding box center [627, 518] width 114 height 14
click at [587, 543] on div "lb" at bounding box center [627, 541] width 114 height 20
click at [716, 392] on icon at bounding box center [713, 389] width 16 height 24
click at [600, 581] on div "See more" at bounding box center [627, 577] width 114 height 14
click at [584, 594] on div "lb" at bounding box center [627, 599] width 114 height 20
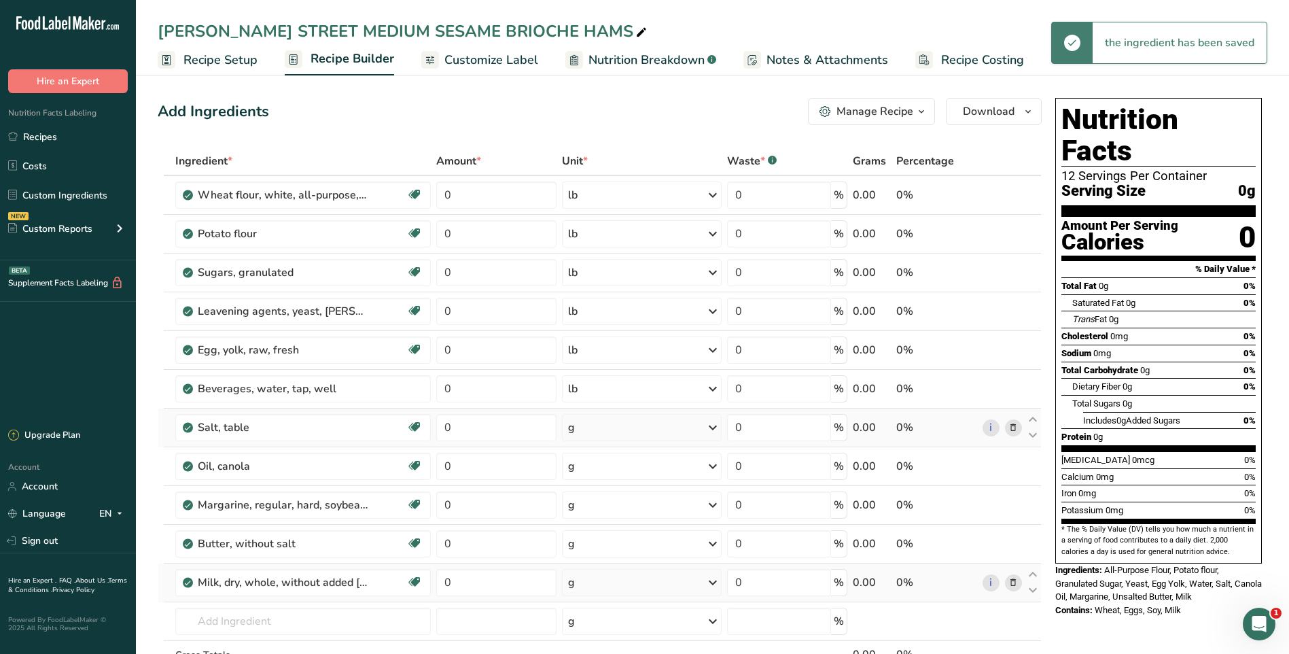
drag, startPoint x: 709, startPoint y: 428, endPoint x: 680, endPoint y: 437, distance: 30.7
click at [710, 428] on icon at bounding box center [713, 427] width 16 height 24
click at [607, 631] on div "See more" at bounding box center [627, 630] width 114 height 14
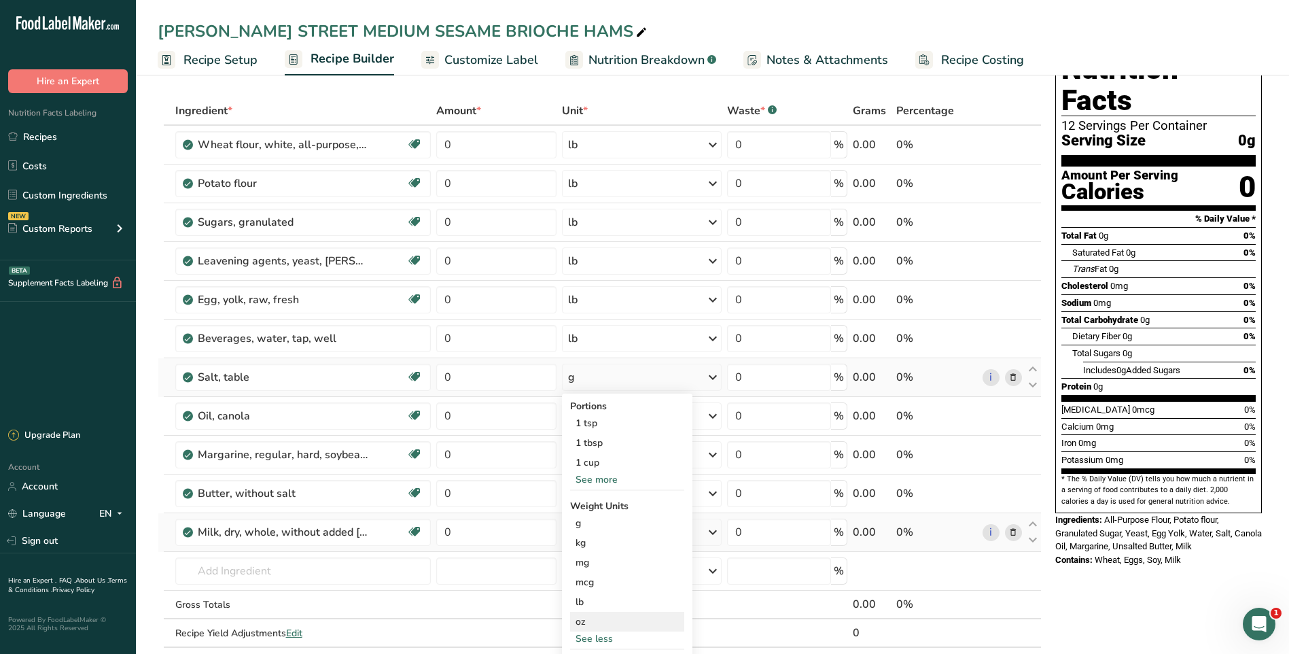
scroll to position [68, 0]
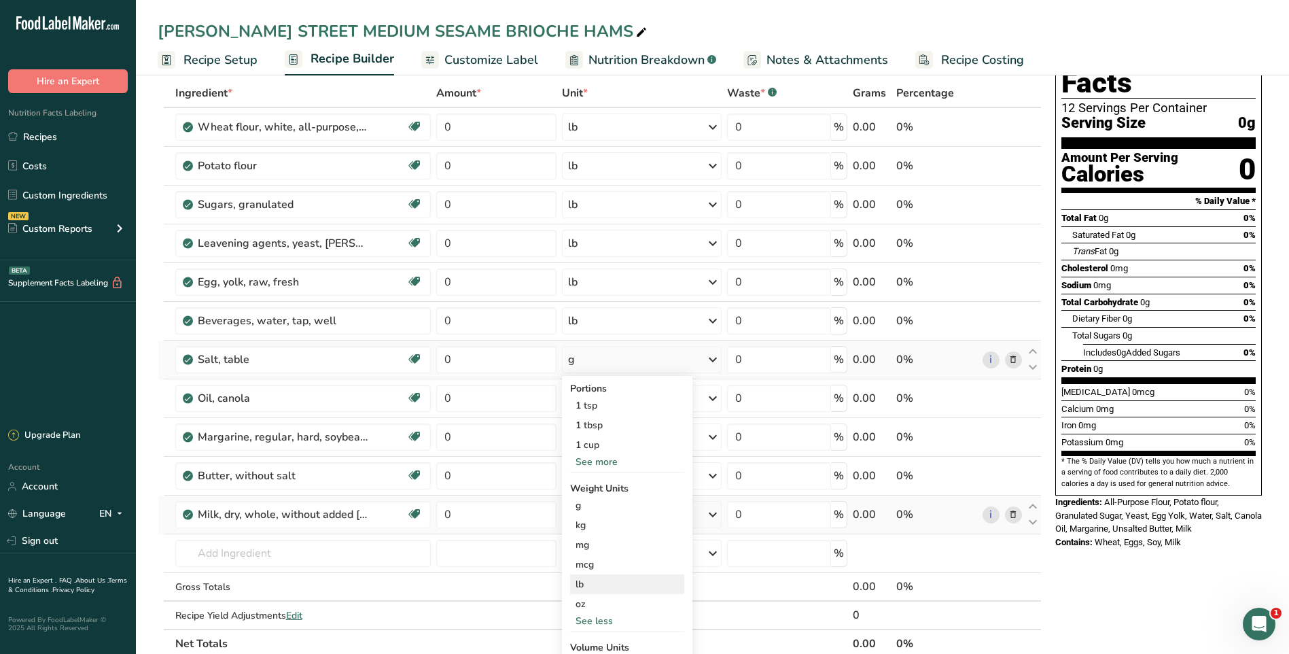
click at [580, 583] on div "lb" at bounding box center [627, 584] width 114 height 20
click at [713, 398] on icon at bounding box center [713, 398] width 16 height 24
click at [587, 590] on div "See more" at bounding box center [627, 586] width 114 height 14
click at [587, 606] on div "lb" at bounding box center [627, 609] width 114 height 20
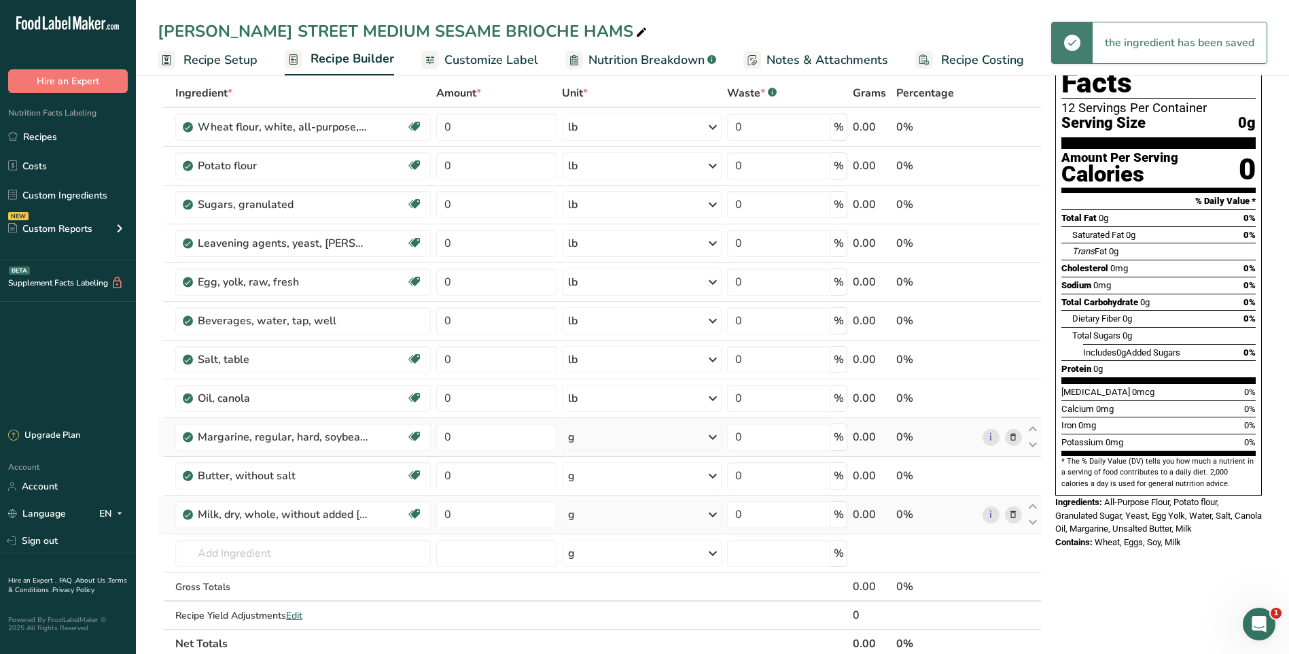
click at [712, 437] on icon at bounding box center [713, 437] width 16 height 24
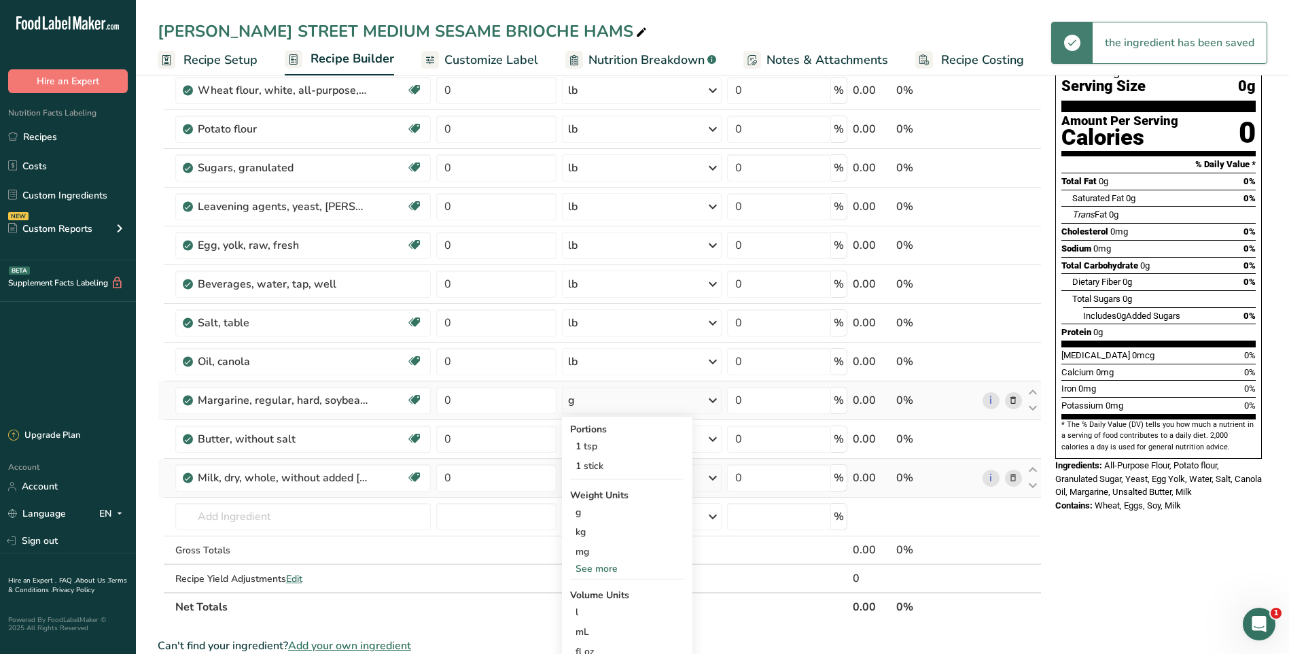
scroll to position [136, 0]
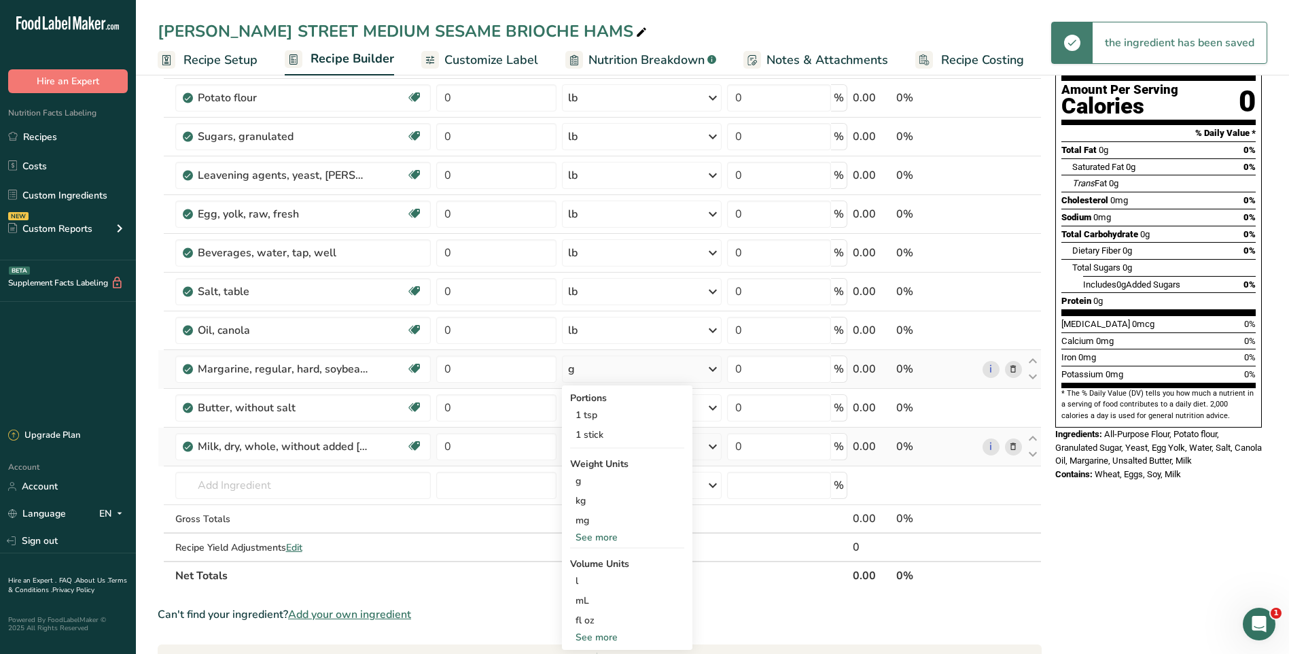
click at [600, 536] on div "See more" at bounding box center [627, 537] width 114 height 14
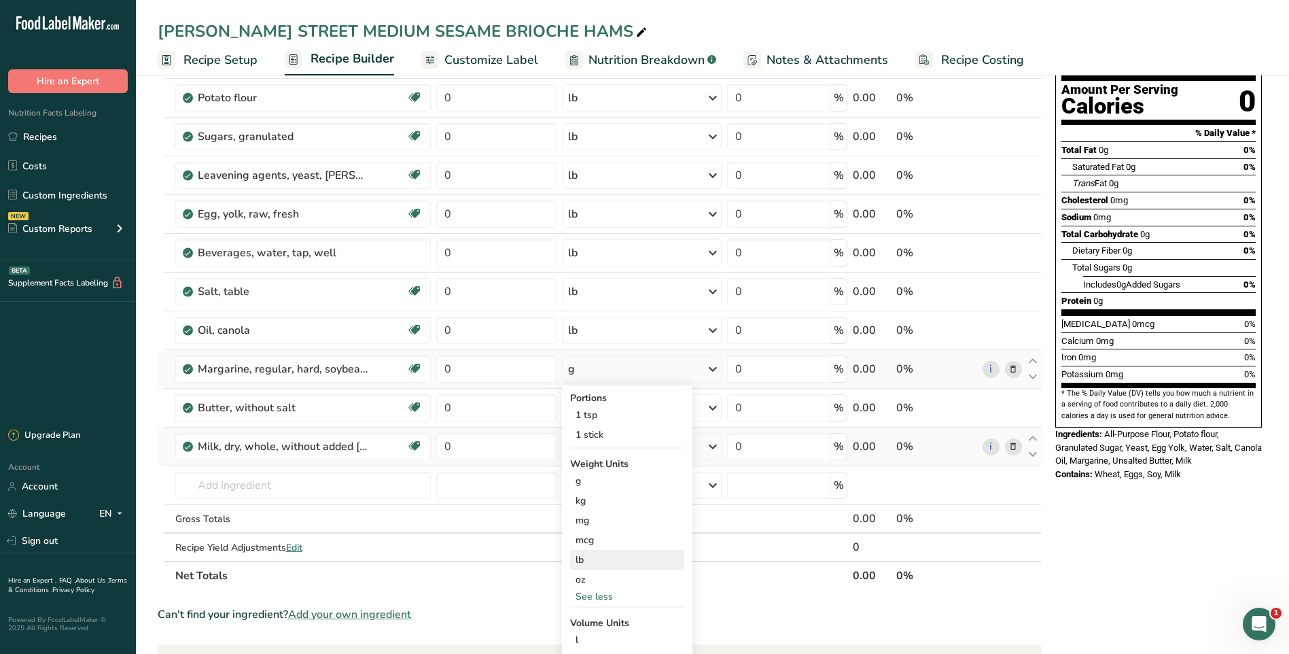
click at [585, 559] on div "lb" at bounding box center [627, 560] width 114 height 20
click at [716, 411] on icon at bounding box center [713, 408] width 16 height 24
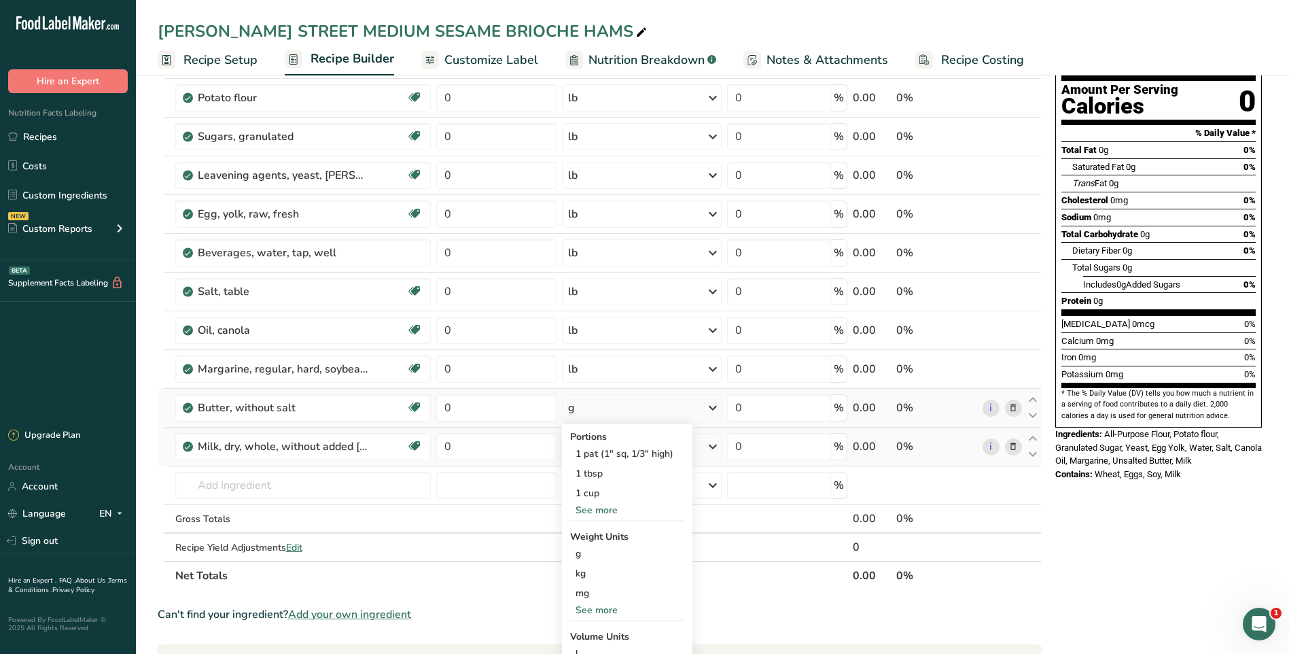
click at [591, 604] on div "See more" at bounding box center [627, 610] width 114 height 14
drag, startPoint x: 593, startPoint y: 630, endPoint x: 618, endPoint y: 614, distance: 29.6
click at [593, 629] on div "lb" at bounding box center [627, 633] width 114 height 20
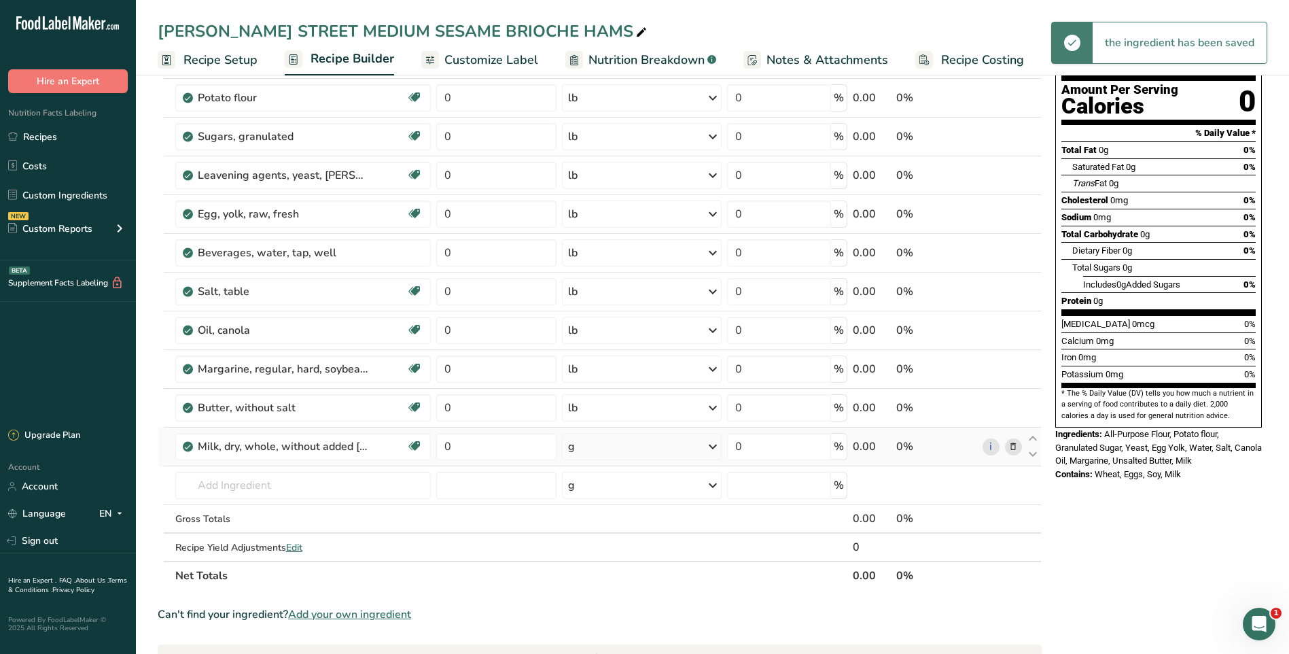
click at [713, 445] on icon at bounding box center [713, 446] width 16 height 24
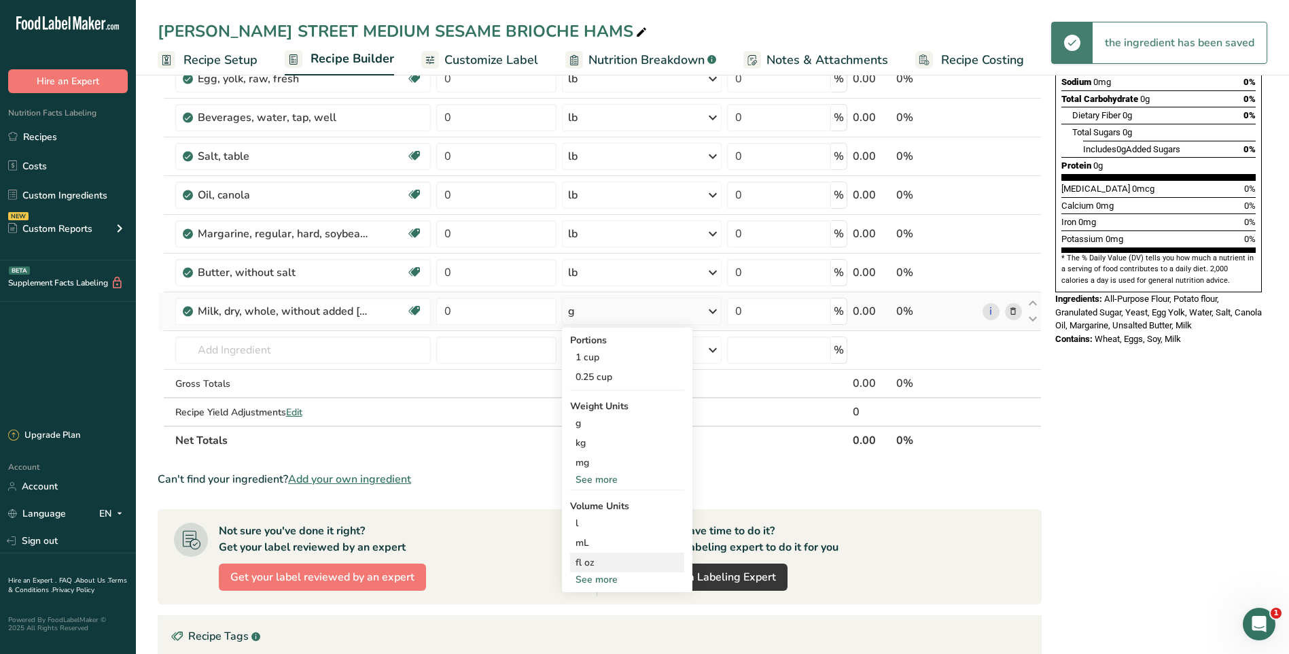
scroll to position [272, 0]
click at [608, 479] on div "See more" at bounding box center [627, 479] width 114 height 14
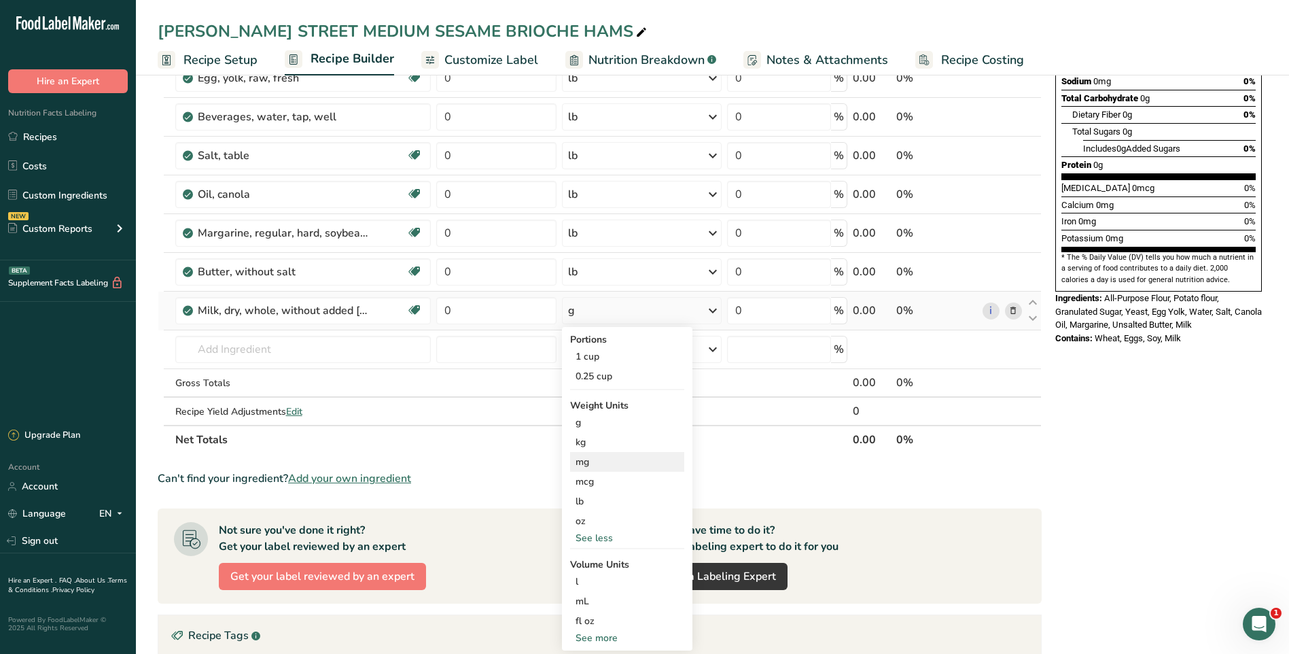
click at [587, 504] on div "lb" at bounding box center [627, 501] width 114 height 20
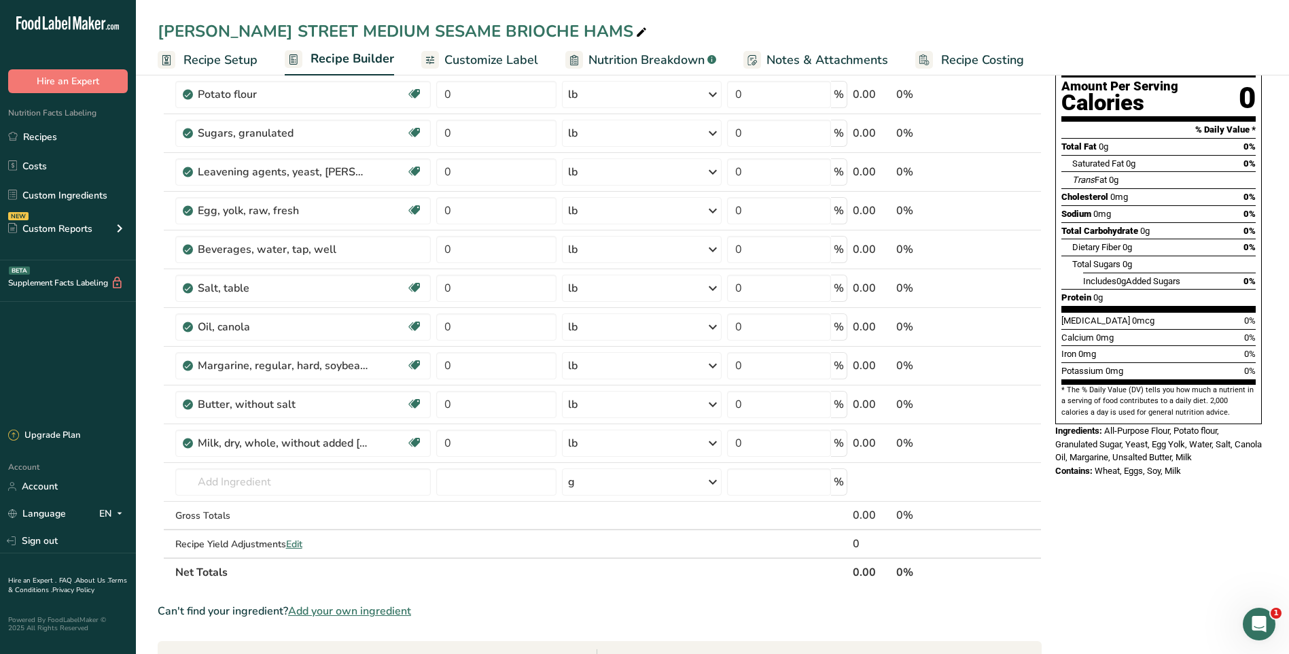
scroll to position [0, 0]
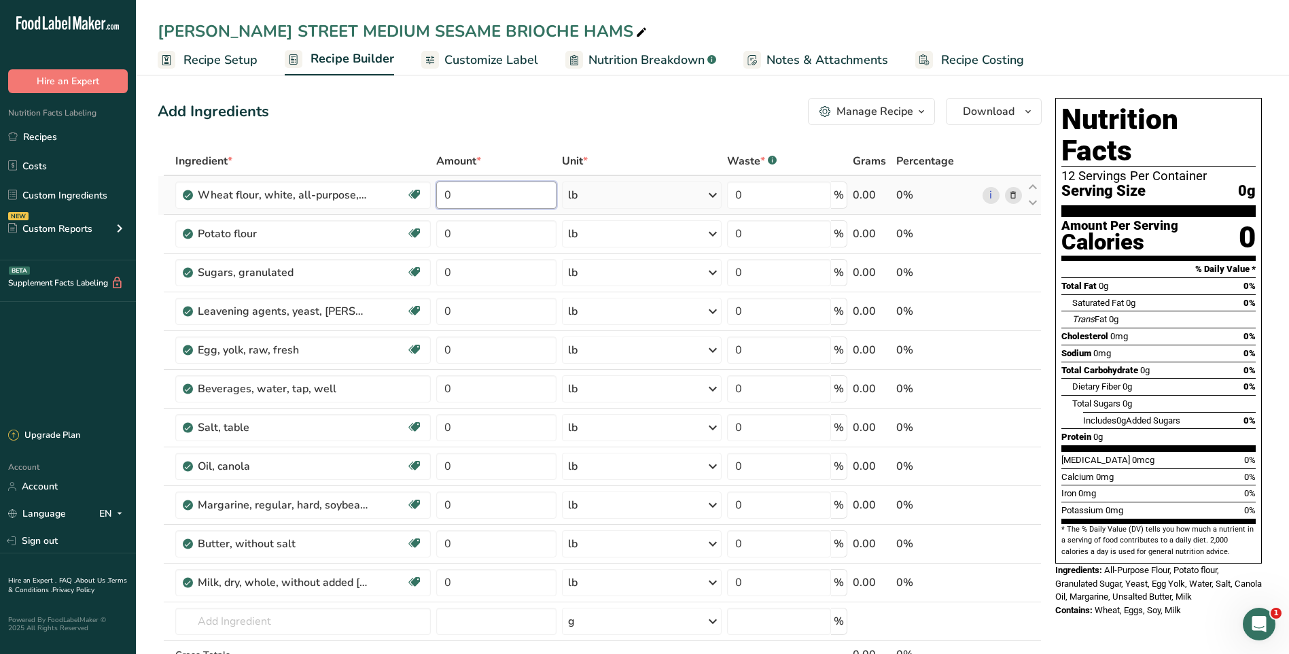
click at [468, 203] on input "0" at bounding box center [496, 194] width 120 height 27
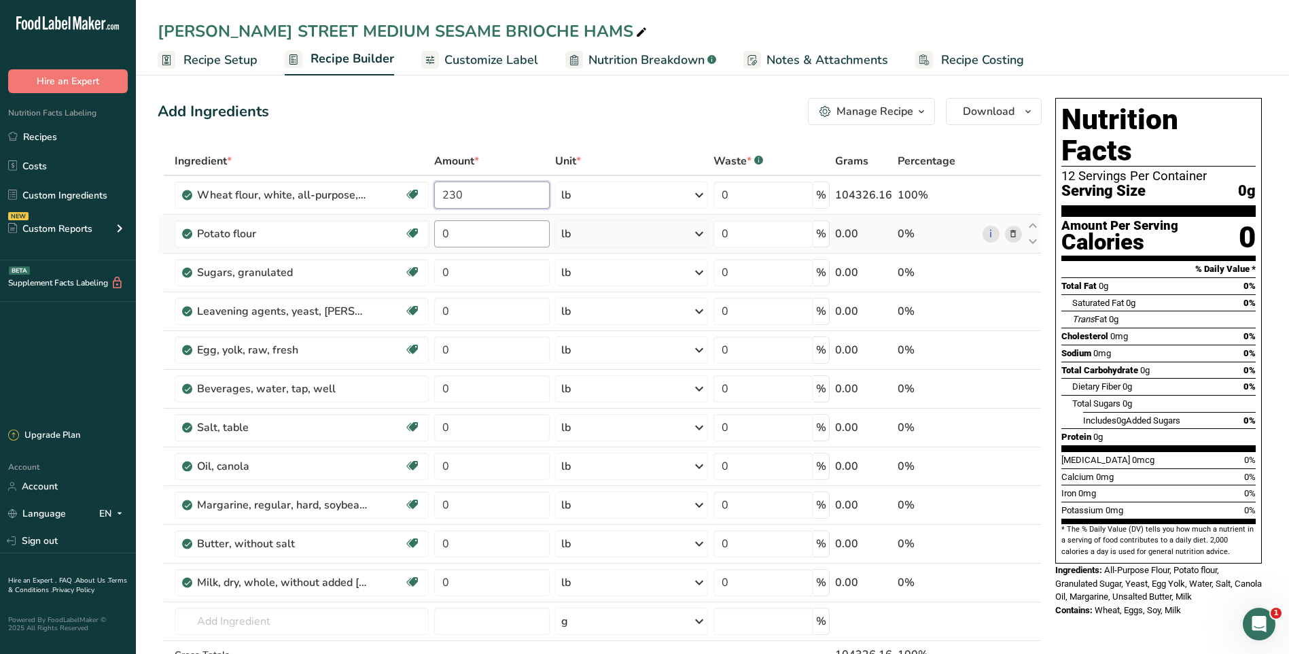
type input "230"
click at [513, 230] on div "Ingredient * Amount * Unit * Waste * .a-a{fill:#347362;}.b-a{fill:#fff;} Grams …" at bounding box center [600, 436] width 884 height 579
type input "15"
click at [496, 275] on div "Ingredient * Amount * Unit * Waste * .a-a{fill:#347362;}.b-a{fill:#fff;} Grams …" at bounding box center [600, 436] width 884 height 579
type input "35"
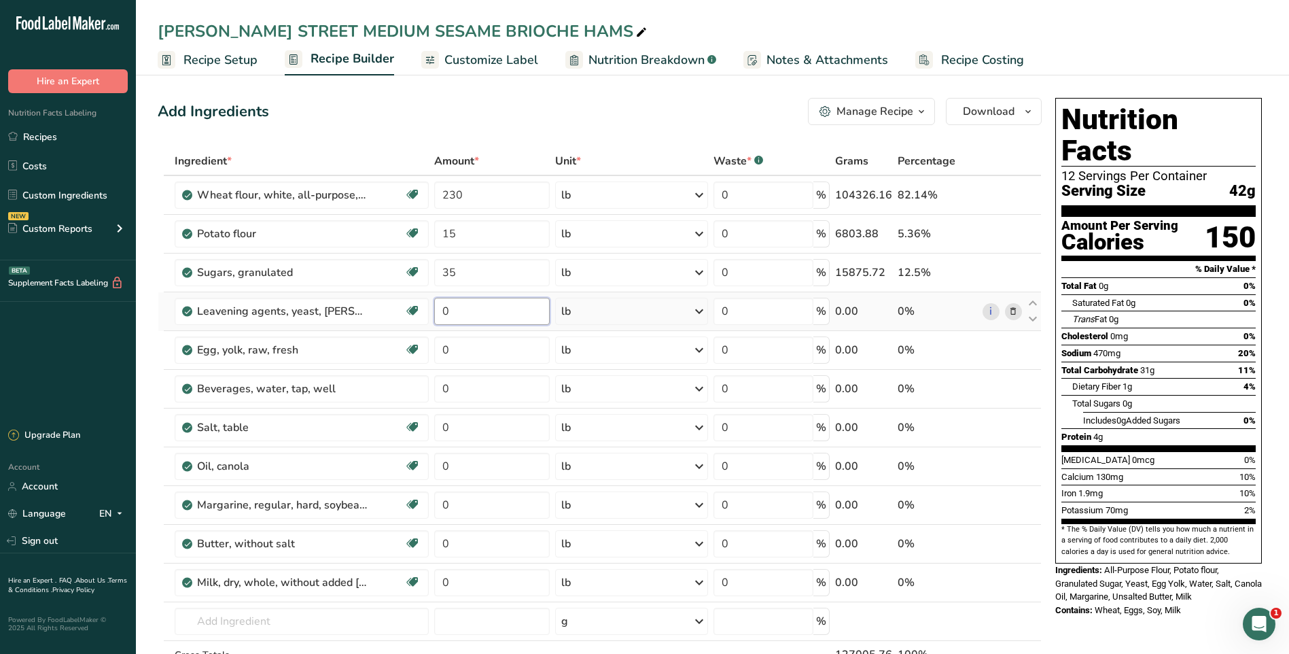
click at [491, 312] on div "Ingredient * Amount * Unit * Waste * .a-a{fill:#347362;}.b-a{fill:#fff;} Grams …" at bounding box center [600, 436] width 884 height 579
type input "1.5"
click at [482, 349] on div "Ingredient * Amount * Unit * Waste * .a-a{fill:#347362;}.b-a{fill:#fff;} Grams …" at bounding box center [600, 436] width 884 height 579
type input "35"
click at [474, 389] on div "Ingredient * Amount * Unit * Waste * .a-a{fill:#347362;}.b-a{fill:#fff;} Grams …" at bounding box center [600, 436] width 884 height 579
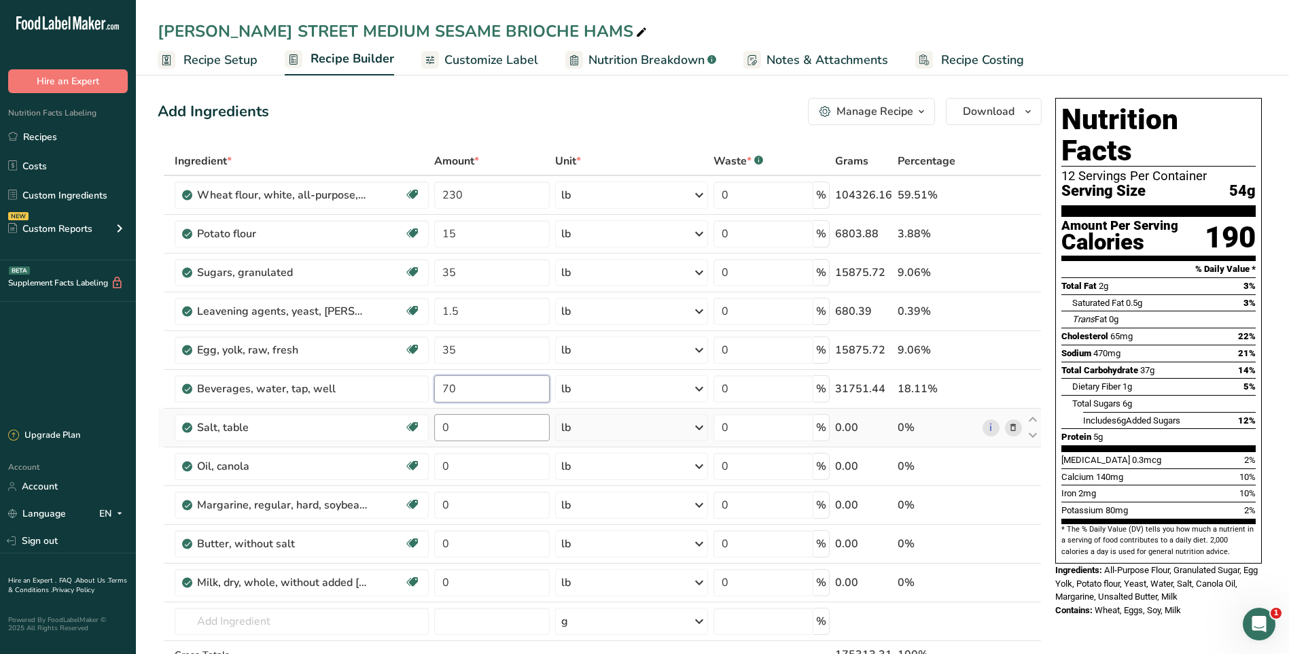
type input "70"
click at [498, 421] on div "Ingredient * Amount * Unit * Waste * .a-a{fill:#347362;}.b-a{fill:#fff;} Grams …" at bounding box center [600, 436] width 884 height 579
type input "5.25"
click at [517, 461] on div "Ingredient * Amount * Unit * Waste * .a-a{fill:#347362;}.b-a{fill:#fff;} Grams …" at bounding box center [600, 436] width 884 height 579
type input "15"
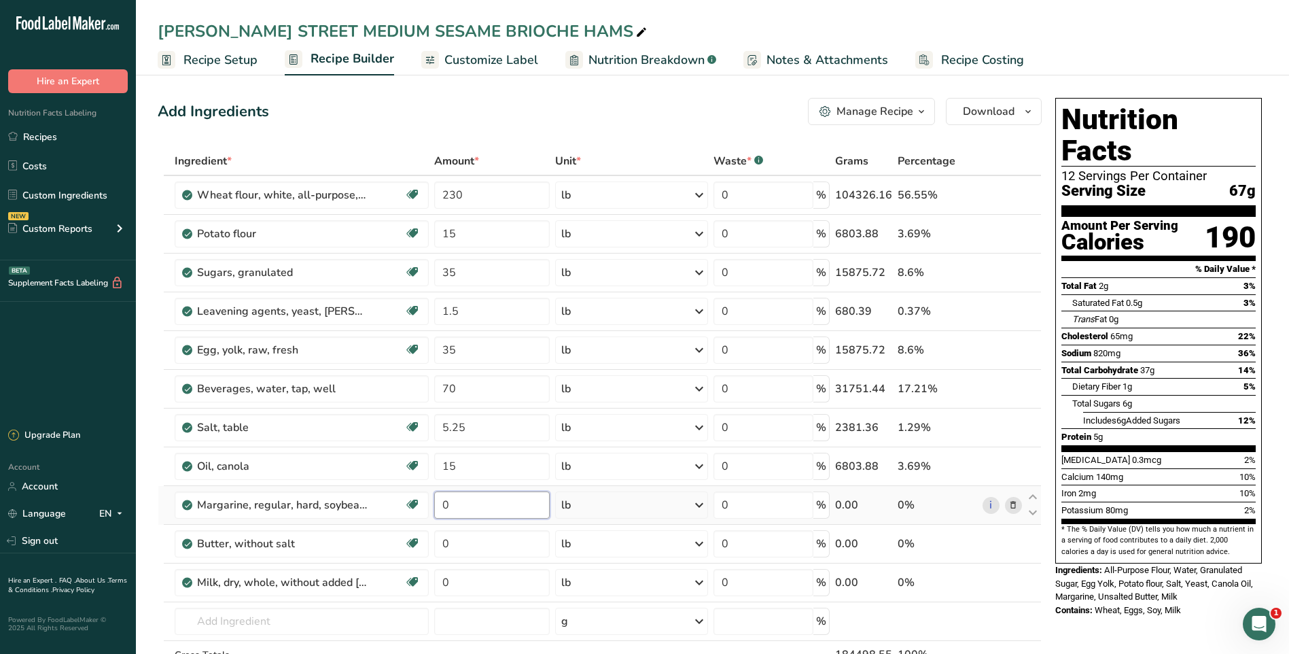
click at [513, 498] on div "Ingredient * Amount * Unit * Waste * .a-a{fill:#347362;}.b-a{fill:#fff;} Grams …" at bounding box center [600, 436] width 884 height 579
type input "14"
click at [509, 536] on div "Ingredient * Amount * Unit * Waste * .a-a{fill:#347362;}.b-a{fill:#fff;} Grams …" at bounding box center [600, 436] width 884 height 579
type input "18"
click at [509, 591] on div "Ingredient * Amount * Unit * Waste * .a-a{fill:#347362;}.b-a{fill:#fff;} Grams …" at bounding box center [600, 436] width 884 height 579
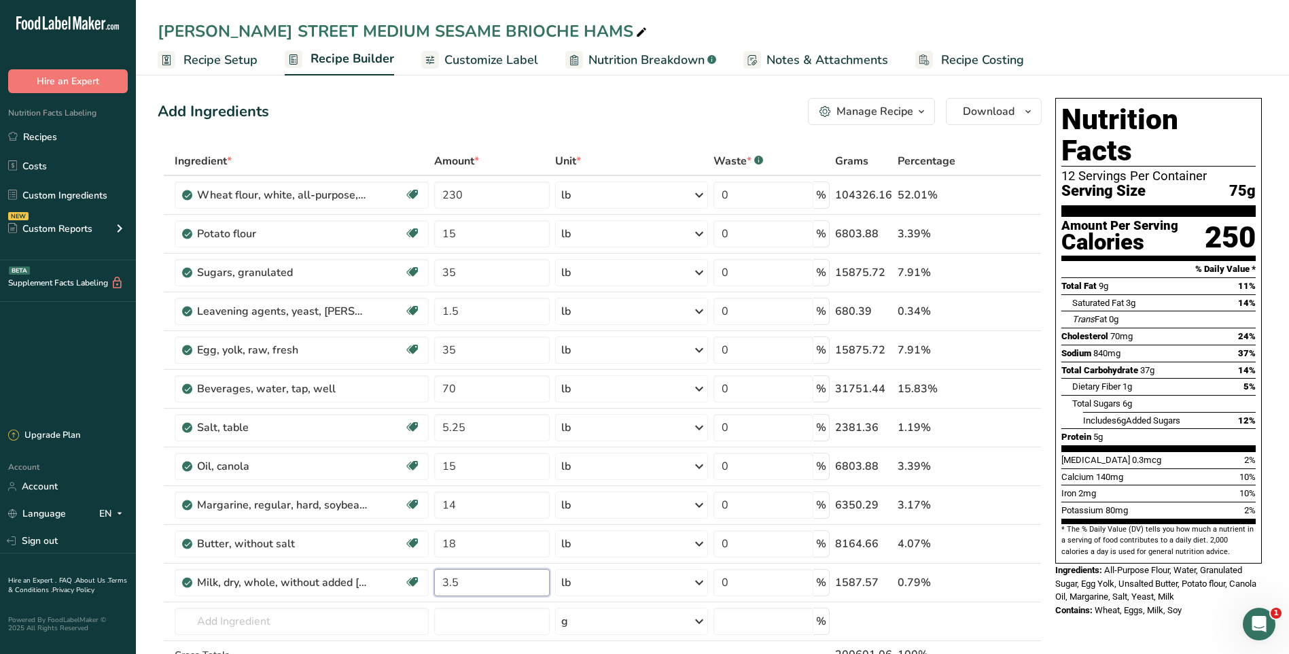
type input "3.5"
drag, startPoint x: 523, startPoint y: 124, endPoint x: 532, endPoint y: 127, distance: 9.2
click at [523, 124] on div "Add Ingredients Manage Recipe Delete Recipe Duplicate Recipe Scale Recipe Save …" at bounding box center [600, 111] width 884 height 27
click at [41, 131] on link "Recipes" at bounding box center [68, 137] width 136 height 26
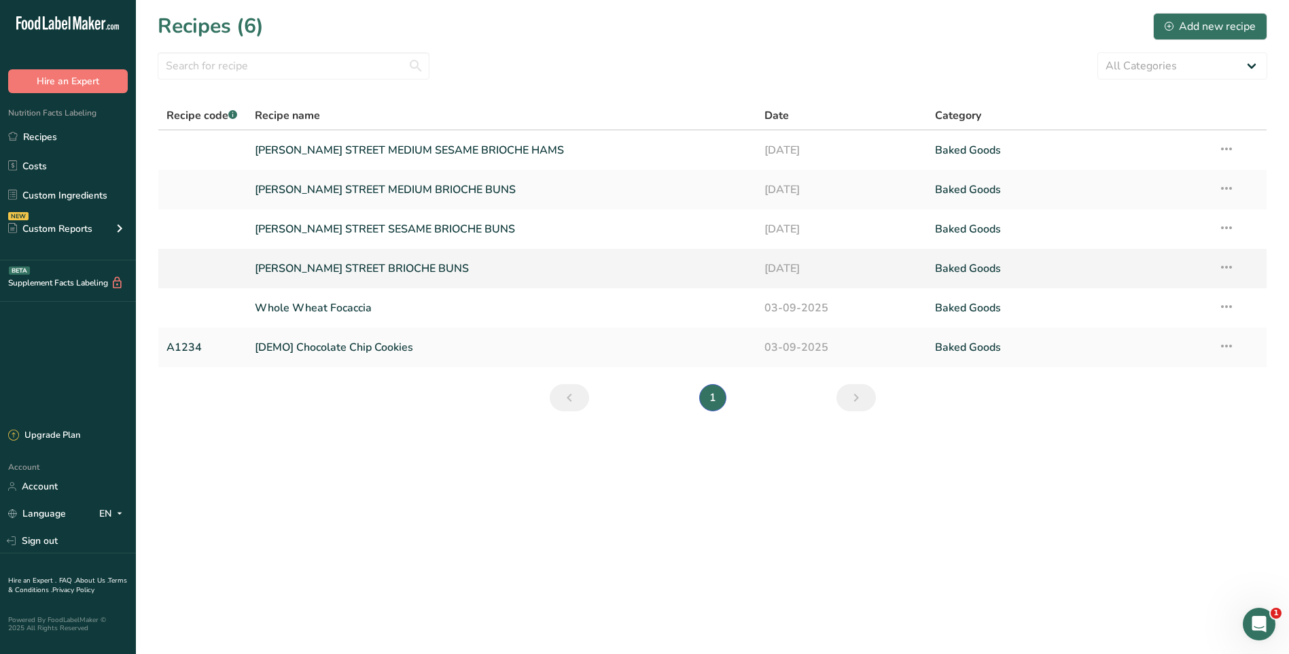
click at [436, 271] on link "[PERSON_NAME] STREET BRIOCHE BUNS" at bounding box center [502, 268] width 494 height 29
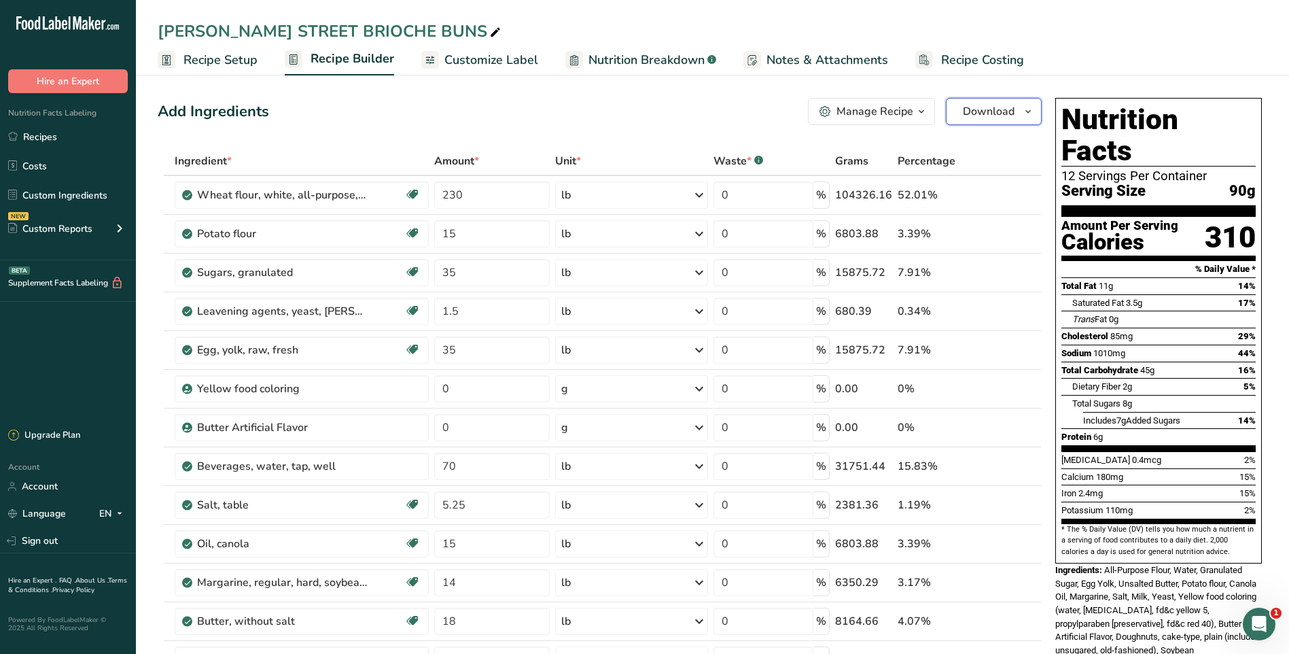
click at [1029, 107] on icon "button" at bounding box center [1028, 111] width 11 height 17
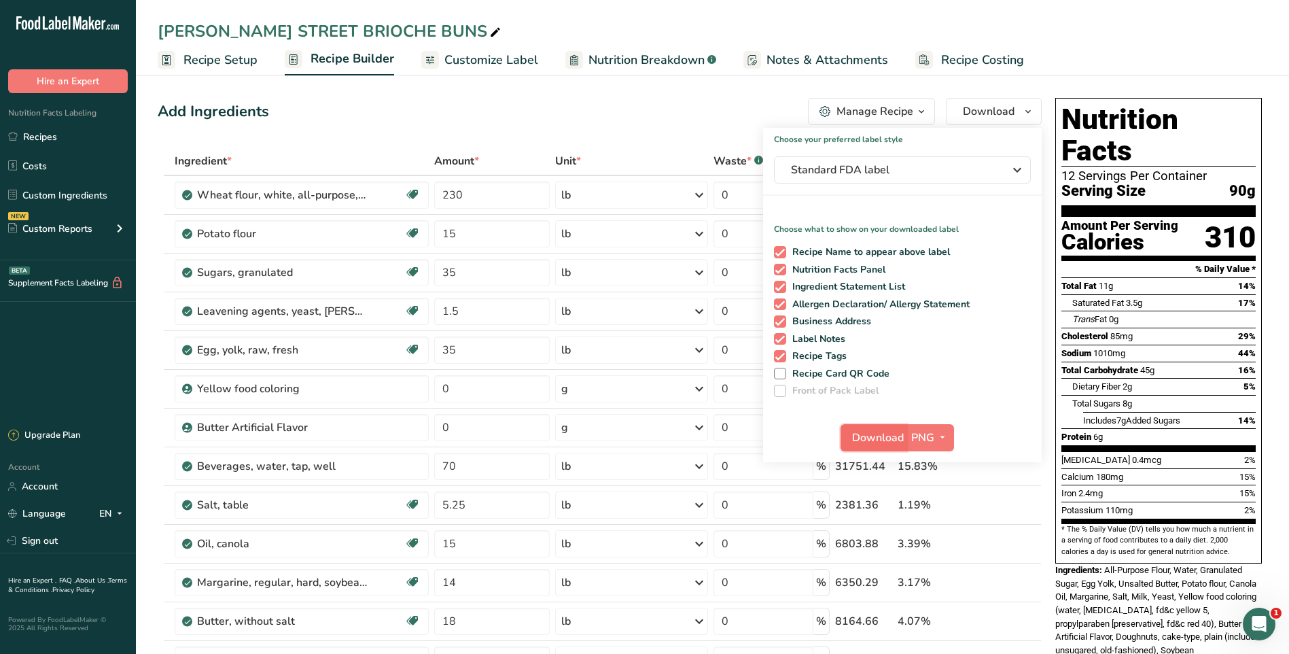
click at [888, 433] on span "Download" at bounding box center [878, 438] width 52 height 16
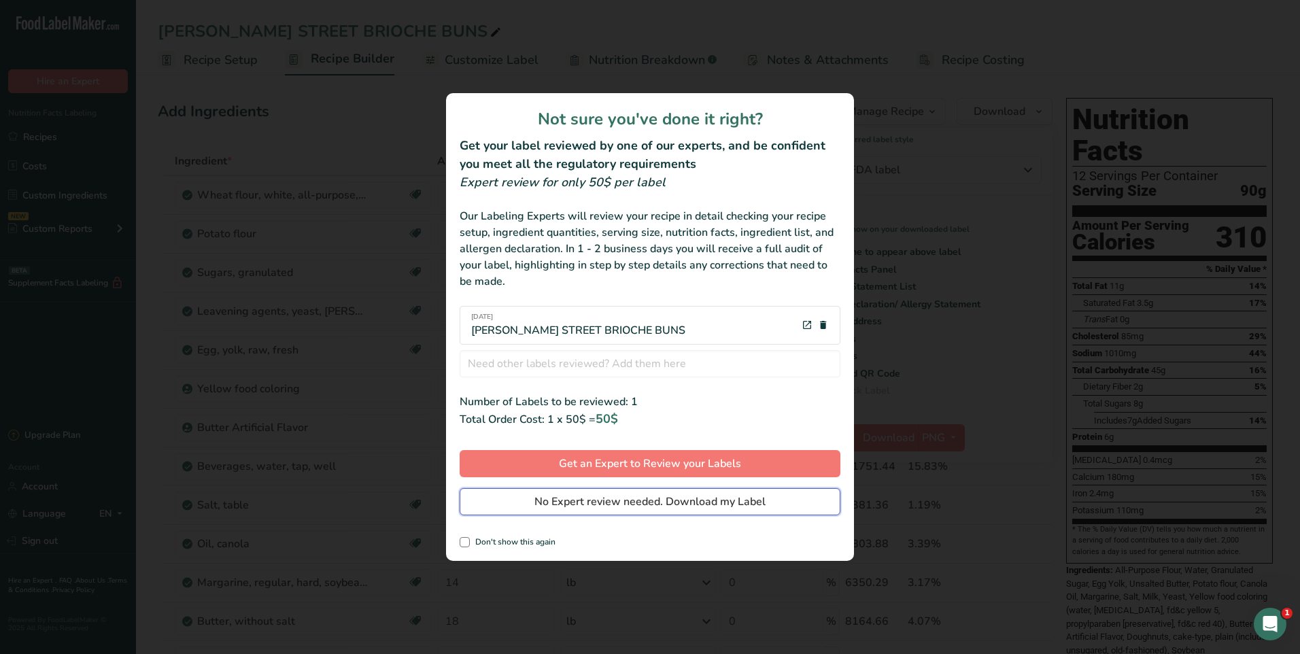
drag, startPoint x: 625, startPoint y: 501, endPoint x: 660, endPoint y: 320, distance: 184.2
click at [625, 500] on span "No Expert review needed. Download my Label" at bounding box center [649, 501] width 231 height 16
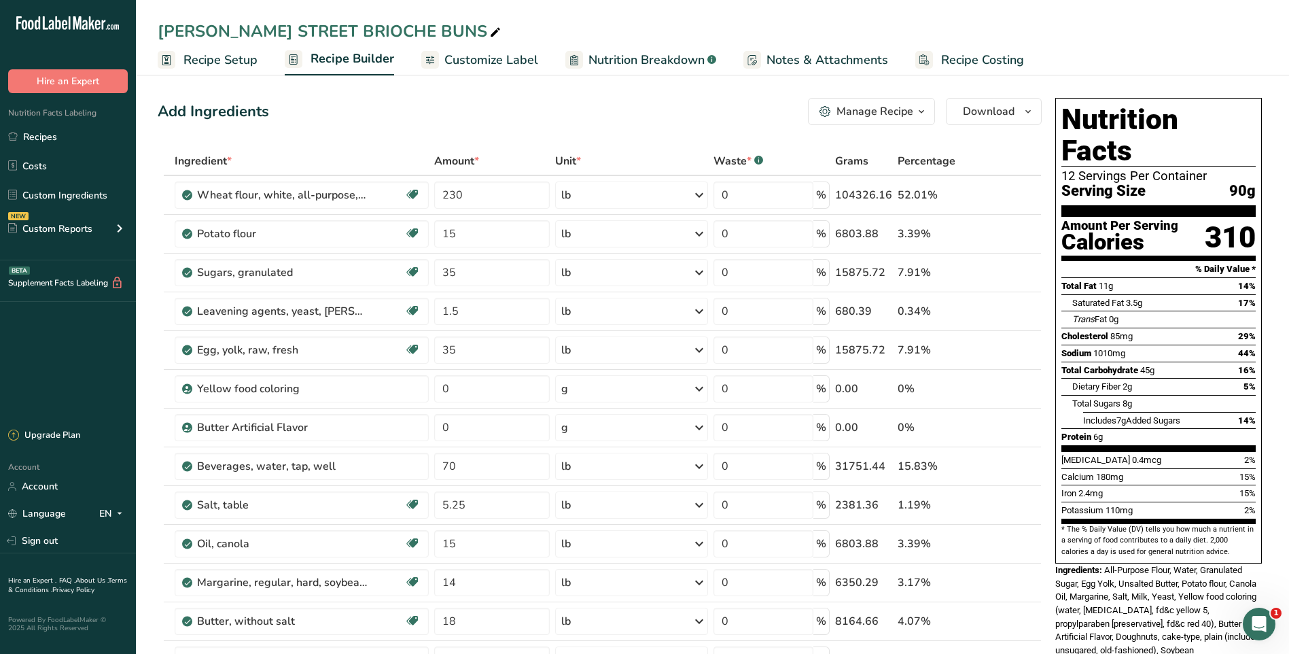
click at [220, 60] on span "Recipe Setup" at bounding box center [221, 60] width 74 height 18
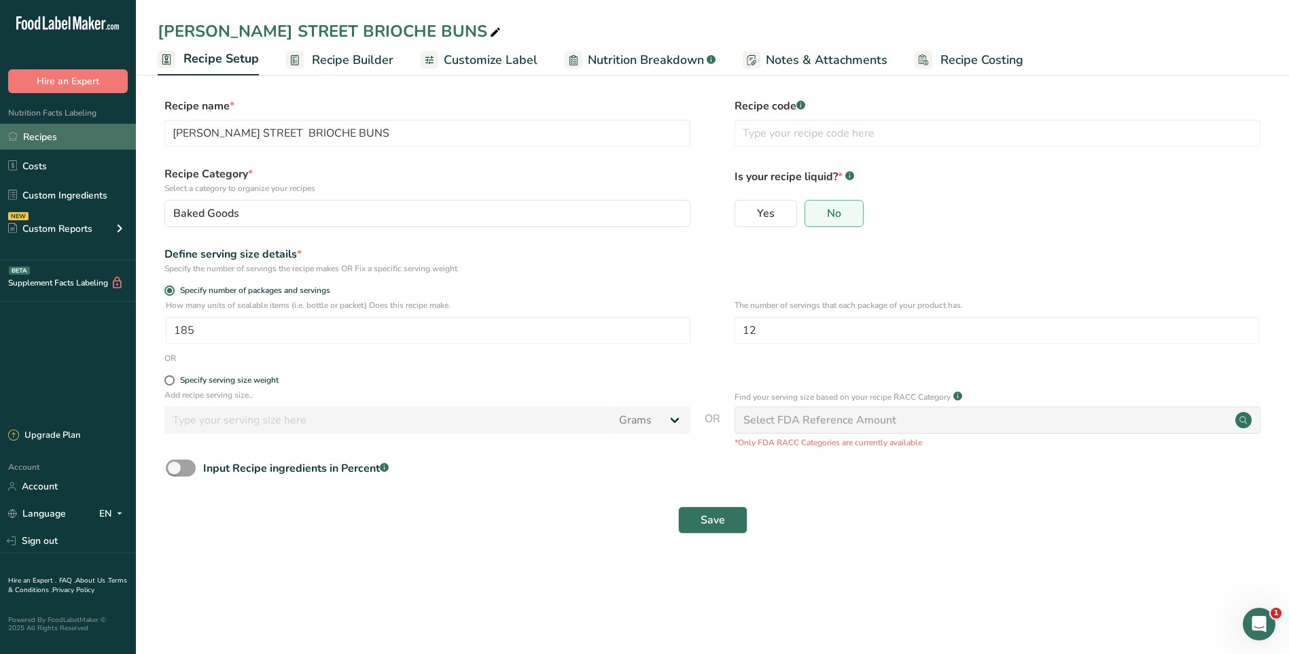
click at [40, 135] on link "Recipes" at bounding box center [68, 137] width 136 height 26
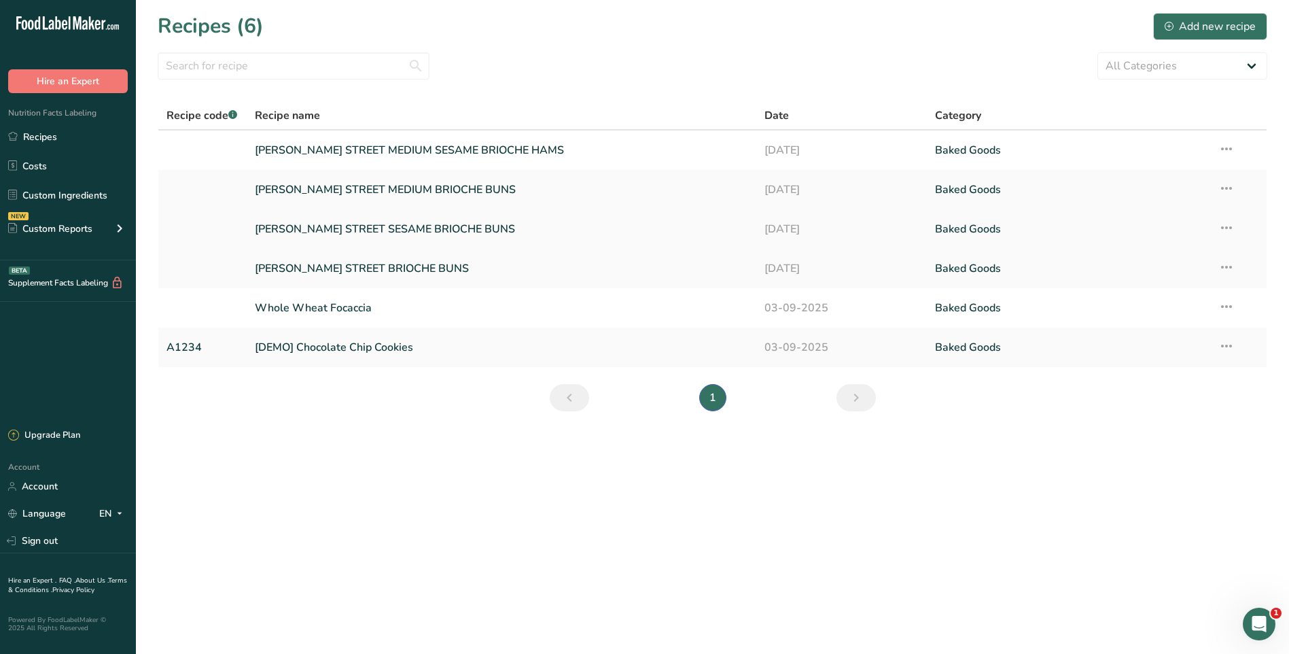
click at [410, 230] on link "[PERSON_NAME] STREET SESAME BRIOCHE BUNS" at bounding box center [502, 229] width 494 height 29
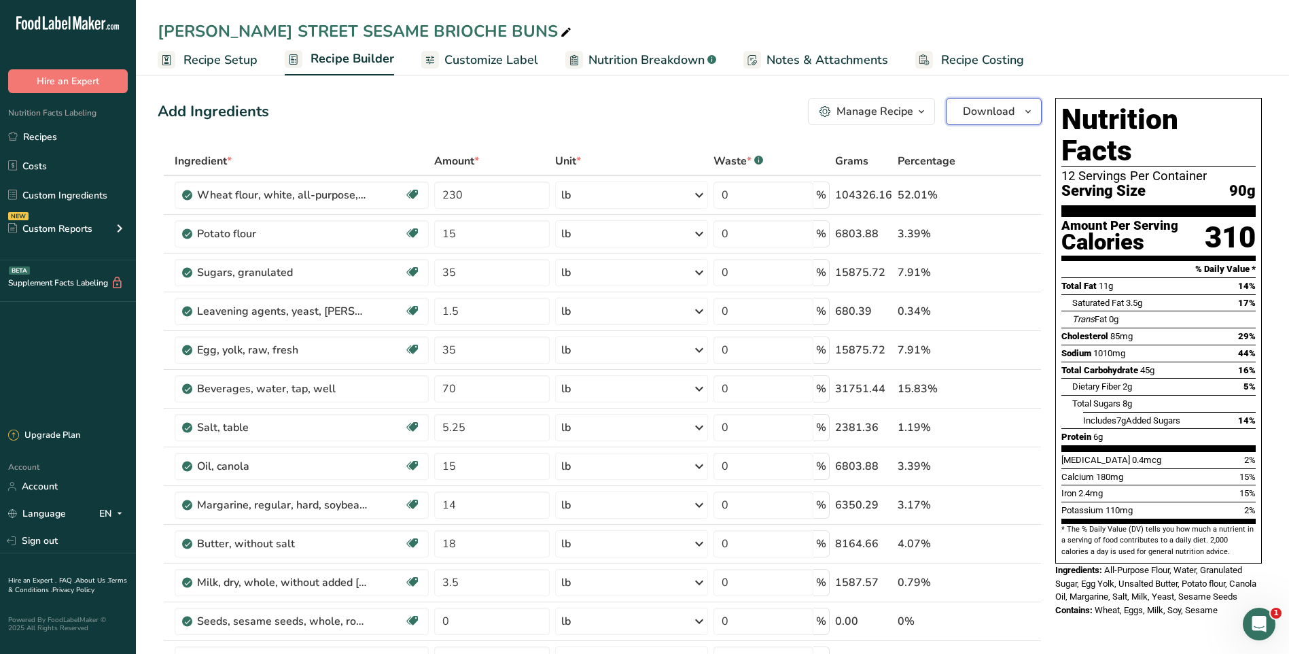
click at [988, 109] on span "Download" at bounding box center [989, 111] width 52 height 16
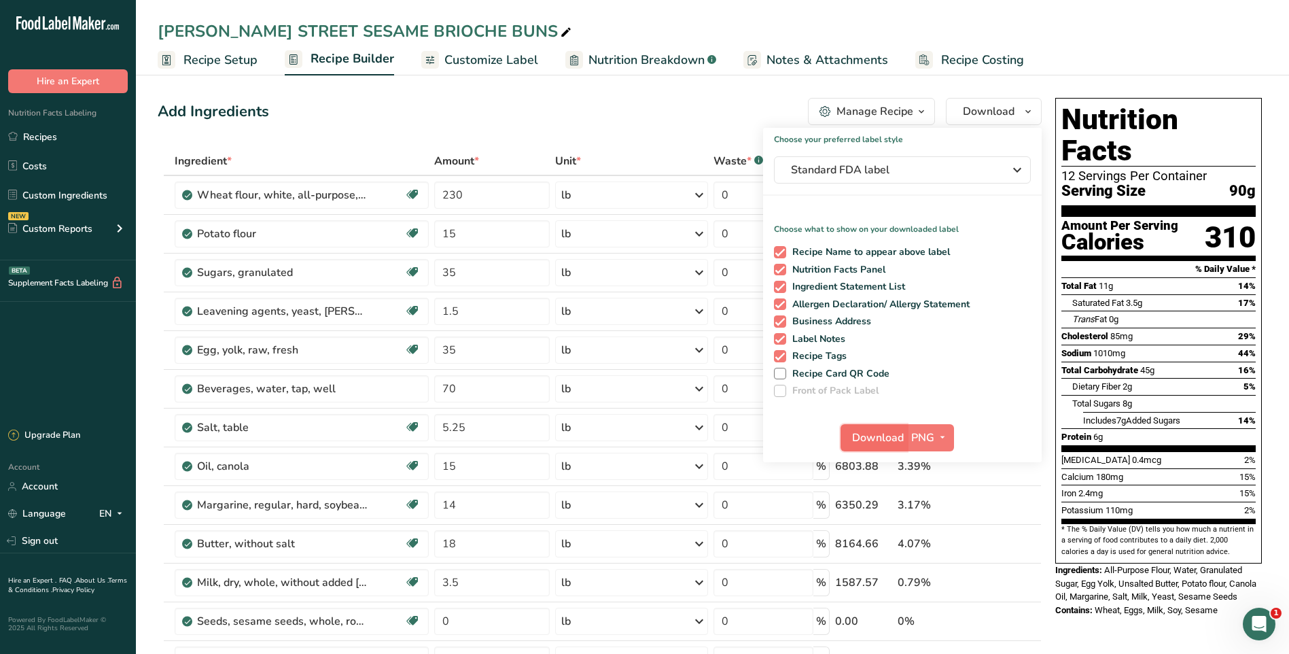
click at [875, 439] on span "Download" at bounding box center [878, 438] width 52 height 16
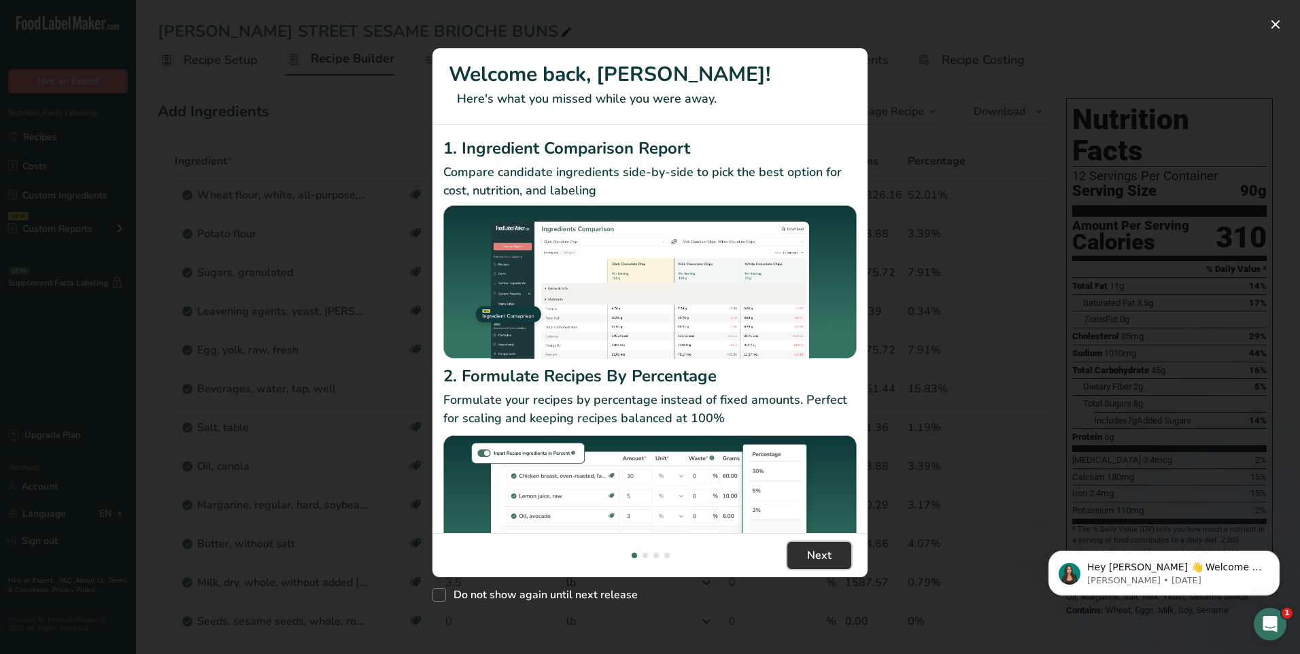
click at [831, 555] on button "Next" at bounding box center [819, 555] width 64 height 27
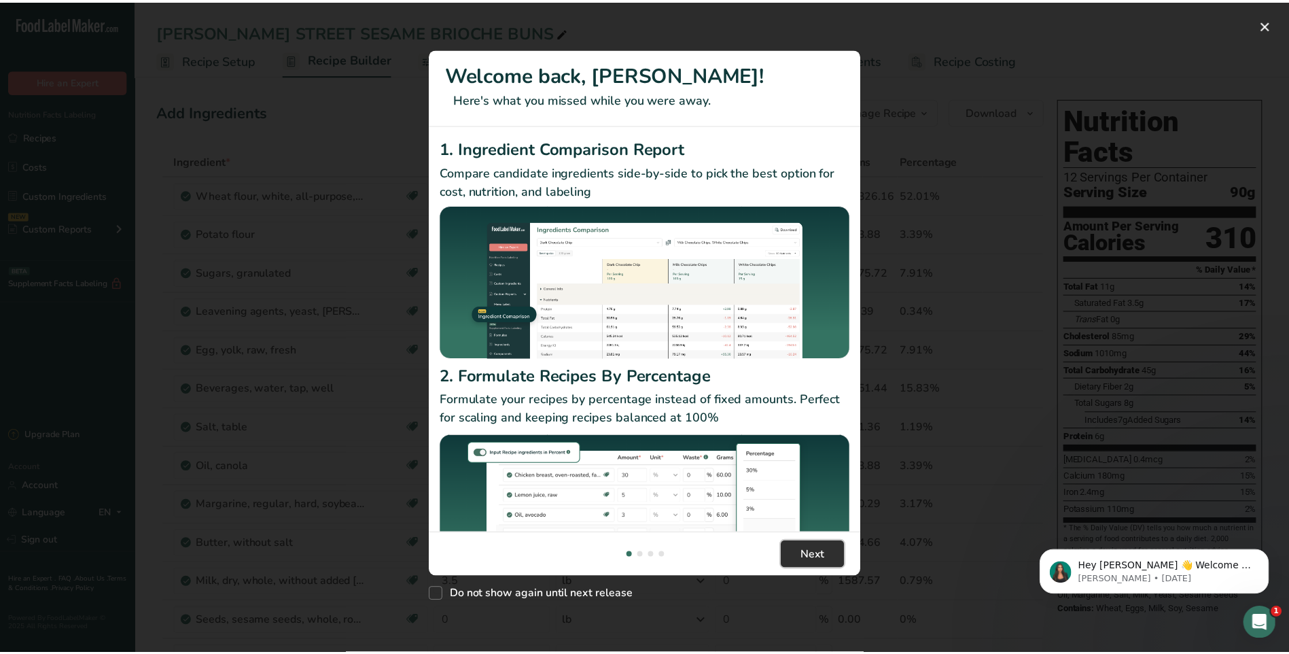
scroll to position [0, 435]
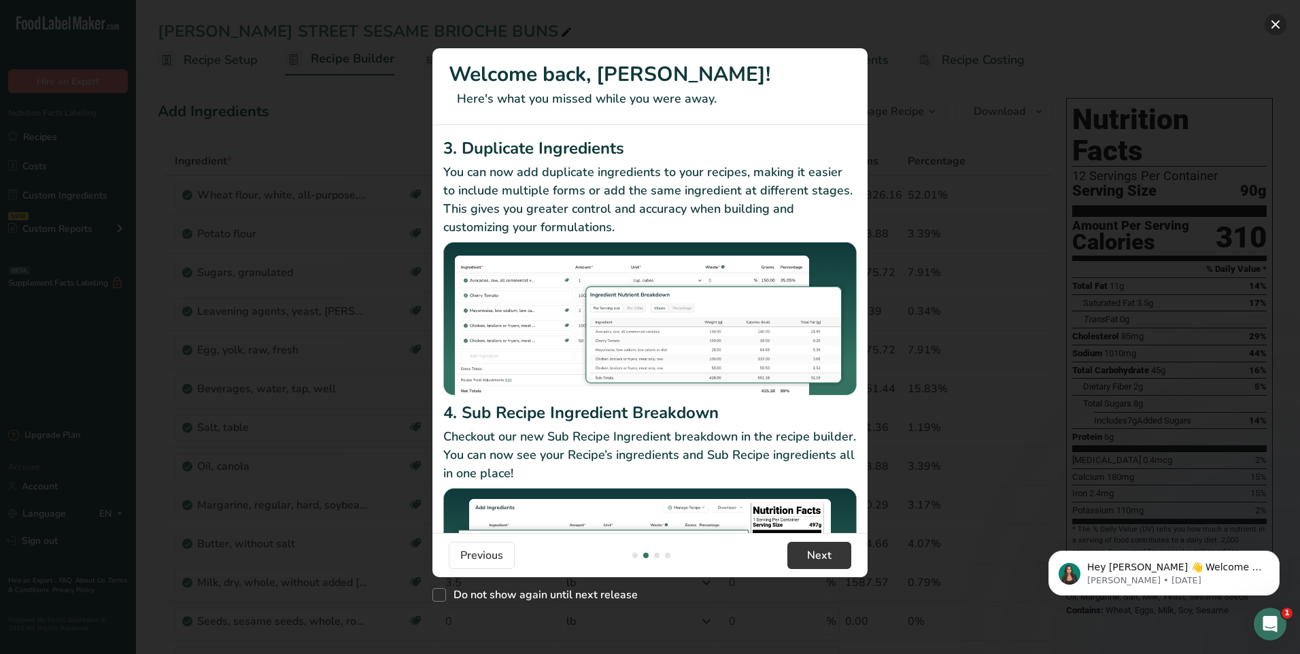
click at [1276, 24] on button "New Features" at bounding box center [1275, 25] width 22 height 22
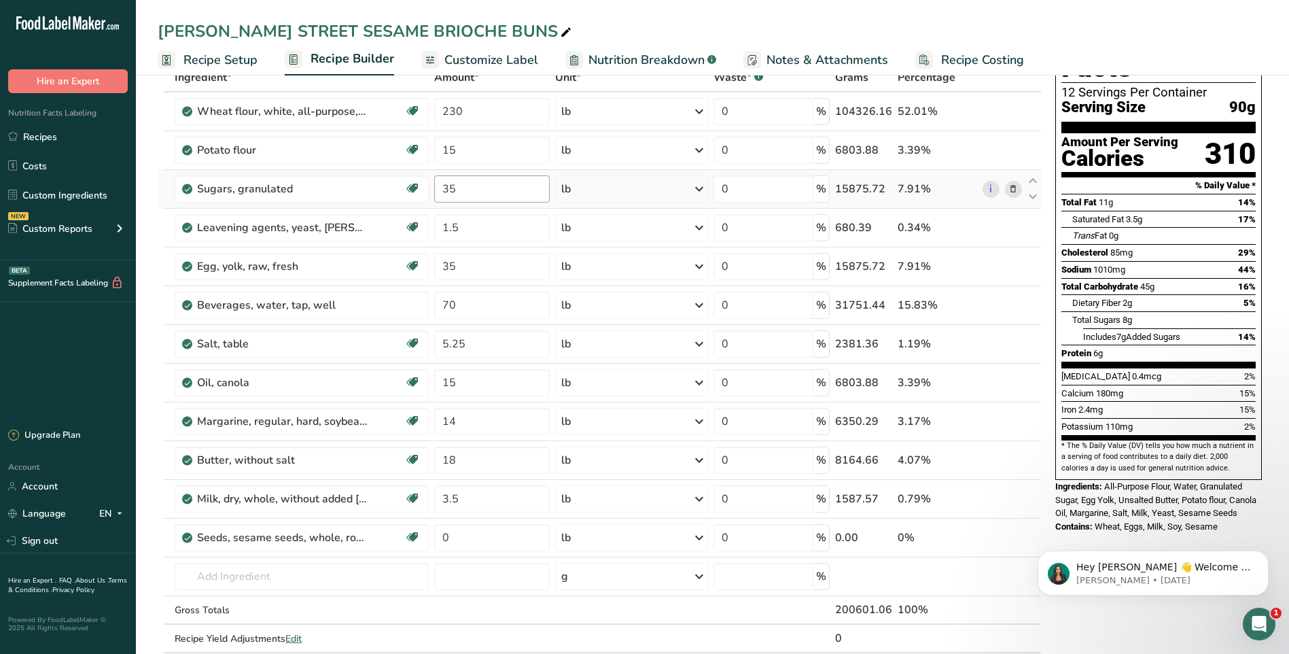
scroll to position [0, 0]
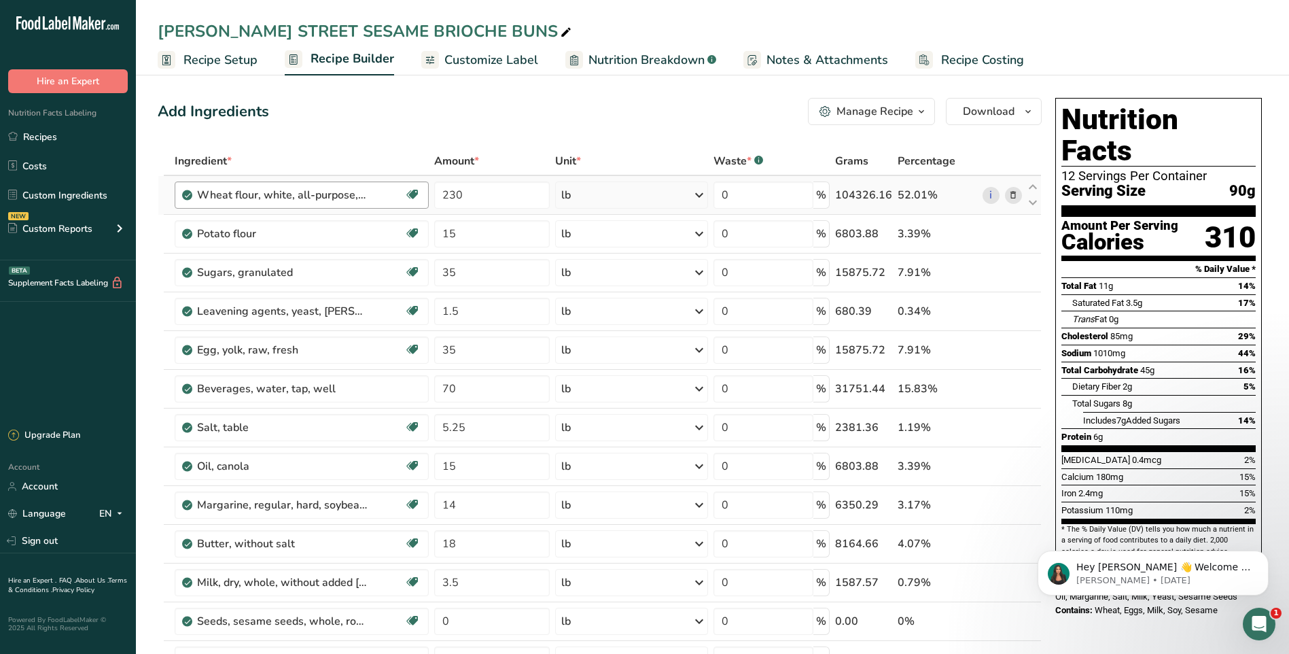
drag, startPoint x: 46, startPoint y: 144, endPoint x: 356, endPoint y: 194, distance: 313.2
click at [46, 144] on link "Recipes" at bounding box center [68, 137] width 136 height 26
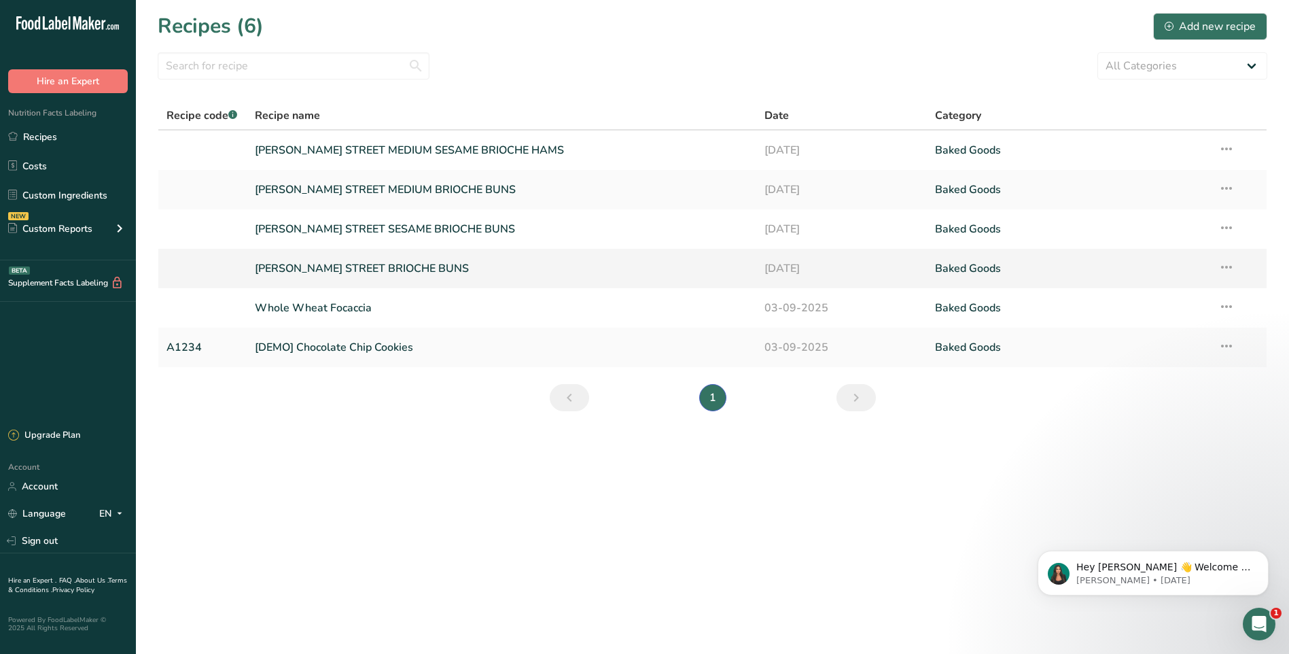
click at [412, 272] on link "[PERSON_NAME] STREET BRIOCHE BUNS" at bounding box center [502, 268] width 494 height 29
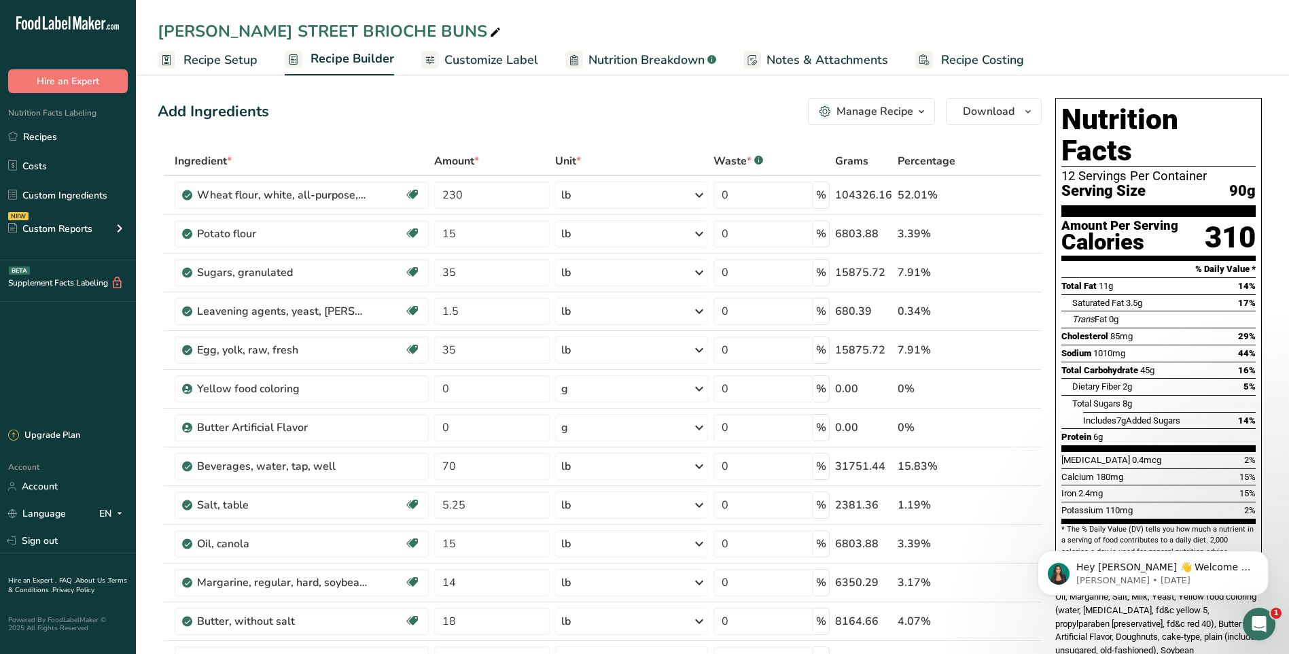
drag, startPoint x: 48, startPoint y: 143, endPoint x: 179, endPoint y: 152, distance: 132.2
click at [48, 143] on link "Recipes" at bounding box center [68, 137] width 136 height 26
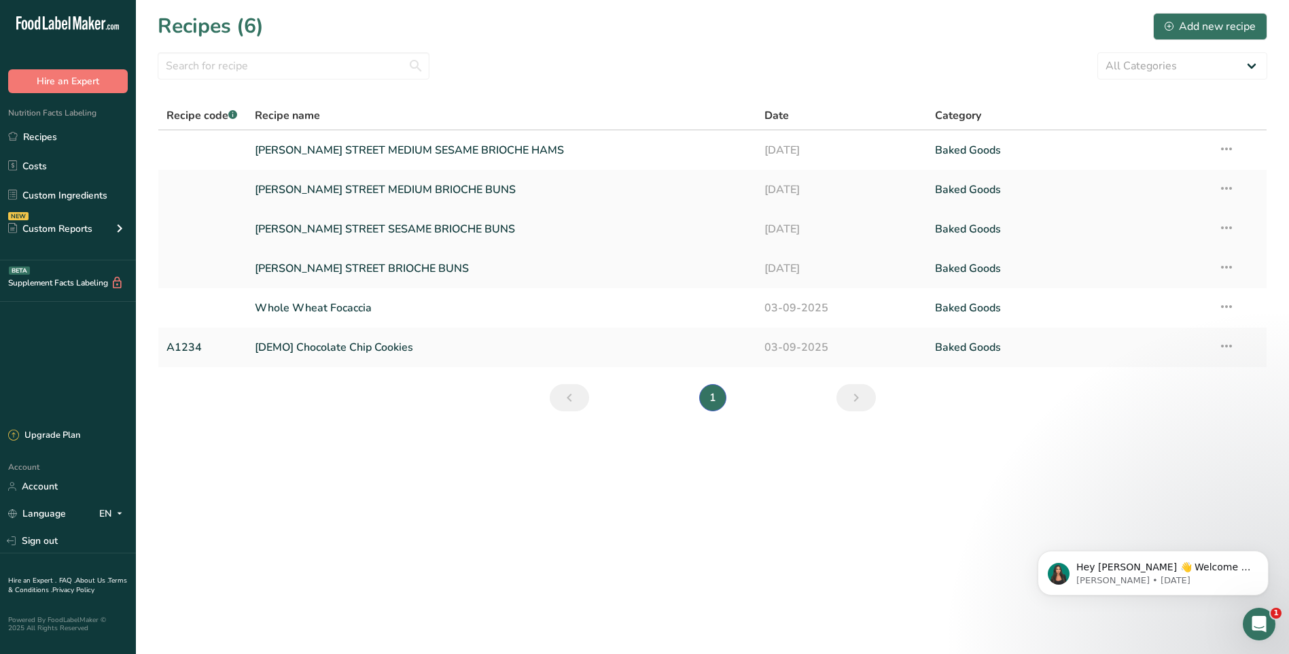
click at [441, 234] on link "[PERSON_NAME] STREET SESAME BRIOCHE BUNS" at bounding box center [502, 229] width 494 height 29
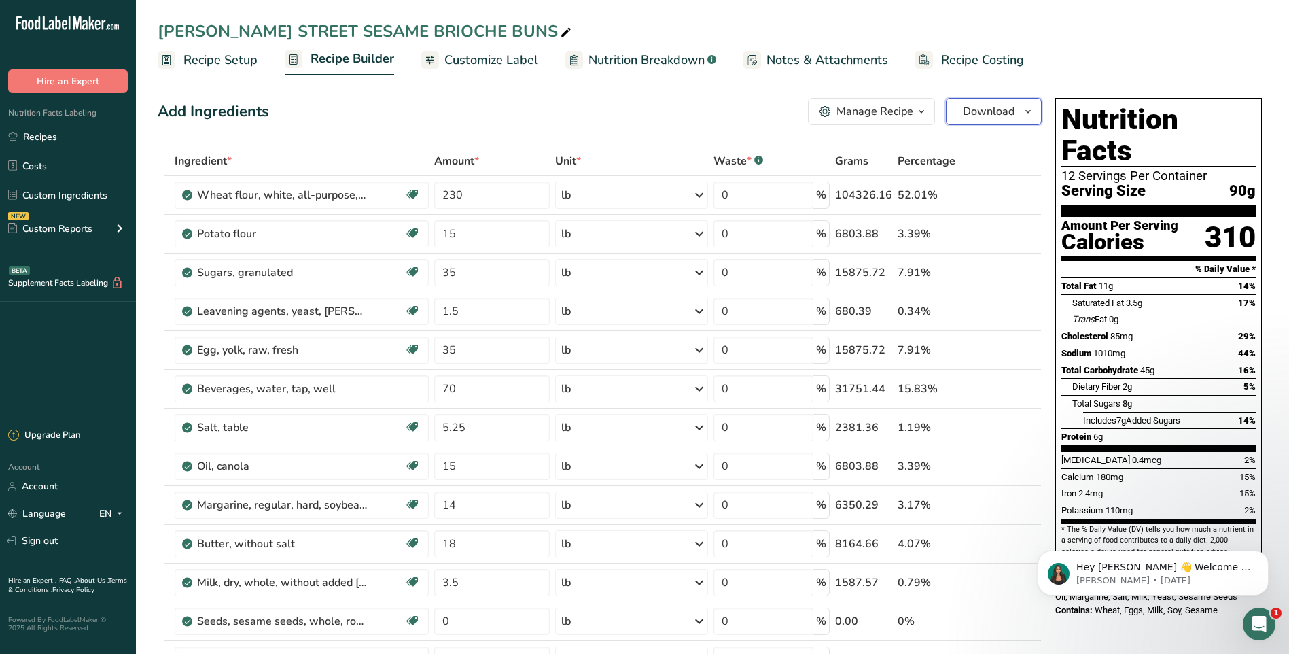
click at [1011, 110] on span "Download" at bounding box center [989, 111] width 52 height 16
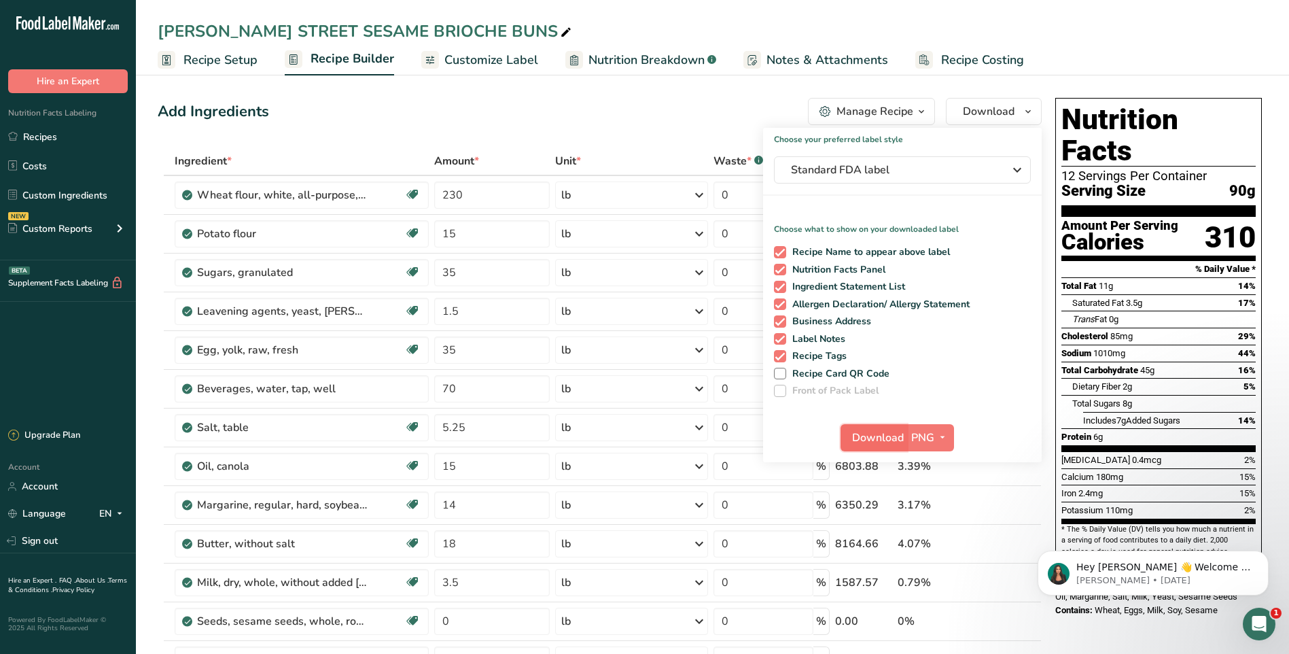
click at [882, 434] on span "Download" at bounding box center [878, 438] width 52 height 16
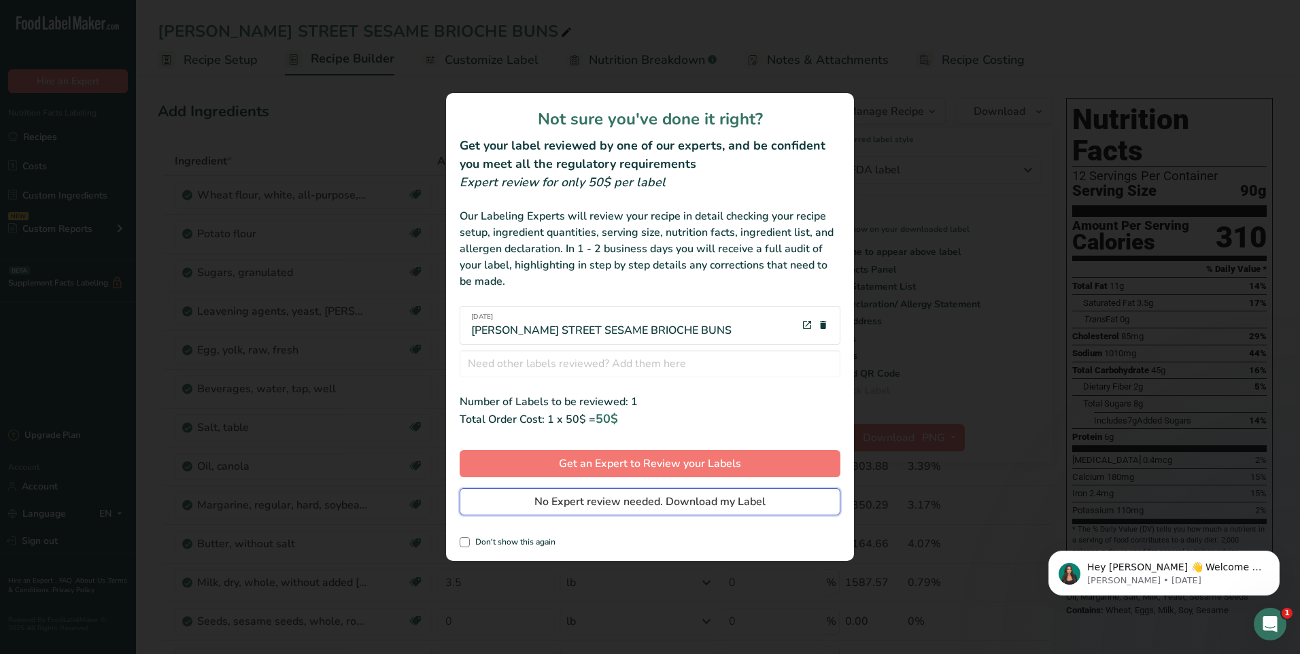
click at [630, 506] on span "No Expert review needed. Download my Label" at bounding box center [649, 501] width 231 height 16
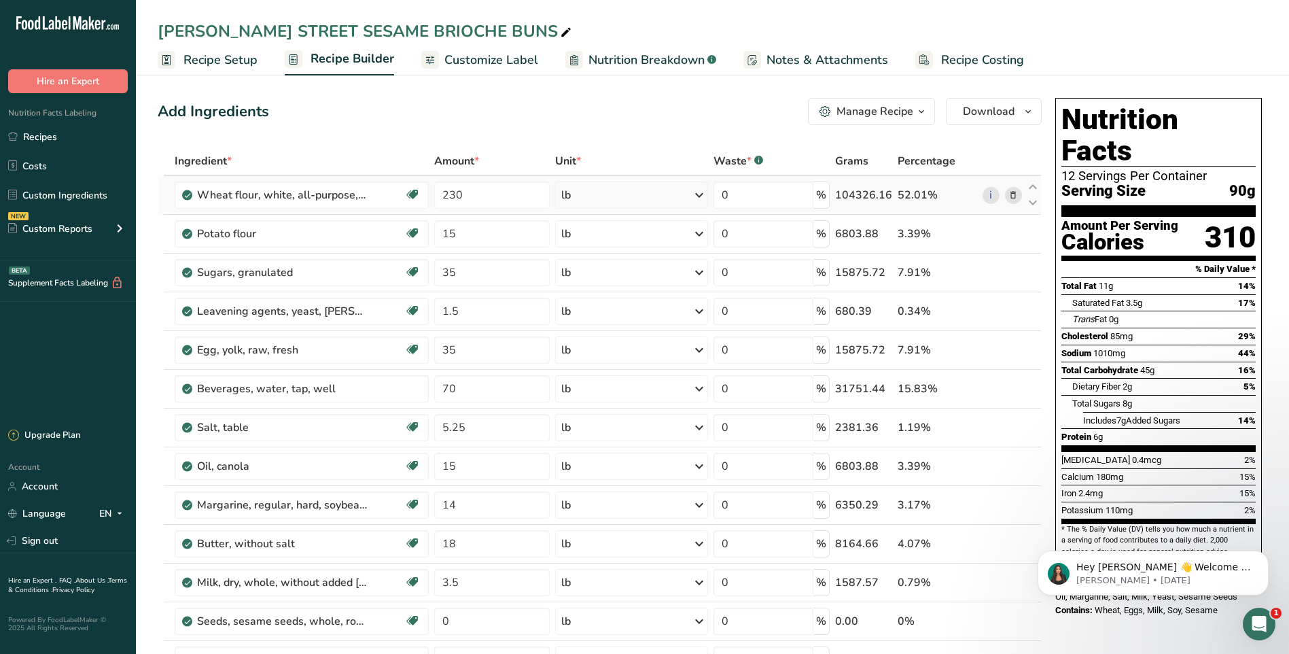
drag, startPoint x: 25, startPoint y: 139, endPoint x: 491, endPoint y: 179, distance: 468.1
click at [25, 139] on link "Recipes" at bounding box center [68, 137] width 136 height 26
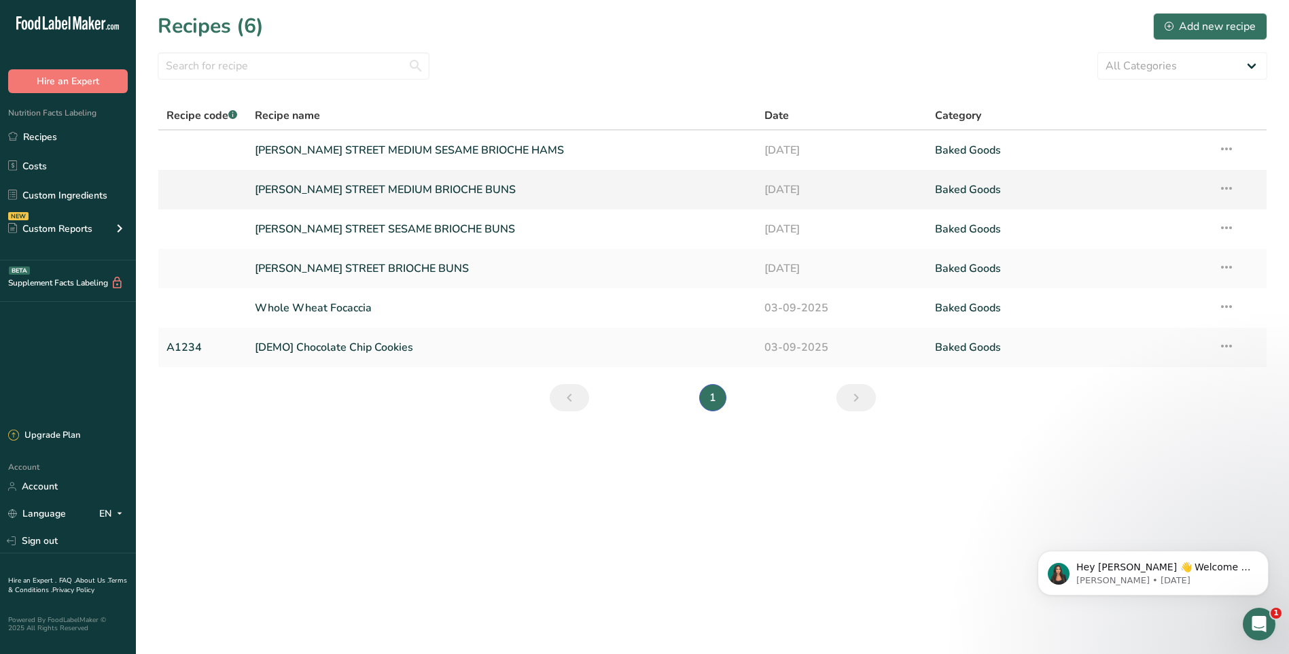
click at [421, 193] on link "[PERSON_NAME] STREET MEDIUM BRIOCHE BUNS" at bounding box center [502, 189] width 494 height 29
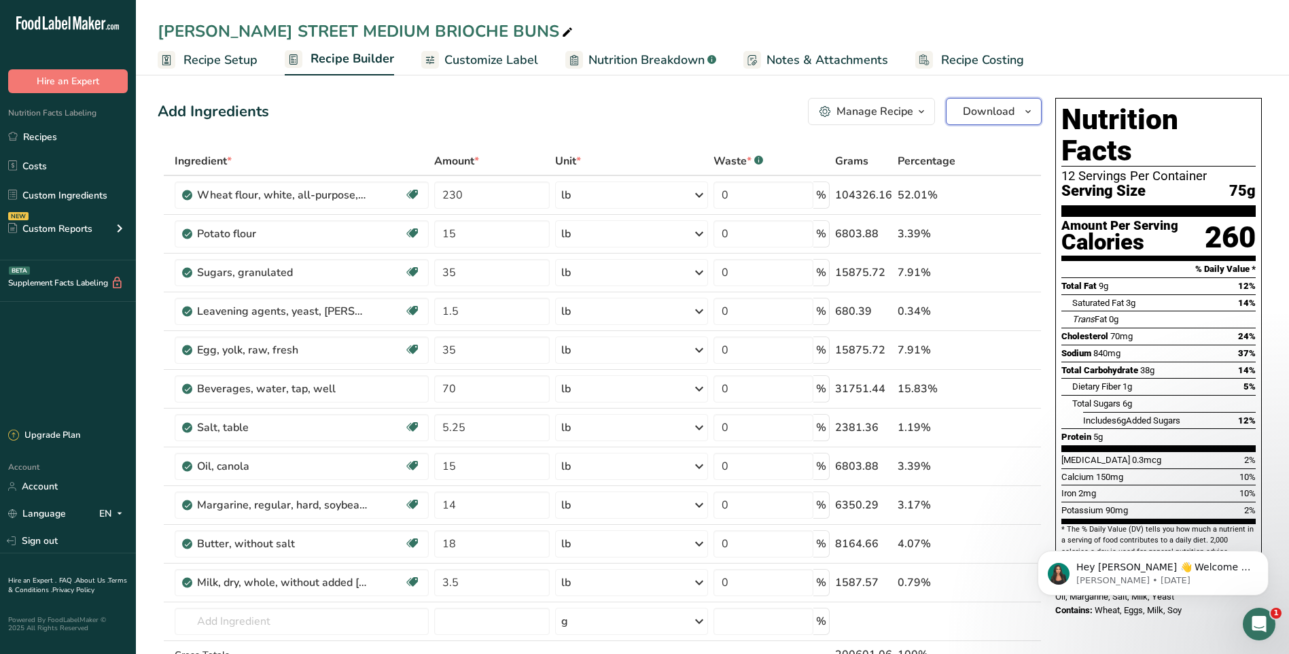
click at [976, 114] on span "Download" at bounding box center [989, 111] width 52 height 16
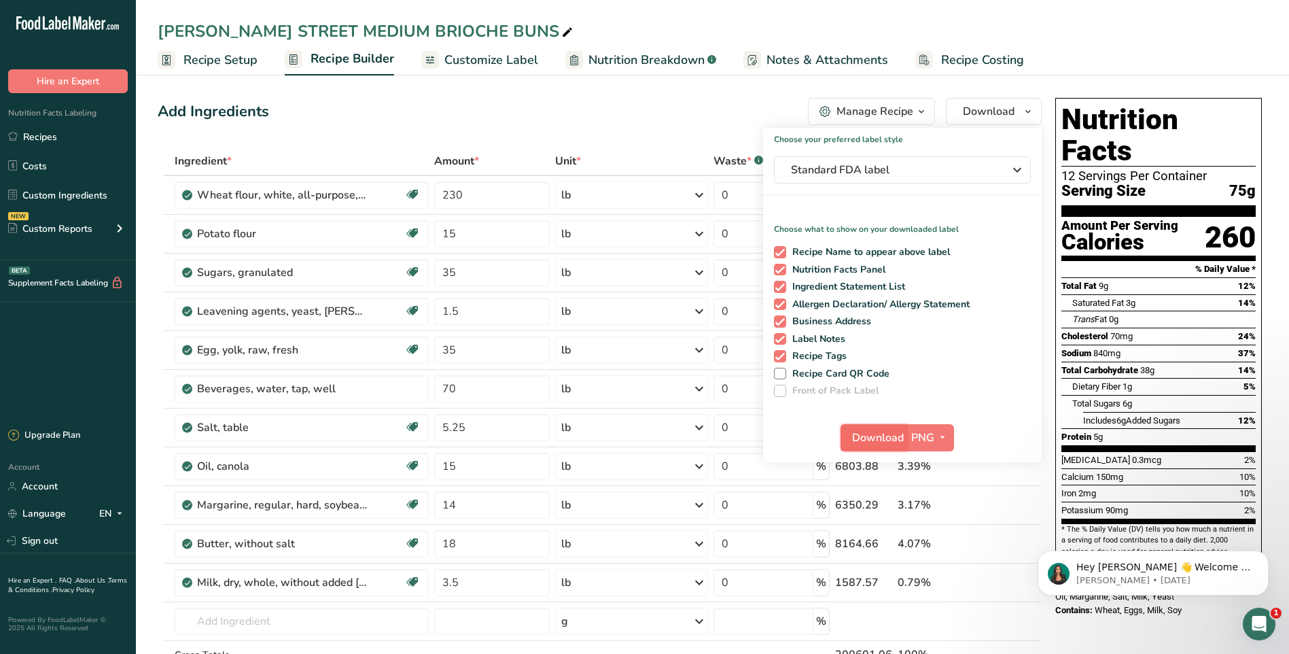
click at [880, 434] on span "Download" at bounding box center [878, 438] width 52 height 16
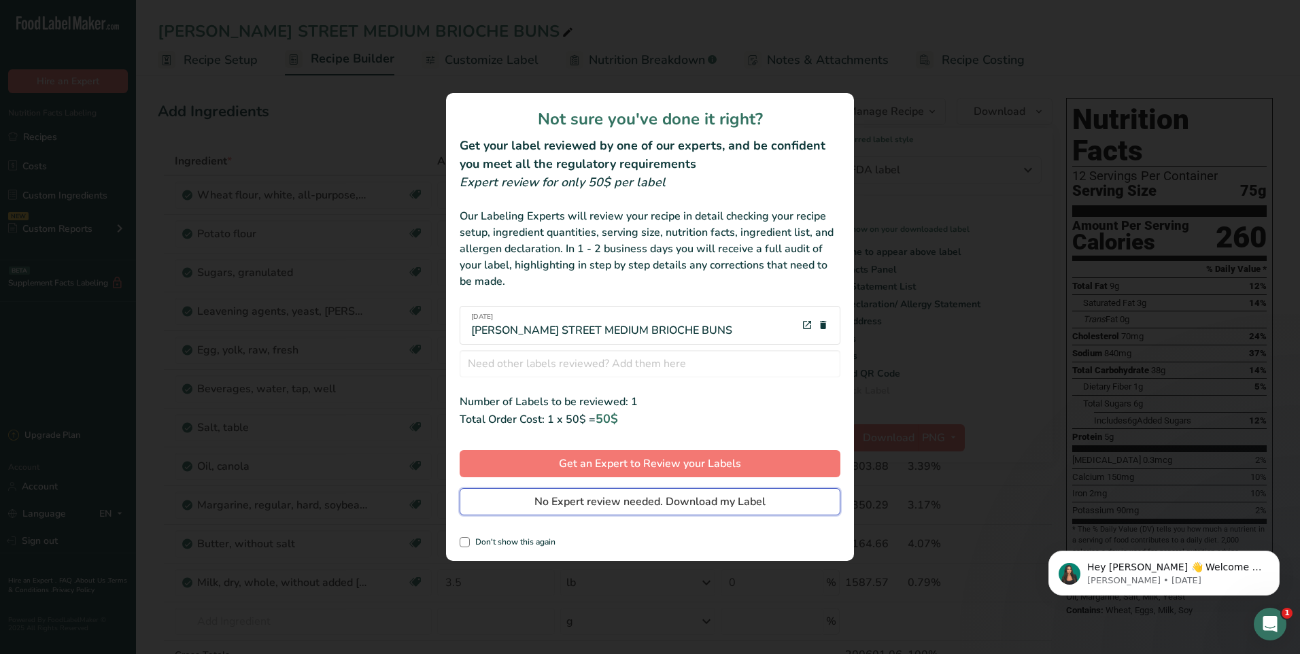
click at [676, 508] on span "No Expert review needed. Download my Label" at bounding box center [649, 501] width 231 height 16
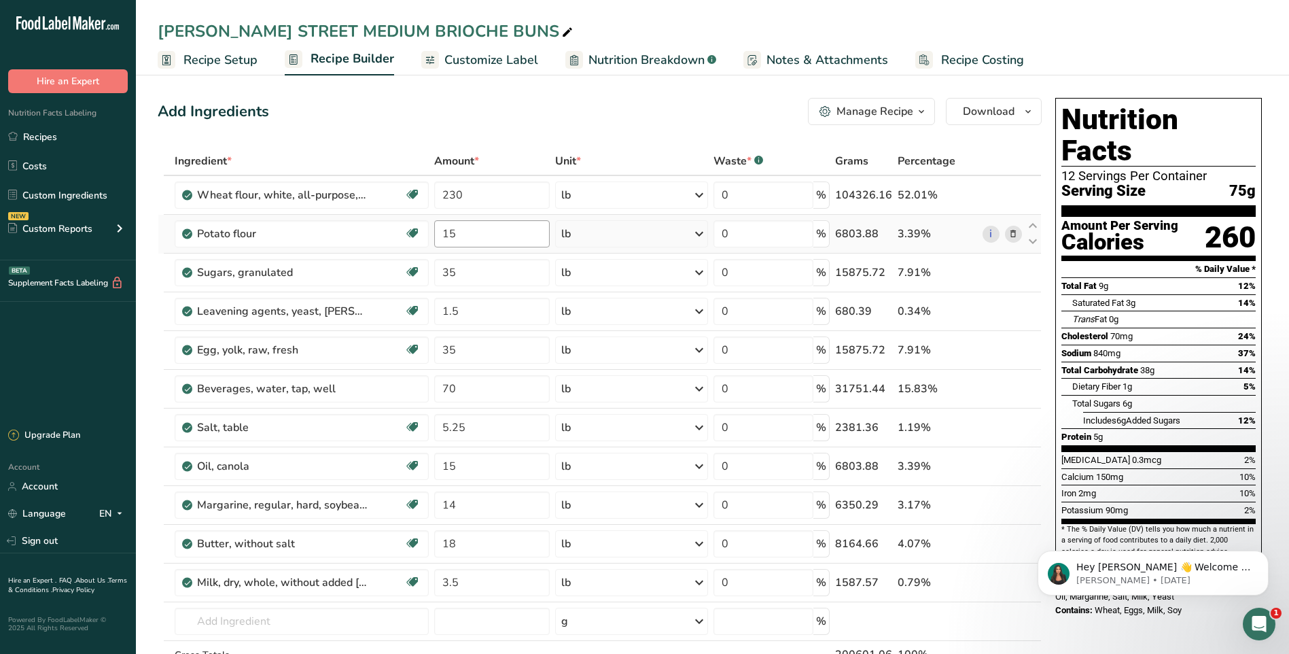
drag, startPoint x: 33, startPoint y: 139, endPoint x: 483, endPoint y: 226, distance: 458.3
click at [34, 138] on link "Recipes" at bounding box center [68, 137] width 136 height 26
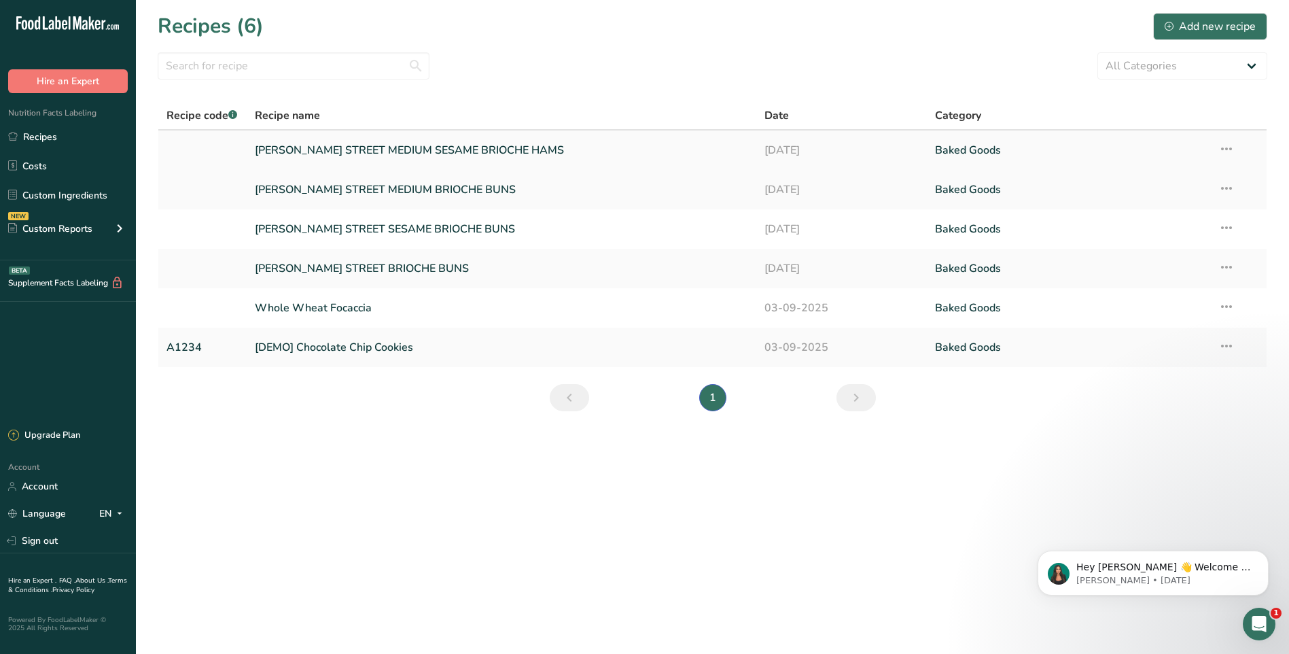
click at [457, 150] on link "[PERSON_NAME] STREET MEDIUM SESAME BRIOCHE HAMS" at bounding box center [502, 150] width 494 height 29
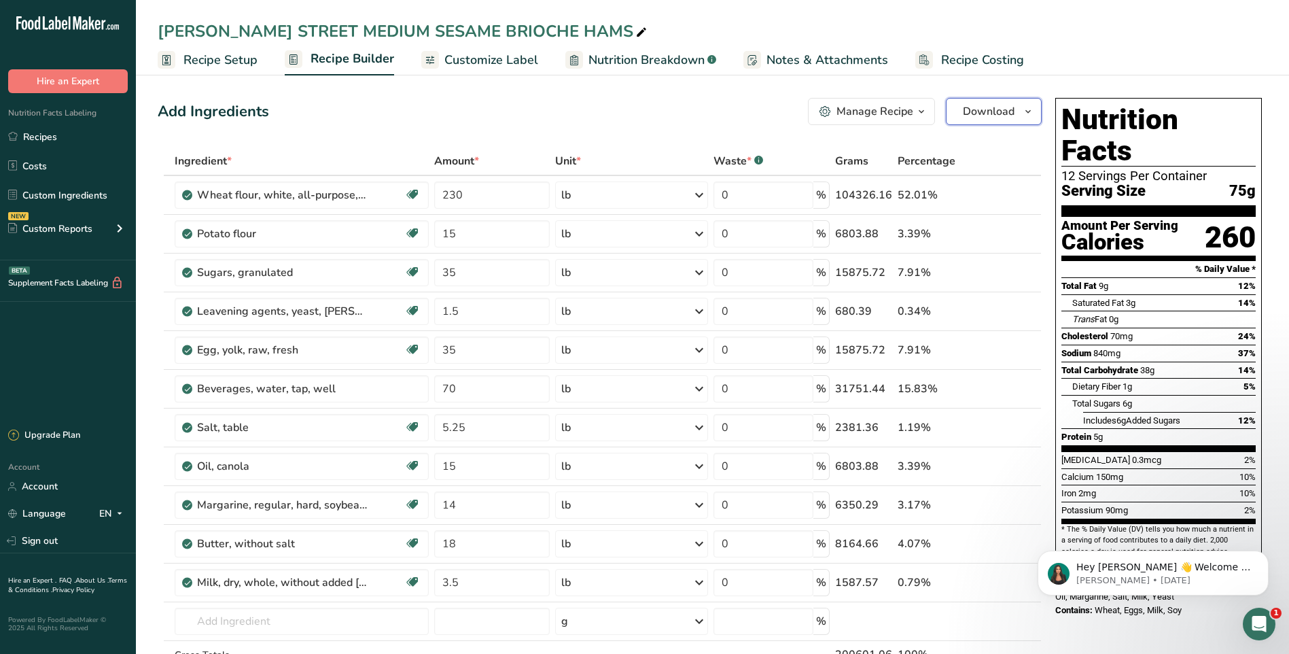
click at [988, 105] on span "Download" at bounding box center [989, 111] width 52 height 16
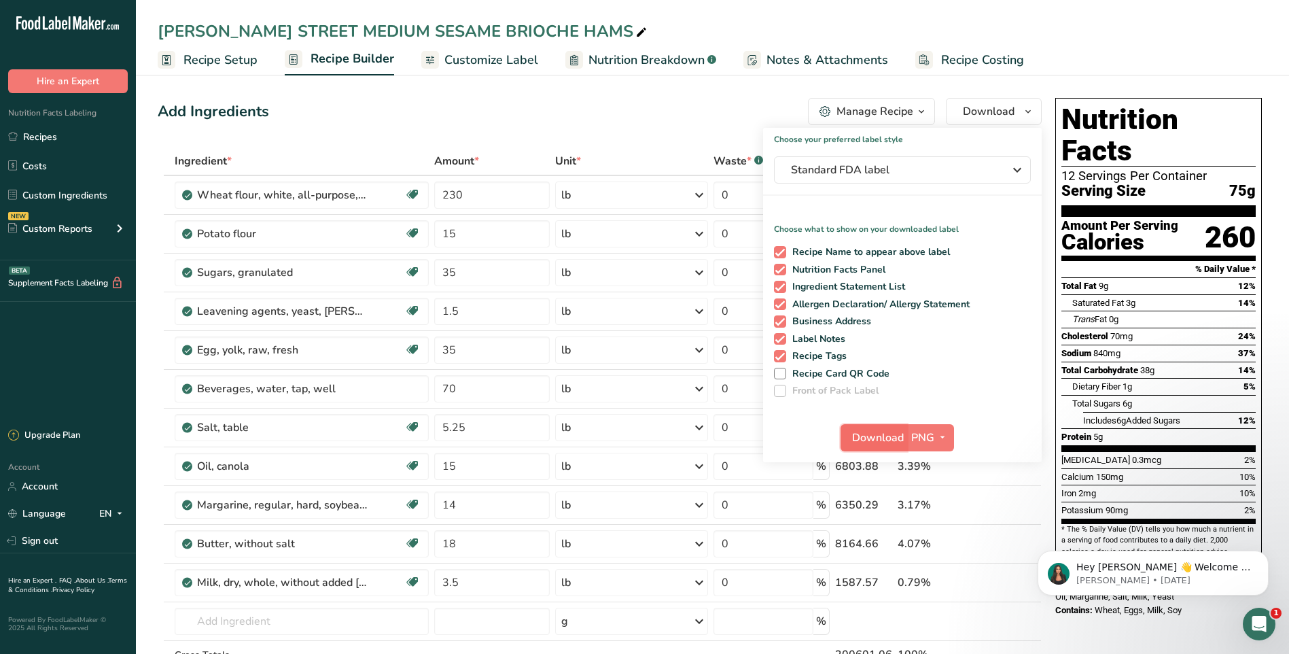
click at [880, 432] on span "Download" at bounding box center [878, 438] width 52 height 16
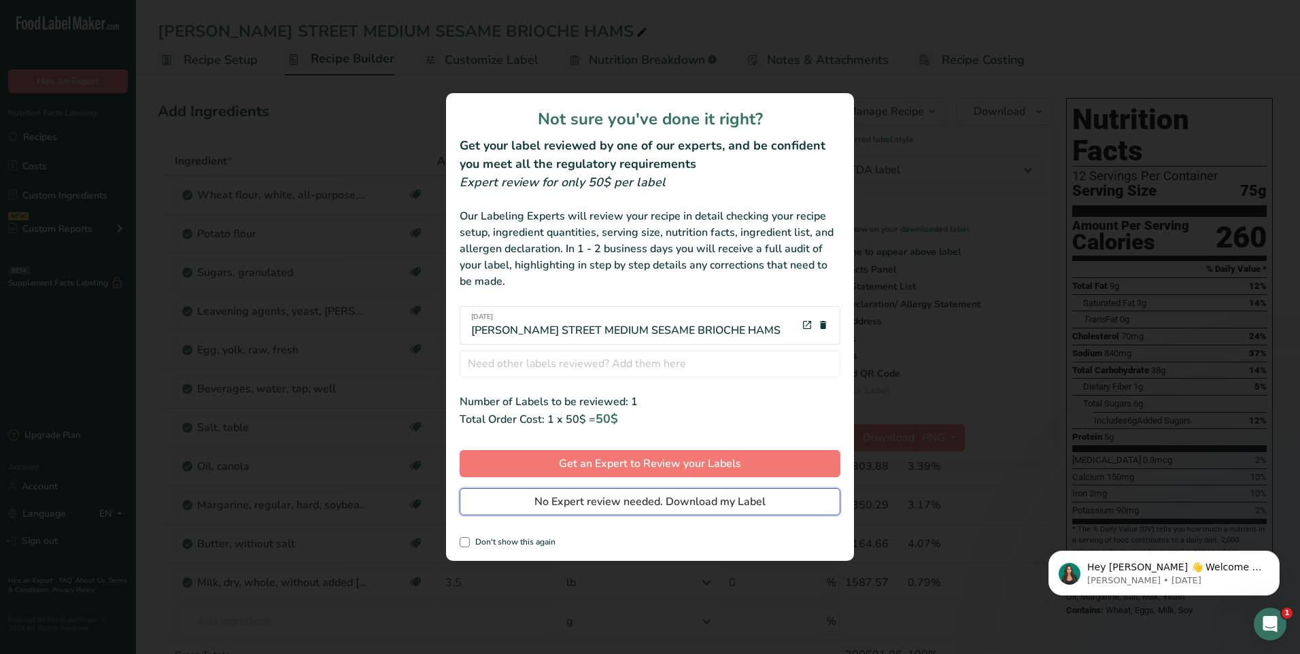
click at [673, 504] on span "No Expert review needed. Download my Label" at bounding box center [649, 501] width 231 height 16
